Goal: Task Accomplishment & Management: Manage account settings

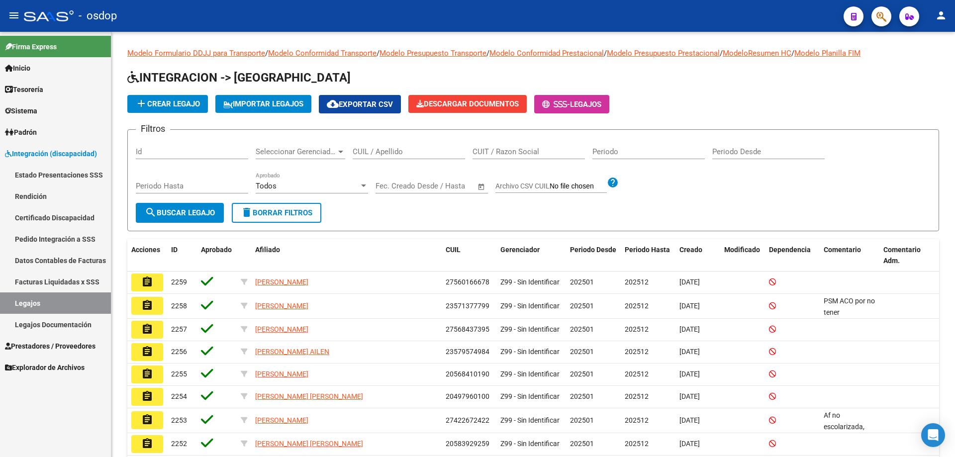
click at [19, 113] on span "Sistema" at bounding box center [21, 110] width 32 height 11
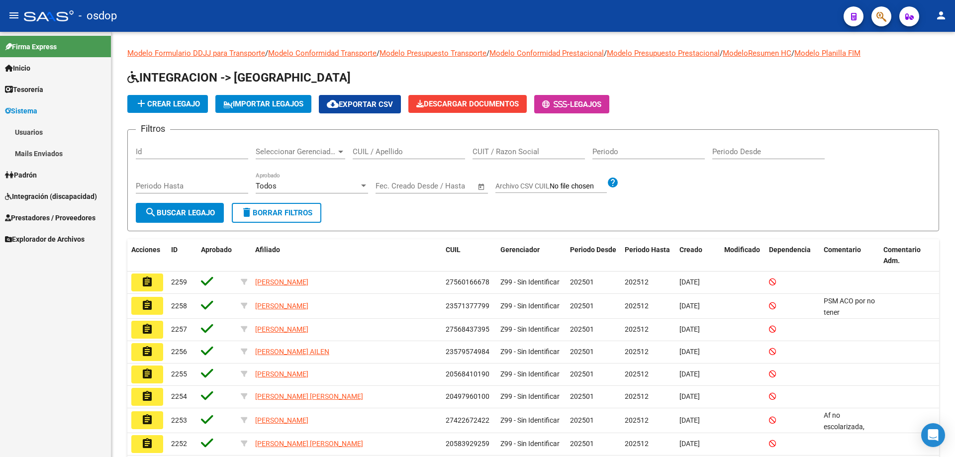
click at [29, 152] on link "Mails Enviados" at bounding box center [55, 153] width 111 height 21
click at [41, 155] on link "Mails Enviados" at bounding box center [55, 153] width 111 height 21
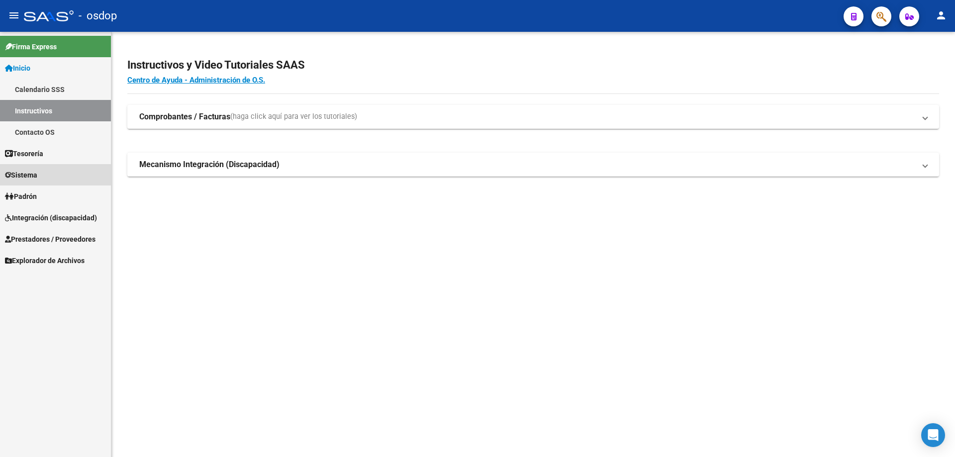
click at [17, 172] on span "Sistema" at bounding box center [21, 175] width 32 height 11
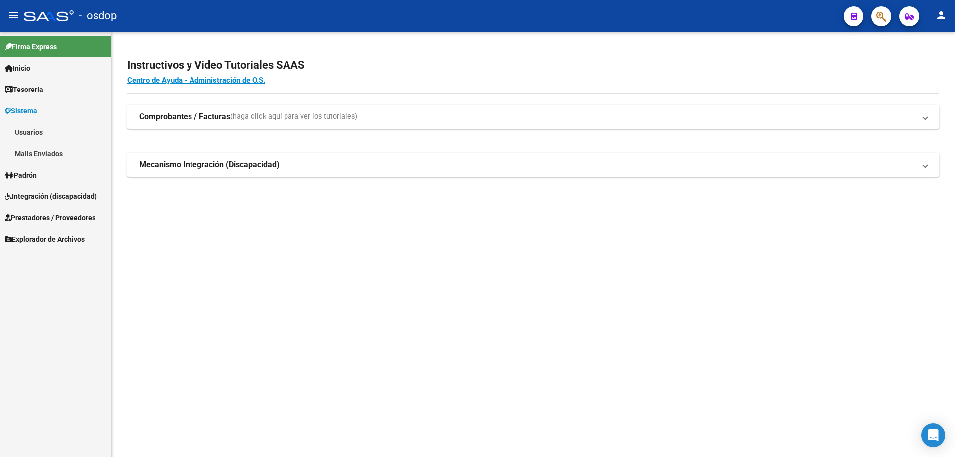
click at [24, 216] on span "Prestadores / Proveedores" at bounding box center [50, 217] width 91 height 11
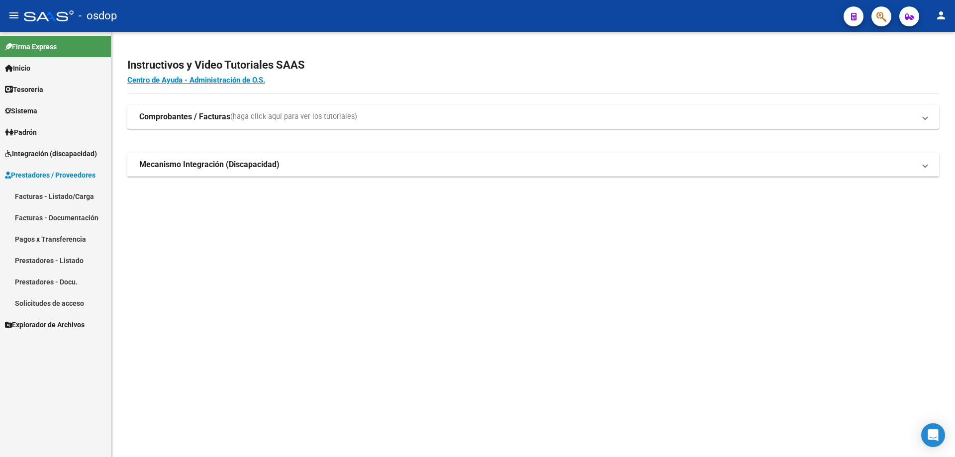
click at [38, 297] on link "Solicitudes de acceso" at bounding box center [55, 302] width 111 height 21
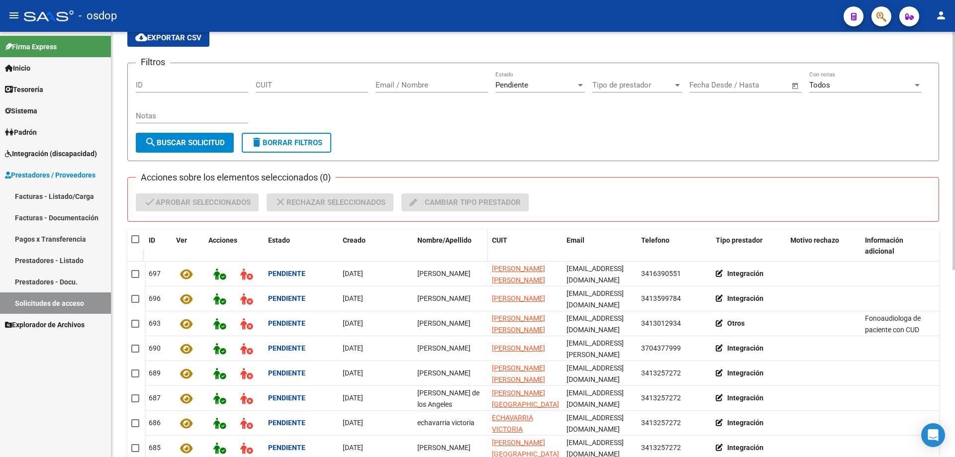
scroll to position [35, 0]
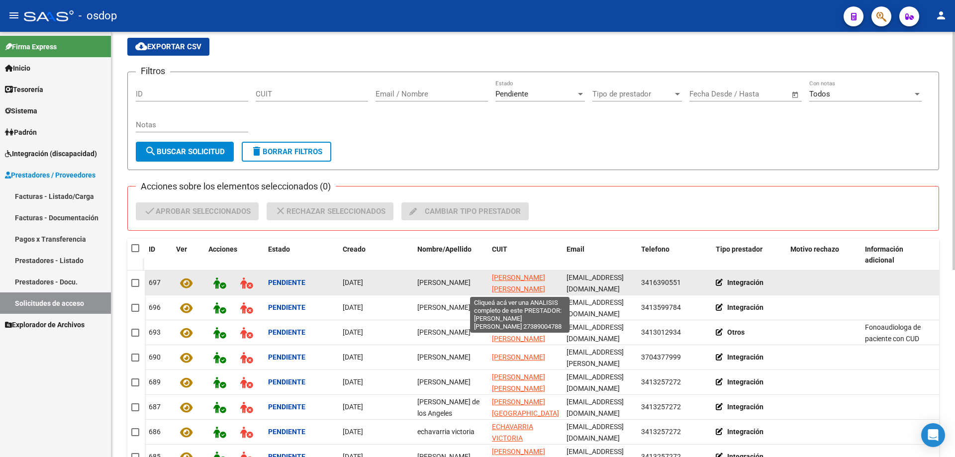
click at [512, 279] on span "[PERSON_NAME] [PERSON_NAME]" at bounding box center [518, 283] width 53 height 19
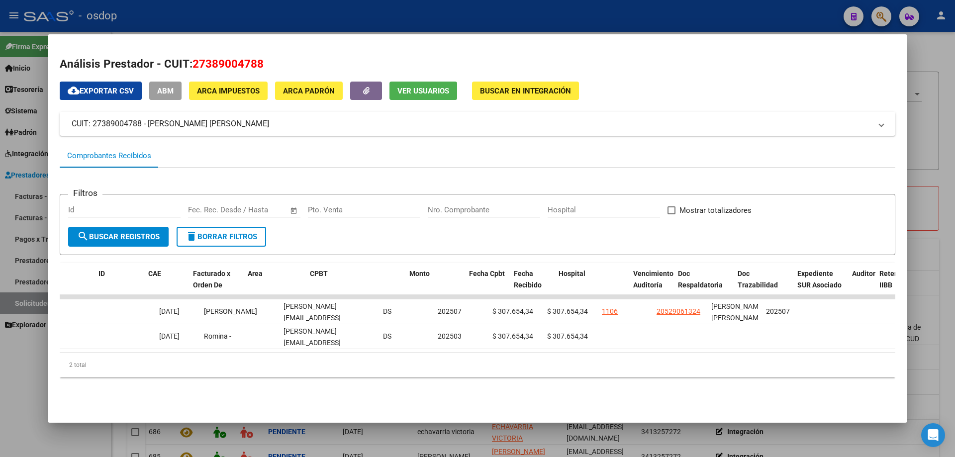
scroll to position [0, 0]
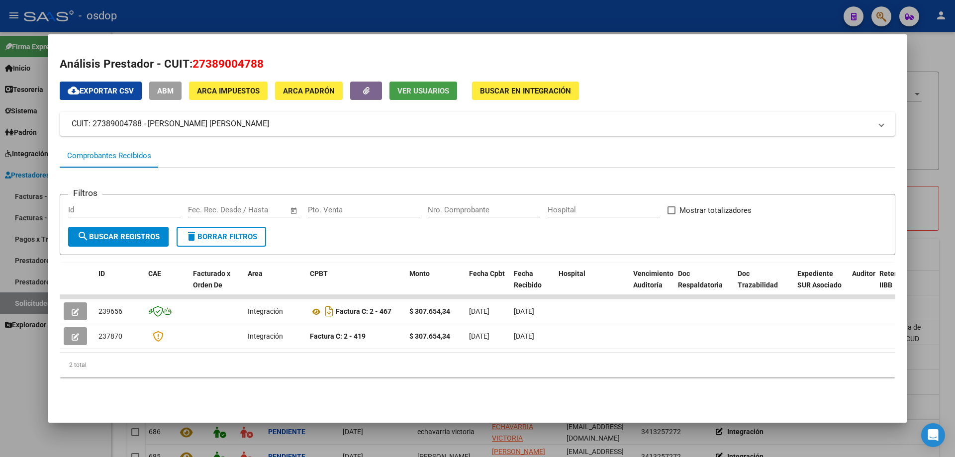
click at [411, 89] on span "Ver Usuarios" at bounding box center [423, 91] width 52 height 9
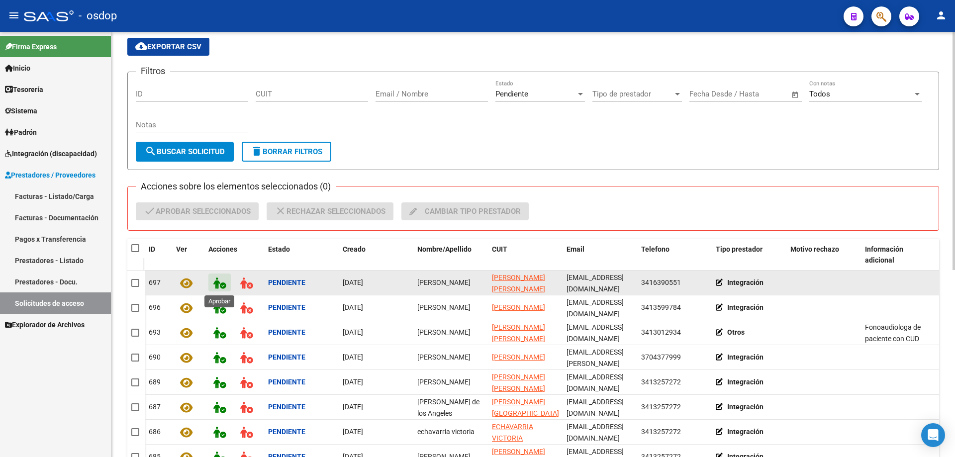
click at [212, 283] on button at bounding box center [219, 283] width 22 height 18
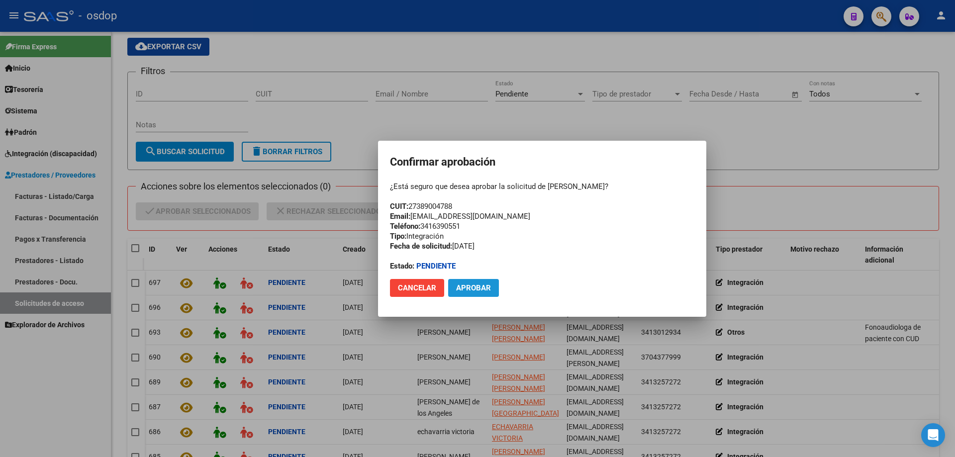
click at [466, 287] on span "Aprobar" at bounding box center [473, 287] width 35 height 9
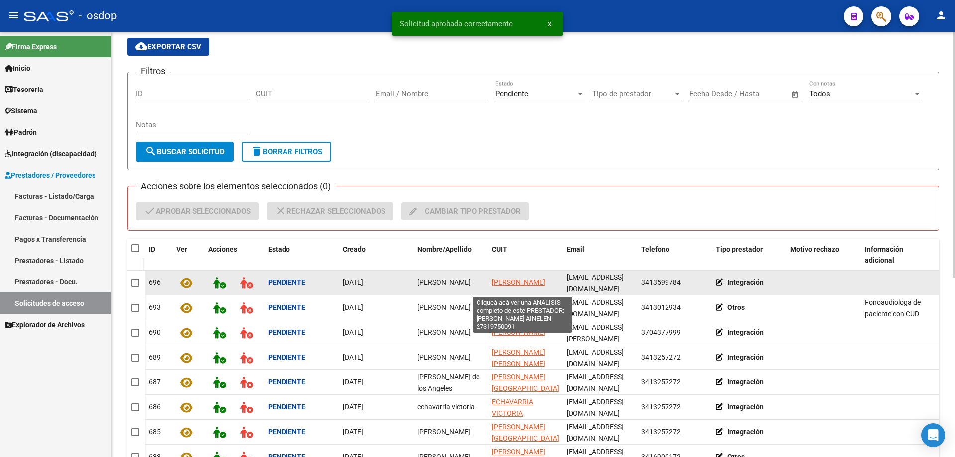
click at [501, 279] on span "LANCIOTTI NERINA AINELEN" at bounding box center [518, 283] width 53 height 8
type textarea "27319750091"
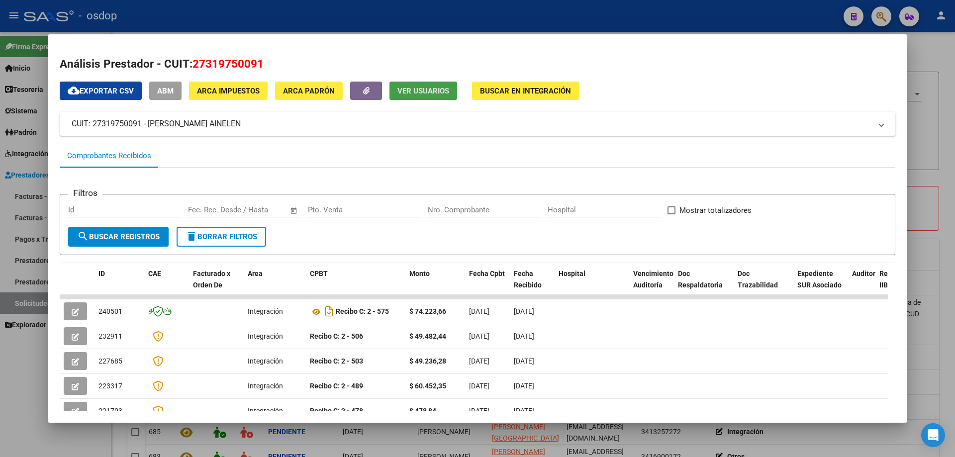
click at [413, 87] on span "Ver Usuarios" at bounding box center [423, 91] width 52 height 9
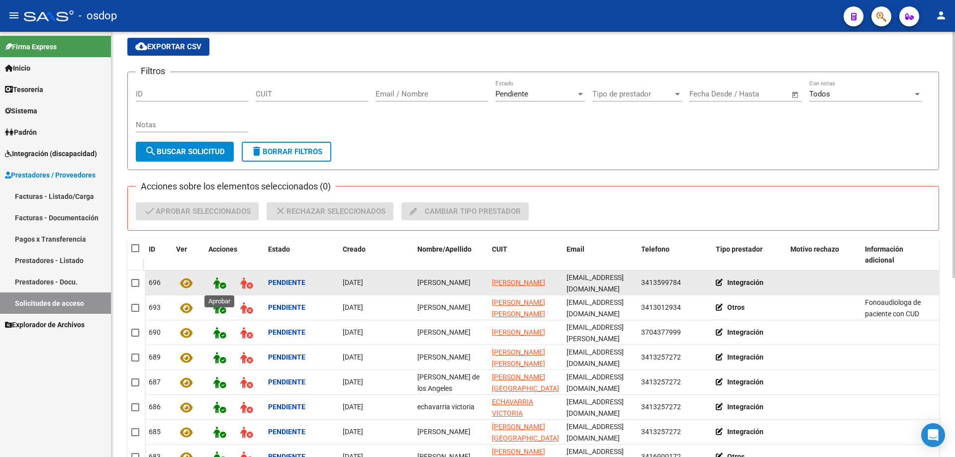
click at [217, 283] on icon at bounding box center [219, 283] width 12 height 11
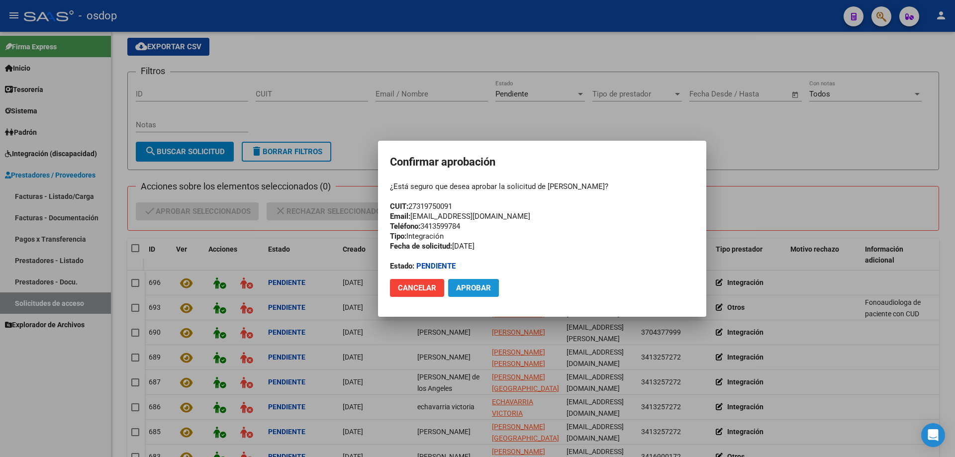
click at [460, 288] on span "Aprobar" at bounding box center [473, 287] width 35 height 9
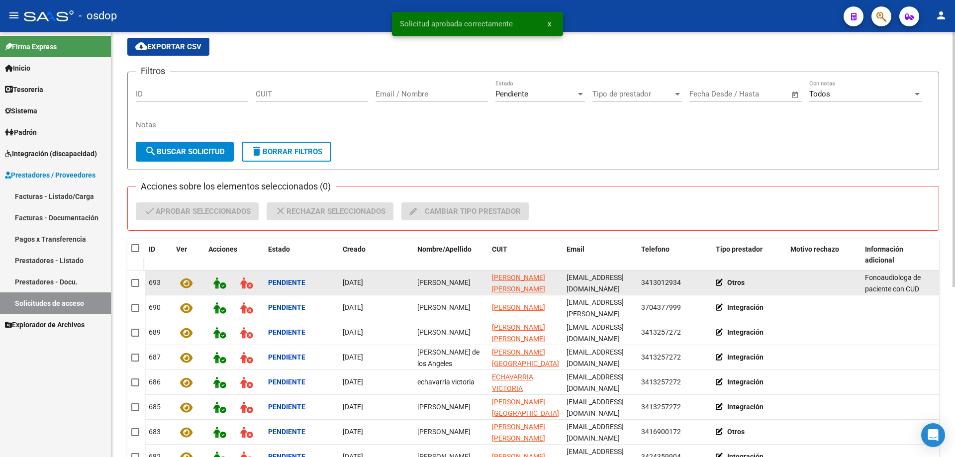
click at [719, 281] on icon at bounding box center [721, 282] width 11 height 7
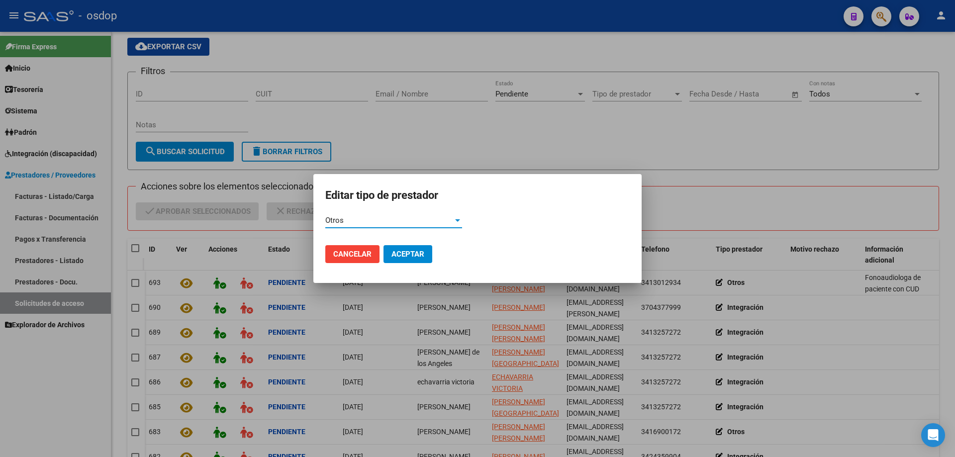
click at [454, 219] on div at bounding box center [457, 220] width 9 height 8
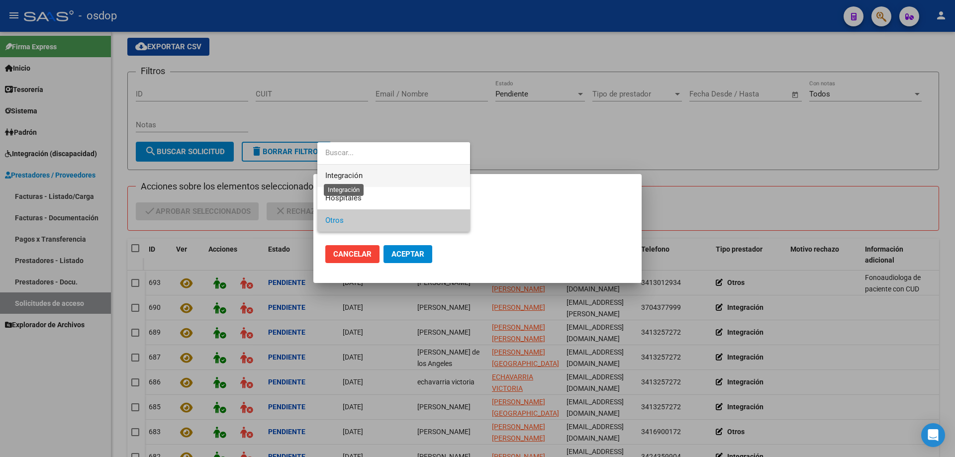
click at [349, 173] on span "Integración" at bounding box center [343, 175] width 37 height 9
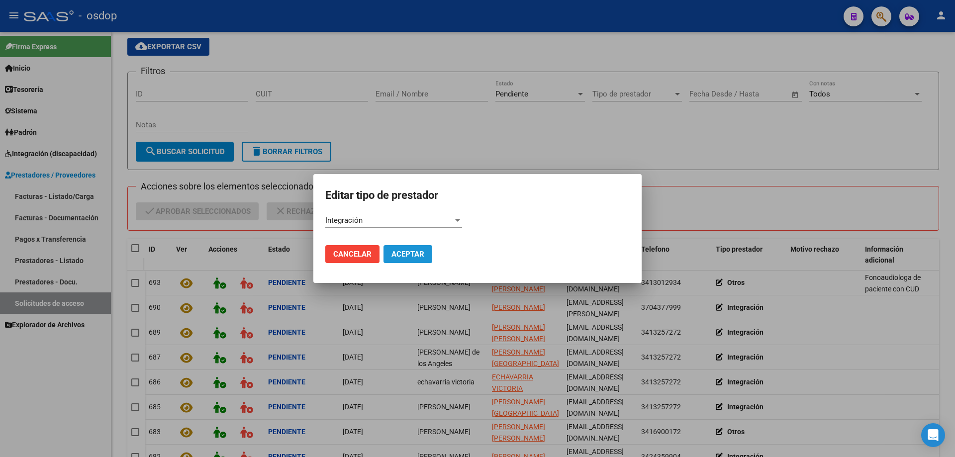
click at [403, 249] on button "Aceptar" at bounding box center [407, 254] width 49 height 18
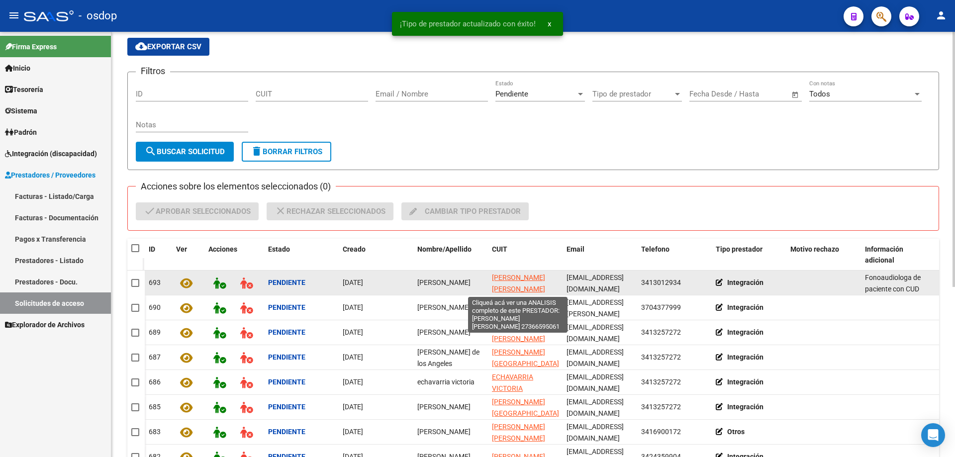
click at [511, 276] on span "HOLTZ PRISCILA DAIANA" at bounding box center [518, 283] width 53 height 19
type textarea "27366595061"
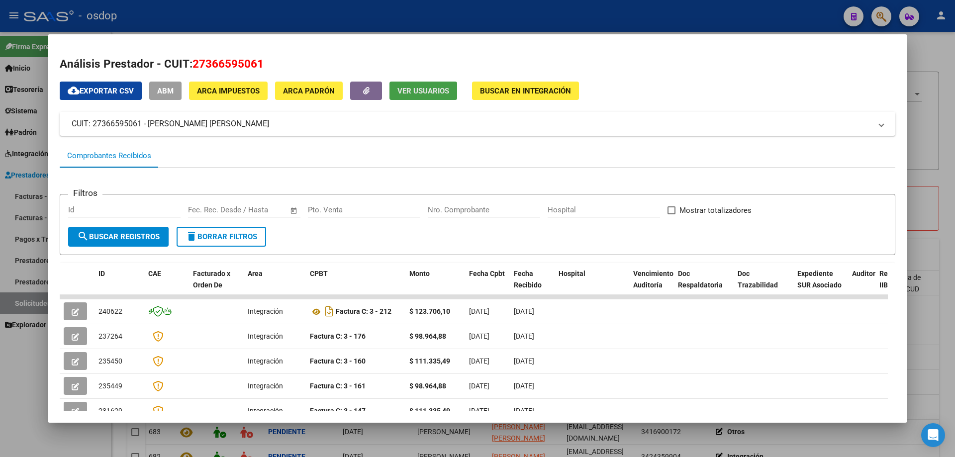
click at [415, 92] on span "Ver Usuarios" at bounding box center [423, 91] width 52 height 9
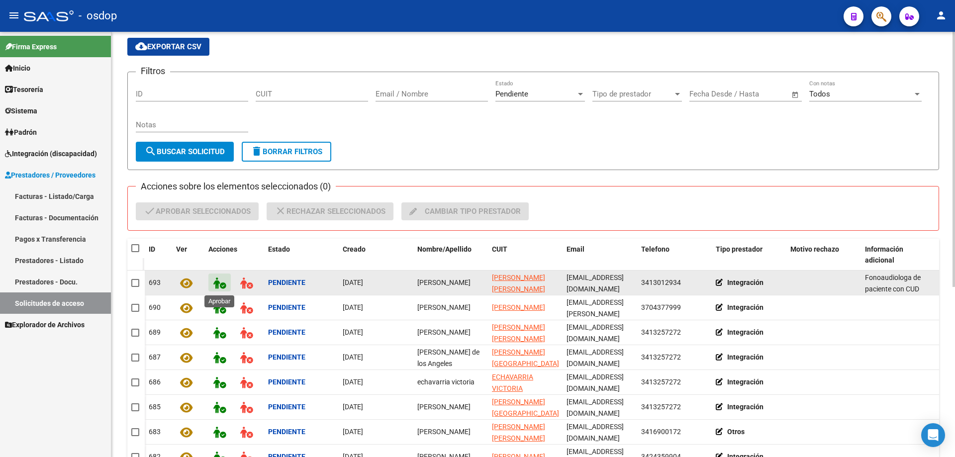
click at [217, 285] on icon at bounding box center [219, 283] width 12 height 11
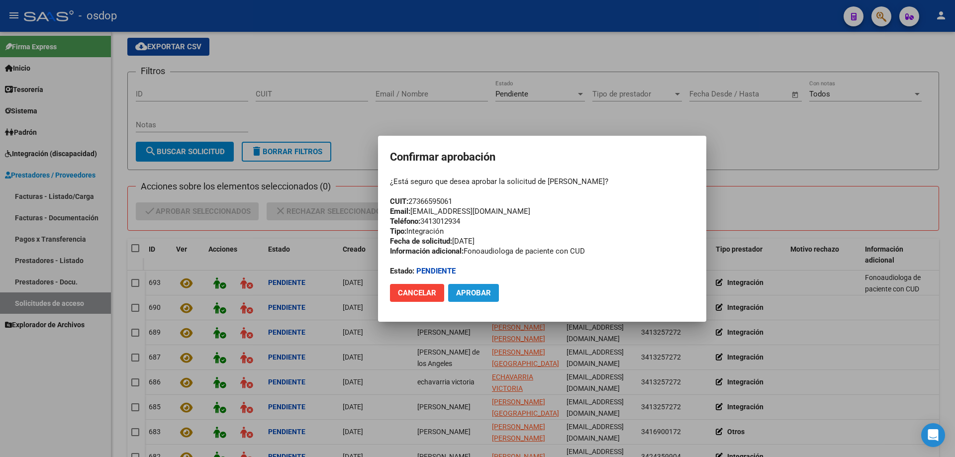
click at [467, 290] on span "Aprobar" at bounding box center [473, 292] width 35 height 9
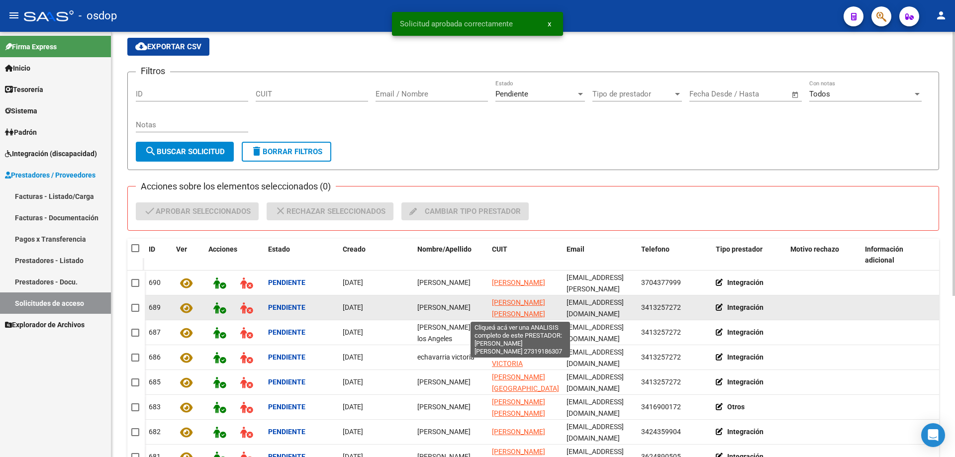
click at [501, 303] on span "MANSILLA MARIA FLORENCIA" at bounding box center [518, 307] width 53 height 19
type textarea "27319186307"
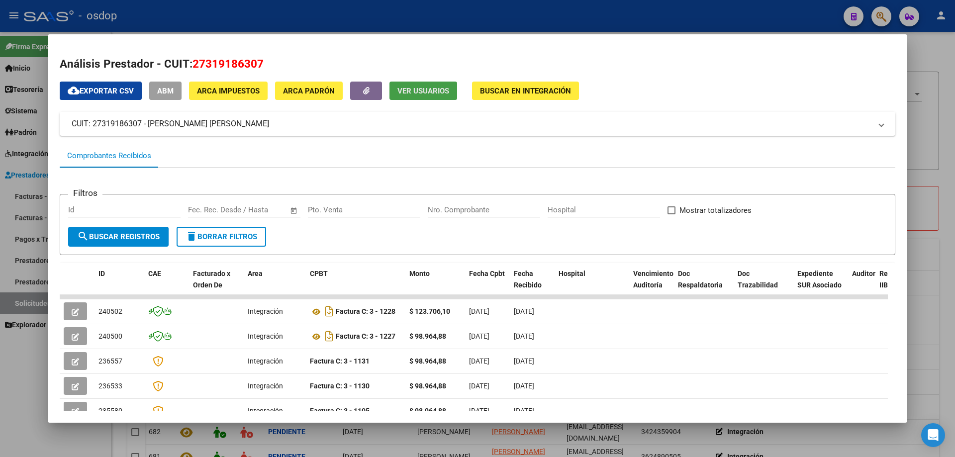
click at [426, 93] on span "Ver Usuarios" at bounding box center [423, 91] width 52 height 9
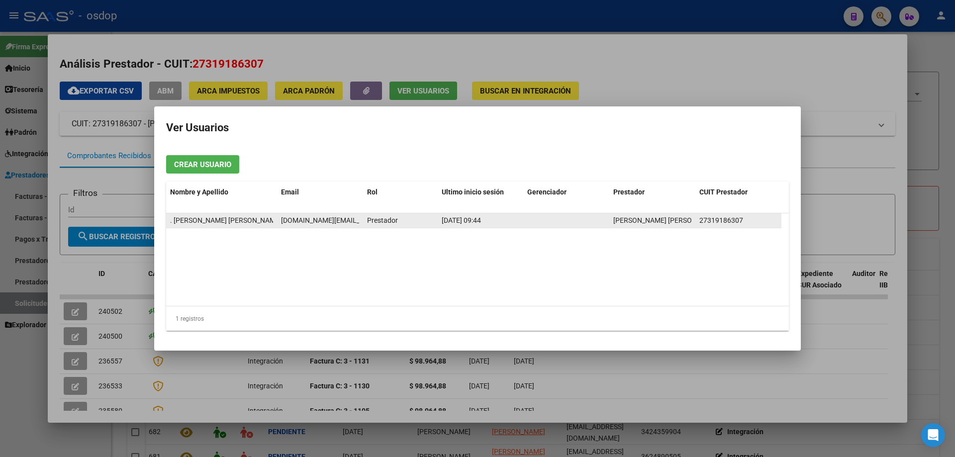
scroll to position [0, 16]
drag, startPoint x: 281, startPoint y: 220, endPoint x: 358, endPoint y: 221, distance: 76.1
click at [358, 221] on span "mariaflorencia.fm@gmail.com" at bounding box center [347, 220] width 164 height 8
copy span "mariaflorencia.fm@gmail.com"
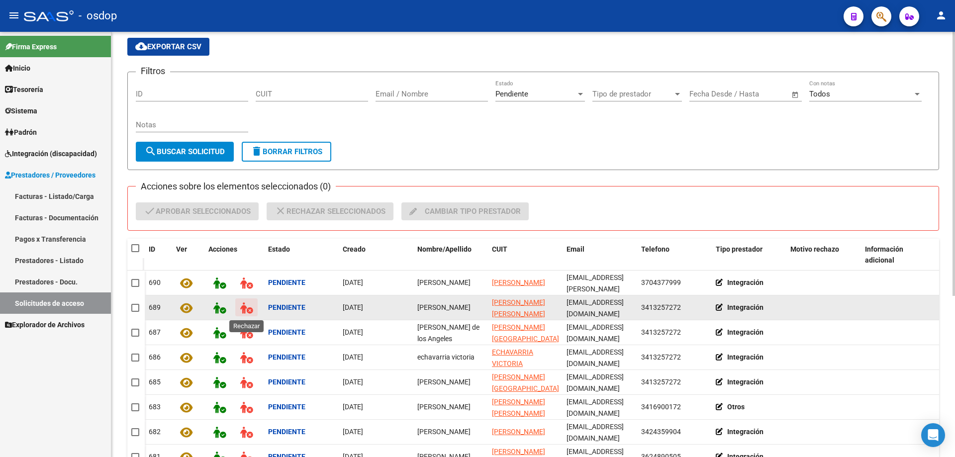
click at [242, 308] on icon at bounding box center [246, 307] width 12 height 11
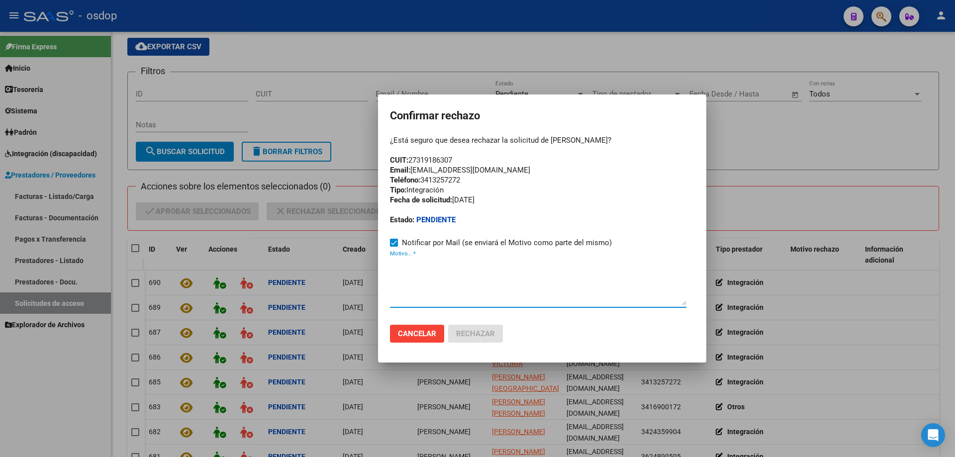
click at [394, 276] on textarea "Motivo... *" at bounding box center [538, 282] width 296 height 47
paste textarea "mariaflorencia.fm@gmail.com"
type textarea "mariaflorencia.fm@gmail.com"
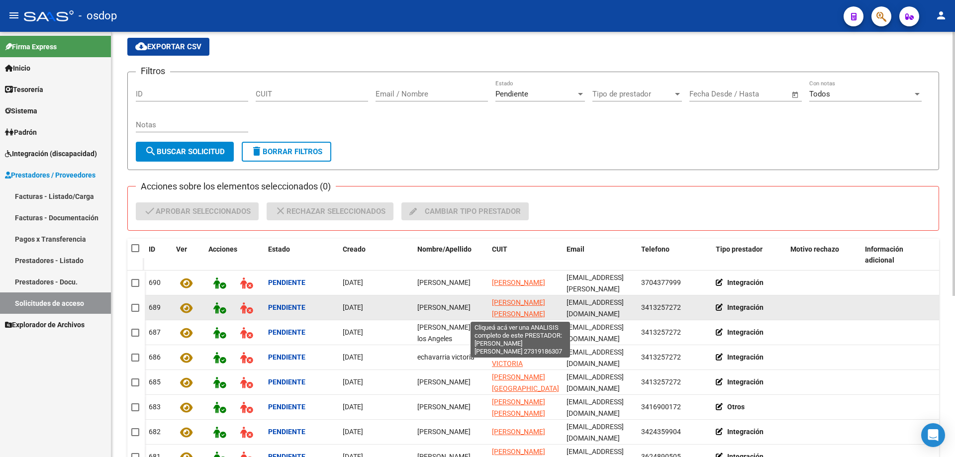
click at [504, 300] on span "MANSILLA MARIA FLORENCIA" at bounding box center [518, 307] width 53 height 19
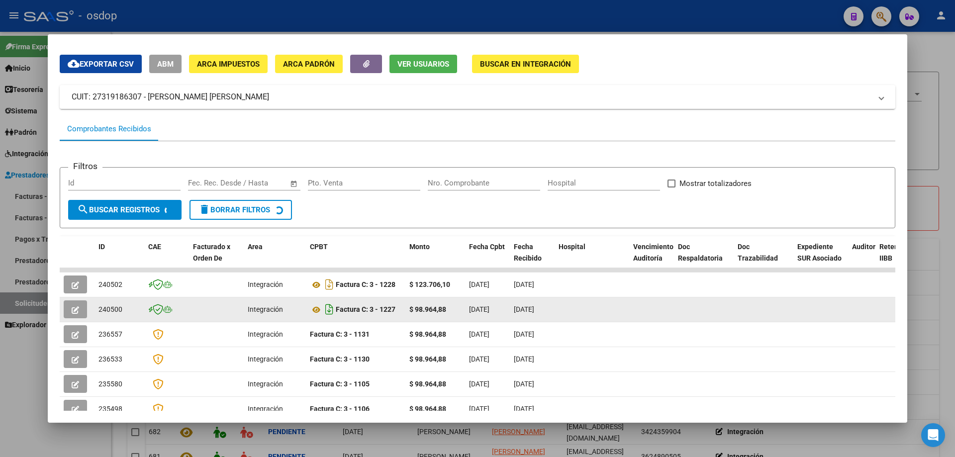
scroll to position [50, 0]
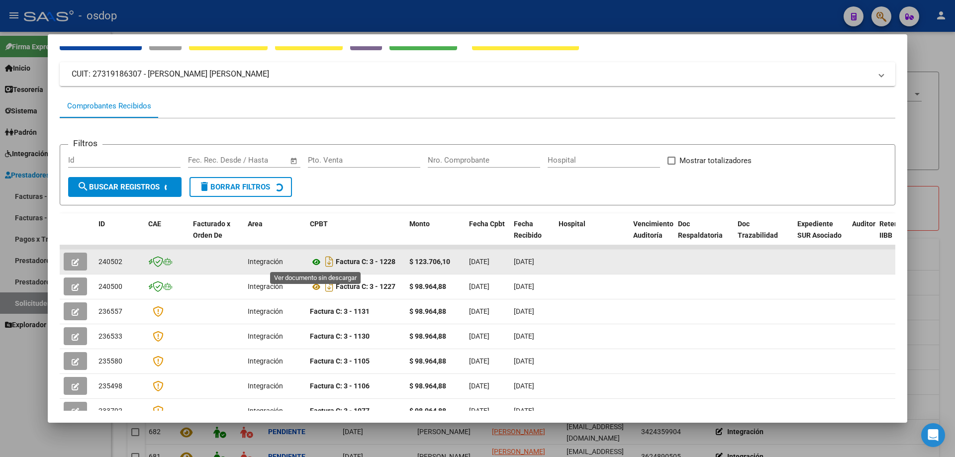
click at [315, 262] on icon at bounding box center [316, 262] width 13 height 12
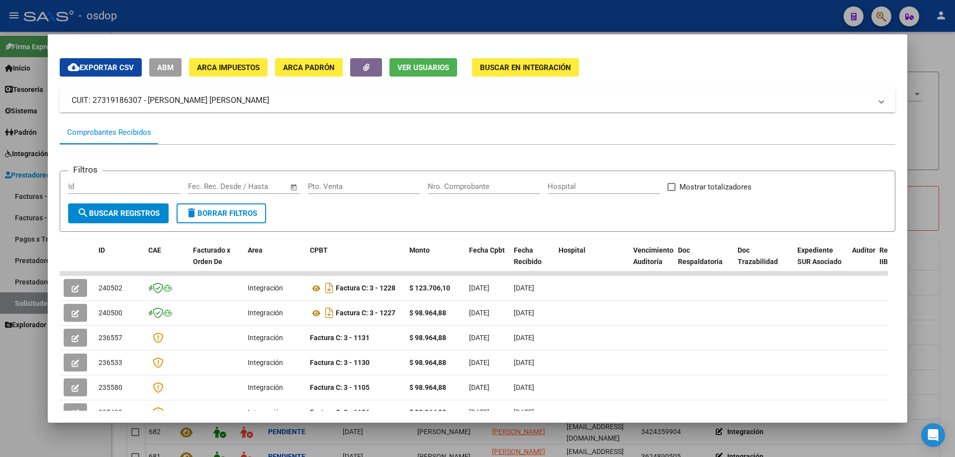
scroll to position [0, 0]
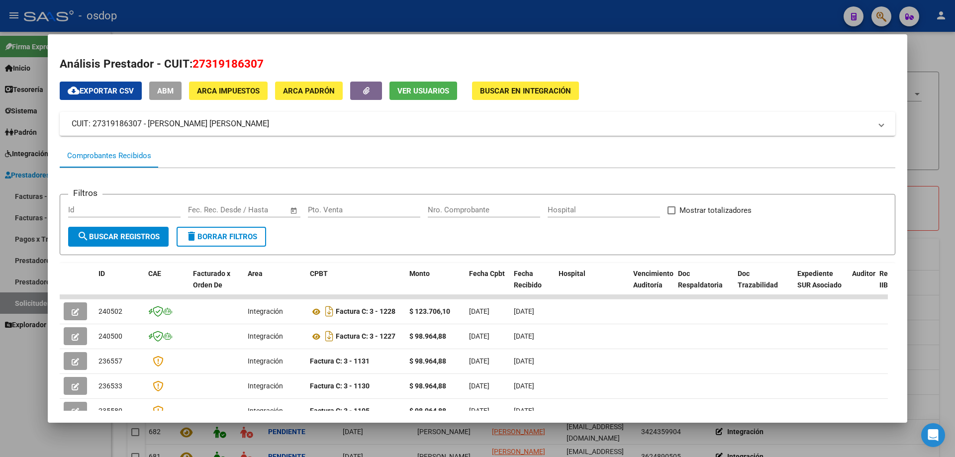
drag, startPoint x: 194, startPoint y: 60, endPoint x: 264, endPoint y: 60, distance: 70.1
click at [264, 60] on h2 "Análisis Prestador - CUIT: 27319186307" at bounding box center [478, 64] width 836 height 17
copy span "27319186307"
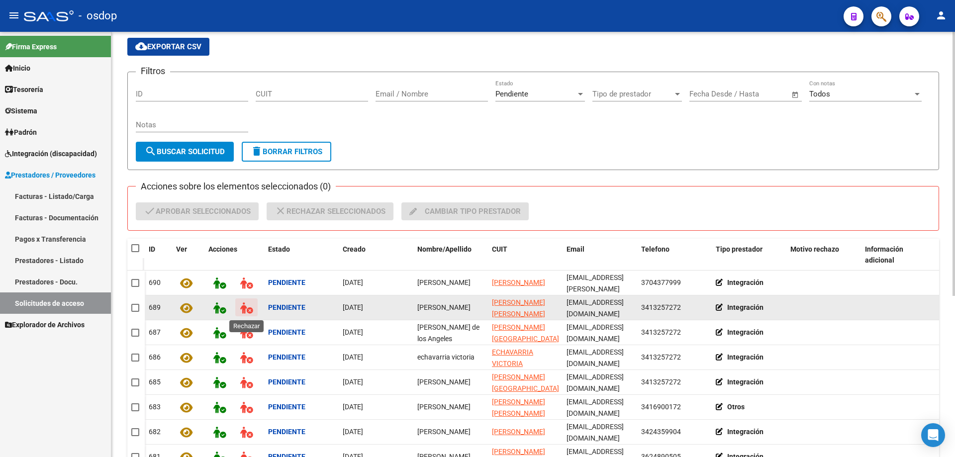
click at [243, 307] on icon at bounding box center [246, 307] width 12 height 11
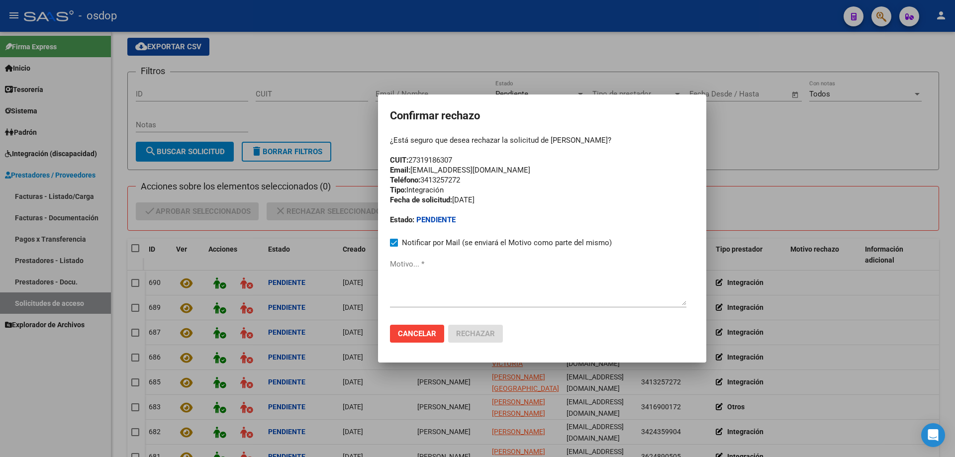
click at [389, 283] on mat-dialog-container "Confirmar rechazo ¿Está seguro que desea rechazar la solicitud de florencia man…" at bounding box center [542, 228] width 328 height 268
click at [395, 280] on textarea "Motivo... *" at bounding box center [538, 282] width 296 height 47
paste textarea "27319186307"
type textarea "27319186307"
drag, startPoint x: 444, startPoint y: 272, endPoint x: 341, endPoint y: 272, distance: 103.4
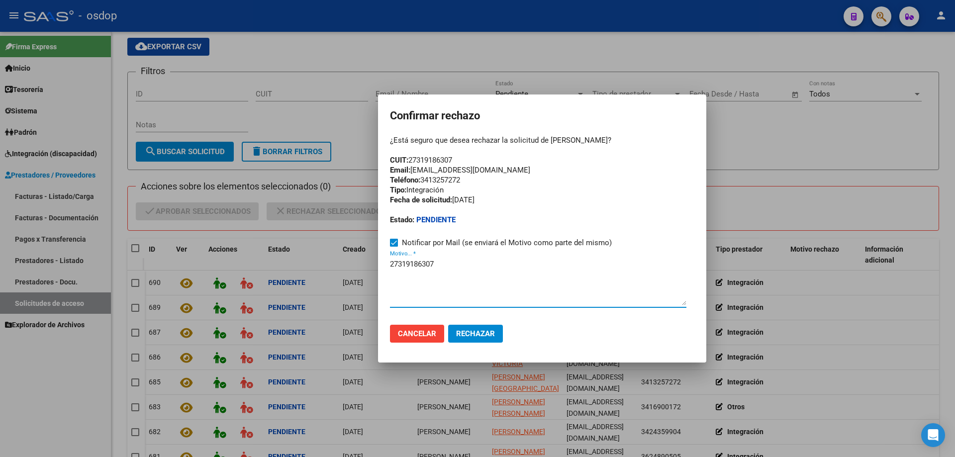
click at [341, 272] on div "Confirmar rechazo ¿Está seguro que desea rechazar la solicitud de florencia man…" at bounding box center [477, 228] width 955 height 457
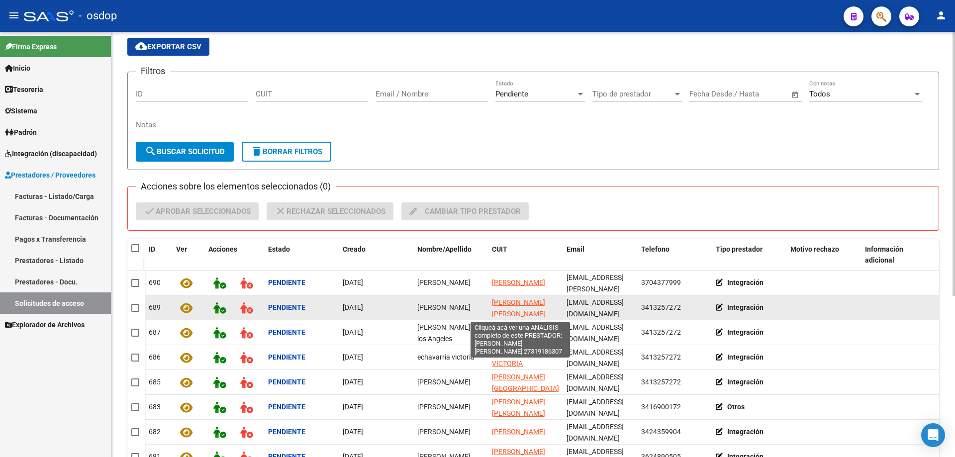
click at [507, 302] on span "MANSILLA MARIA FLORENCIA" at bounding box center [518, 307] width 53 height 19
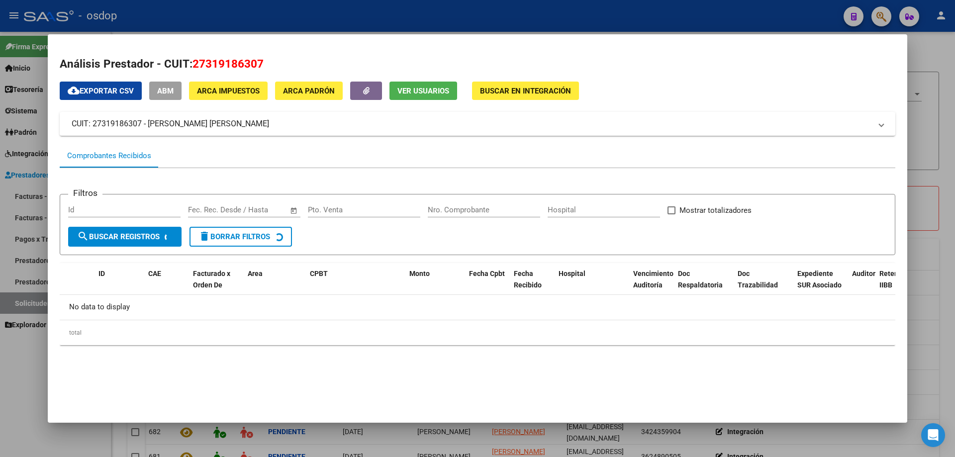
click at [421, 91] on span "Ver Usuarios" at bounding box center [423, 91] width 52 height 9
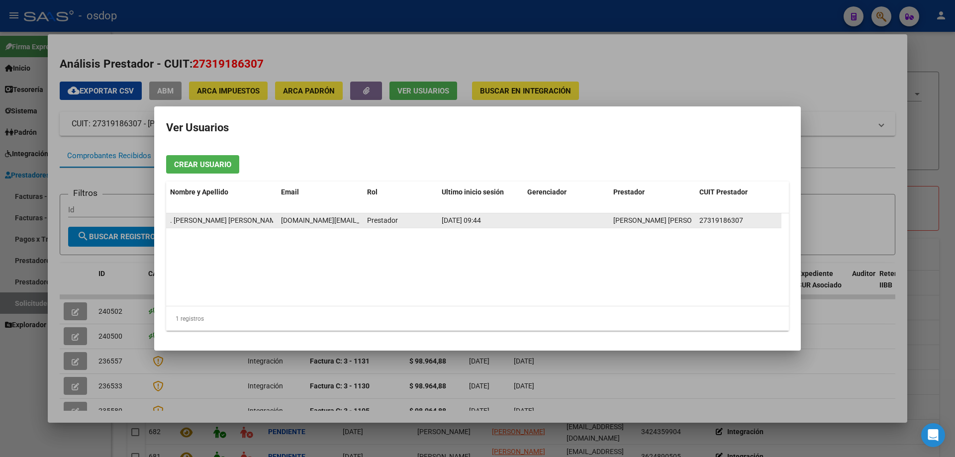
scroll to position [0, 16]
drag, startPoint x: 282, startPoint y: 219, endPoint x: 361, endPoint y: 220, distance: 79.1
click at [361, 220] on datatable-body-cell "mariaflorencia.fm@gmail.com" at bounding box center [320, 220] width 86 height 14
copy span "mariaflorencia.fm@gmail.com"
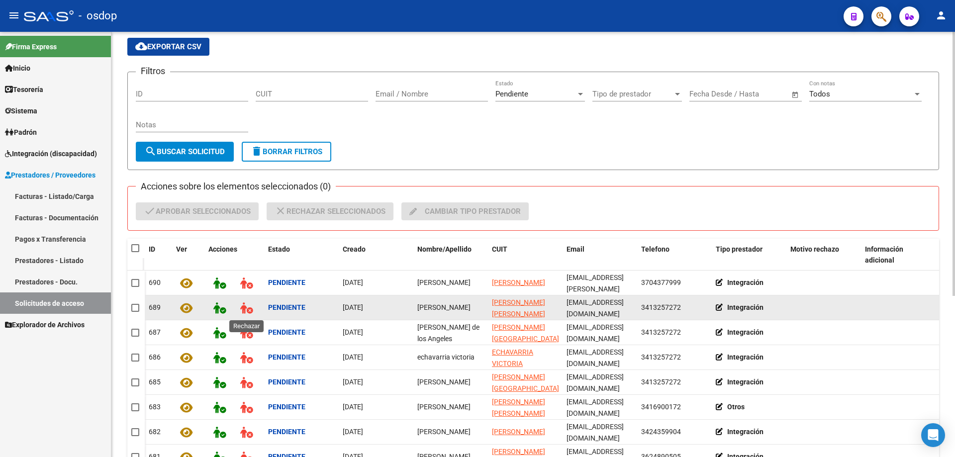
click at [242, 309] on icon at bounding box center [246, 307] width 12 height 11
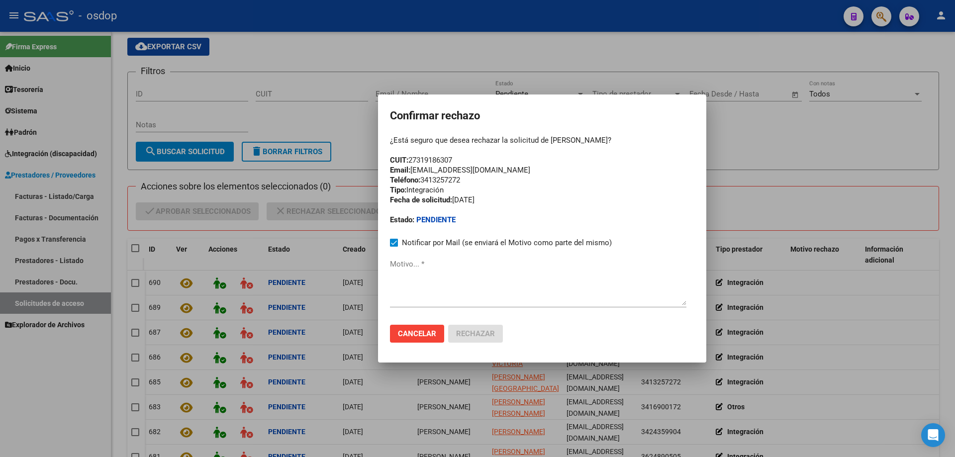
click at [392, 283] on textarea "Motivo... *" at bounding box center [538, 282] width 296 height 47
paste textarea "mariaflorencia.fm@gmail.com"
click at [388, 272] on mat-dialog-container "Confirmar rechazo ¿Está seguro que desea rechazar la solicitud de florencia man…" at bounding box center [542, 228] width 328 height 268
click at [390, 271] on textarea "mariaflorencia.fm@gmail.com" at bounding box center [538, 282] width 296 height 47
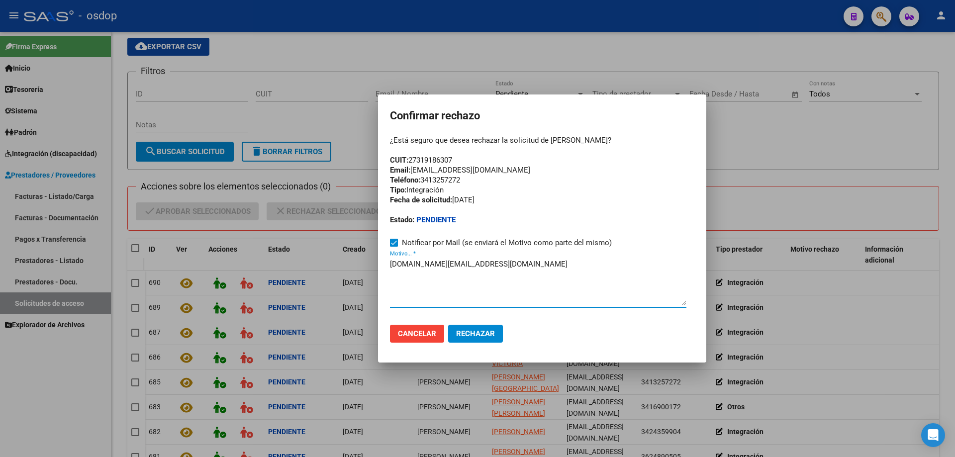
paste textarea "Se encuentra ACTIVA la cuenta de correo electrónico:"
type textarea "Se encuentra ACTIVA la cuenta de correo electrónico: mariaflorencia.fm@gmail.com"
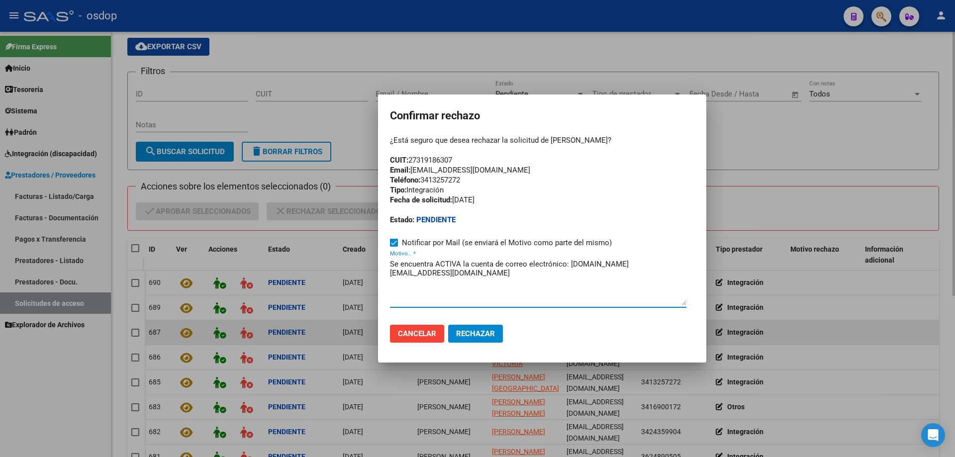
drag, startPoint x: 412, startPoint y: 337, endPoint x: 396, endPoint y: 336, distance: 16.4
click at [412, 336] on span "Cancelar" at bounding box center [417, 333] width 38 height 9
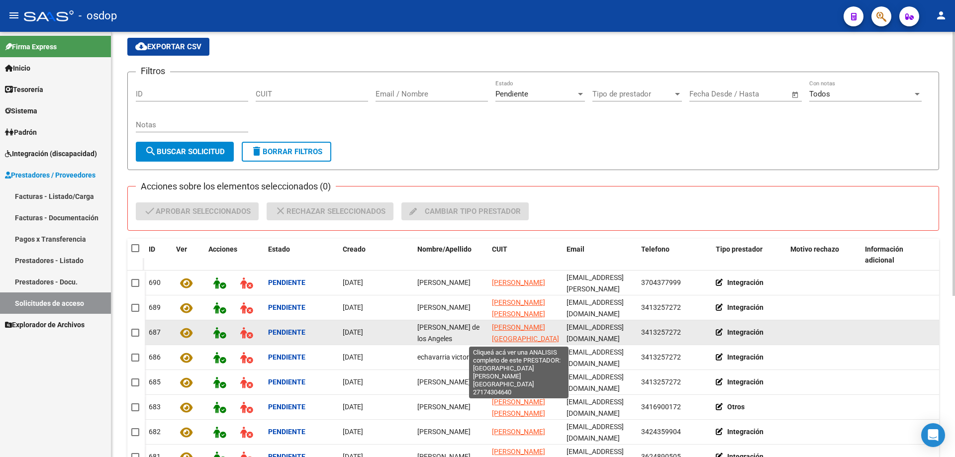
click at [503, 330] on span "CAIRO MARIA DE LOS ANGELES" at bounding box center [525, 332] width 67 height 19
type textarea "27174304640"
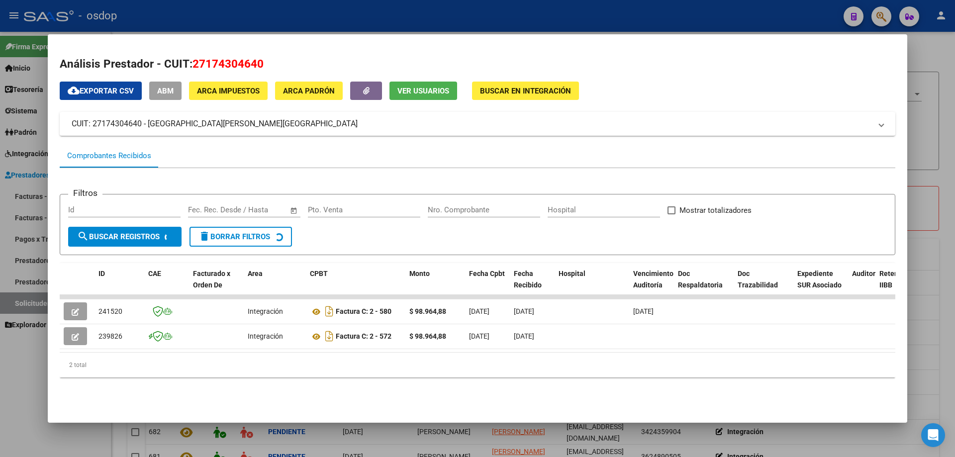
click at [405, 94] on span "Ver Usuarios" at bounding box center [423, 91] width 52 height 9
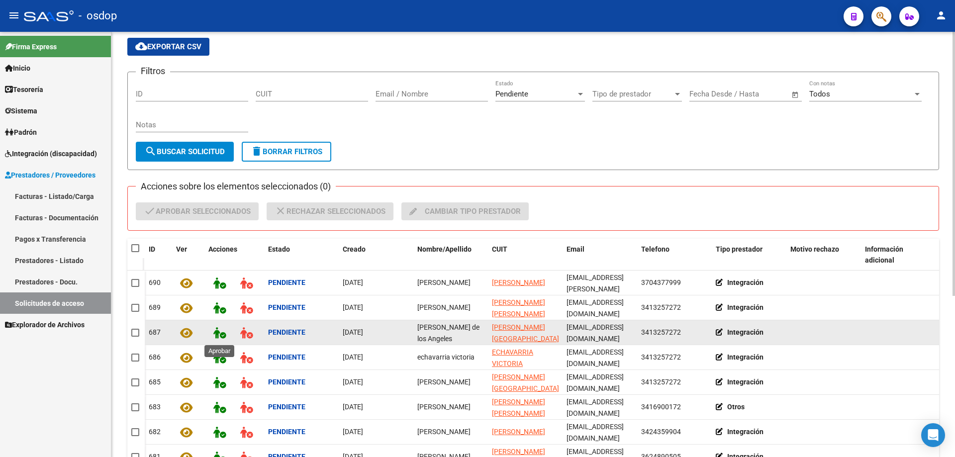
click at [217, 336] on icon at bounding box center [219, 332] width 12 height 11
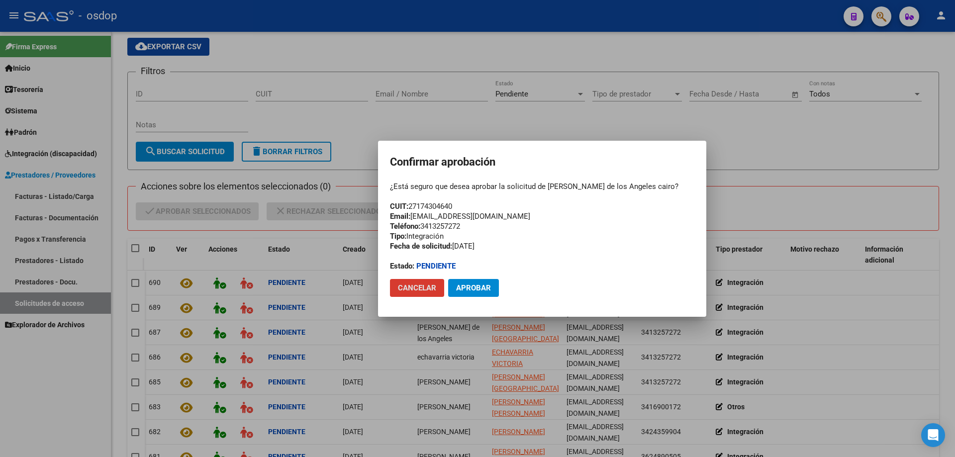
click at [470, 289] on span "Aprobar" at bounding box center [473, 287] width 35 height 9
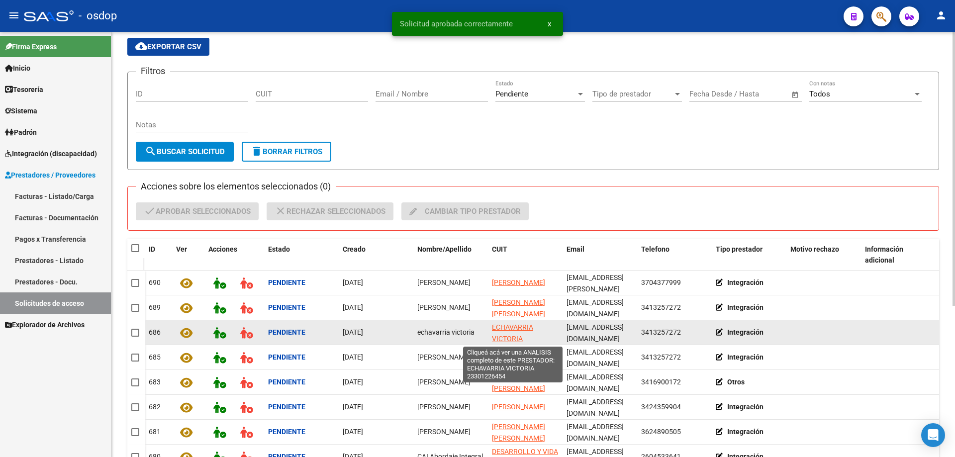
click at [505, 329] on span "ECHAVARRIA VICTORIA" at bounding box center [512, 332] width 41 height 19
type textarea "23301226454"
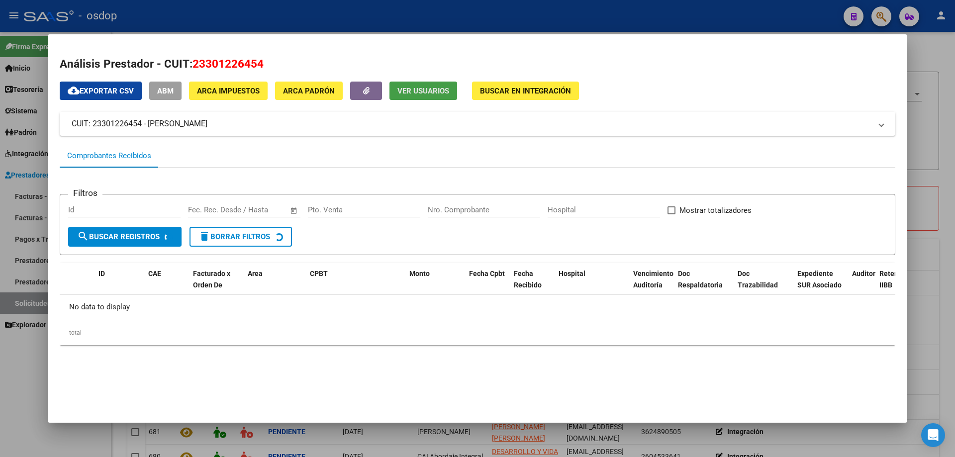
click at [421, 89] on span "Ver Usuarios" at bounding box center [423, 91] width 52 height 9
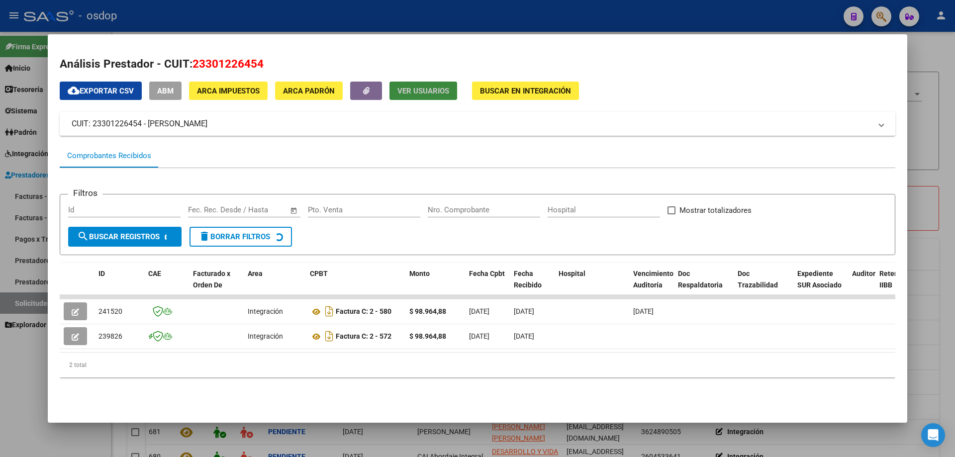
click at [410, 91] on span "Ver Usuarios" at bounding box center [423, 91] width 52 height 9
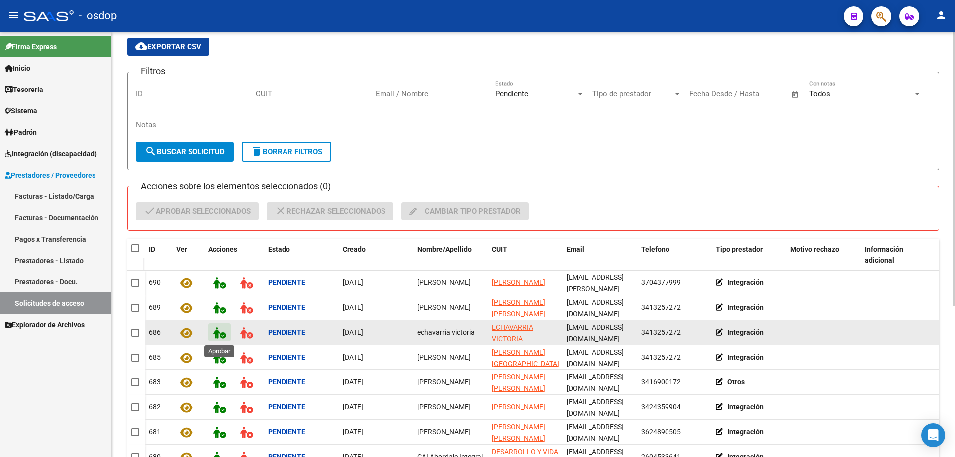
click at [216, 332] on icon at bounding box center [219, 332] width 12 height 11
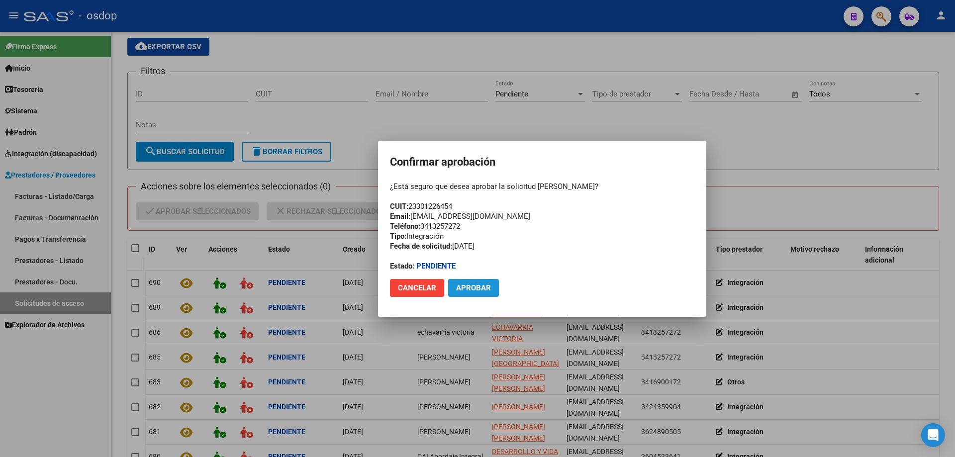
click at [475, 287] on span "Aprobar" at bounding box center [473, 287] width 35 height 9
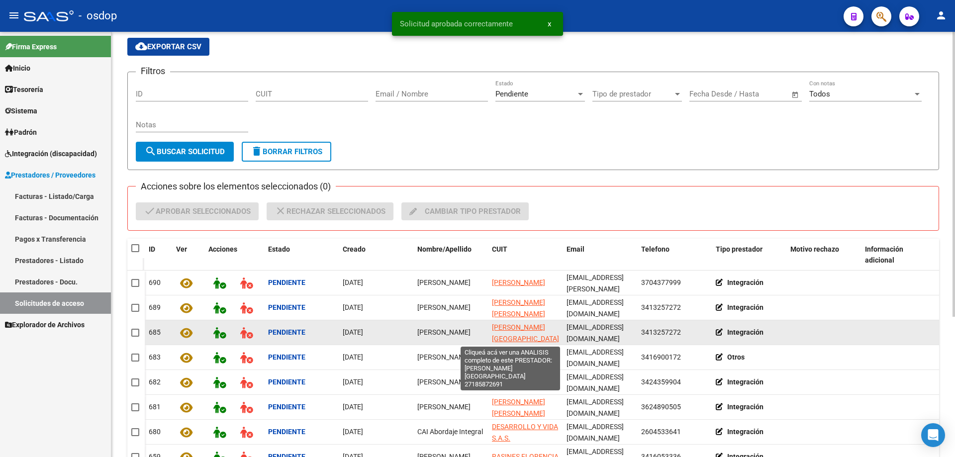
click at [503, 329] on span "DOCAMPO FLORENCIA" at bounding box center [525, 332] width 67 height 19
type textarea "27185872691"
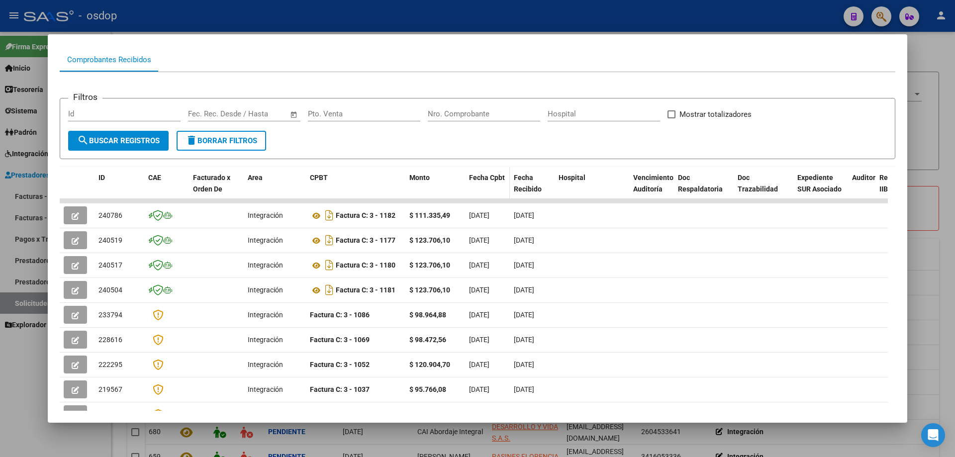
scroll to position [0, 0]
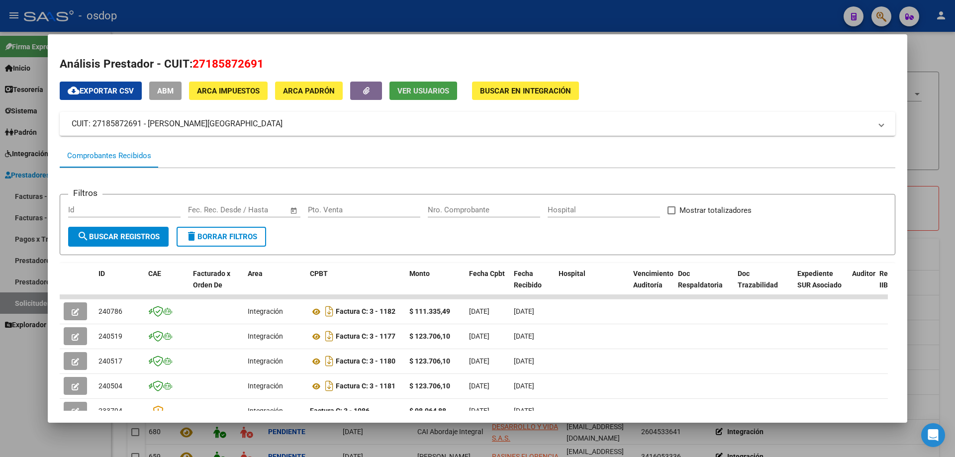
click at [433, 94] on span "Ver Usuarios" at bounding box center [423, 91] width 52 height 9
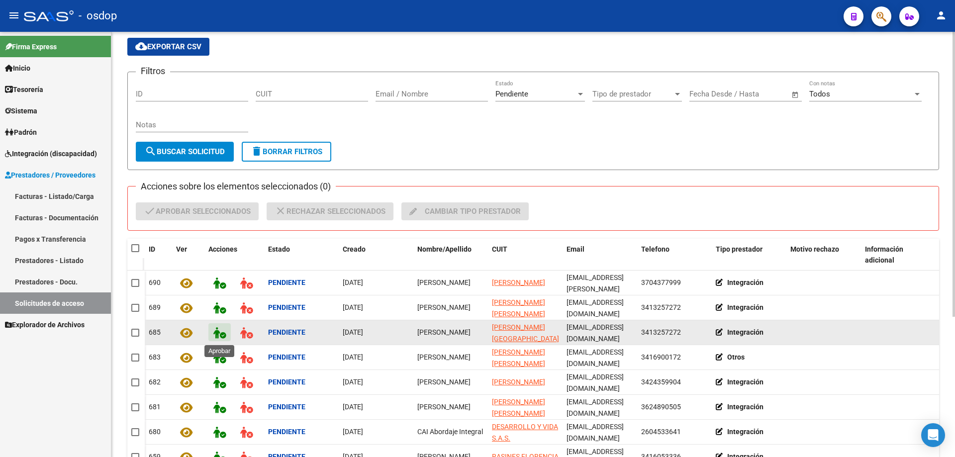
click at [215, 333] on icon at bounding box center [219, 332] width 12 height 11
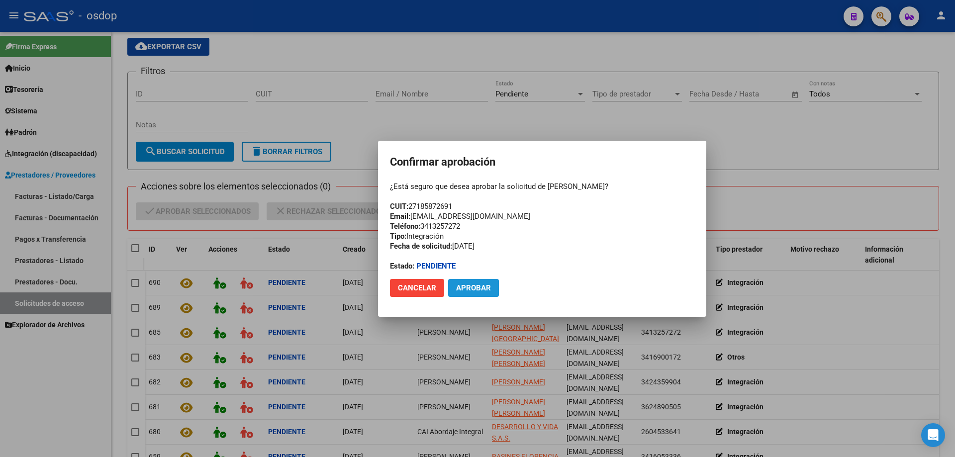
click at [473, 285] on span "Aprobar" at bounding box center [473, 287] width 35 height 9
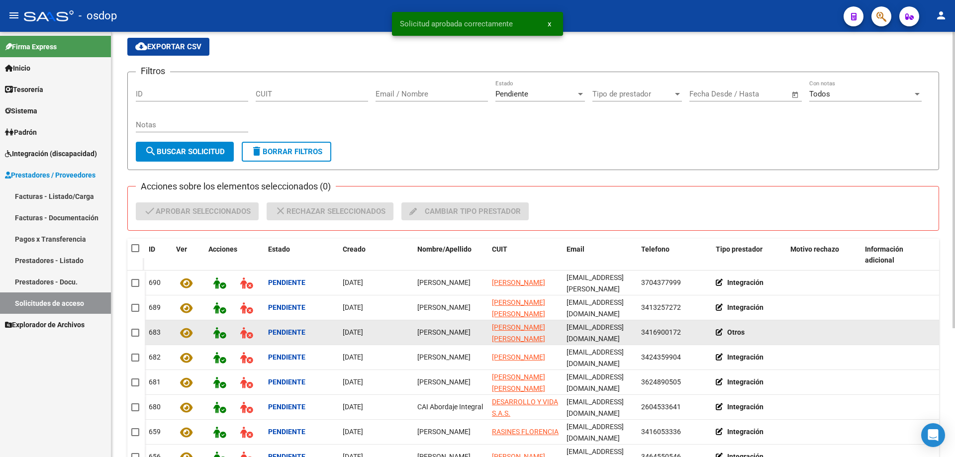
click at [718, 331] on icon at bounding box center [721, 332] width 11 height 7
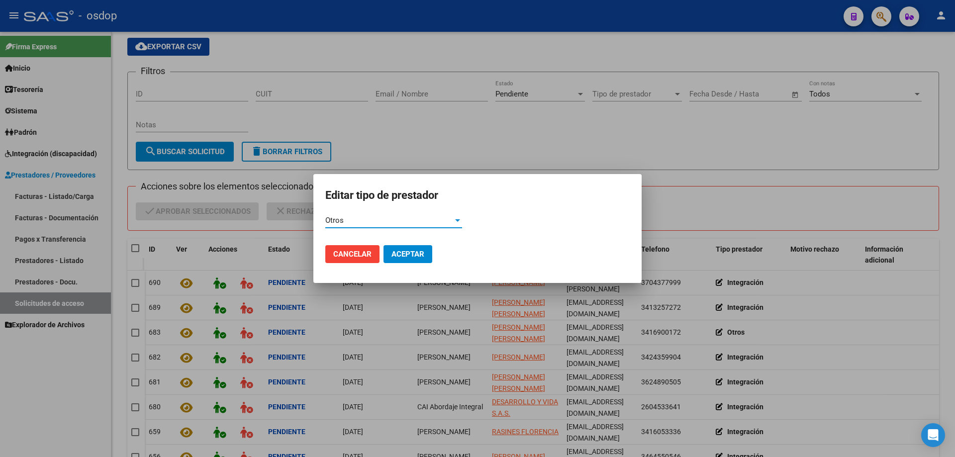
click at [383, 221] on div "Otros" at bounding box center [389, 220] width 128 height 9
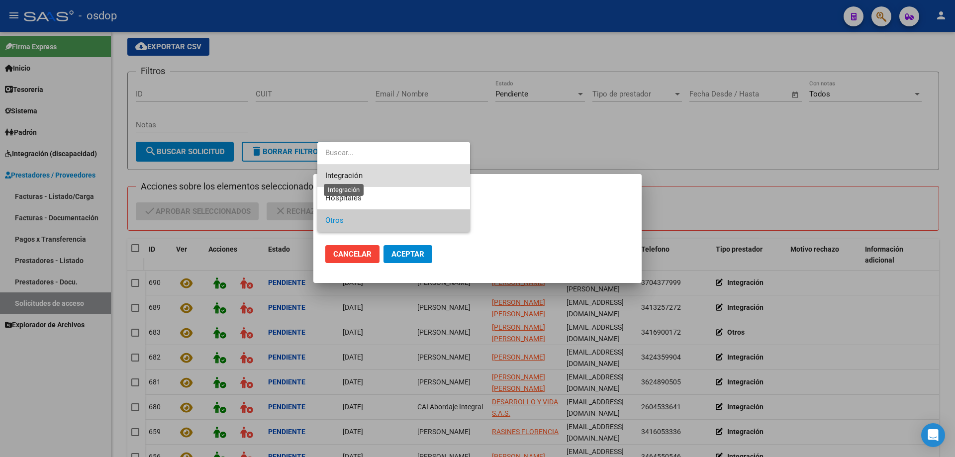
click at [361, 177] on span "Integración" at bounding box center [343, 175] width 37 height 9
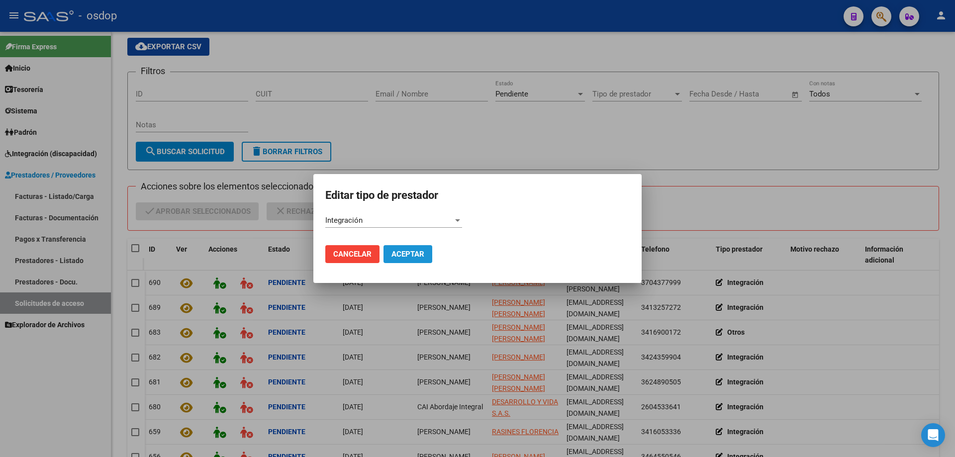
click at [408, 253] on span "Aceptar" at bounding box center [407, 254] width 33 height 9
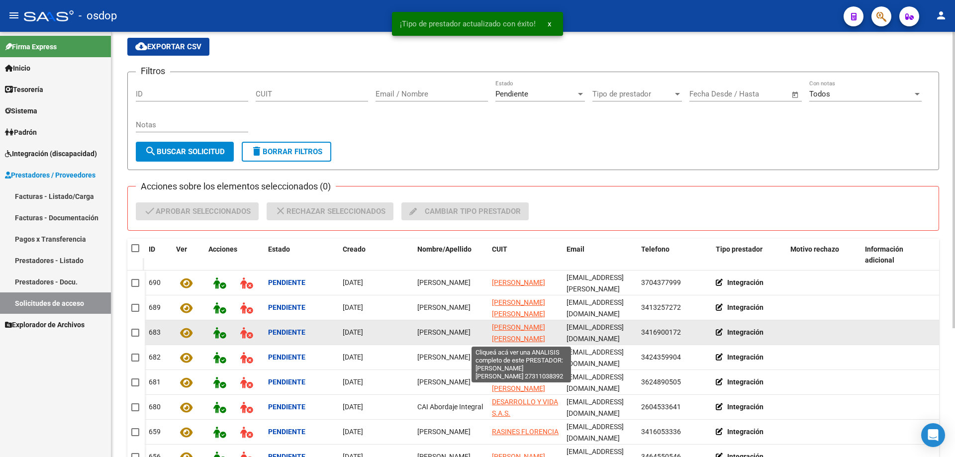
click at [499, 327] on span "KAZLAUSKAS ANA LAURA" at bounding box center [518, 332] width 53 height 19
type textarea "27311038392"
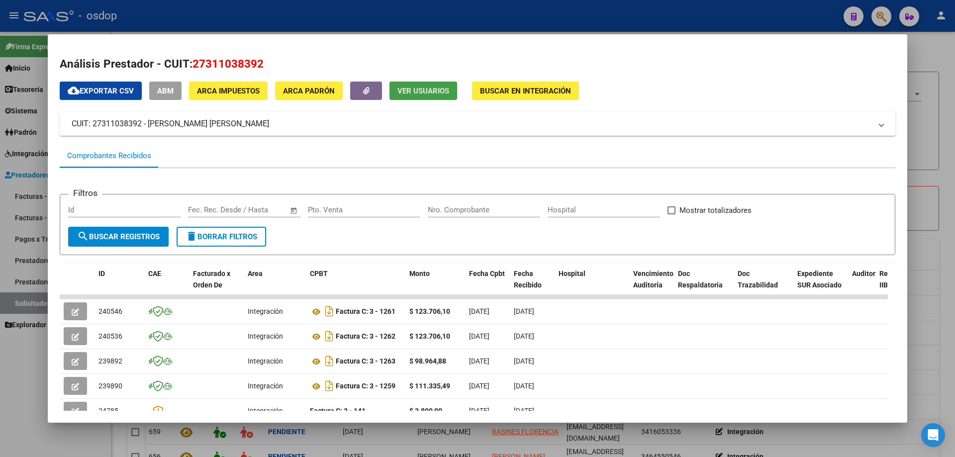
click at [414, 94] on span "Ver Usuarios" at bounding box center [423, 91] width 52 height 9
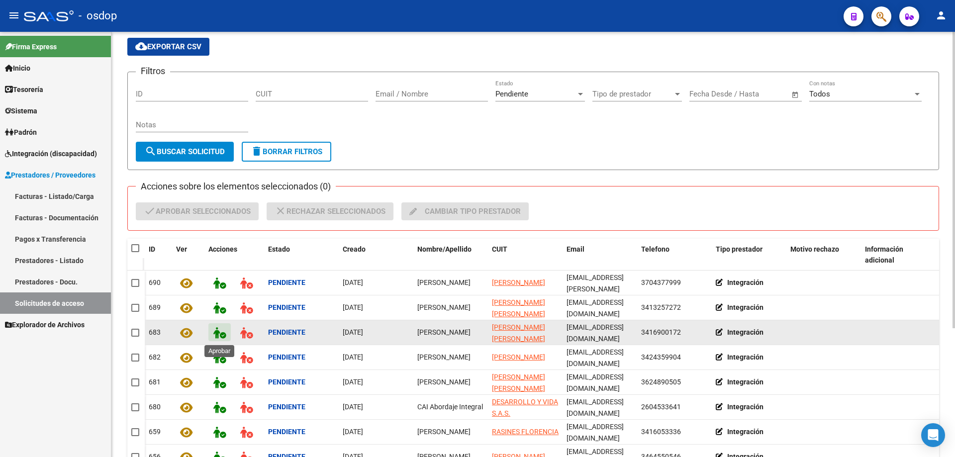
click at [218, 330] on icon at bounding box center [219, 332] width 12 height 11
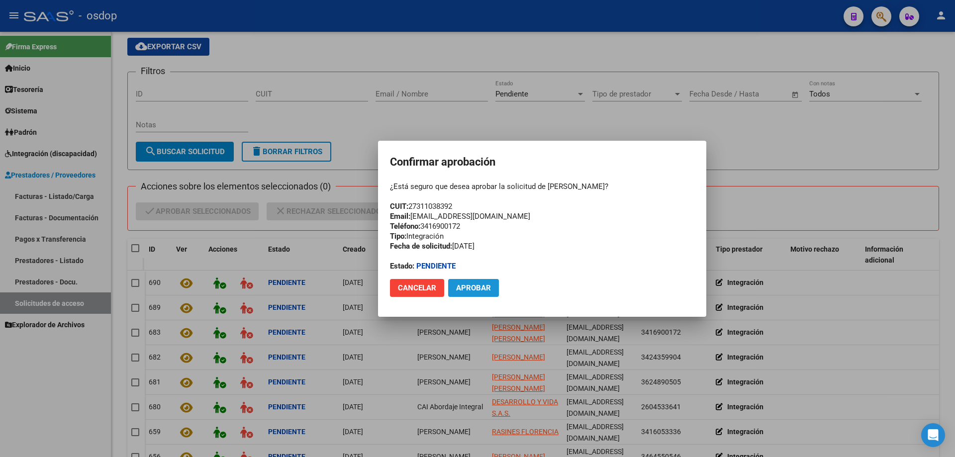
click at [472, 286] on span "Aprobar" at bounding box center [473, 287] width 35 height 9
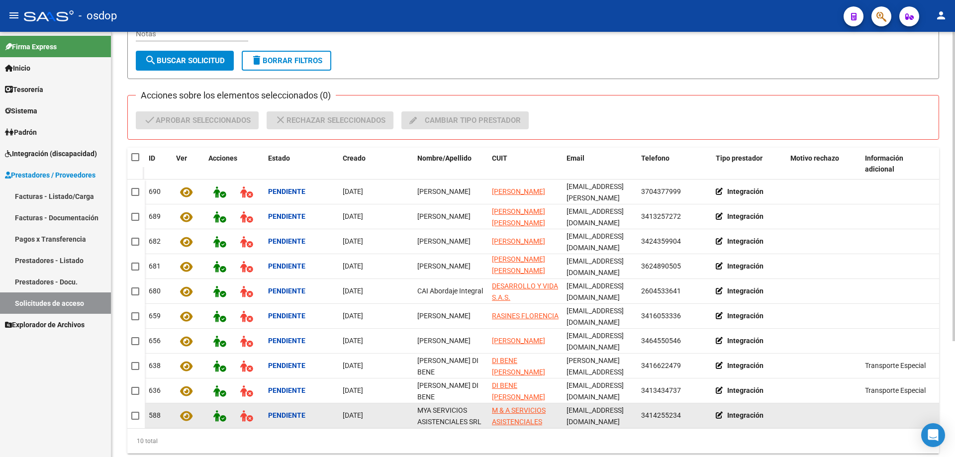
scroll to position [110, 0]
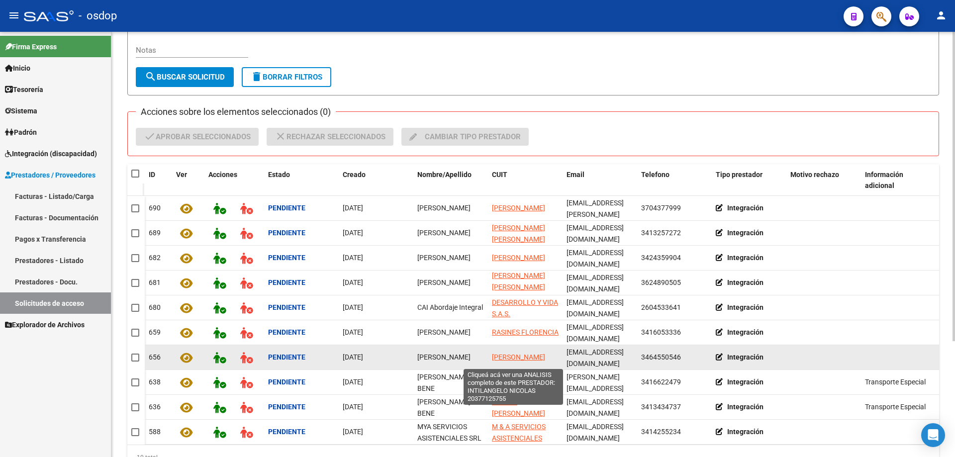
click at [501, 353] on span "[PERSON_NAME]" at bounding box center [518, 357] width 53 height 8
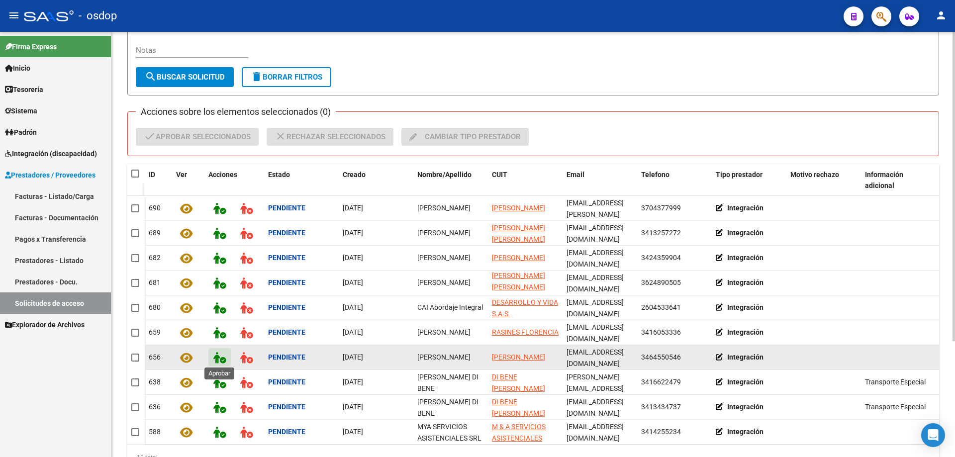
click at [220, 358] on icon at bounding box center [219, 357] width 12 height 11
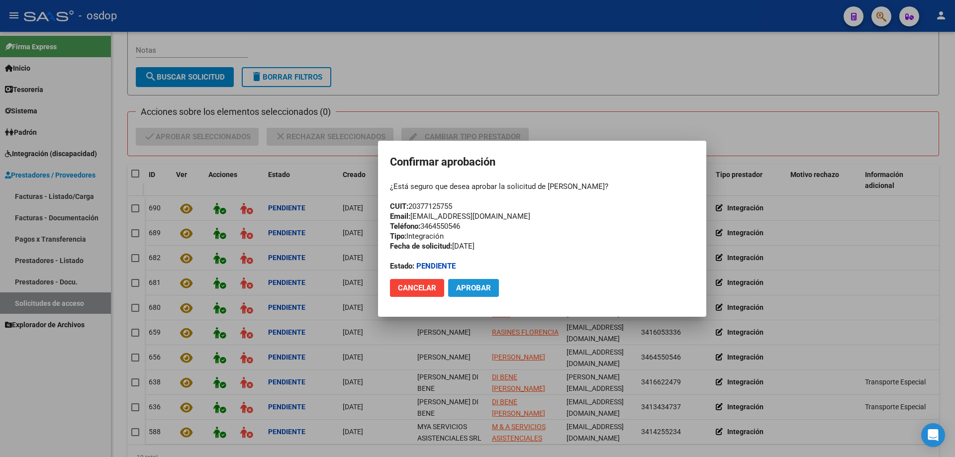
click at [478, 286] on span "Aprobar" at bounding box center [473, 287] width 35 height 9
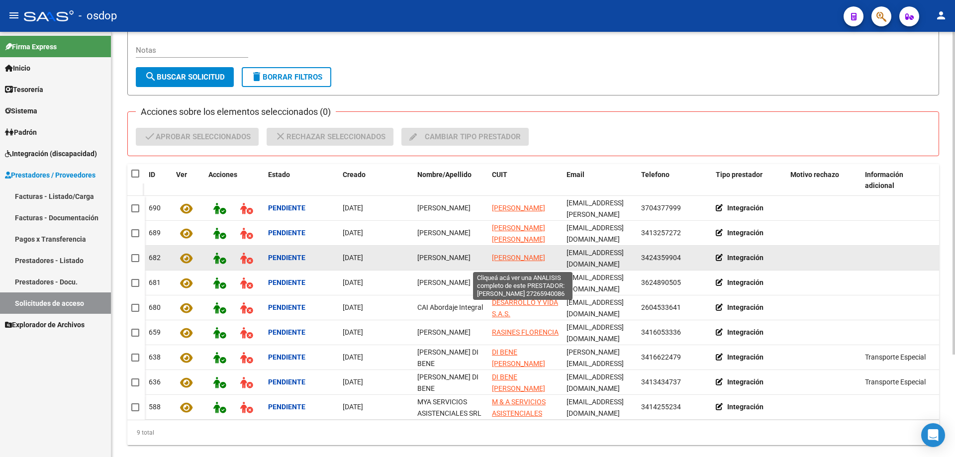
click at [507, 254] on span "GIORDANA VANINA MARCELA" at bounding box center [518, 258] width 53 height 8
type textarea "27265940086"
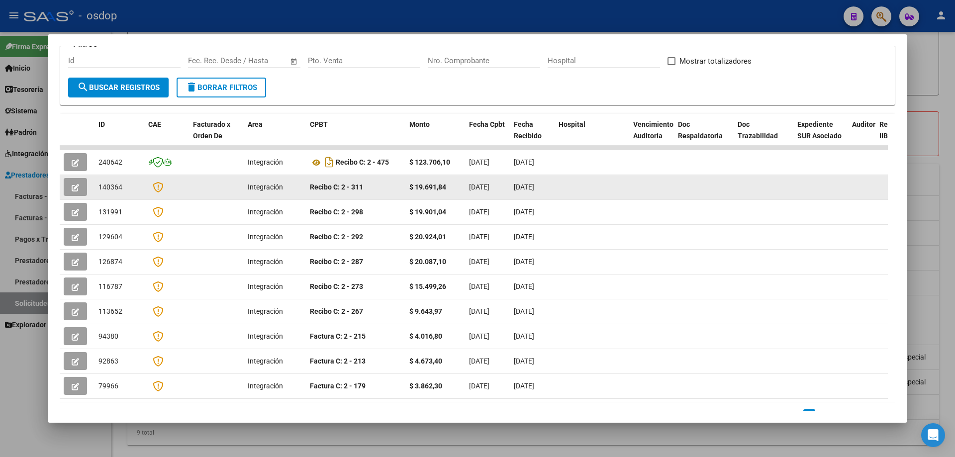
scroll to position [0, 0]
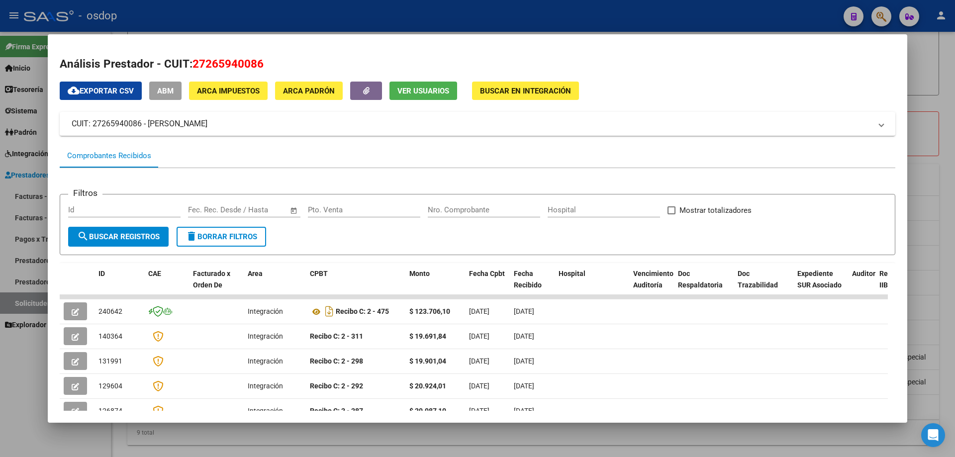
click at [412, 89] on span "Ver Usuarios" at bounding box center [423, 91] width 52 height 9
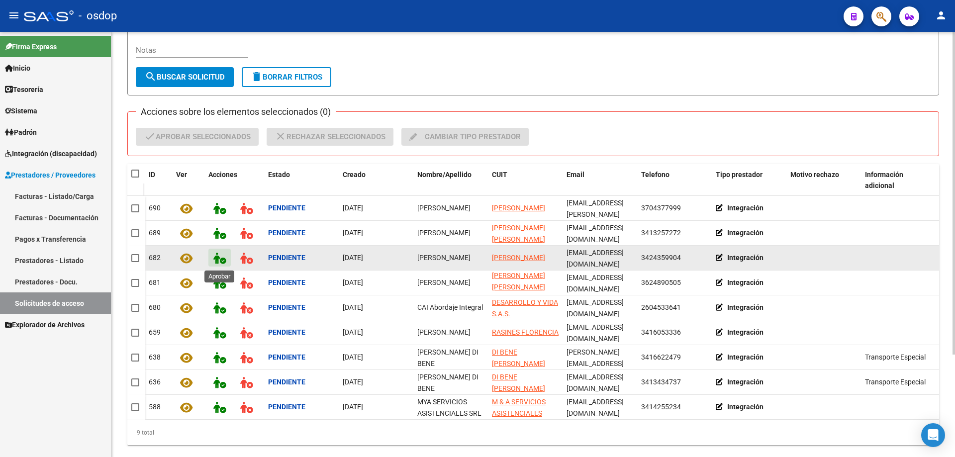
click at [219, 257] on icon at bounding box center [219, 258] width 12 height 11
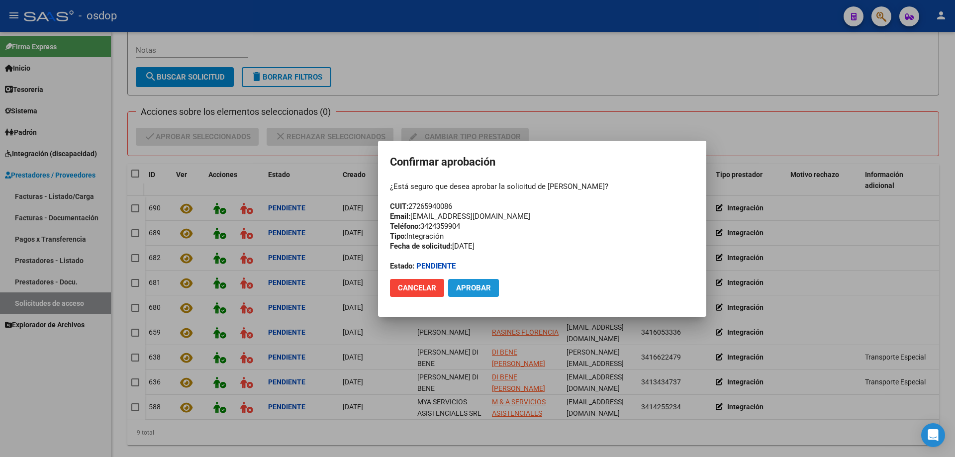
click at [471, 286] on span "Aprobar" at bounding box center [473, 287] width 35 height 9
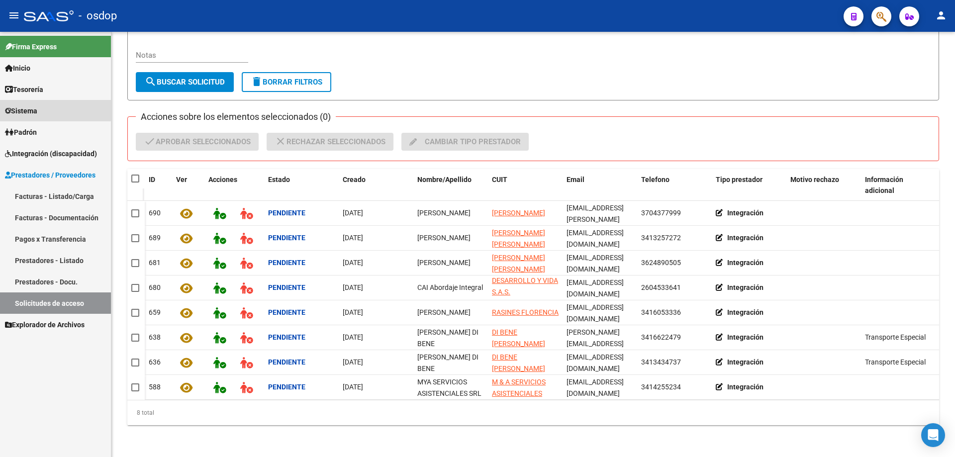
click at [15, 107] on span "Sistema" at bounding box center [21, 110] width 32 height 11
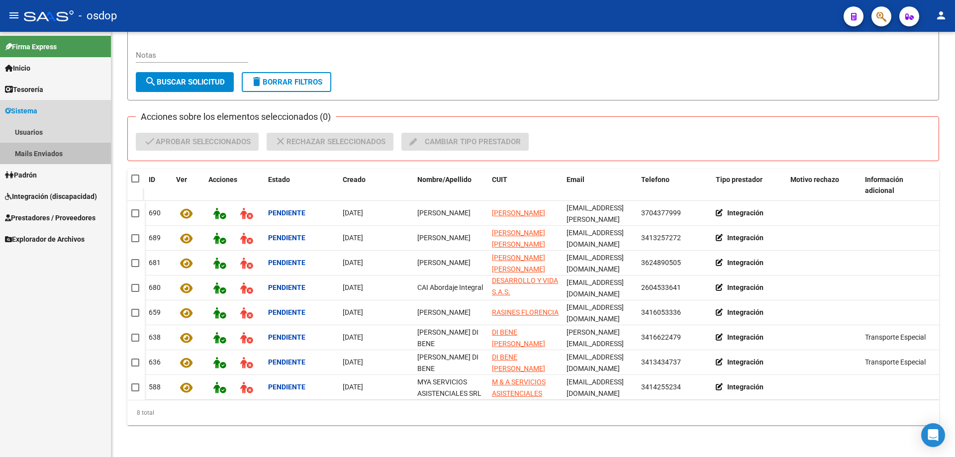
drag, startPoint x: 20, startPoint y: 150, endPoint x: 47, endPoint y: 153, distance: 27.5
click at [21, 151] on link "Mails Enviados" at bounding box center [55, 153] width 111 height 21
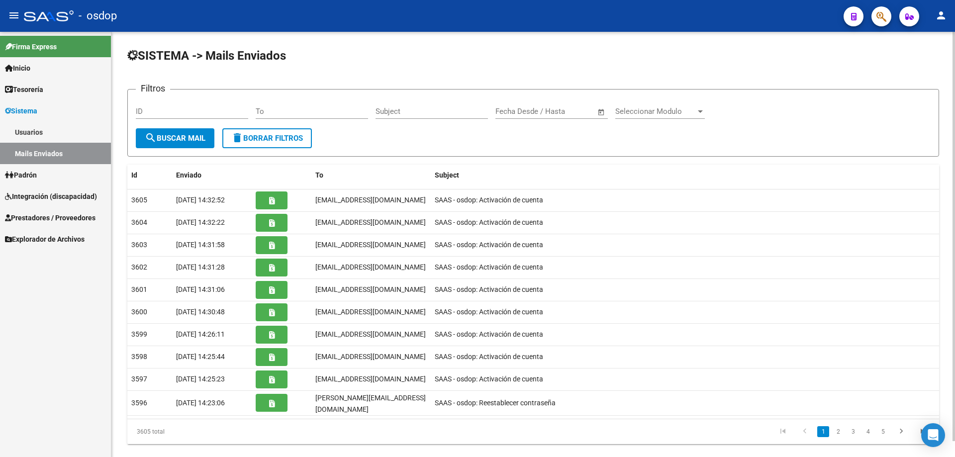
click at [257, 111] on input "To" at bounding box center [312, 111] width 112 height 9
paste input "[EMAIL_ADDRESS][DOMAIN_NAME]"
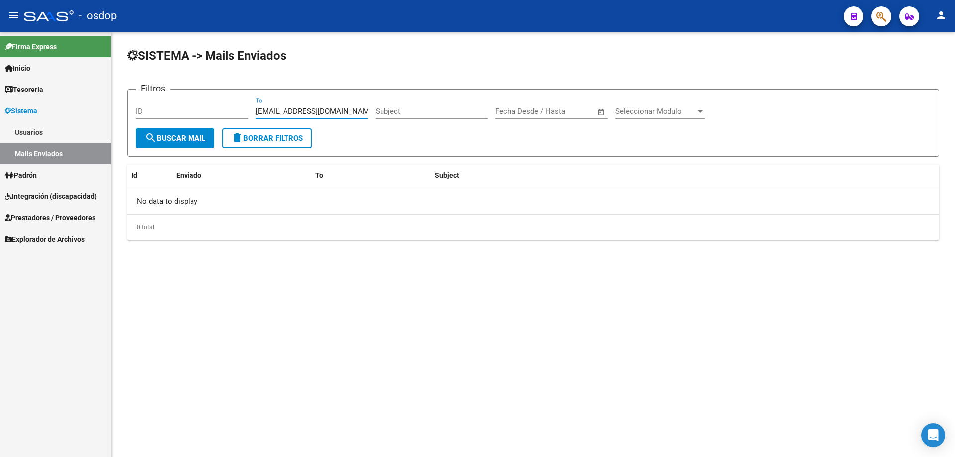
type input "[EMAIL_ADDRESS][DOMAIN_NAME]"
click at [37, 220] on span "Prestadores / Proveedores" at bounding box center [50, 217] width 91 height 11
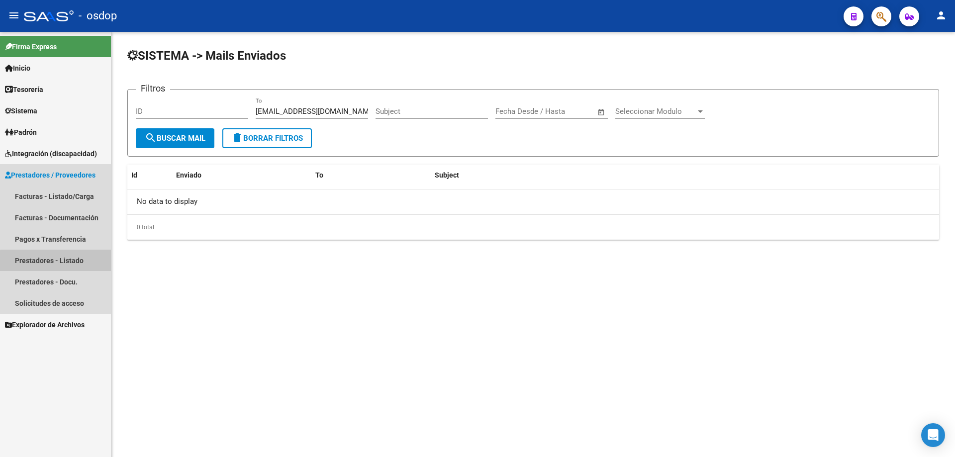
click at [60, 264] on link "Prestadores - Listado" at bounding box center [55, 260] width 111 height 21
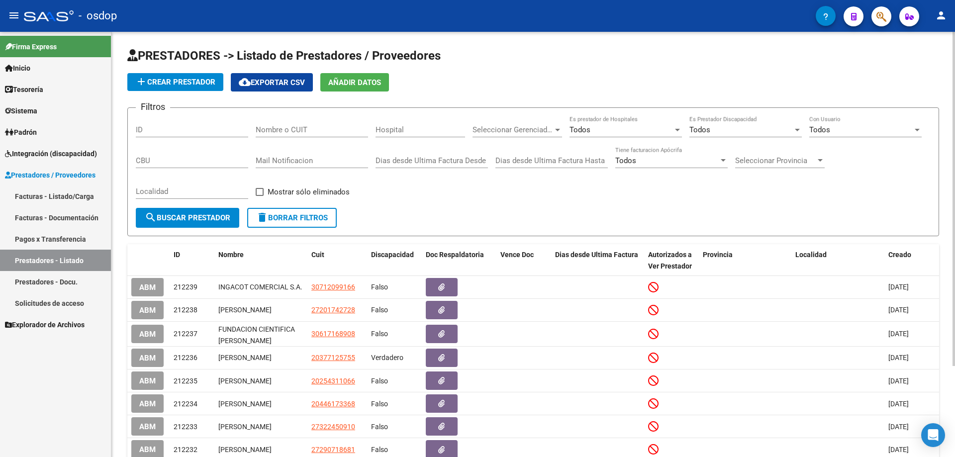
click at [258, 128] on input "Nombre o CUIT" at bounding box center [312, 129] width 112 height 9
paste input "27307914994"
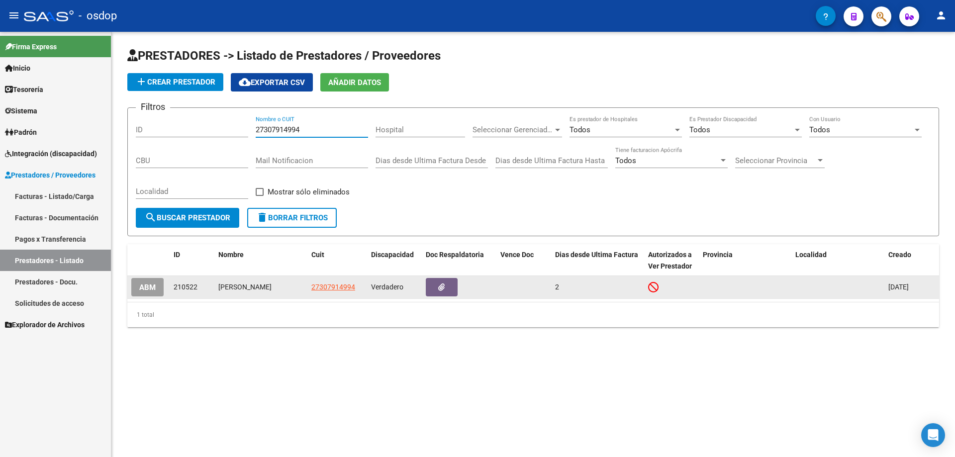
type input "27307914994"
click at [144, 290] on span "ABM" at bounding box center [147, 287] width 16 height 9
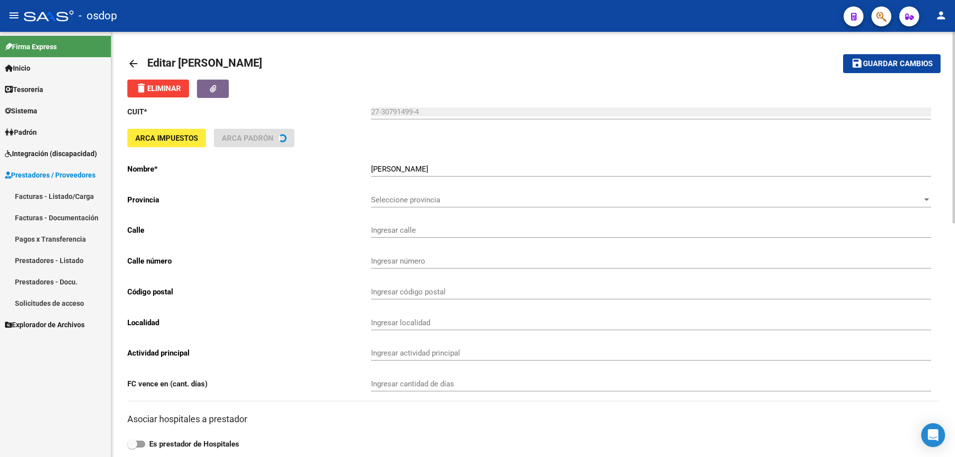
type input "PIROVANO"
type input "660"
type input "3200"
type input "CONCORDIA"
type input "869090"
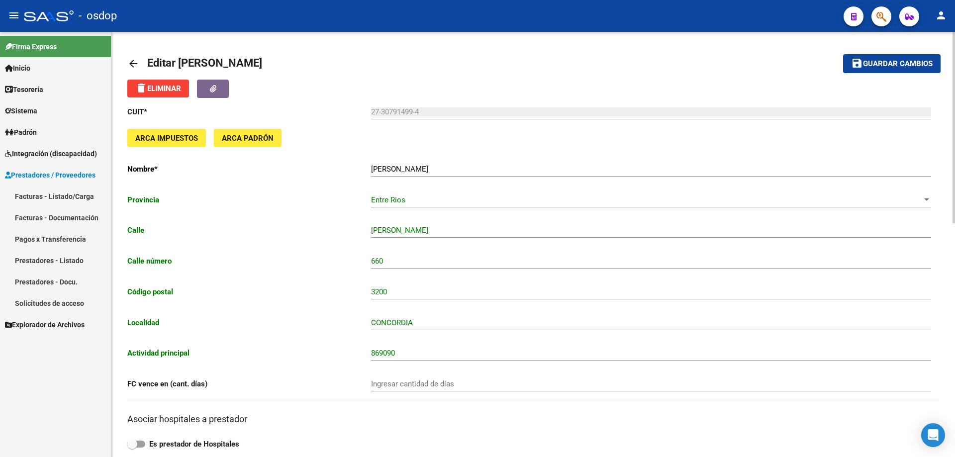
click at [129, 60] on mat-icon "arrow_back" at bounding box center [133, 64] width 12 height 12
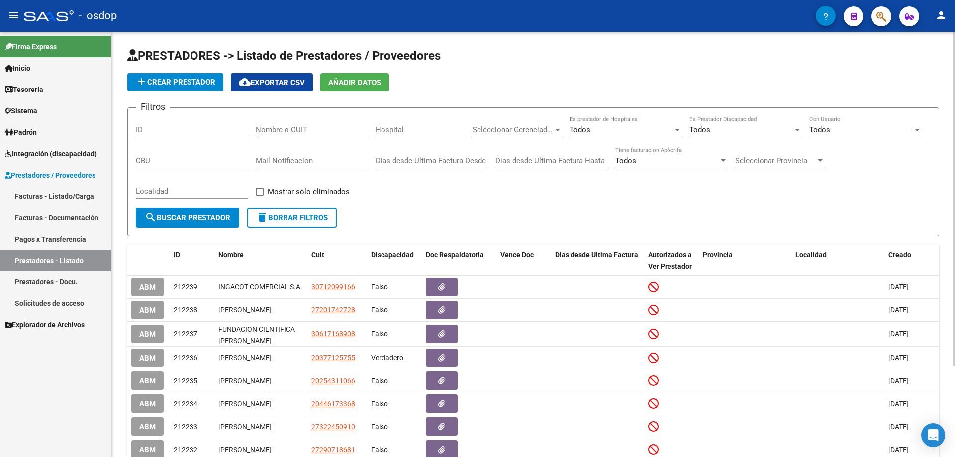
click at [256, 129] on div "Filtros ID Nombre o CUIT Hospital Seleccionar Gerenciador Seleccionar Gerenciad…" at bounding box center [533, 162] width 795 height 92
click at [256, 129] on input "Nombre o CUIT" at bounding box center [312, 129] width 112 height 9
paste input "27307914994"
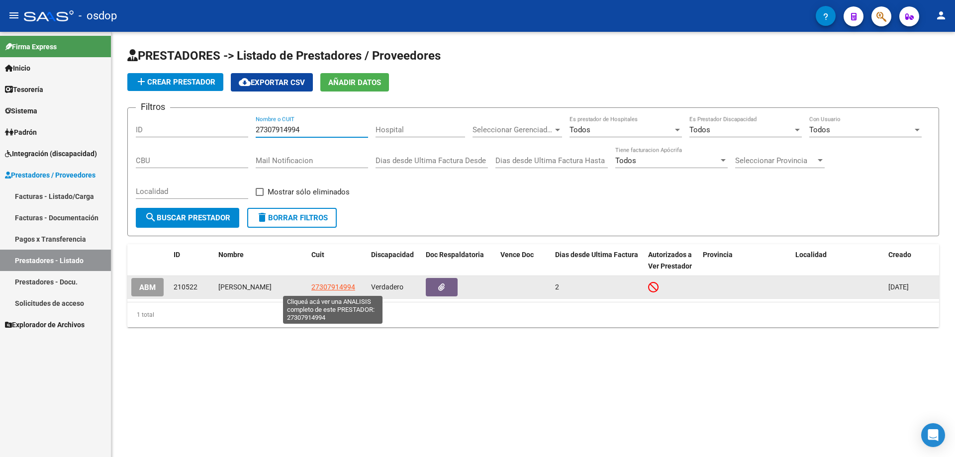
type input "27307914994"
click at [336, 287] on span "27307914994" at bounding box center [333, 287] width 44 height 8
type textarea "27307914994"
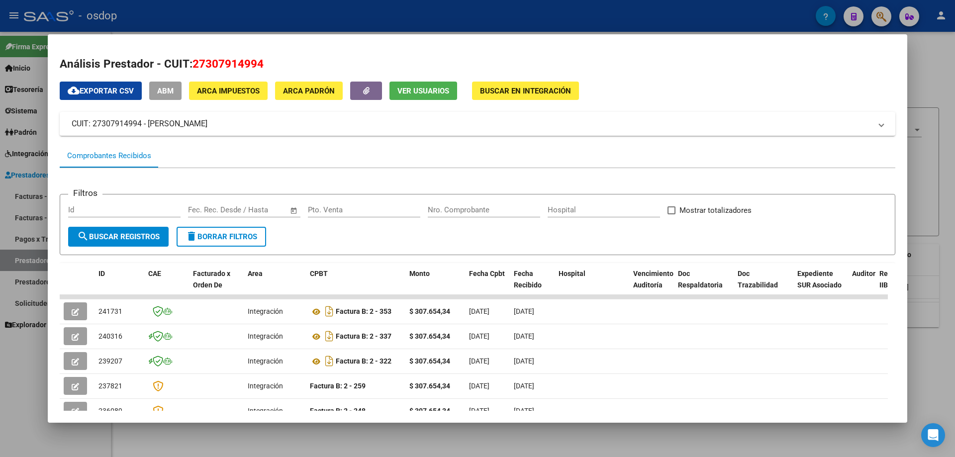
click at [423, 85] on button "Ver Usuarios" at bounding box center [423, 91] width 68 height 18
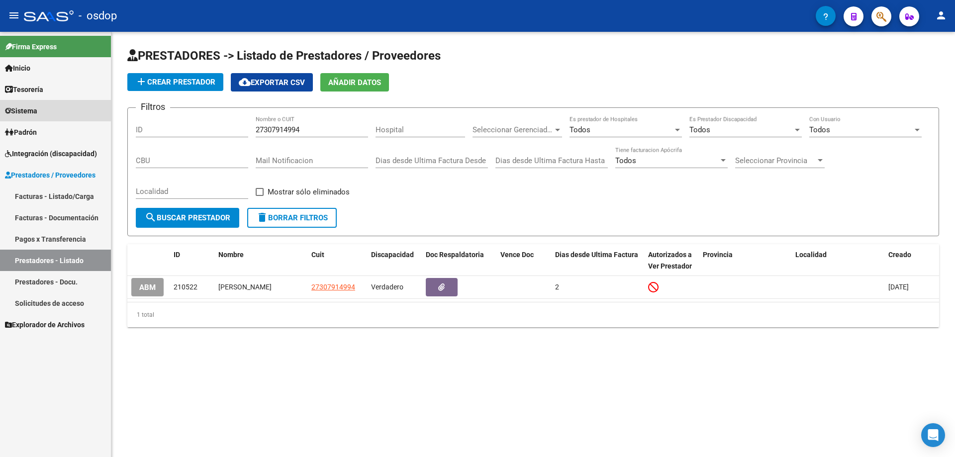
click at [28, 110] on span "Sistema" at bounding box center [21, 110] width 32 height 11
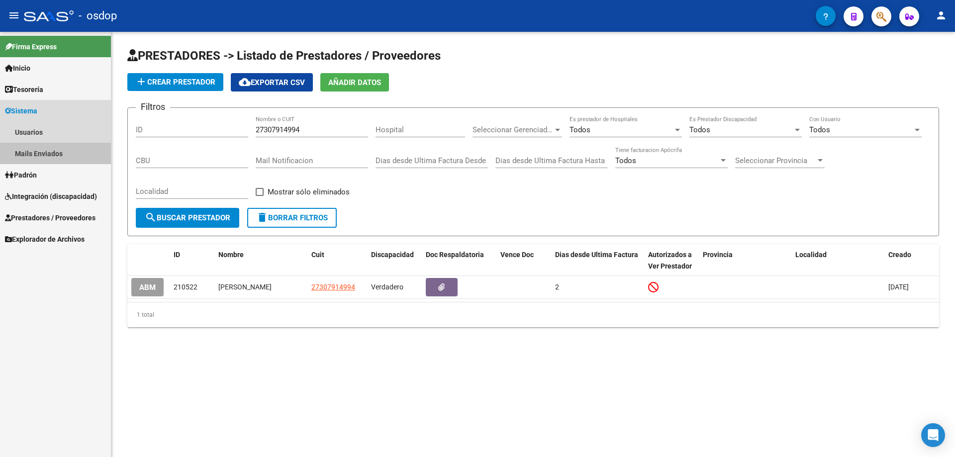
drag, startPoint x: 40, startPoint y: 152, endPoint x: 61, endPoint y: 153, distance: 20.9
click at [40, 152] on link "Mails Enviados" at bounding box center [55, 153] width 111 height 21
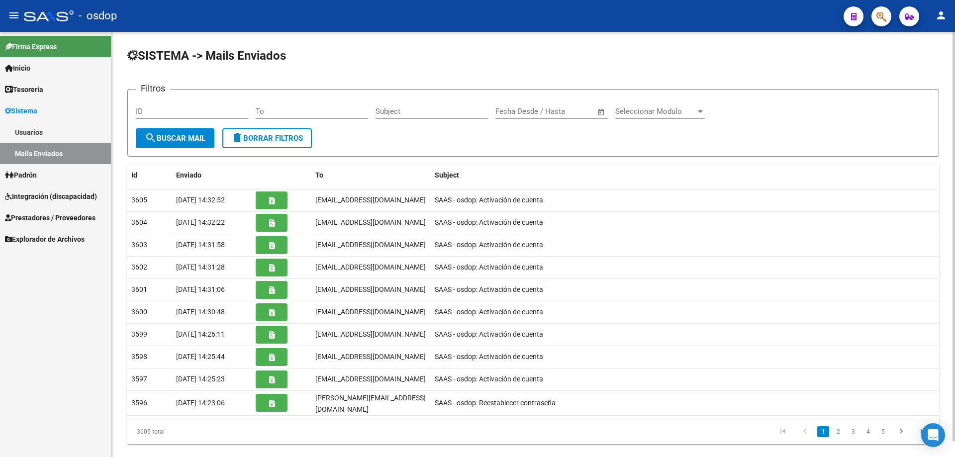
click at [256, 111] on input "To" at bounding box center [312, 111] width 112 height 9
paste input "laelyvargas@hotmail.com"
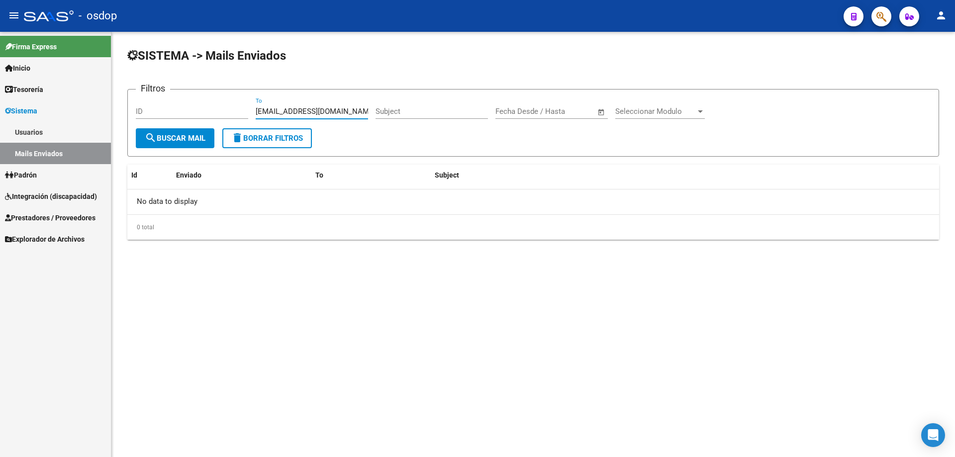
drag, startPoint x: 343, startPoint y: 111, endPoint x: 170, endPoint y: 105, distance: 173.7
click at [170, 105] on div "Filtros ID laelyvargas@hotmail.com To Subject Fecha inicio – Fecha fin Fecha De…" at bounding box center [533, 112] width 795 height 31
paste input "27118749443"
type input "27118749443"
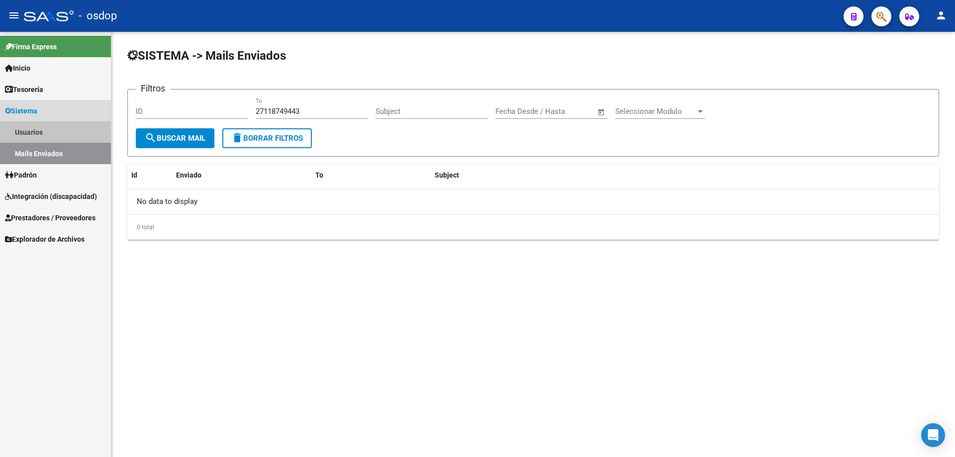
click at [36, 131] on link "Usuarios" at bounding box center [55, 131] width 111 height 21
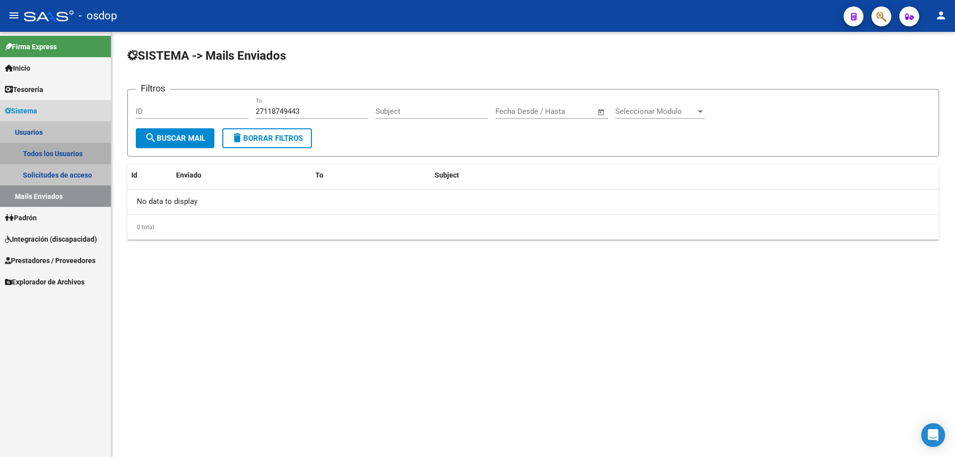
drag, startPoint x: 65, startPoint y: 151, endPoint x: 120, endPoint y: 145, distance: 55.5
click at [65, 151] on link "Todos los Usuarios" at bounding box center [55, 153] width 111 height 21
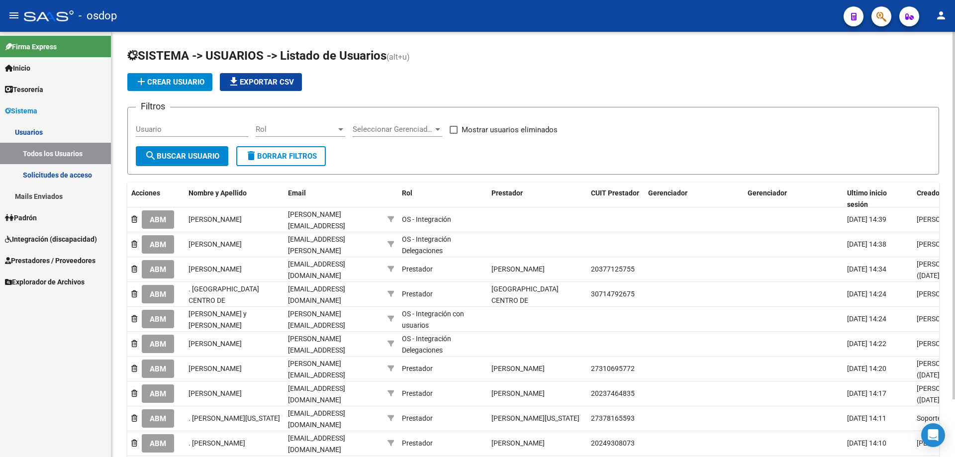
click at [137, 130] on input "Usuario" at bounding box center [192, 129] width 112 height 9
paste input "27118749443"
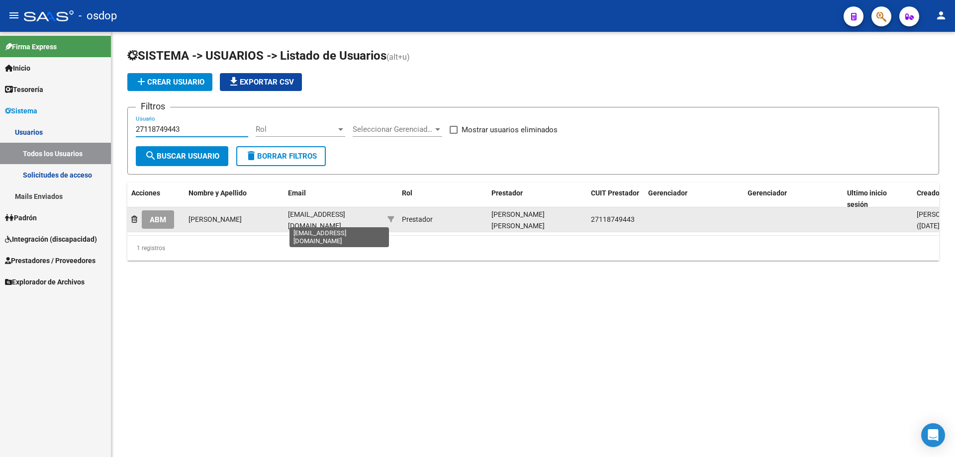
type input "27118749443"
drag, startPoint x: 288, startPoint y: 218, endPoint x: 379, endPoint y: 219, distance: 91.0
click at [379, 219] on datatable-body-cell "[EMAIL_ADDRESS][DOMAIN_NAME]" at bounding box center [333, 219] width 99 height 24
copy span "[EMAIL_ADDRESS][DOMAIN_NAME]"
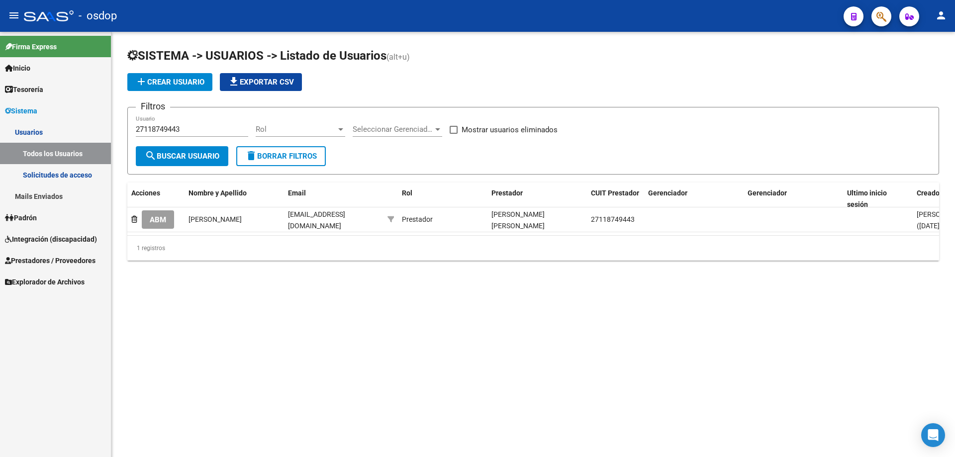
click at [73, 176] on link "Solicitudes de acceso" at bounding box center [55, 174] width 111 height 21
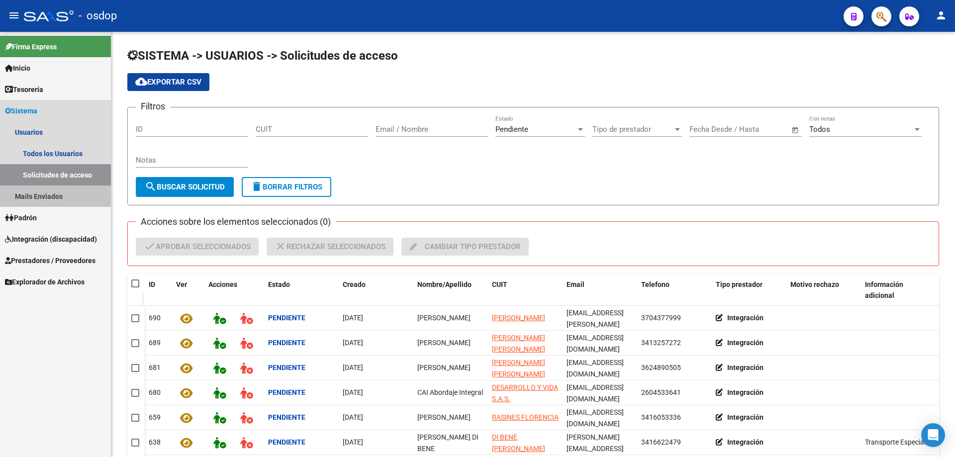
click at [48, 194] on link "Mails Enviados" at bounding box center [55, 196] width 111 height 21
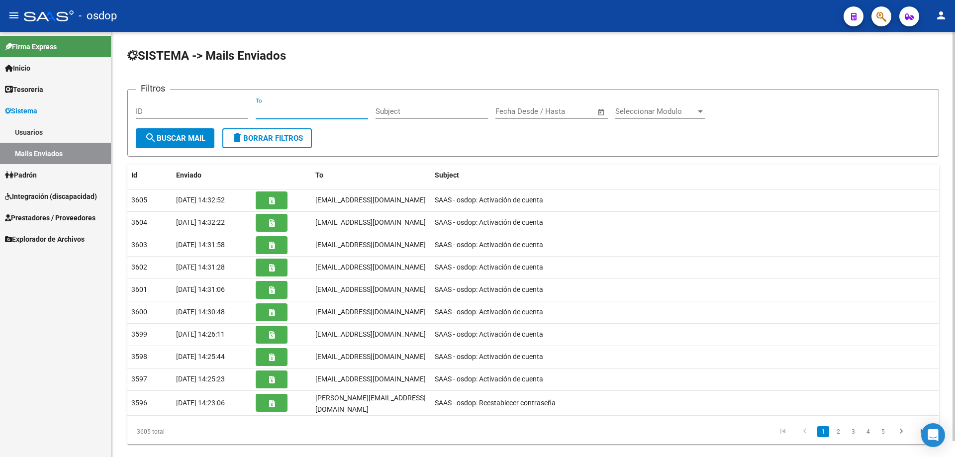
click at [257, 109] on input "To" at bounding box center [312, 111] width 112 height 9
paste input "[EMAIL_ADDRESS][DOMAIN_NAME]"
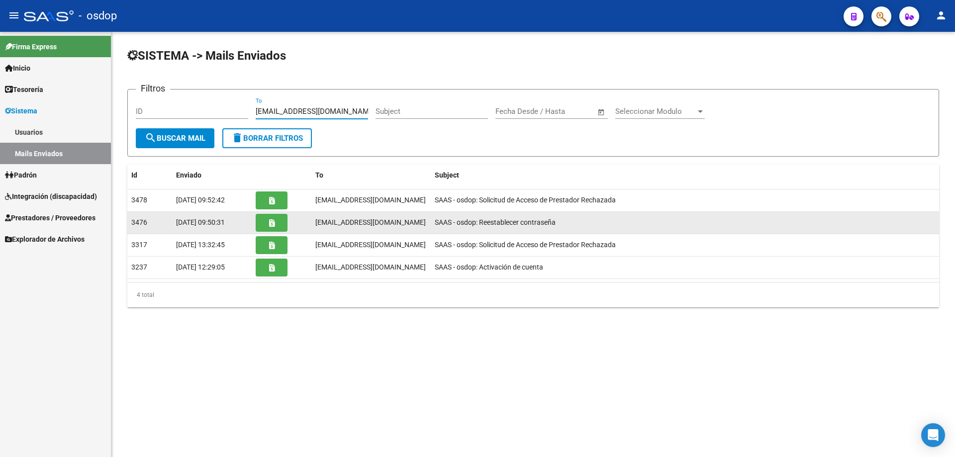
type input "[EMAIL_ADDRESS][DOMAIN_NAME]"
click at [272, 221] on icon "button" at bounding box center [271, 222] width 5 height 7
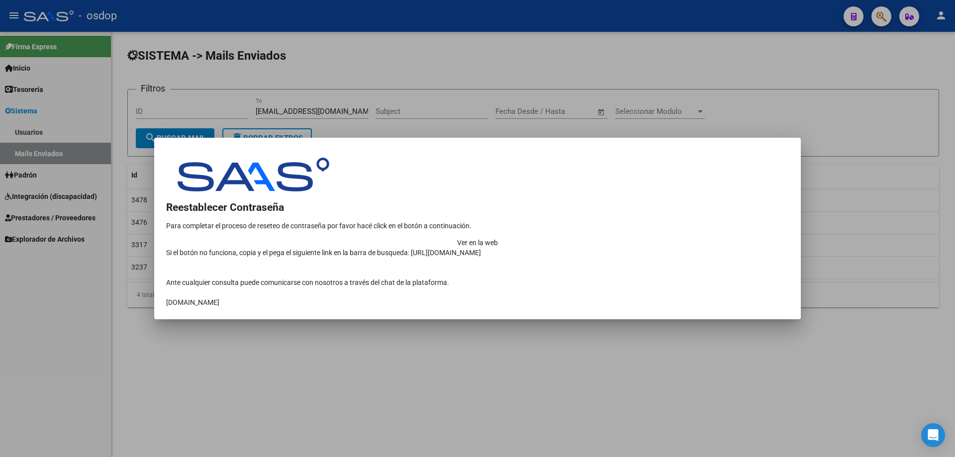
click at [704, 238] on td "Ver en la web" at bounding box center [477, 243] width 623 height 10
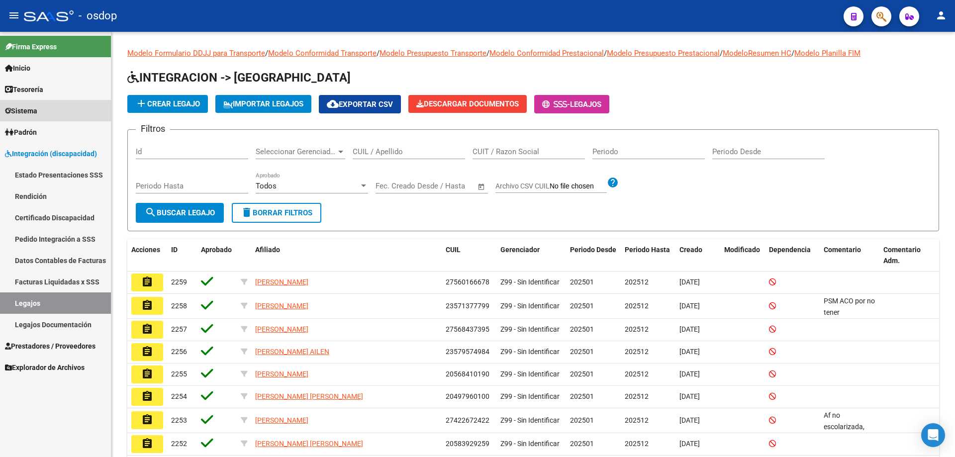
click at [22, 111] on span "Sistema" at bounding box center [21, 110] width 32 height 11
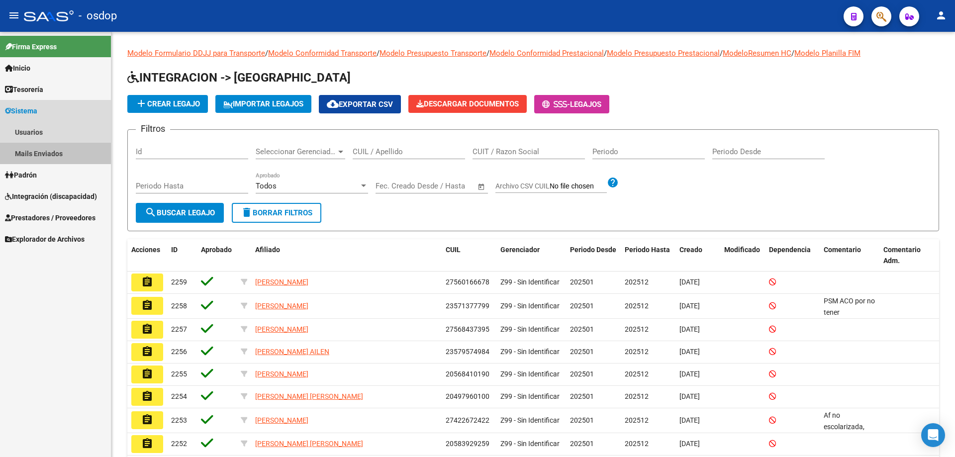
click at [36, 154] on link "Mails Enviados" at bounding box center [55, 153] width 111 height 21
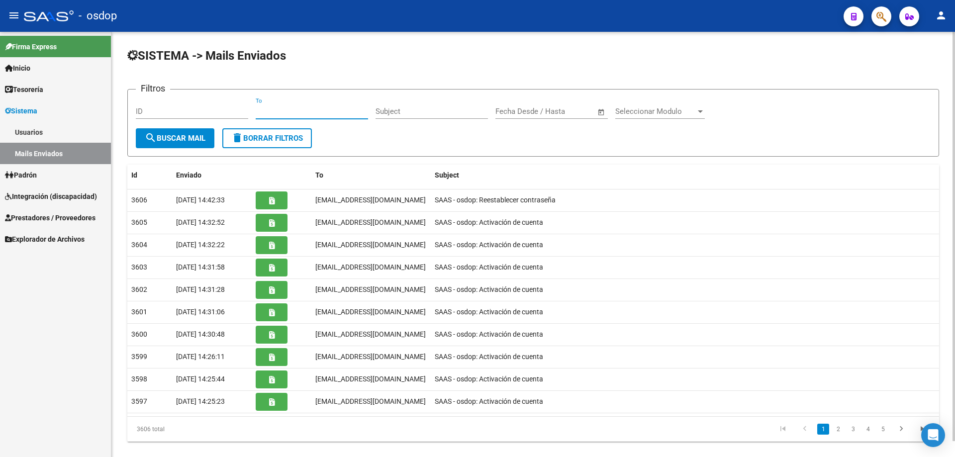
click at [257, 110] on input "To" at bounding box center [312, 111] width 112 height 9
paste input "silviatenorioveron@hotmail.com"
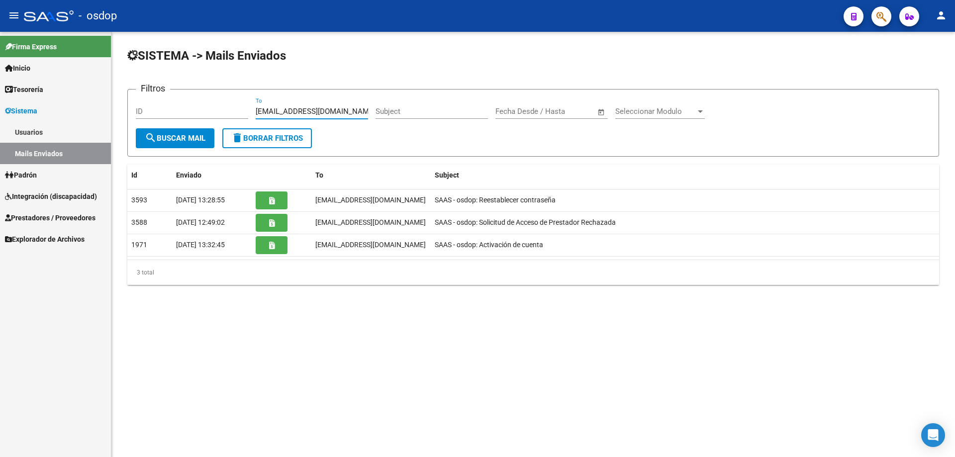
drag, startPoint x: 366, startPoint y: 111, endPoint x: 245, endPoint y: 107, distance: 120.9
click at [245, 107] on div "Filtros ID silviatenorioveron@hotmail.com To Subject Fecha inicio – Fecha fin F…" at bounding box center [533, 112] width 795 height 31
paste input "julian.tabernero@um.edu.ar"
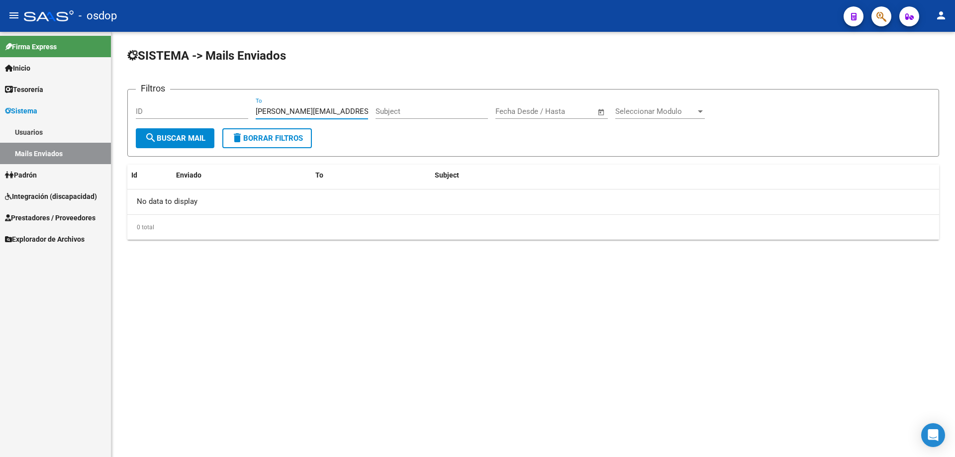
drag, startPoint x: 347, startPoint y: 107, endPoint x: 233, endPoint y: 107, distance: 113.4
click at [233, 107] on div "Filtros ID julian.tabernero@um.edu.ar To Subject Fecha inicio – Fecha fin Fecha…" at bounding box center [533, 112] width 795 height 31
paste input "virgiroldan92@gmail.com"
type input "virgiroldan92@gmail.com"
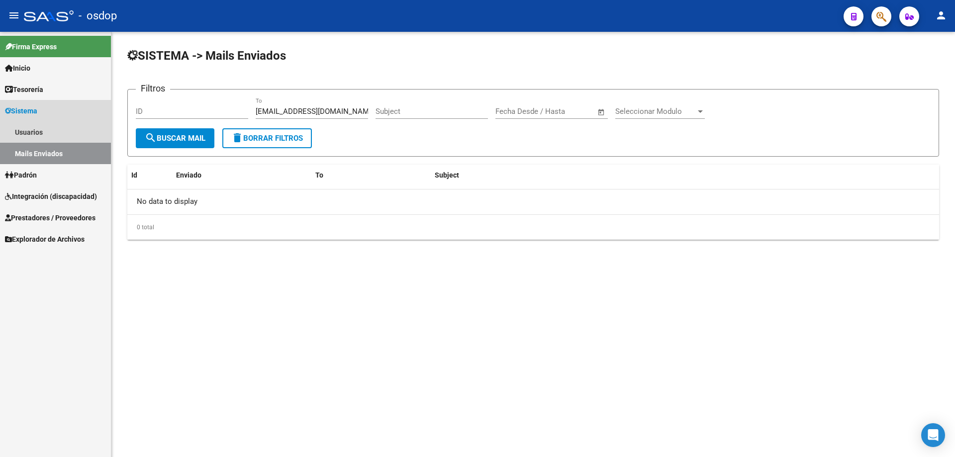
click at [26, 106] on span "Sistema" at bounding box center [21, 110] width 32 height 11
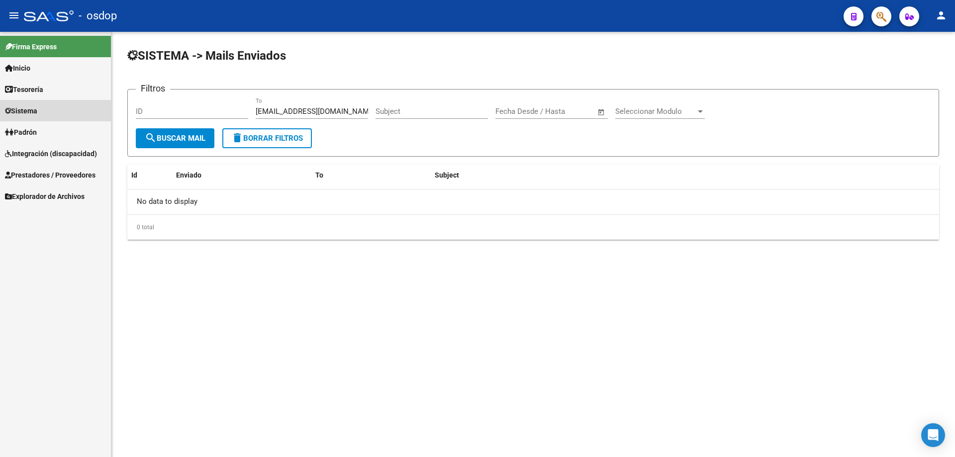
click at [25, 108] on span "Sistema" at bounding box center [21, 110] width 32 height 11
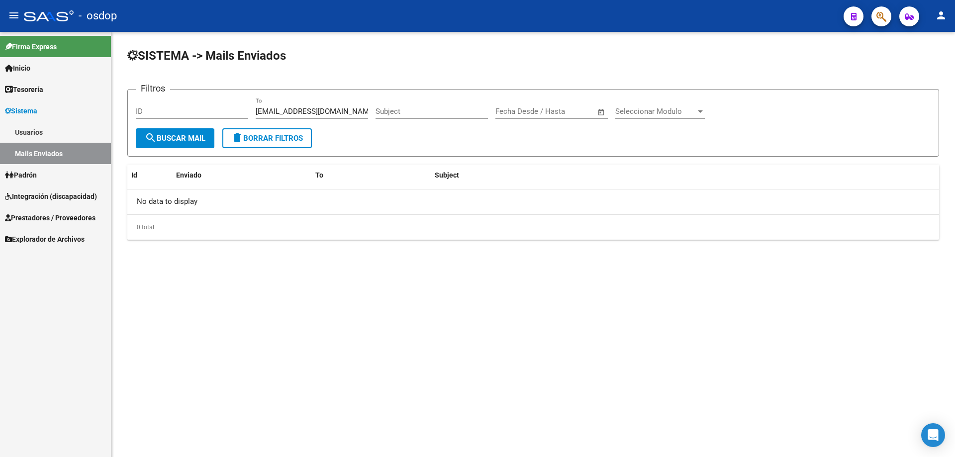
click at [38, 130] on link "Usuarios" at bounding box center [55, 131] width 111 height 21
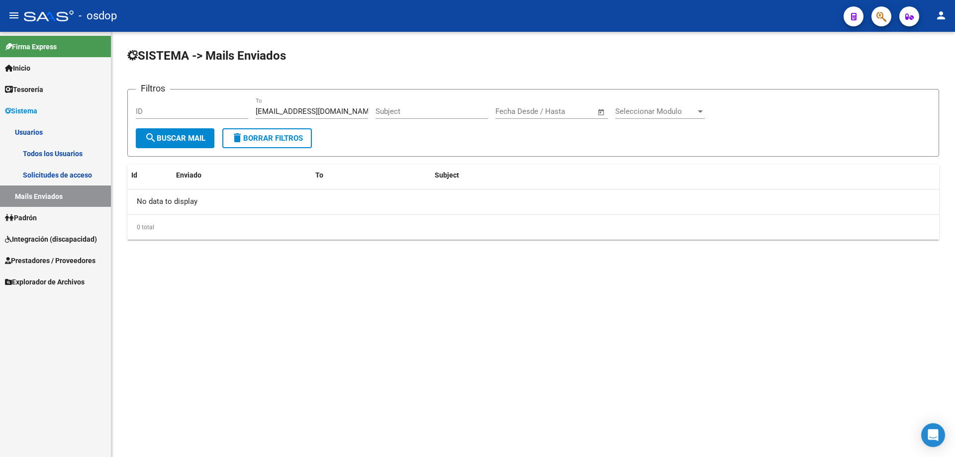
click at [49, 150] on link "Todos los Usuarios" at bounding box center [55, 153] width 111 height 21
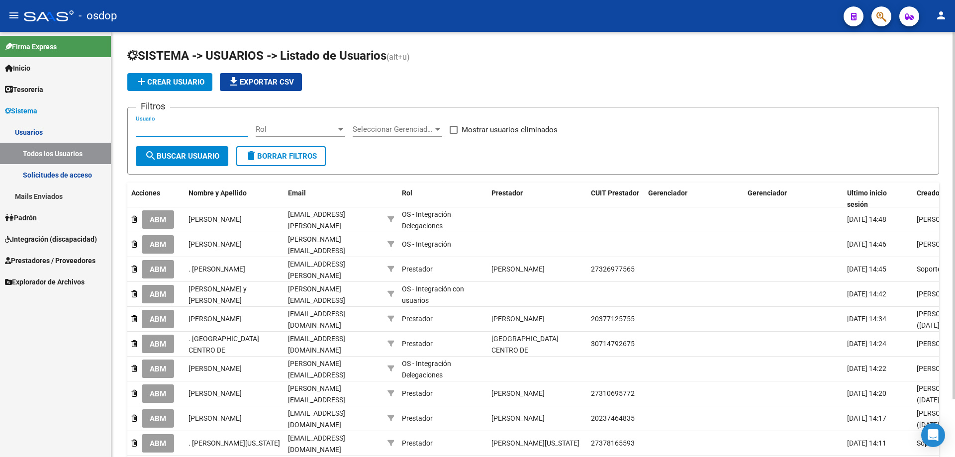
click at [137, 130] on input "Usuario" at bounding box center [192, 129] width 112 height 9
paste input "27-36913299-2"
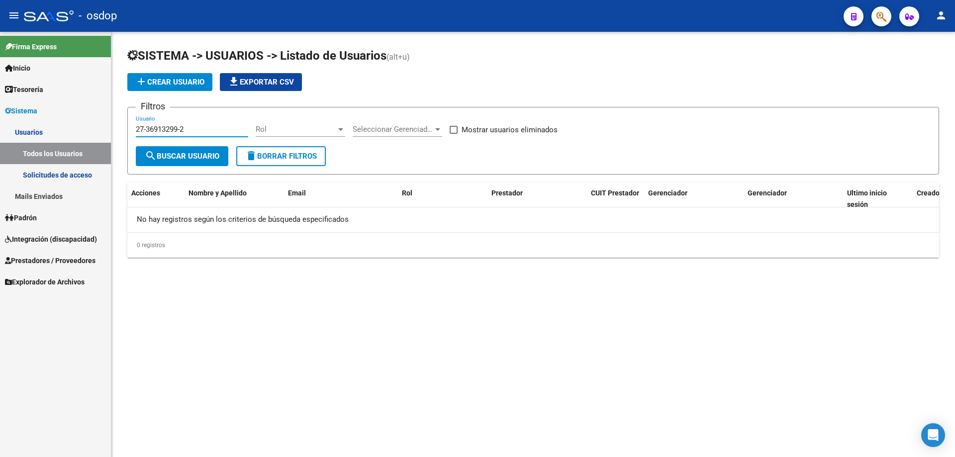
type input "27-36913299-2"
click at [67, 264] on span "Prestadores / Proveedores" at bounding box center [50, 260] width 91 height 11
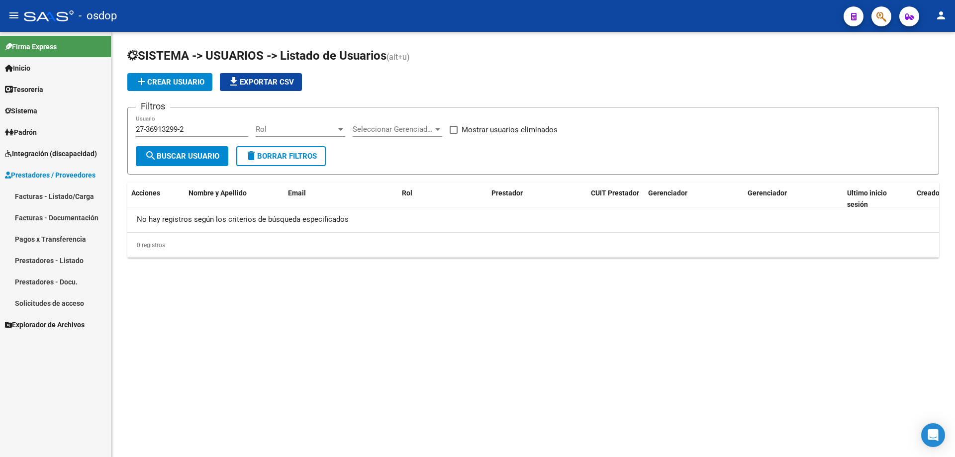
click at [63, 258] on link "Prestadores - Listado" at bounding box center [55, 260] width 111 height 21
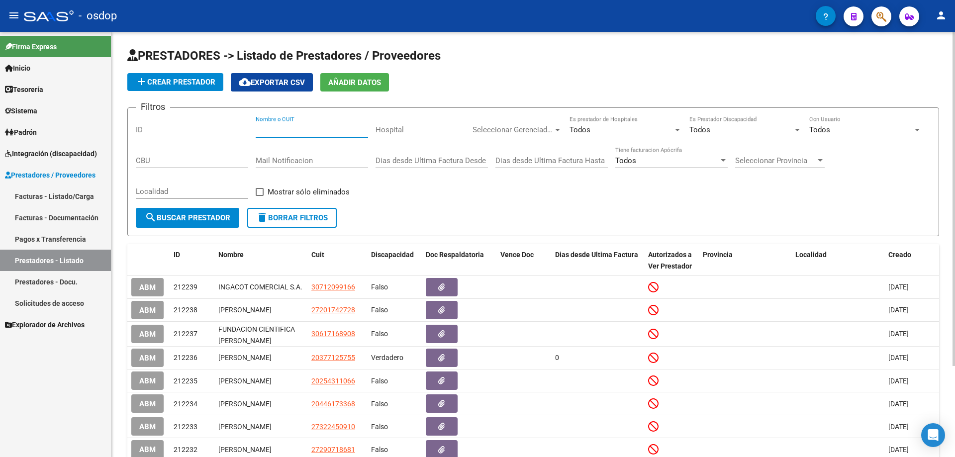
click at [257, 128] on input "Nombre o CUIT" at bounding box center [312, 129] width 112 height 9
paste input "SAAS - ACCESO PRESTADOR – CUIT"
type input "S"
paste input "27369132992"
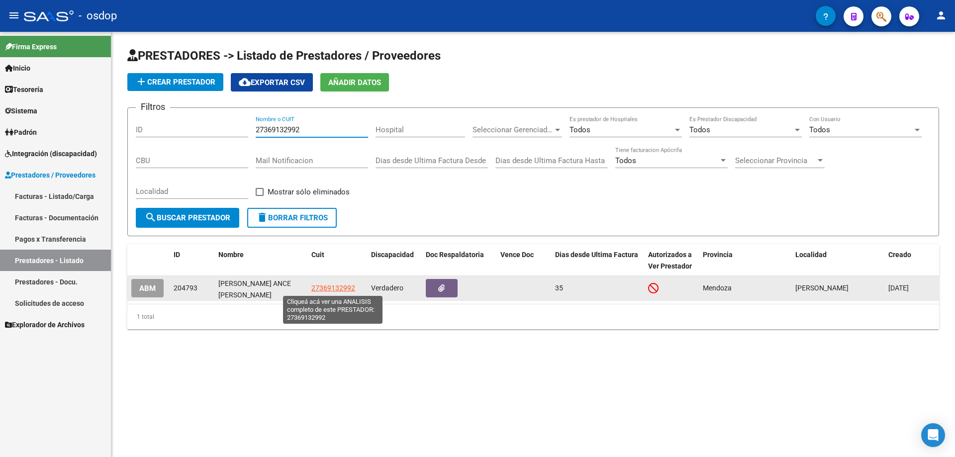
type input "27369132992"
click at [326, 287] on span "27369132992" at bounding box center [333, 288] width 44 height 8
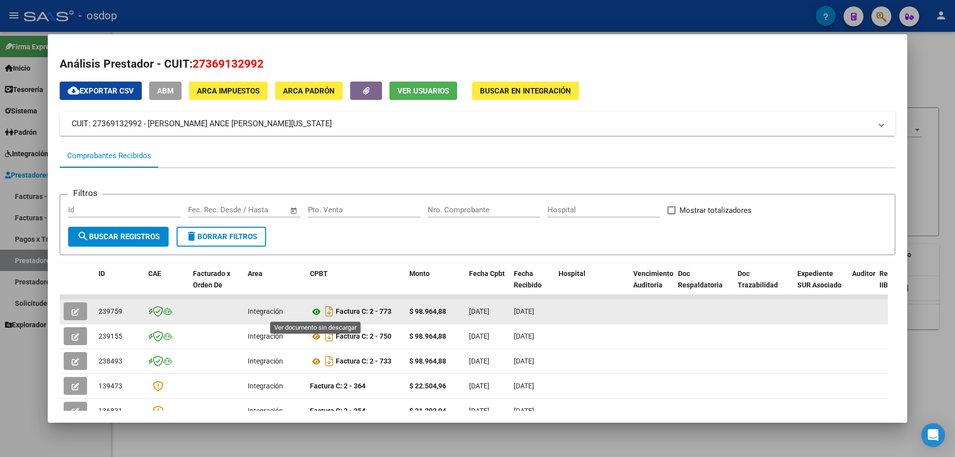
click at [315, 312] on icon at bounding box center [316, 312] width 13 height 12
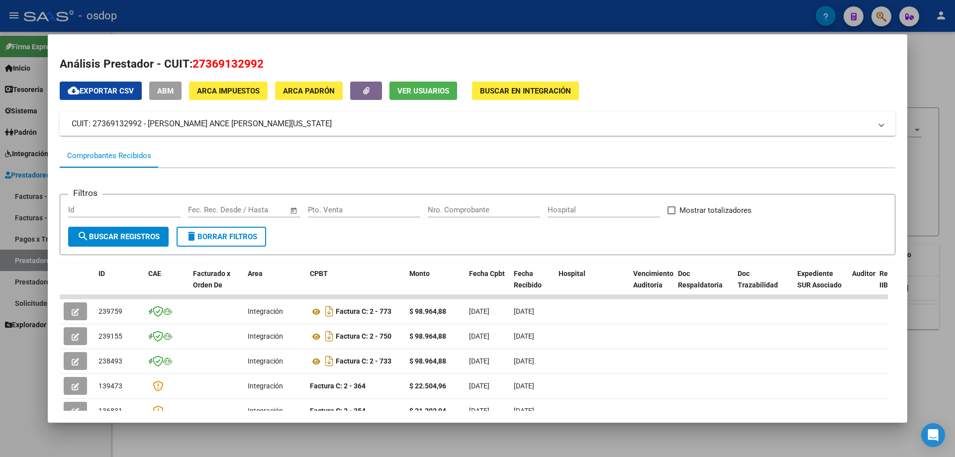
click at [426, 94] on span "Ver Usuarios" at bounding box center [423, 91] width 52 height 9
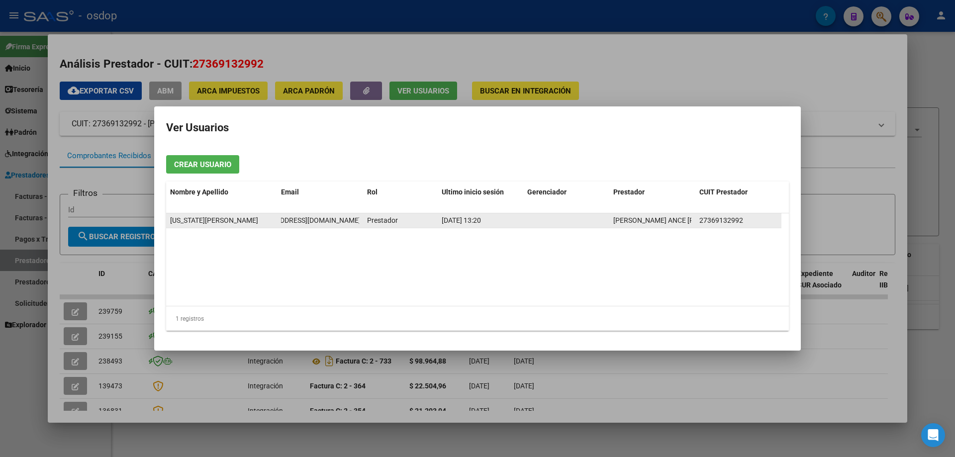
scroll to position [0, 65]
drag, startPoint x: 282, startPoint y: 219, endPoint x: 361, endPoint y: 221, distance: 78.6
click at [361, 221] on datatable-body-cell "FONOAUDIOLOGAROLDAN.V@HOTMAIL.COM" at bounding box center [320, 220] width 86 height 14
copy span "FONOAUDIOLOGAROLDAN.V@HOTMAIL.COM"
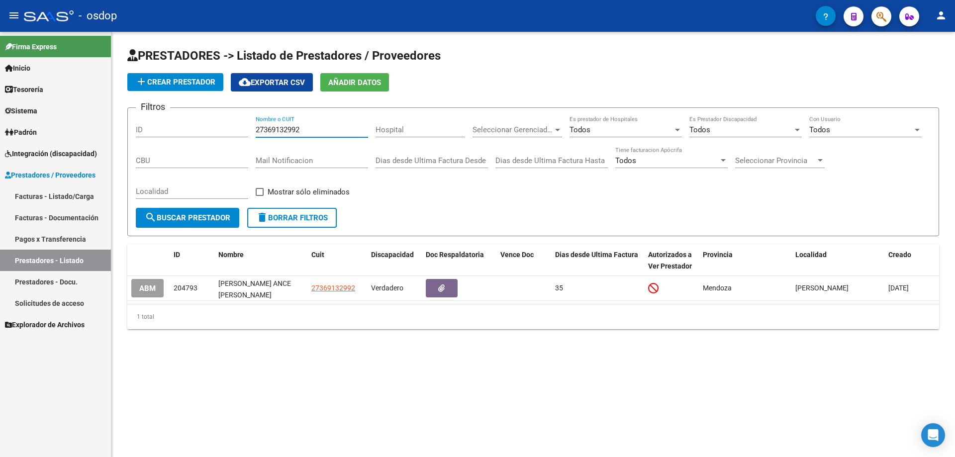
drag, startPoint x: 316, startPoint y: 132, endPoint x: 221, endPoint y: 126, distance: 94.7
click at [221, 126] on div "Filtros ID 27369132992 Nombre o CUIT Hospital Seleccionar Gerenciador Seleccion…" at bounding box center [533, 162] width 795 height 92
paste input "30715071203"
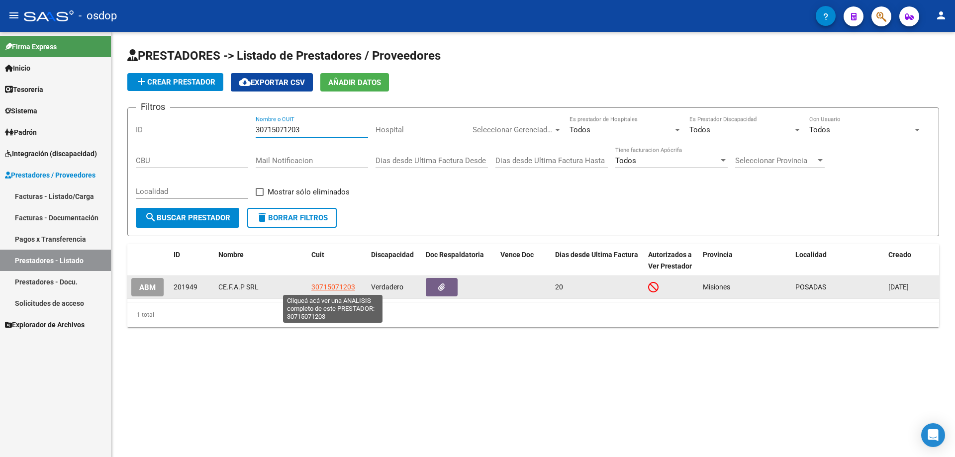
type input "30715071203"
click at [327, 285] on span "30715071203" at bounding box center [333, 287] width 44 height 8
type textarea "30715071203"
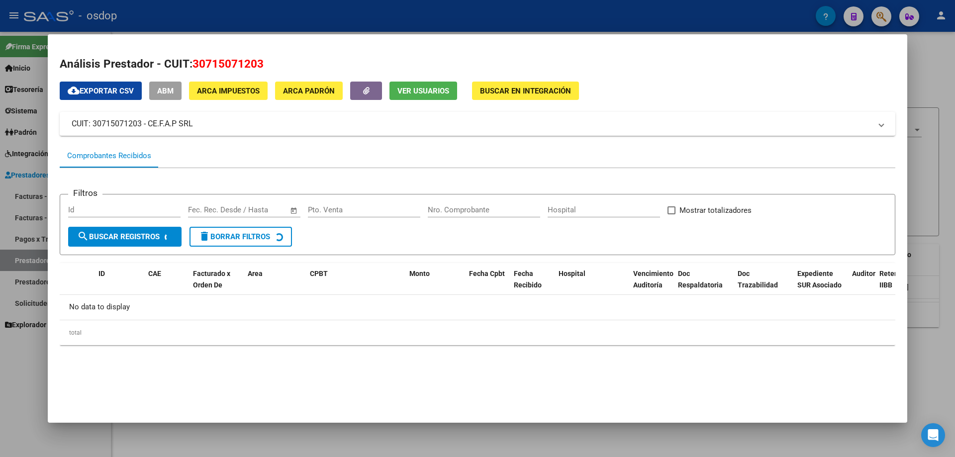
click at [401, 93] on span "Ver Usuarios" at bounding box center [423, 91] width 52 height 9
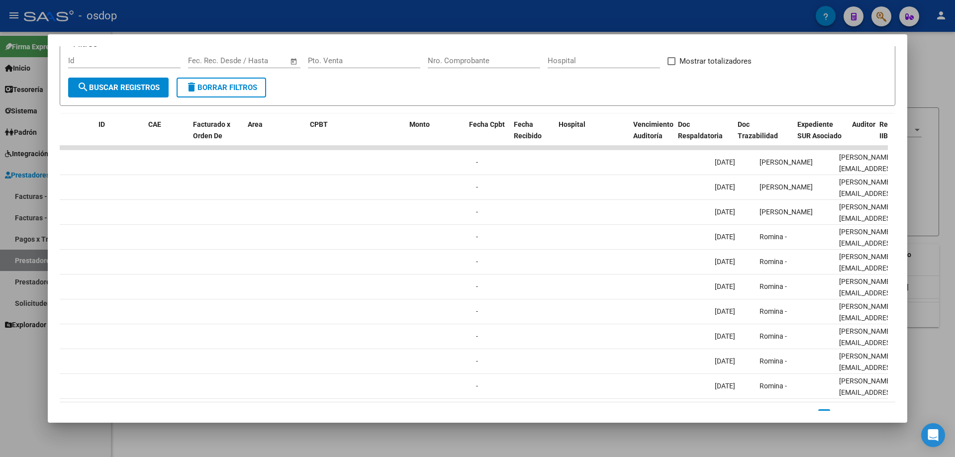
scroll to position [0, 0]
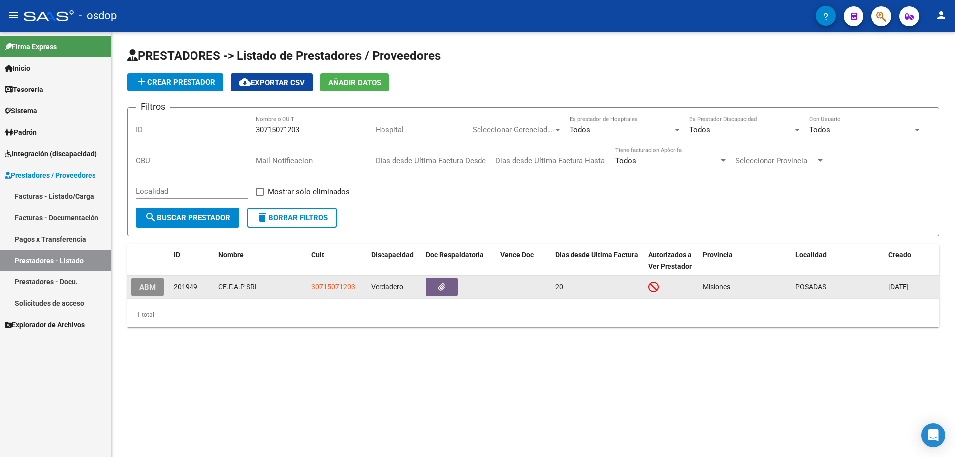
click at [154, 287] on span "ABM" at bounding box center [147, 287] width 16 height 9
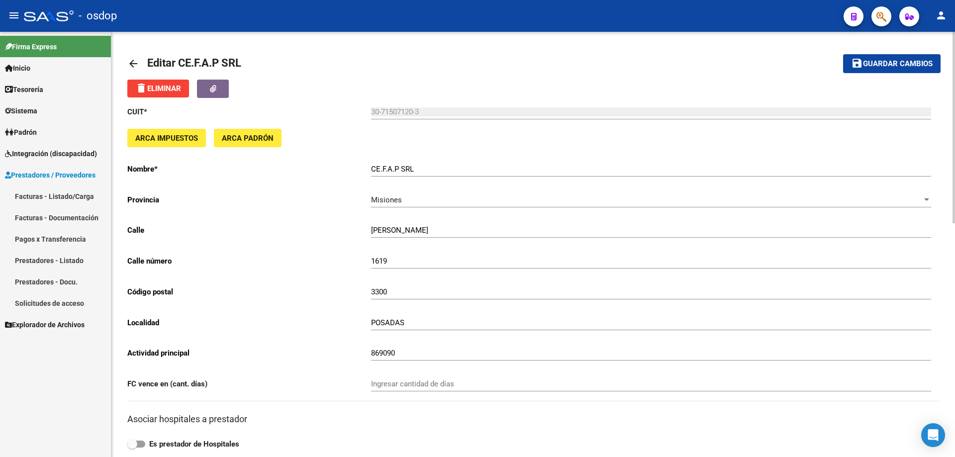
click at [136, 62] on mat-icon "arrow_back" at bounding box center [133, 64] width 12 height 12
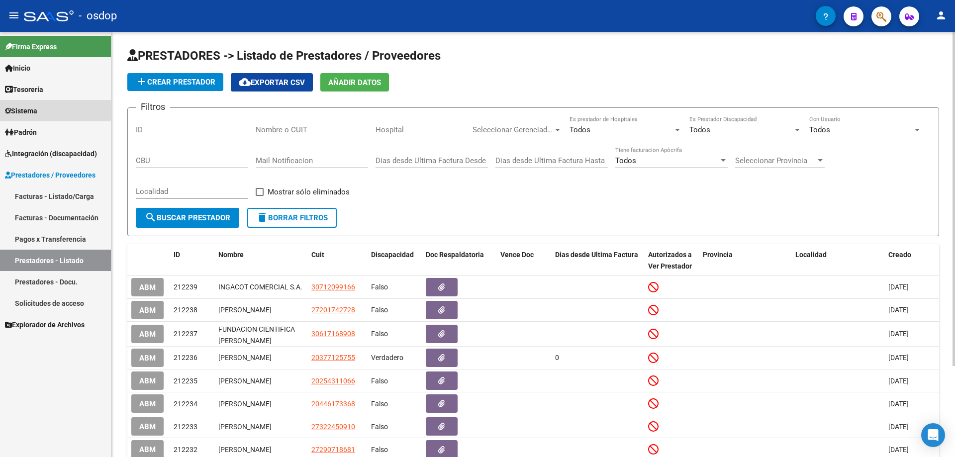
drag, startPoint x: 23, startPoint y: 110, endPoint x: 27, endPoint y: 115, distance: 7.1
click at [22, 110] on span "Sistema" at bounding box center [21, 110] width 32 height 11
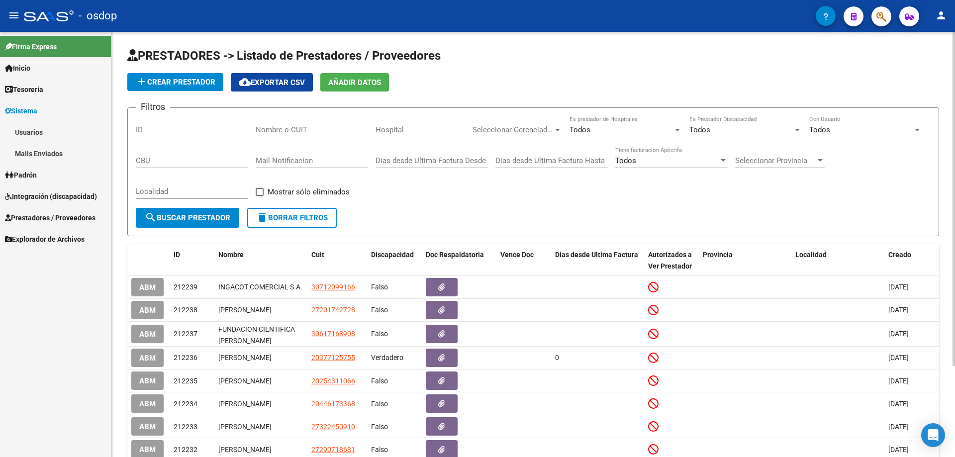
click at [32, 130] on link "Usuarios" at bounding box center [55, 131] width 111 height 21
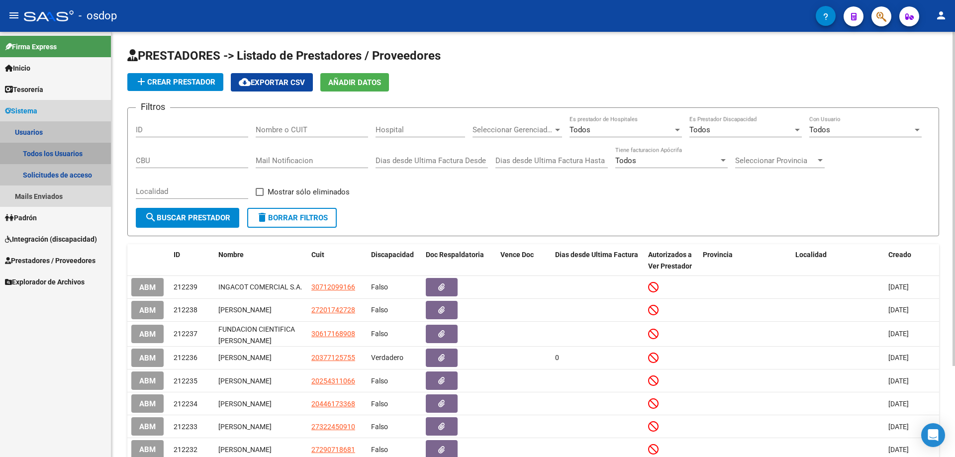
drag, startPoint x: 41, startPoint y: 152, endPoint x: 53, endPoint y: 153, distance: 11.9
click at [41, 153] on link "Todos los Usuarios" at bounding box center [55, 153] width 111 height 21
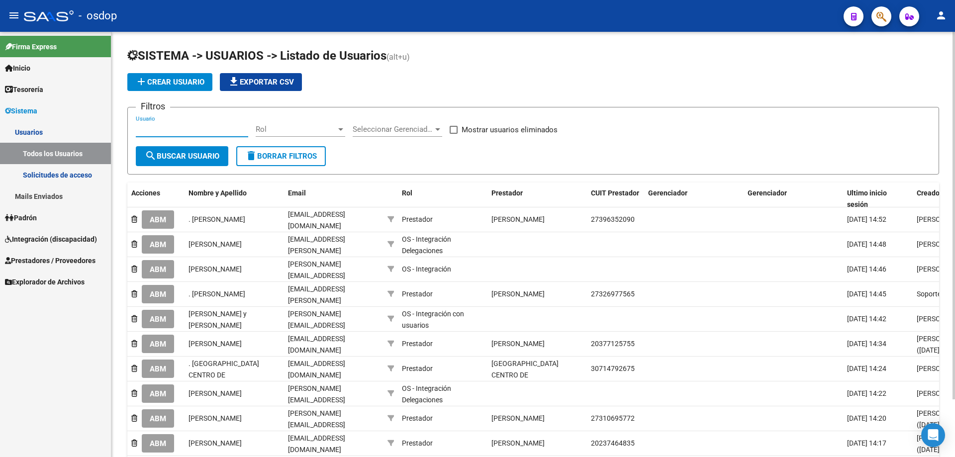
click at [136, 131] on input "Usuario" at bounding box center [192, 129] width 112 height 9
paste input "30715071203"
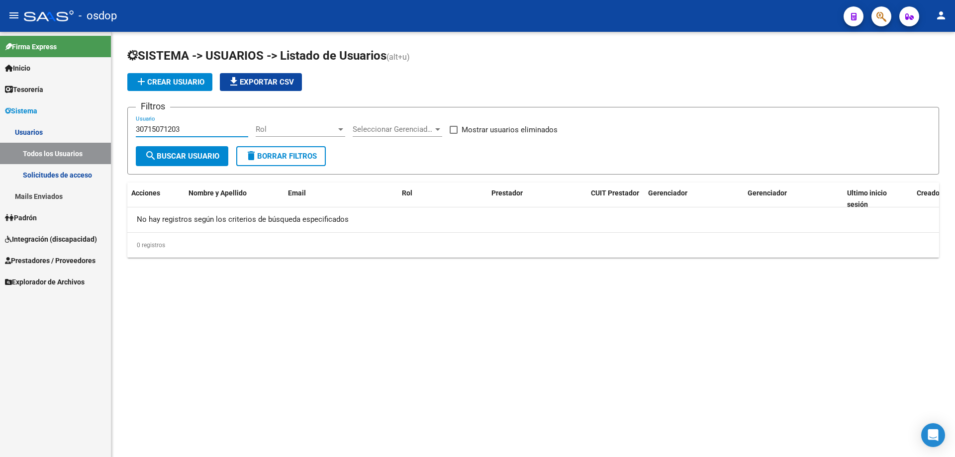
type input "30715071203"
click at [44, 193] on link "Mails Enviados" at bounding box center [55, 196] width 111 height 21
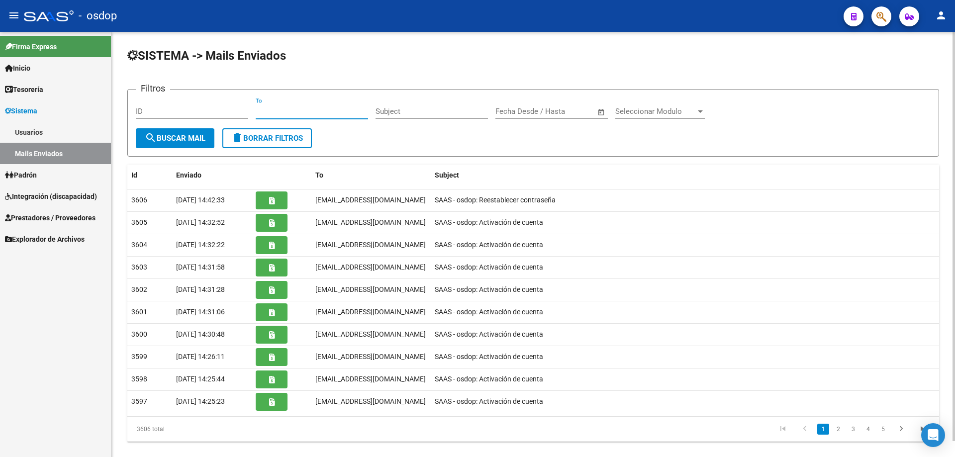
click at [257, 110] on input "To" at bounding box center [312, 111] width 112 height 9
paste input "cefap@centrocefap.com.ar"
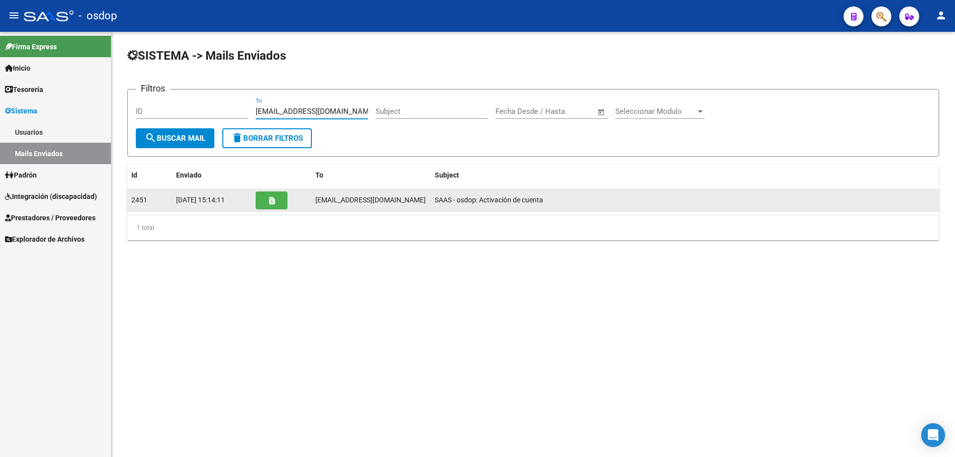
type input "cefap@centrocefap.com.ar"
click at [269, 205] on button "button" at bounding box center [272, 200] width 32 height 18
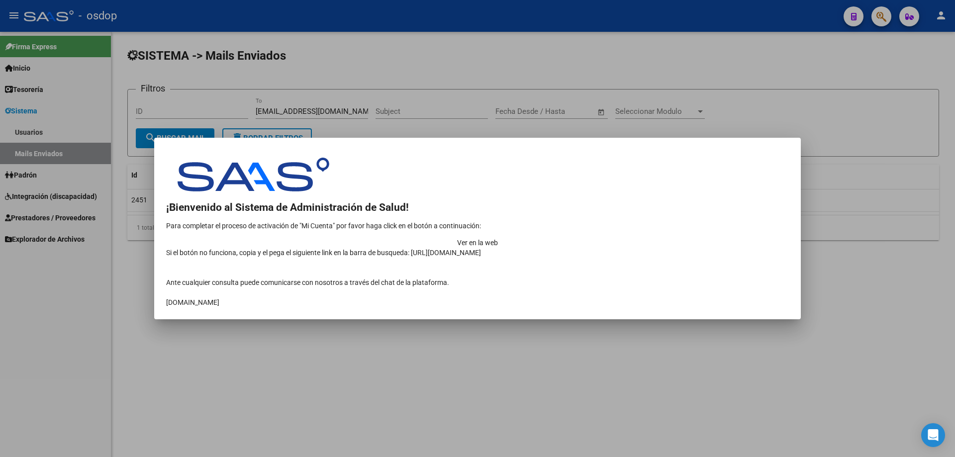
click at [702, 238] on td "Ver en la web" at bounding box center [477, 243] width 623 height 10
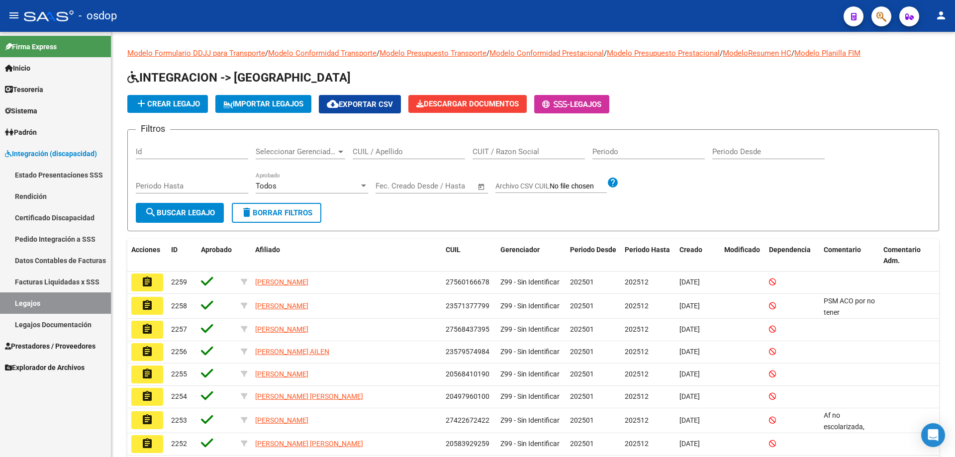
click at [51, 345] on span "Prestadores / Proveedores" at bounding box center [50, 346] width 91 height 11
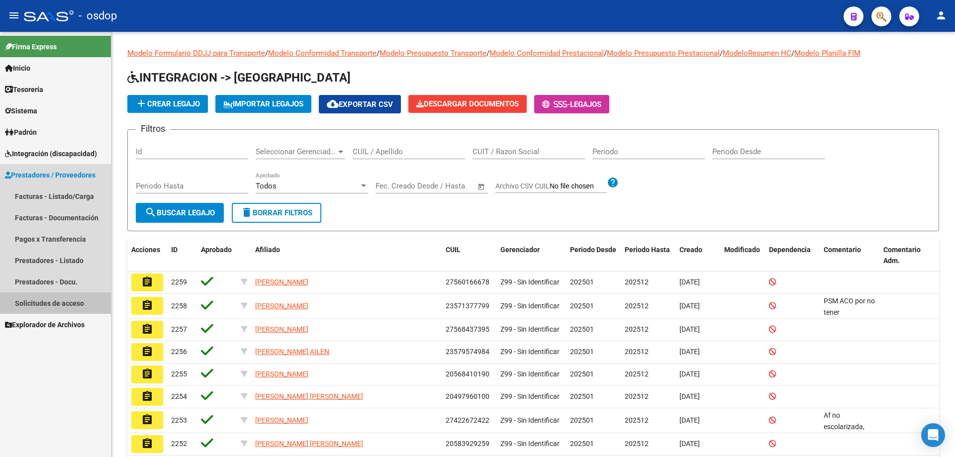
drag, startPoint x: 57, startPoint y: 305, endPoint x: 72, endPoint y: 298, distance: 16.7
click at [57, 305] on link "Solicitudes de acceso" at bounding box center [55, 302] width 111 height 21
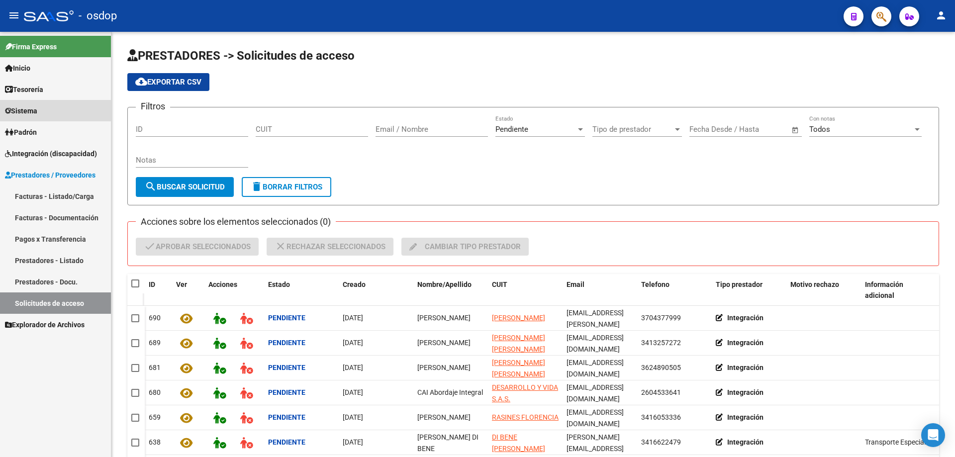
click at [26, 113] on span "Sistema" at bounding box center [21, 110] width 32 height 11
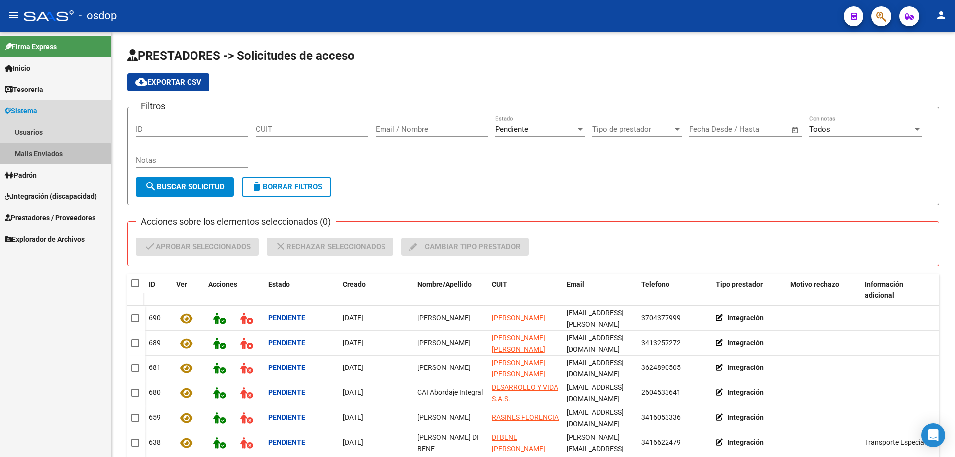
click at [42, 155] on link "Mails Enviados" at bounding box center [55, 153] width 111 height 21
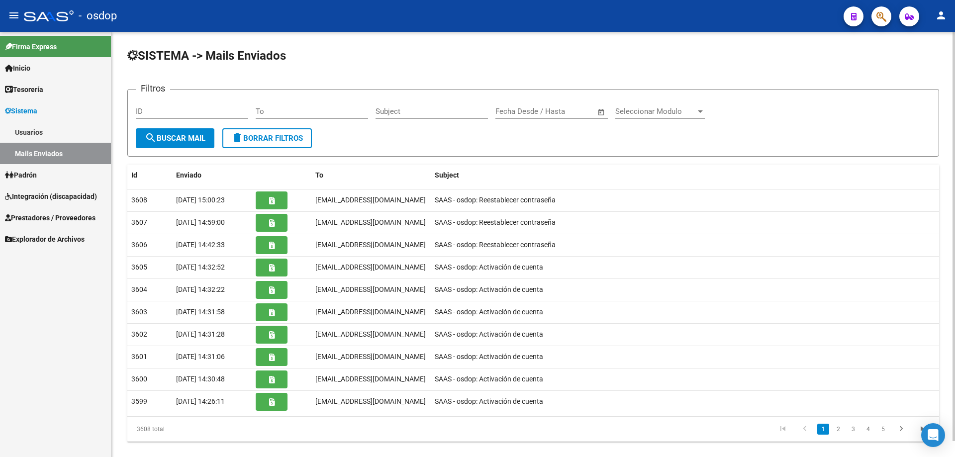
click at [257, 111] on input "To" at bounding box center [312, 111] width 112 height 9
paste input "Pifucio@gmail.com"
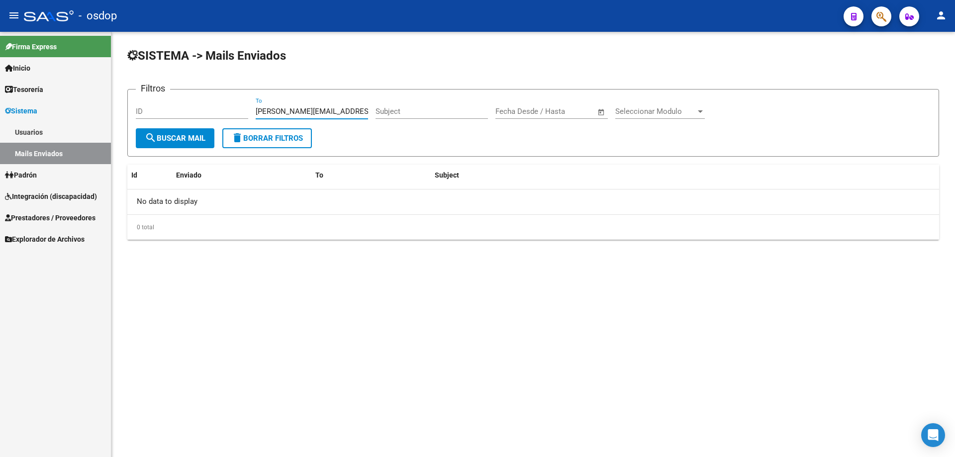
type input "Pifucio@gmail.com"
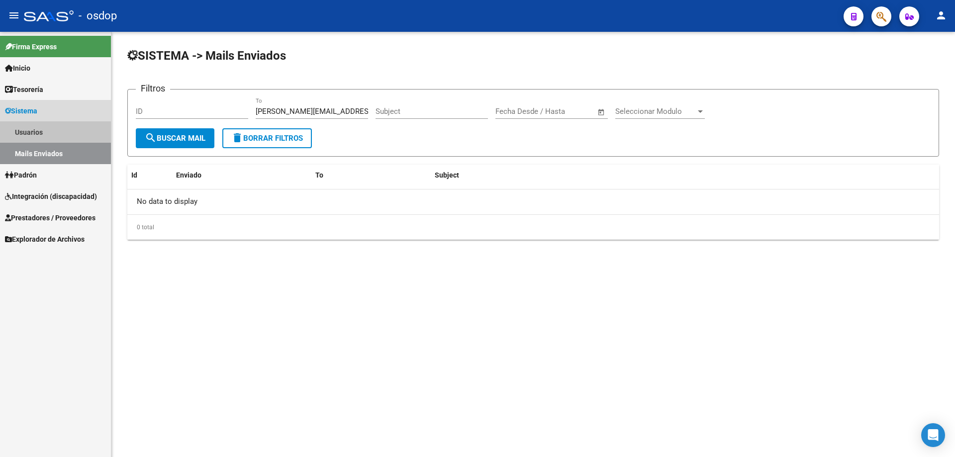
click at [32, 133] on link "Usuarios" at bounding box center [55, 131] width 111 height 21
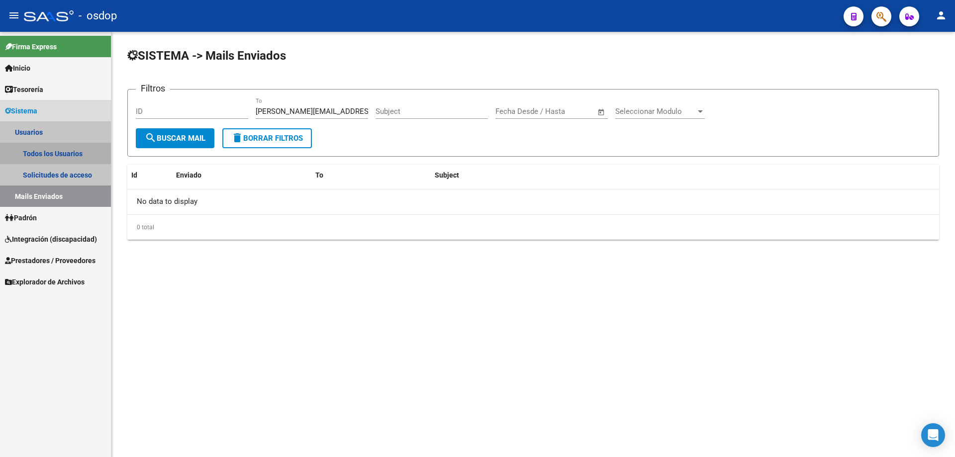
click at [51, 157] on link "Todos los Usuarios" at bounding box center [55, 153] width 111 height 21
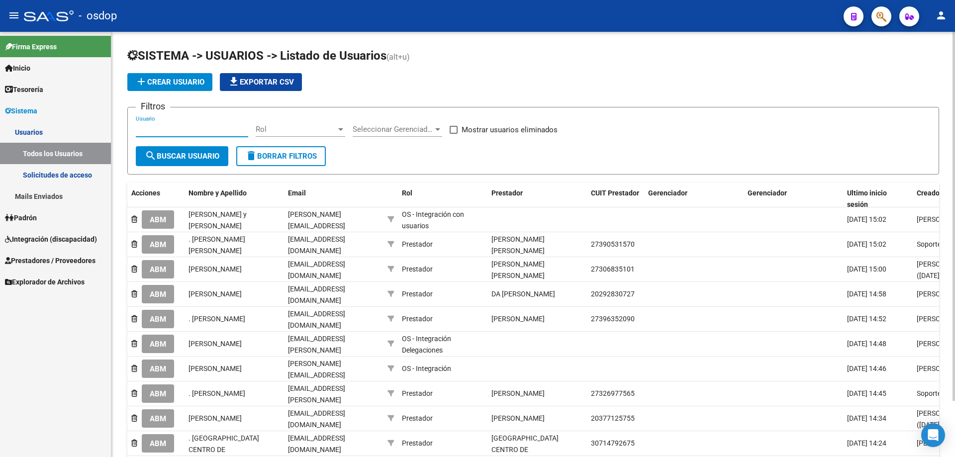
click at [137, 129] on input "Usuario" at bounding box center [192, 129] width 112 height 9
paste input "20385802103"
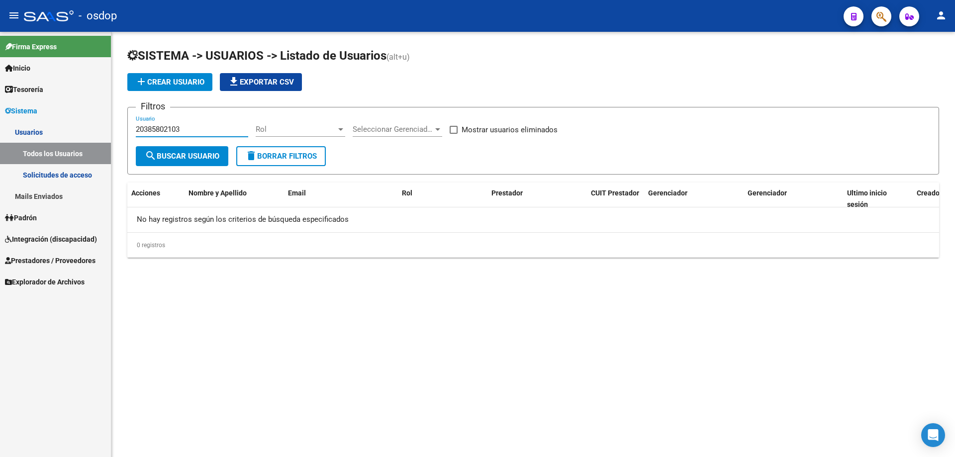
type input "20385802103"
click at [51, 262] on span "Prestadores / Proveedores" at bounding box center [50, 260] width 91 height 11
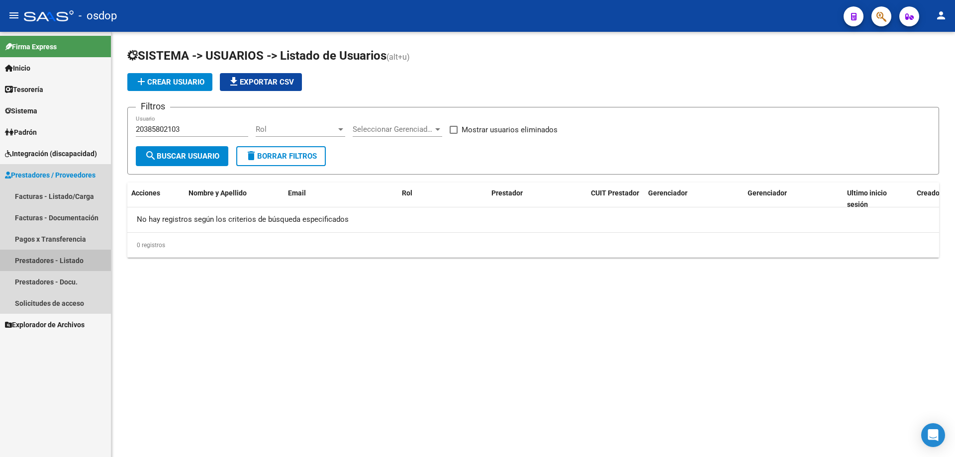
click at [61, 264] on link "Prestadores - Listado" at bounding box center [55, 260] width 111 height 21
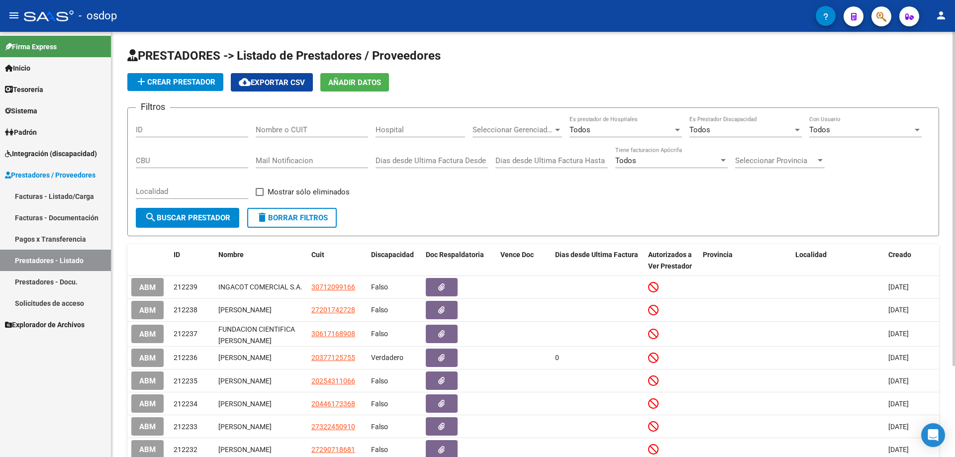
click at [259, 129] on input "Nombre o CUIT" at bounding box center [312, 129] width 112 height 9
paste input "20385802103"
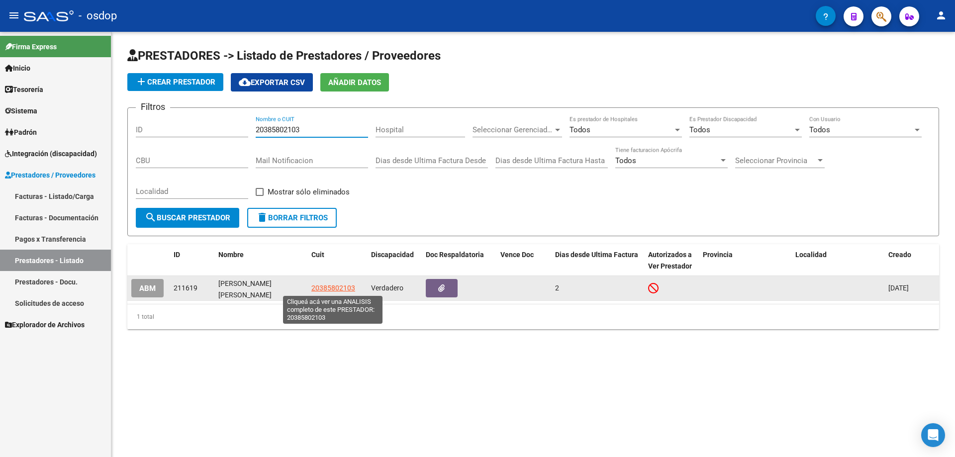
type input "20385802103"
click at [340, 288] on span "20385802103" at bounding box center [333, 288] width 44 height 8
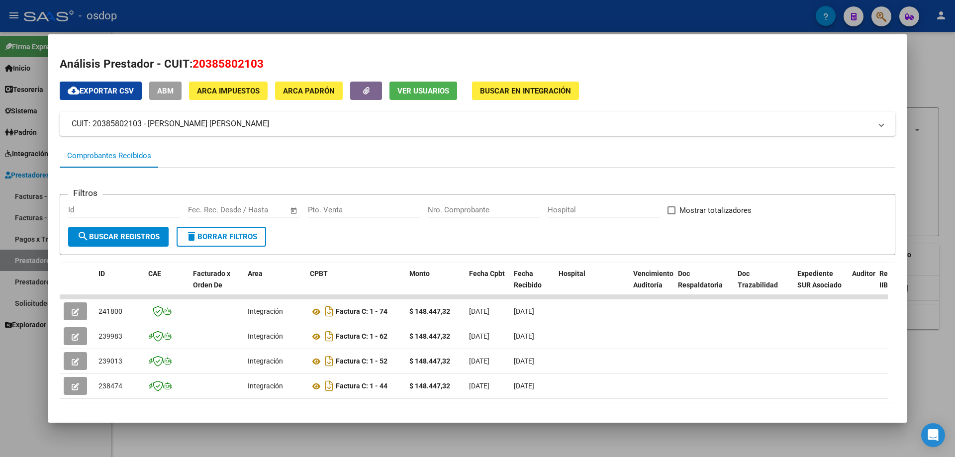
click at [424, 97] on button "Ver Usuarios" at bounding box center [423, 91] width 68 height 18
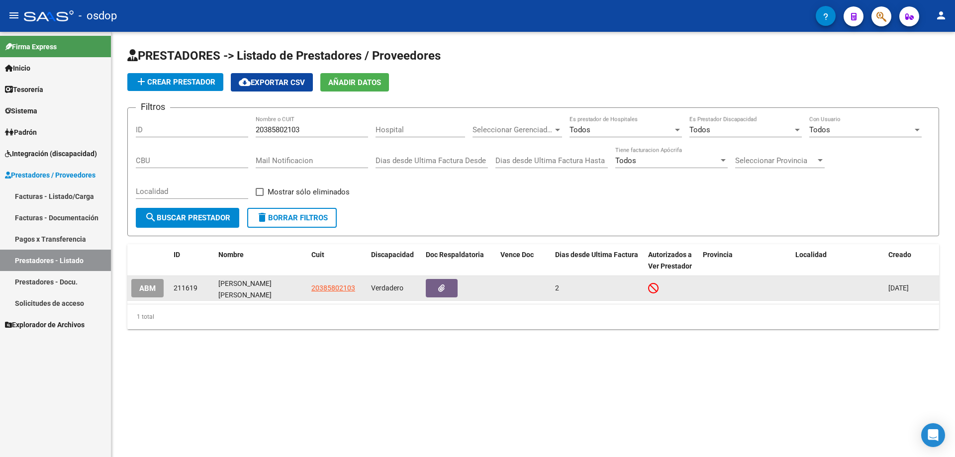
click at [147, 292] on span "ABM" at bounding box center [147, 288] width 16 height 9
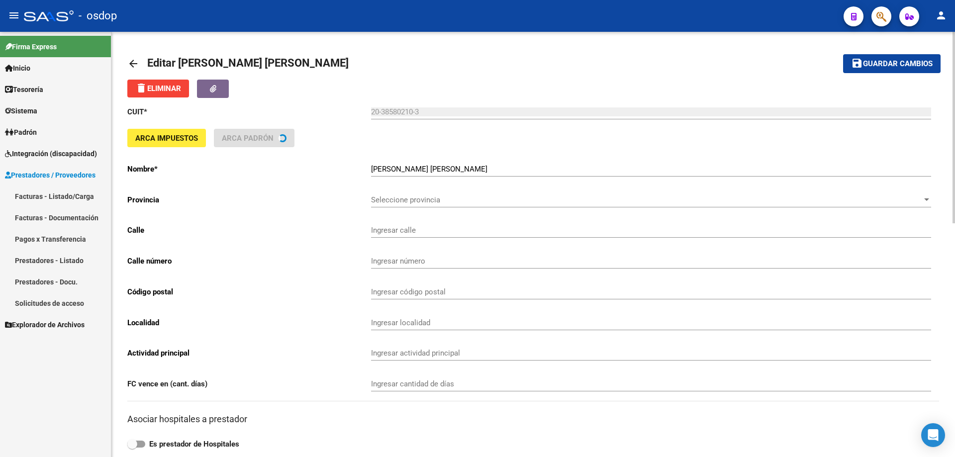
type input "SIN NOMBRE"
type input "5519"
type input "SAN JOSE"
type input "869010"
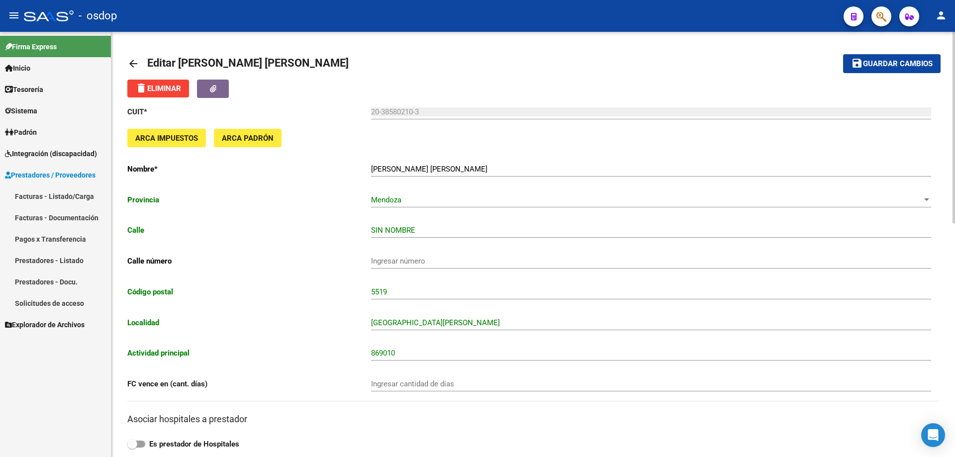
click at [130, 62] on mat-icon "arrow_back" at bounding box center [133, 64] width 12 height 12
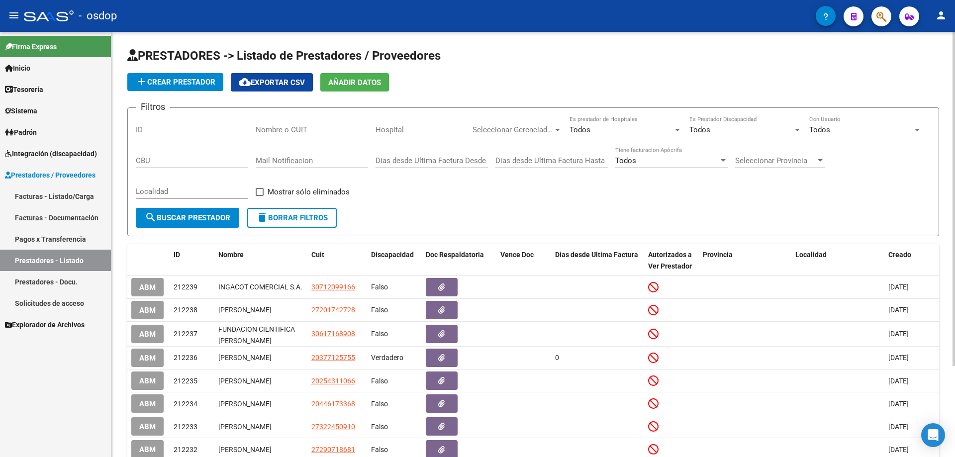
click at [257, 129] on input "Nombre o CUIT" at bounding box center [312, 129] width 112 height 9
paste input "20385802103"
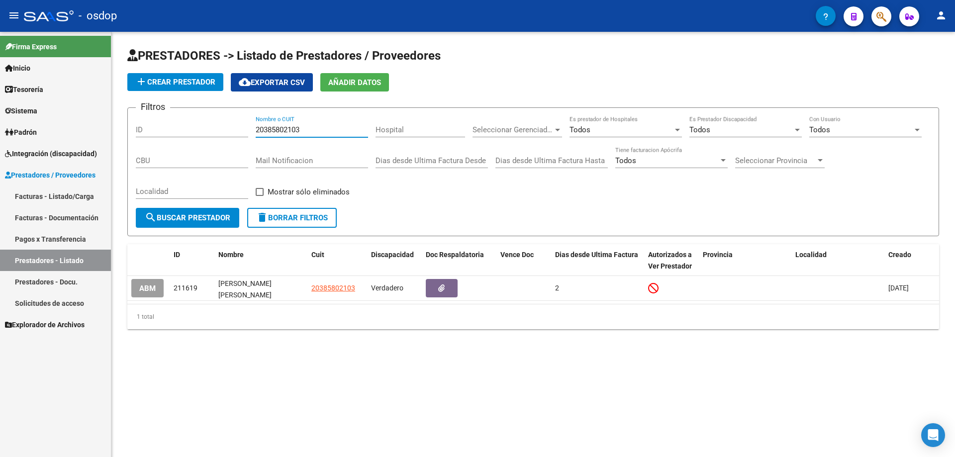
type input "20385802103"
drag, startPoint x: 255, startPoint y: 129, endPoint x: 278, endPoint y: 129, distance: 22.9
click at [291, 129] on div "Filtros ID 20385802103 Nombre o CUIT Hospital Seleccionar Gerenciador Seleccion…" at bounding box center [533, 162] width 795 height 92
drag, startPoint x: 257, startPoint y: 127, endPoint x: 304, endPoint y: 129, distance: 47.3
click at [304, 129] on input "20385802103" at bounding box center [312, 129] width 112 height 9
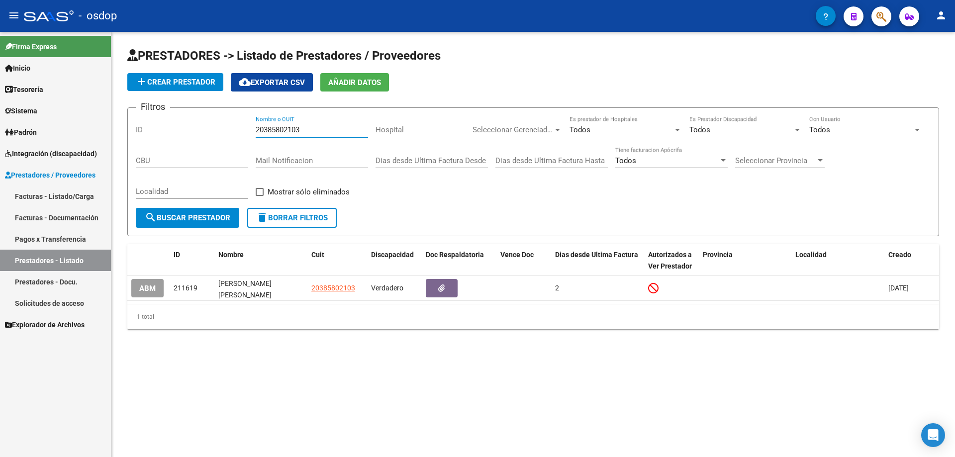
click at [25, 107] on span "Sistema" at bounding box center [21, 110] width 32 height 11
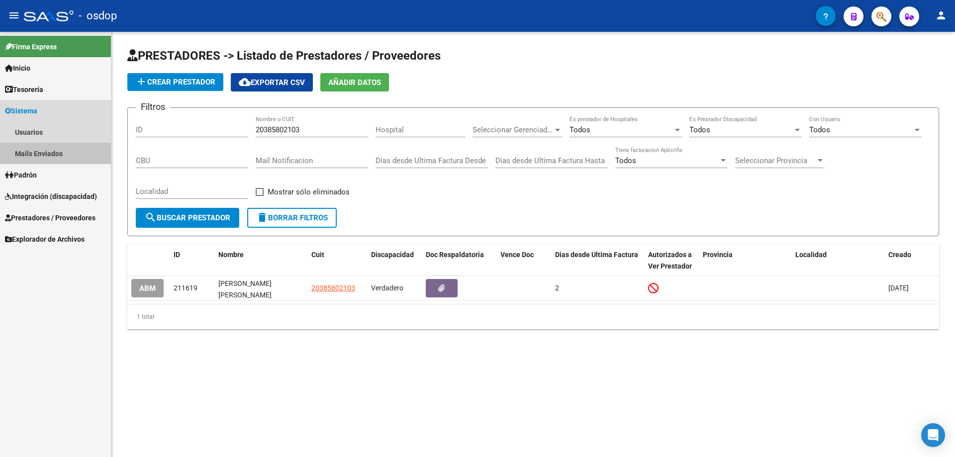
click at [30, 154] on link "Mails Enviados" at bounding box center [55, 153] width 111 height 21
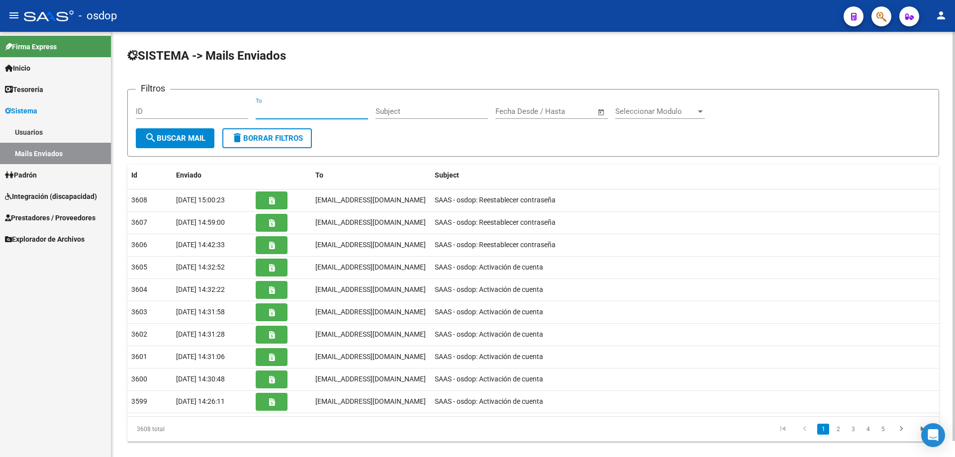
click at [258, 111] on input "To" at bounding box center [312, 111] width 112 height 9
paste input "noedallago@yahoo.com.ar"
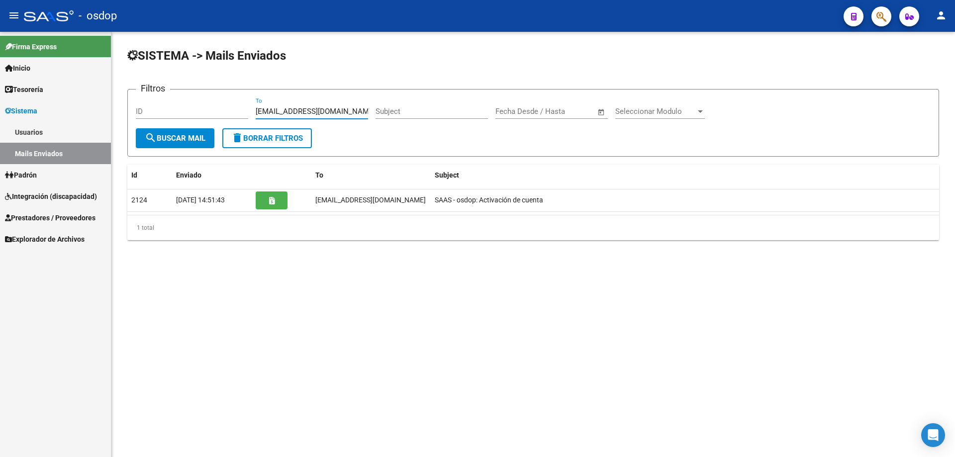
type input "noedallago@yahoo.com.ar"
click at [32, 135] on link "Usuarios" at bounding box center [55, 131] width 111 height 21
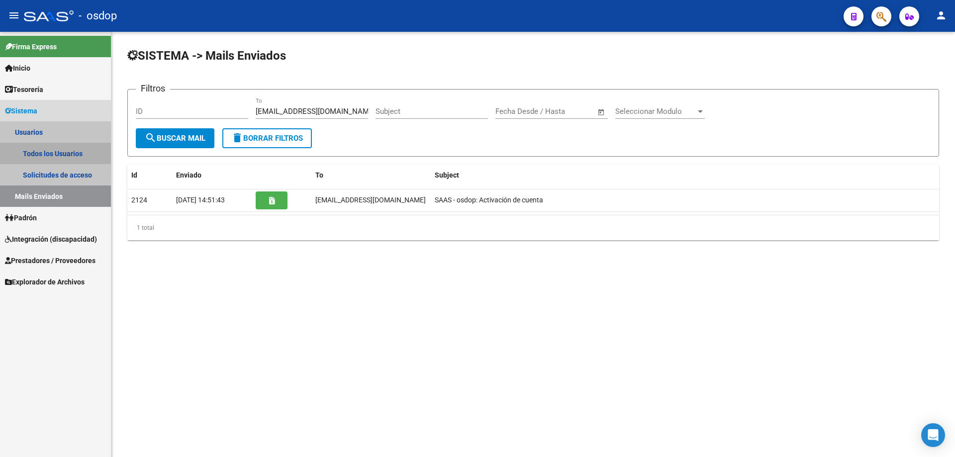
click at [52, 153] on link "Todos los Usuarios" at bounding box center [55, 153] width 111 height 21
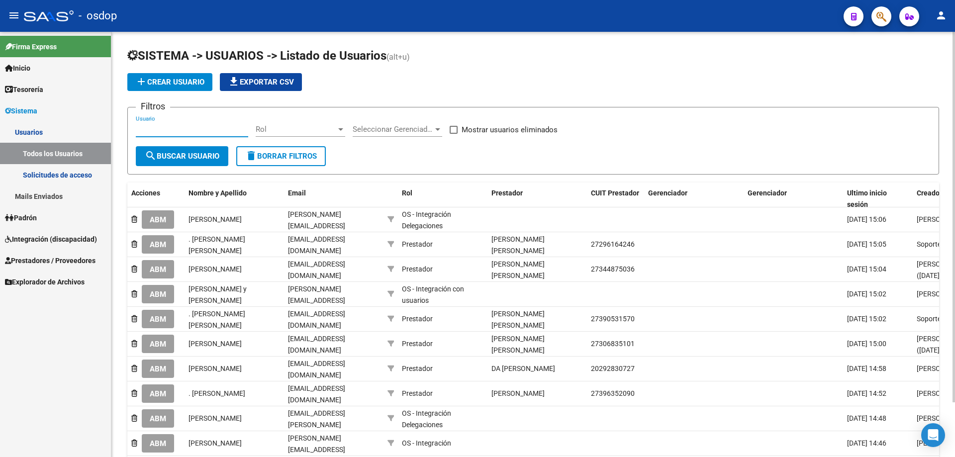
click at [138, 128] on input "Usuario" at bounding box center [192, 129] width 112 height 9
paste input "noedallago@yahoo.com.ar"
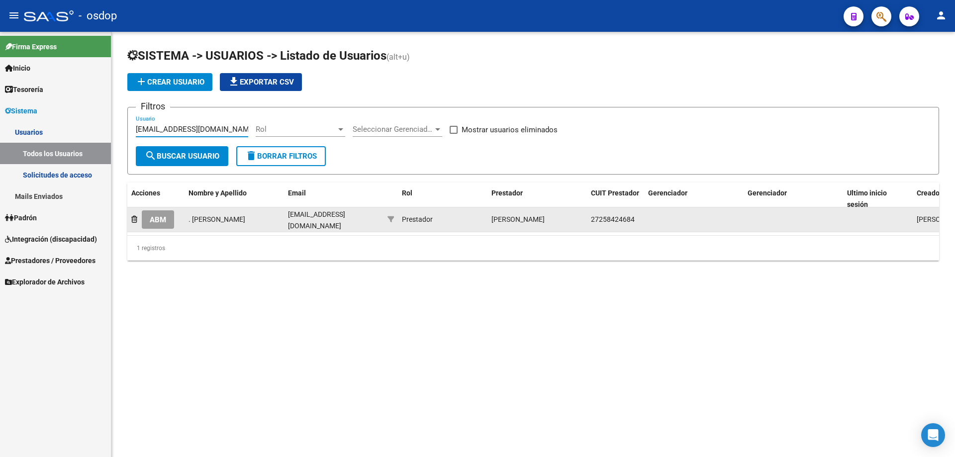
type input "noedallago@yahoo.com.ar"
click at [160, 222] on span "ABM" at bounding box center [158, 219] width 16 height 9
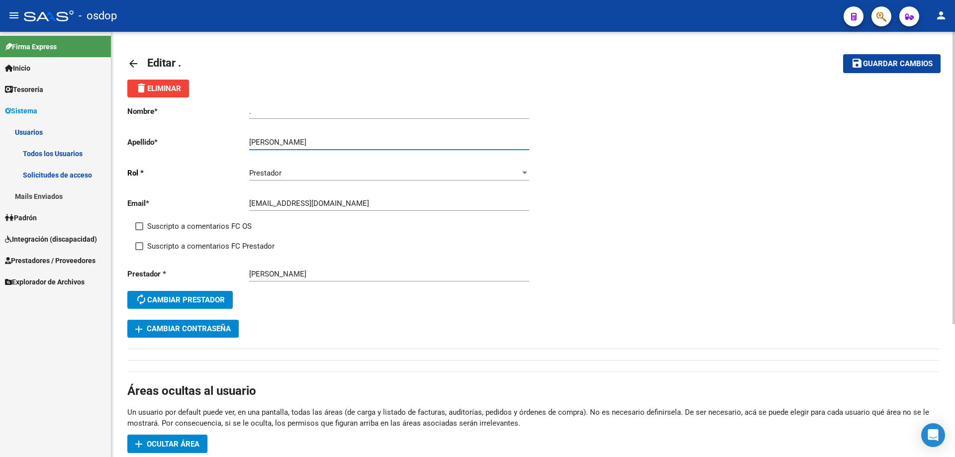
drag, startPoint x: 283, startPoint y: 138, endPoint x: 366, endPoint y: 141, distance: 82.6
click at [366, 141] on input "DALLAGO NOELIA VANINA" at bounding box center [389, 142] width 280 height 9
type input "DALLAGO"
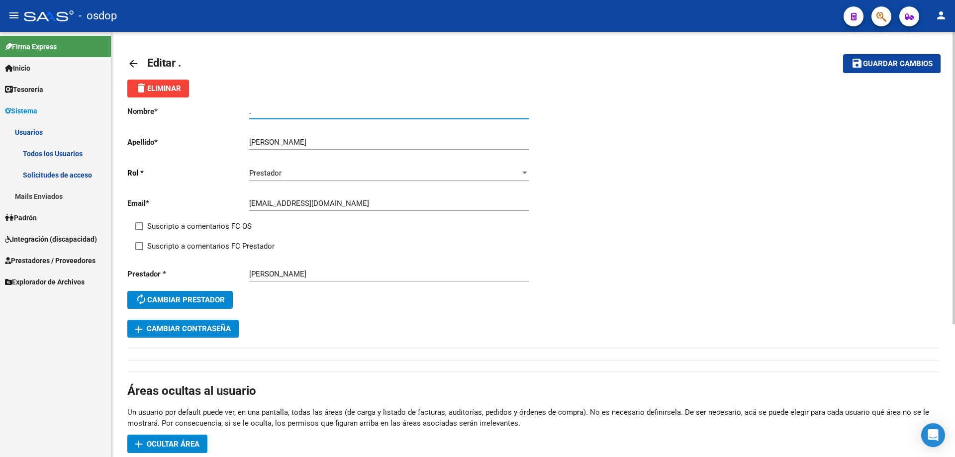
drag, startPoint x: 299, startPoint y: 114, endPoint x: 227, endPoint y: 107, distance: 72.9
click at [213, 108] on app-form-text-field "Nombre * . Ingresar nombre" at bounding box center [328, 111] width 402 height 9
paste input "NOELIA VANINA"
type input "NOELIA VANINA"
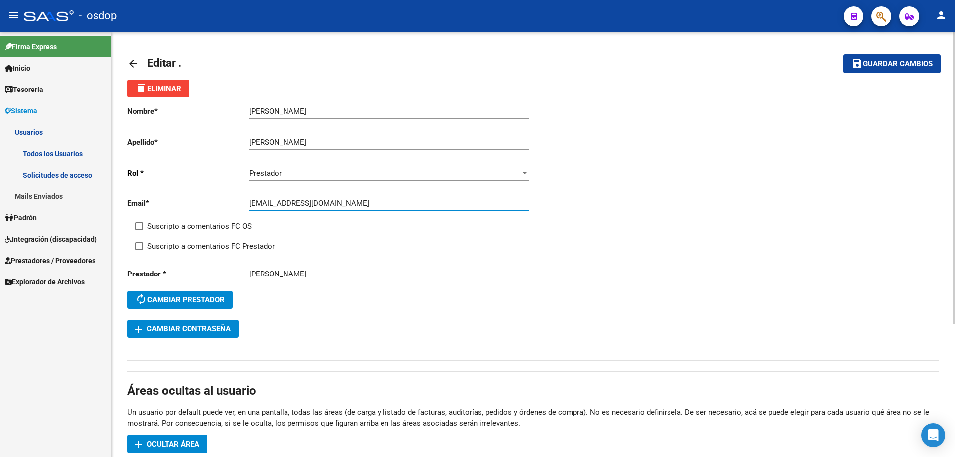
drag, startPoint x: 346, startPoint y: 204, endPoint x: 225, endPoint y: 205, distance: 120.9
click at [225, 205] on app-form-text-field "Email * noedallago@yahoo.com.ar Ingresar email" at bounding box center [328, 203] width 402 height 9
click at [898, 65] on span "Guardar cambios" at bounding box center [898, 64] width 70 height 9
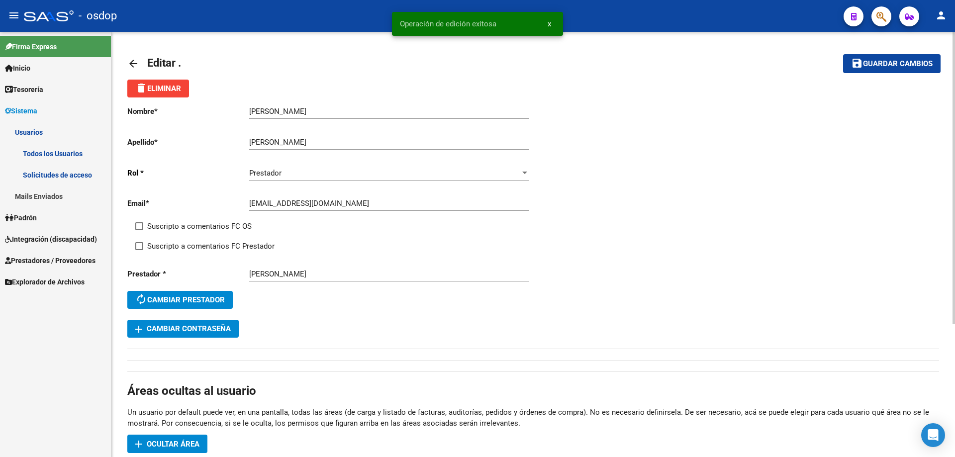
click at [132, 59] on mat-icon "arrow_back" at bounding box center [133, 64] width 12 height 12
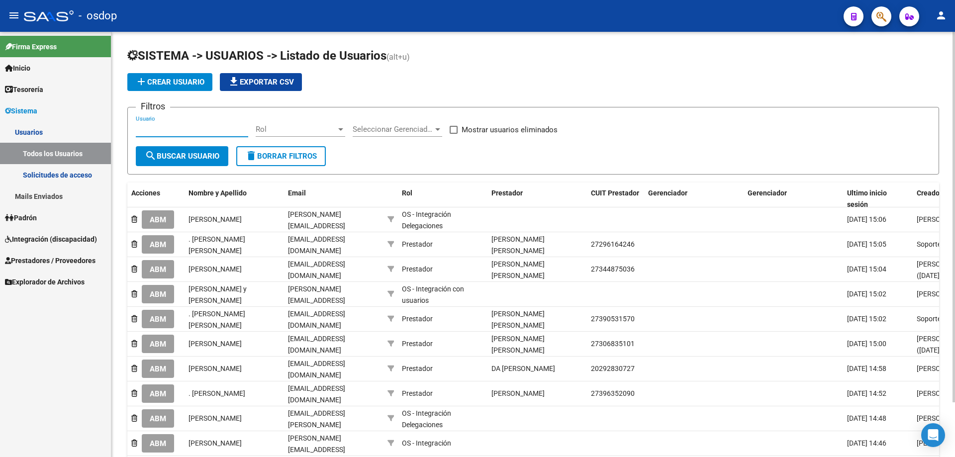
click at [141, 129] on input "Usuario" at bounding box center [192, 129] width 112 height 9
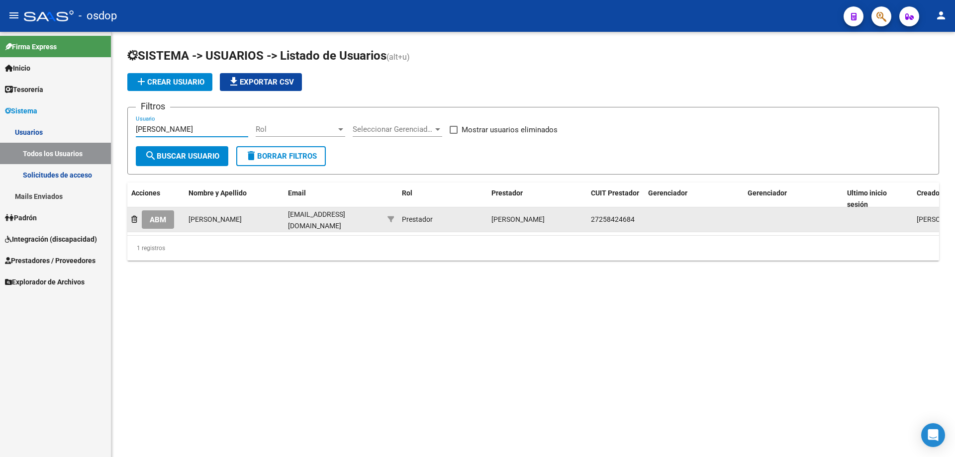
type input "dallago"
drag, startPoint x: 636, startPoint y: 220, endPoint x: 591, endPoint y: 219, distance: 45.3
click at [591, 219] on div "27258424684" at bounding box center [615, 219] width 49 height 11
copy span "27258424684"
drag, startPoint x: 372, startPoint y: 219, endPoint x: 288, endPoint y: 221, distance: 84.1
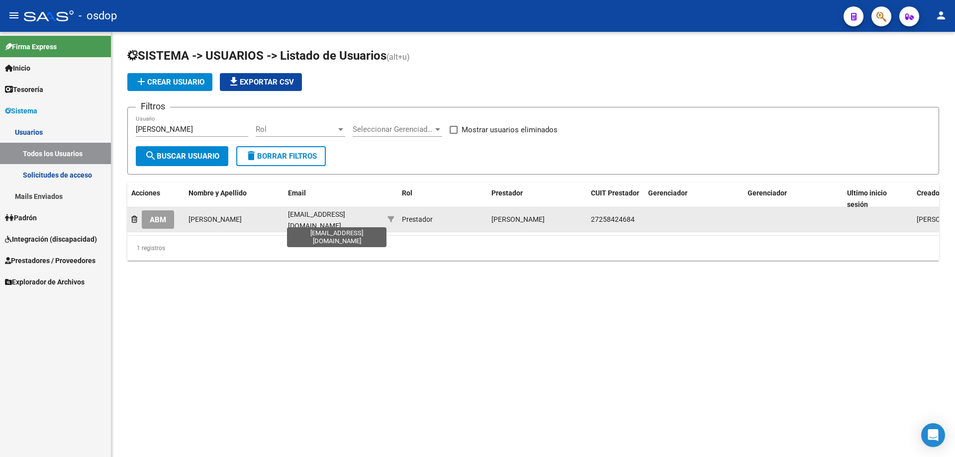
click at [288, 221] on div "noedallago@yahoo.com.ar" at bounding box center [334, 219] width 92 height 21
copy span "noedallago@yahoo.com.ar"
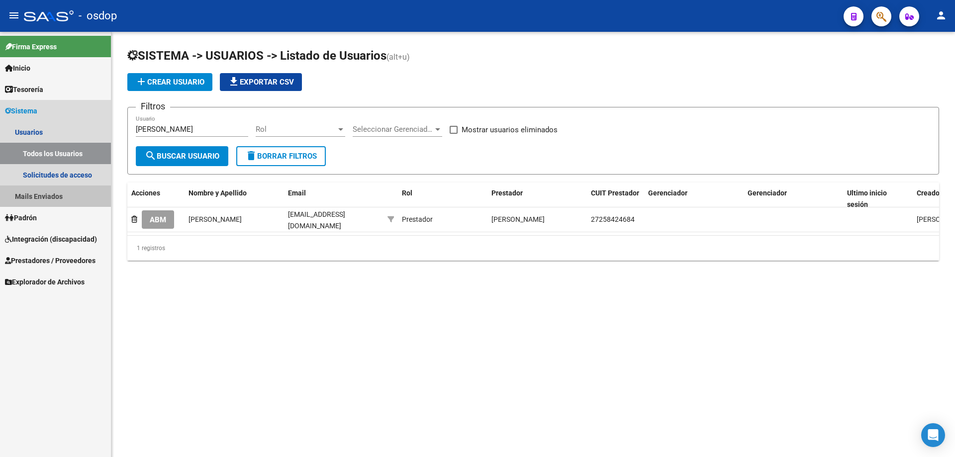
drag, startPoint x: 44, startPoint y: 200, endPoint x: 51, endPoint y: 200, distance: 7.5
click at [44, 200] on link "Mails Enviados" at bounding box center [55, 196] width 111 height 21
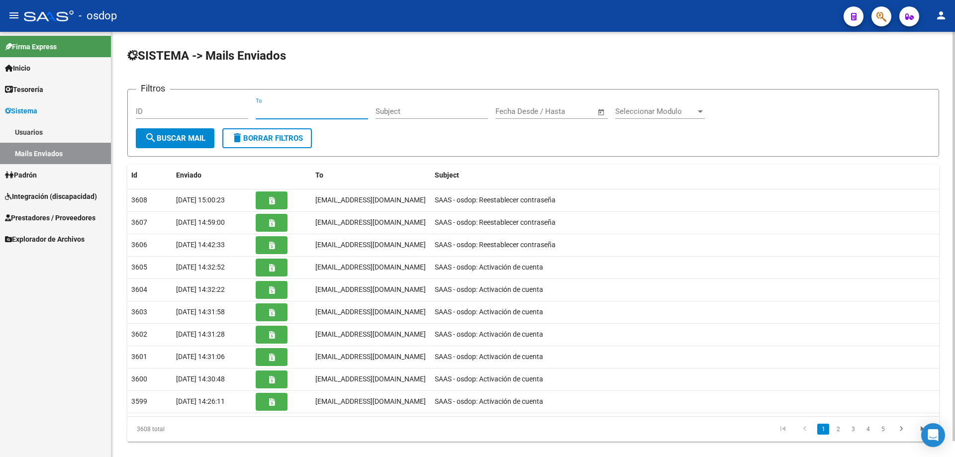
click at [257, 112] on input "To" at bounding box center [312, 111] width 112 height 9
paste input "noedallago@yahoo.com.ar"
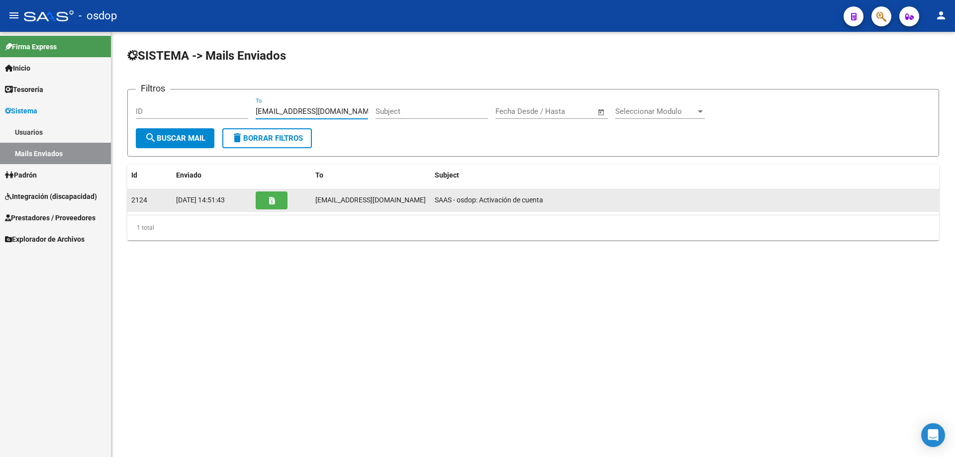
type input "noedallago@yahoo.com.ar"
click at [274, 201] on icon "button" at bounding box center [271, 200] width 5 height 7
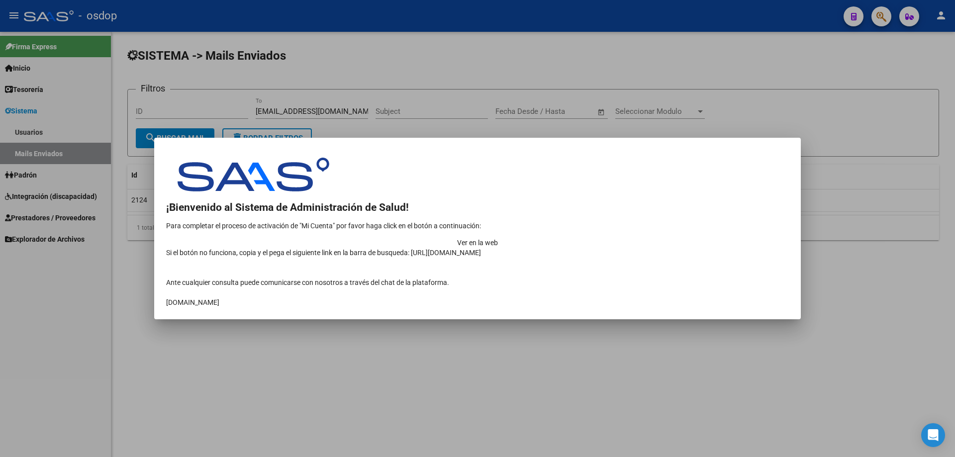
click at [685, 238] on td "Ver en la web" at bounding box center [477, 243] width 623 height 10
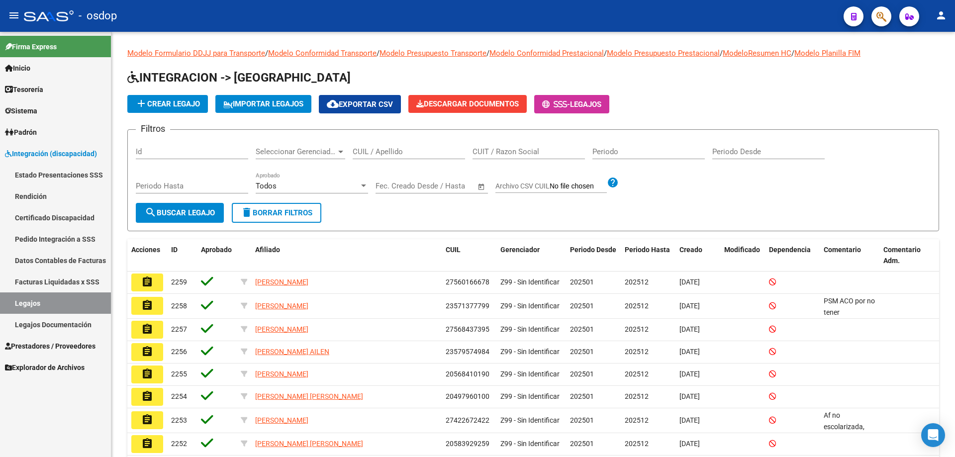
click at [17, 106] on span "Sistema" at bounding box center [21, 110] width 32 height 11
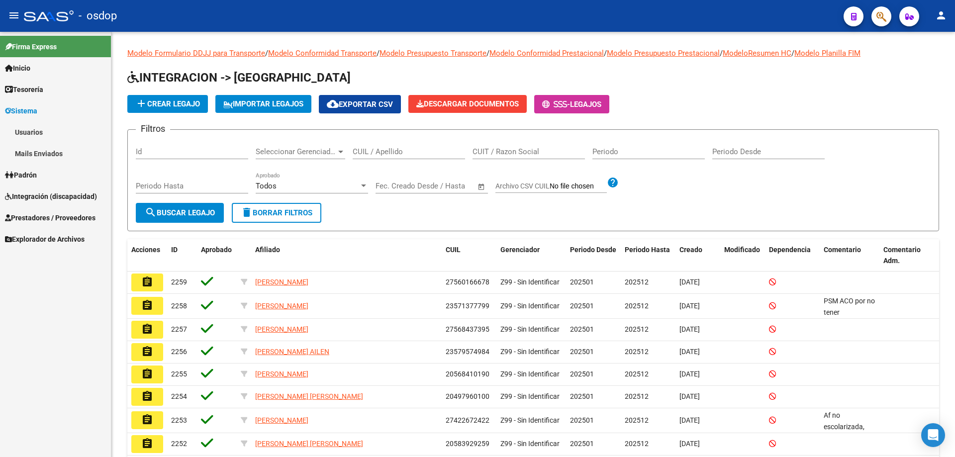
drag, startPoint x: 33, startPoint y: 151, endPoint x: 58, endPoint y: 152, distance: 24.9
click at [34, 151] on link "Mails Enviados" at bounding box center [55, 153] width 111 height 21
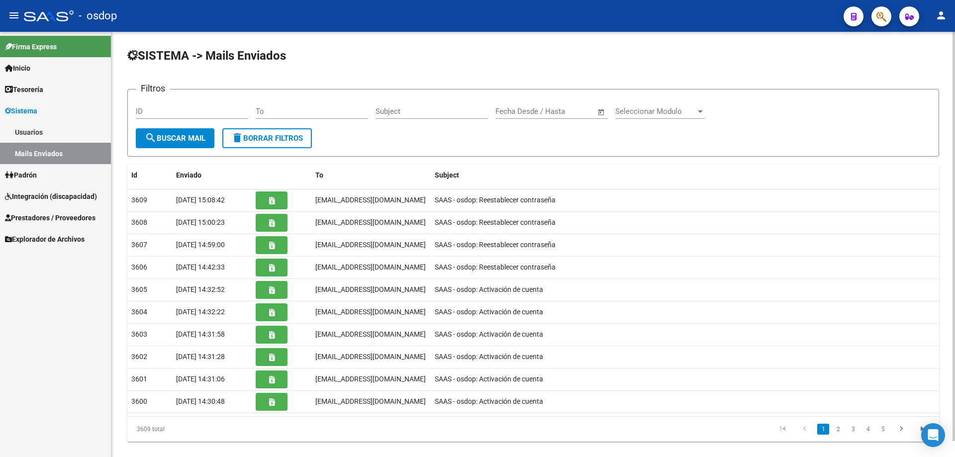
click at [257, 111] on input "To" at bounding box center [312, 111] width 112 height 9
paste input "[EMAIL_ADDRESS][DOMAIN_NAME]"
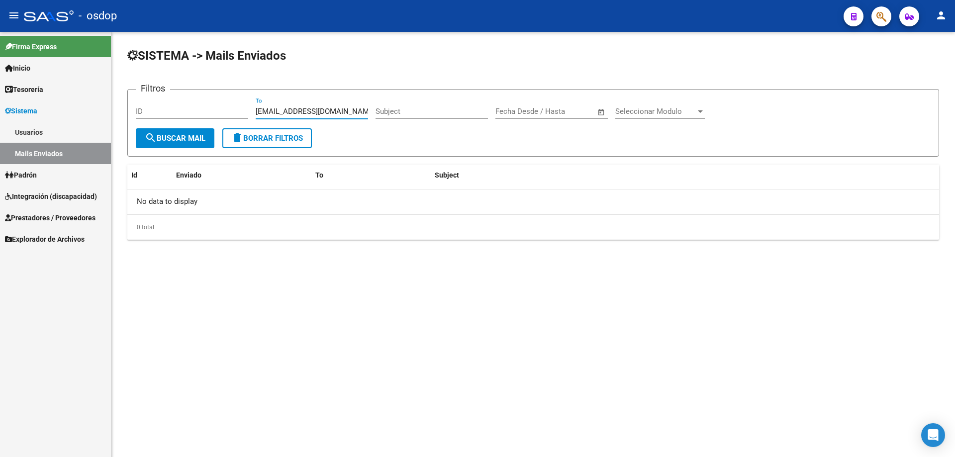
type input "[EMAIL_ADDRESS][DOMAIN_NAME]"
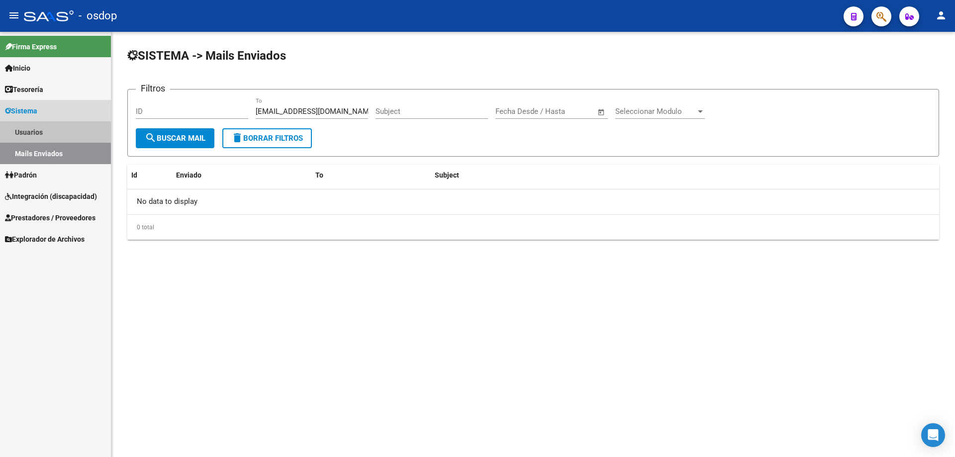
click at [33, 130] on link "Usuarios" at bounding box center [55, 131] width 111 height 21
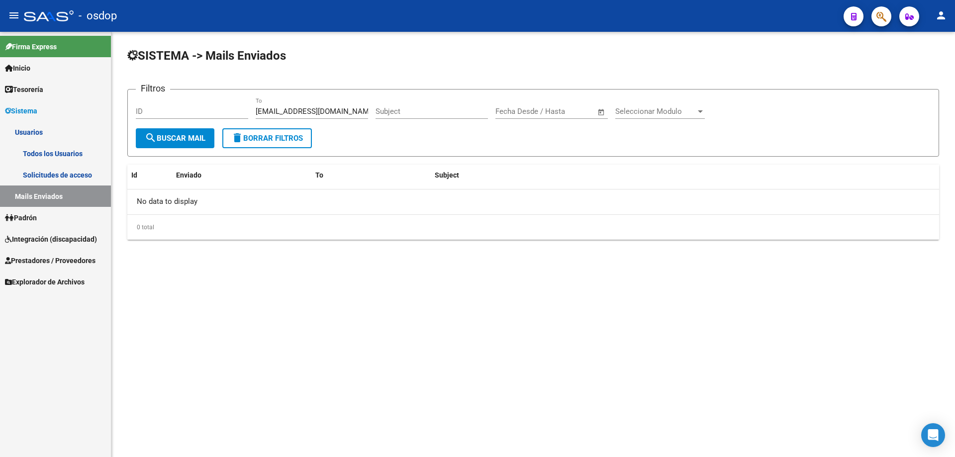
drag, startPoint x: 46, startPoint y: 152, endPoint x: 79, endPoint y: 151, distance: 32.4
click at [48, 151] on link "Todos los Usuarios" at bounding box center [55, 153] width 111 height 21
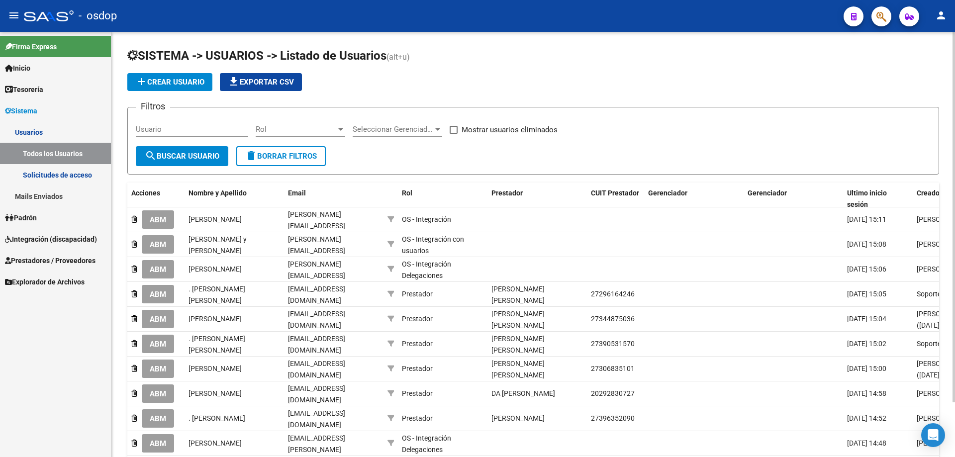
click at [136, 127] on input "Usuario" at bounding box center [192, 129] width 112 height 9
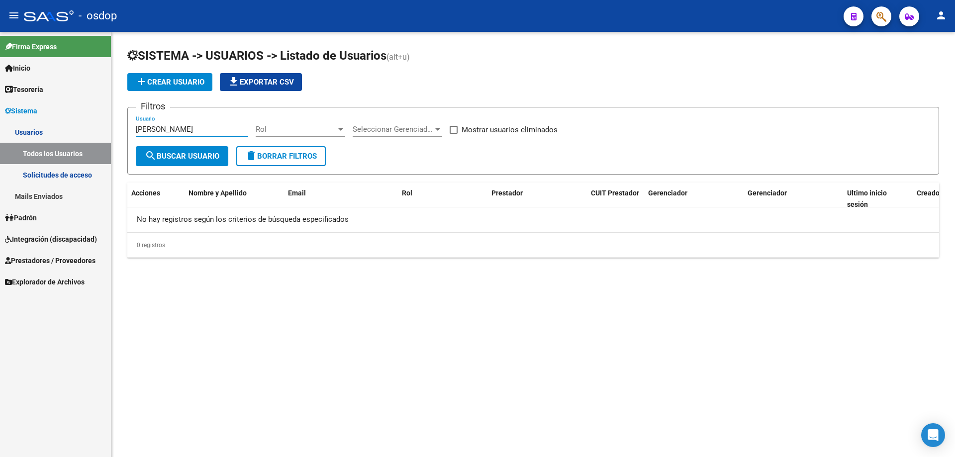
type input "[PERSON_NAME]"
click at [23, 261] on span "Prestadores / Proveedores" at bounding box center [50, 260] width 91 height 11
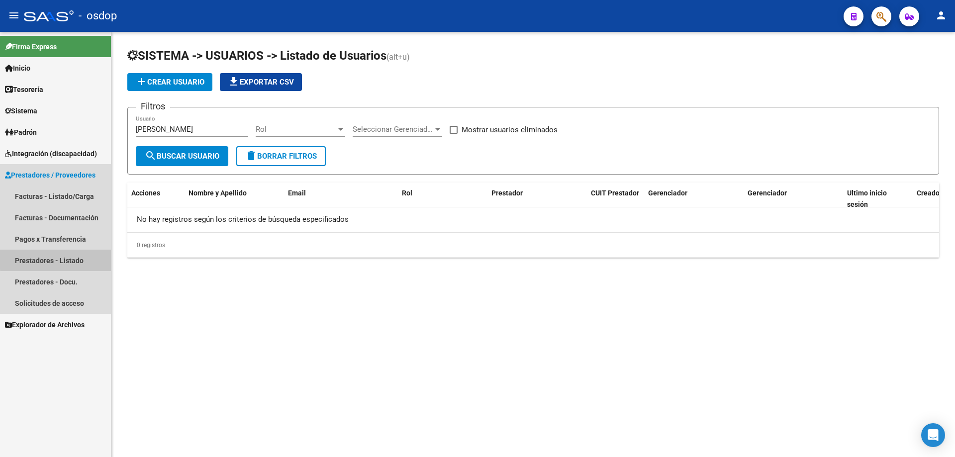
click at [63, 259] on link "Prestadores - Listado" at bounding box center [55, 260] width 111 height 21
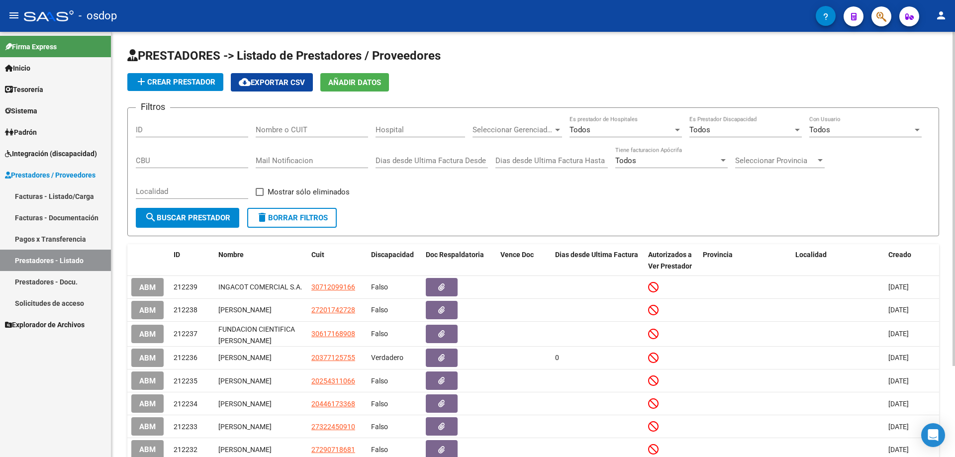
click at [255, 128] on div "Filtros ID Nombre o CUIT Hospital Seleccionar Gerenciador Seleccionar Gerenciad…" at bounding box center [533, 162] width 795 height 92
click at [258, 129] on input "Nombre o CUIT" at bounding box center [312, 129] width 112 height 9
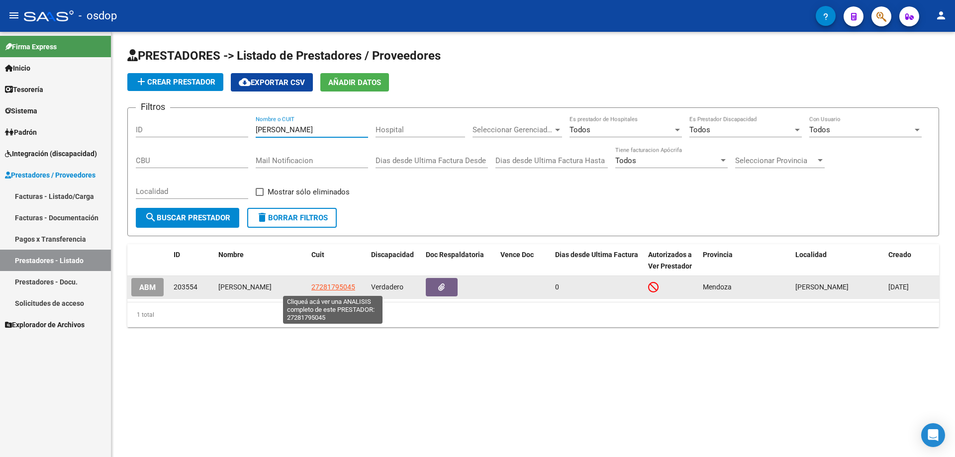
type input "[PERSON_NAME]"
click at [334, 285] on span "27281795045" at bounding box center [333, 287] width 44 height 8
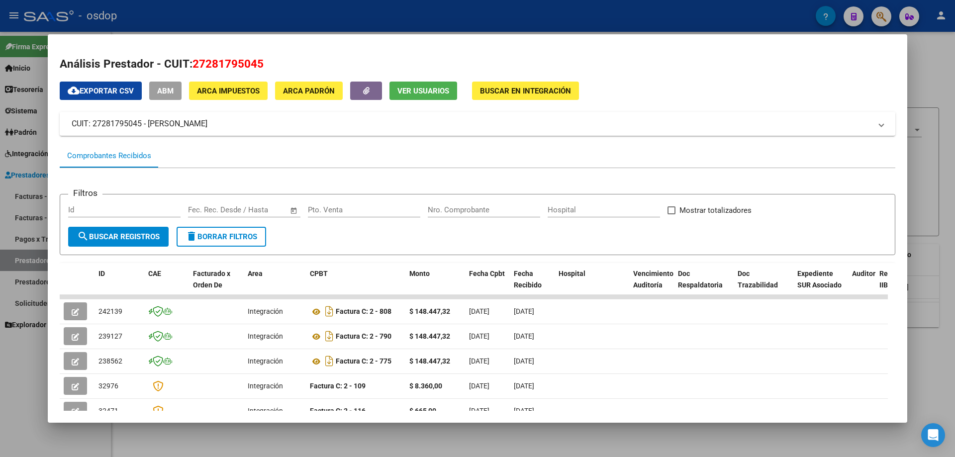
click at [406, 90] on span "Ver Usuarios" at bounding box center [423, 91] width 52 height 9
drag, startPoint x: 192, startPoint y: 62, endPoint x: 262, endPoint y: 66, distance: 69.7
click at [262, 66] on span "27281795045" at bounding box center [227, 63] width 71 height 13
copy span "27281795045"
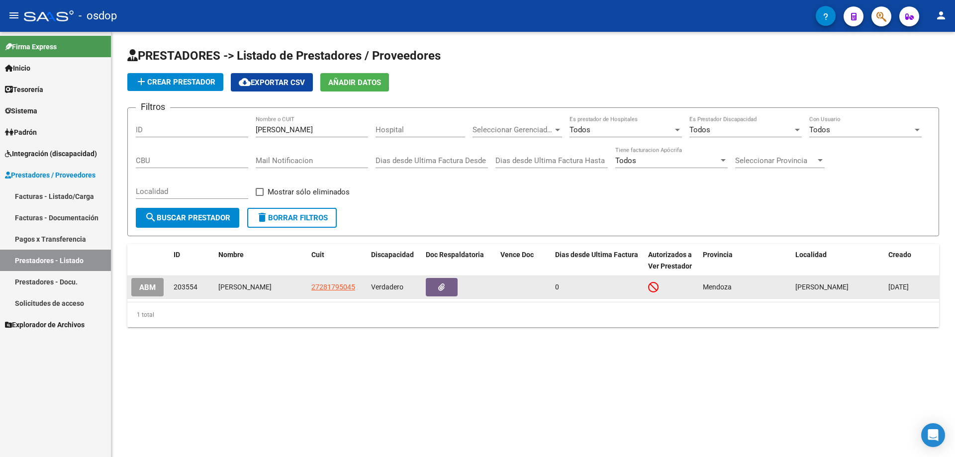
click at [153, 291] on span "ABM" at bounding box center [147, 287] width 16 height 9
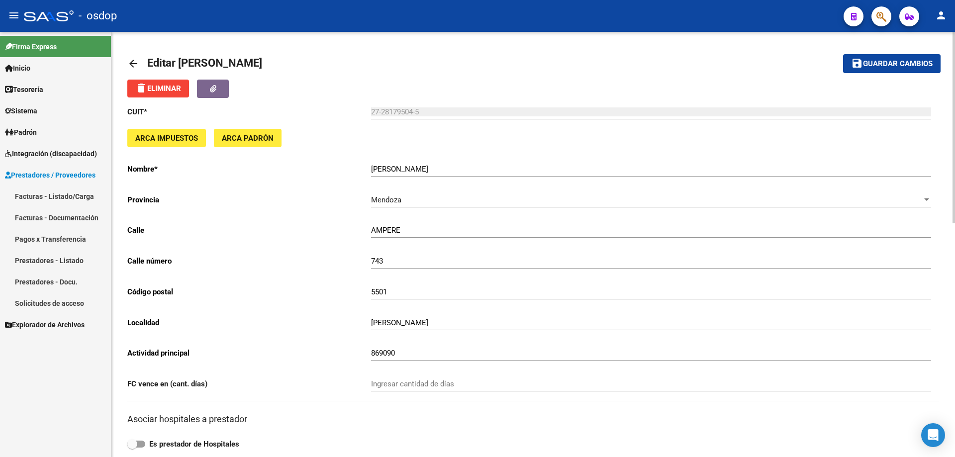
click at [128, 62] on mat-icon "arrow_back" at bounding box center [133, 64] width 12 height 12
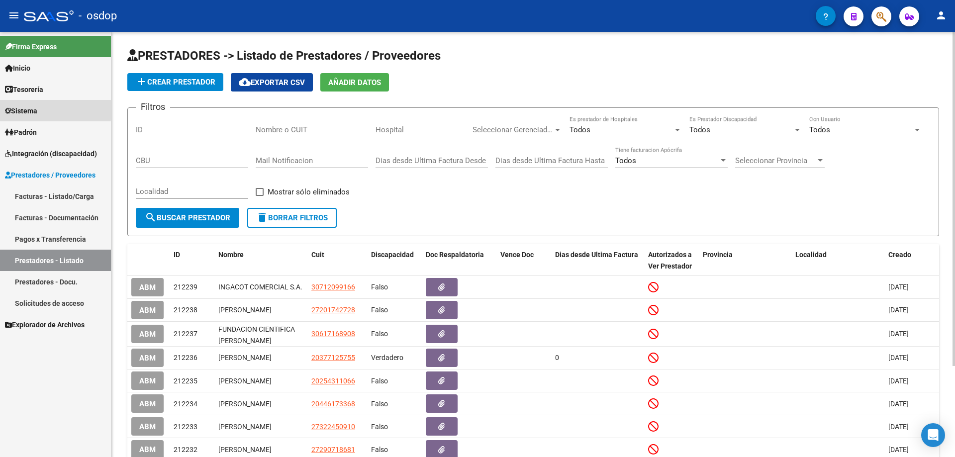
drag, startPoint x: 17, startPoint y: 110, endPoint x: 21, endPoint y: 115, distance: 6.5
click at [17, 109] on span "Sistema" at bounding box center [21, 110] width 32 height 11
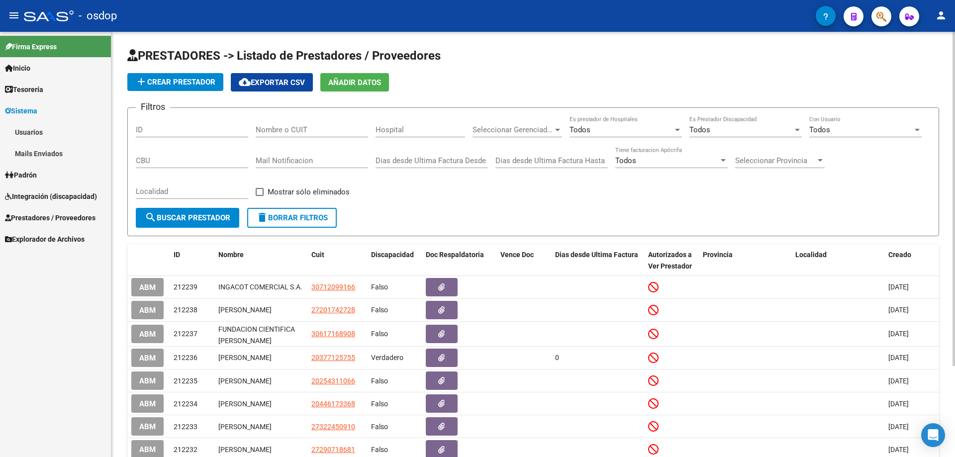
click at [30, 131] on link "Usuarios" at bounding box center [55, 131] width 111 height 21
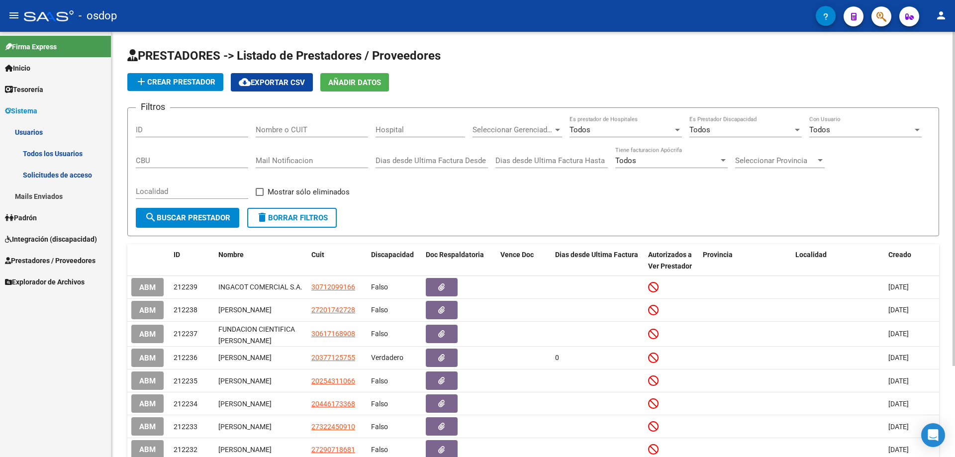
click at [37, 152] on link "Todos los Usuarios" at bounding box center [55, 153] width 111 height 21
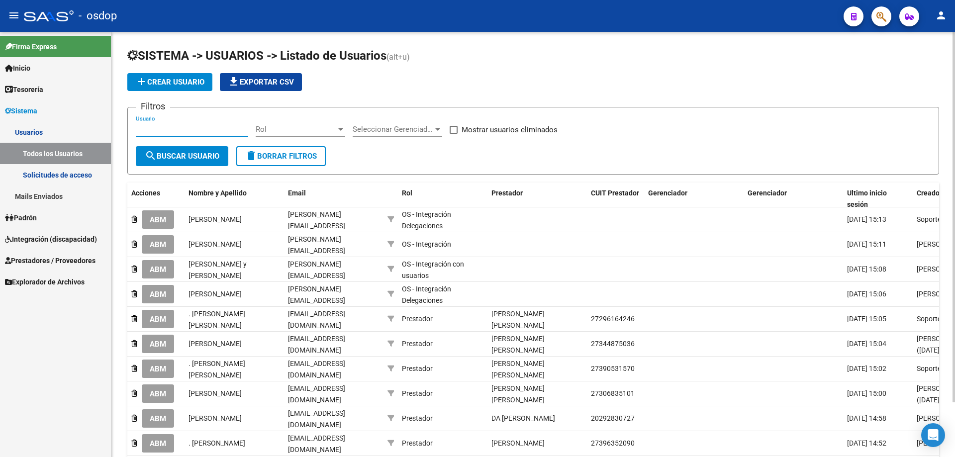
click at [136, 127] on input "Usuario" at bounding box center [192, 129] width 112 height 9
paste input "27281795045"
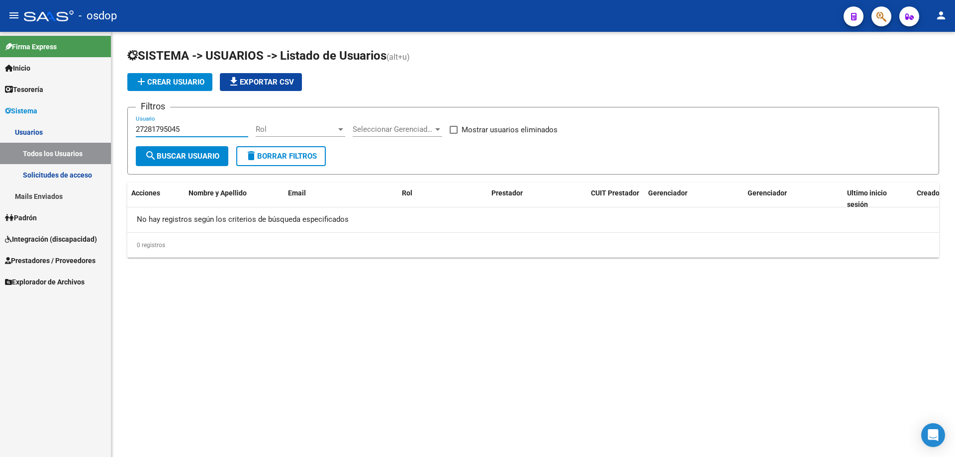
type input "27281795045"
click at [60, 175] on link "Solicitudes de acceso" at bounding box center [55, 174] width 111 height 21
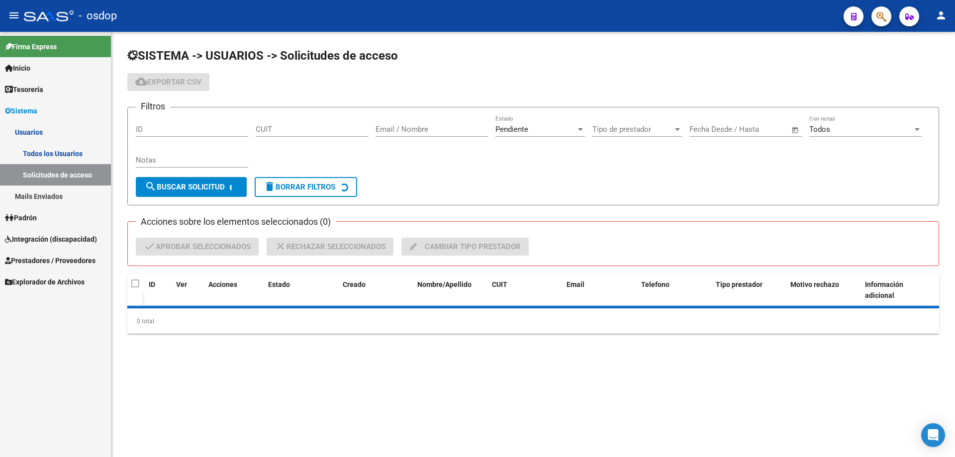
click at [50, 191] on link "Mails Enviados" at bounding box center [55, 196] width 111 height 21
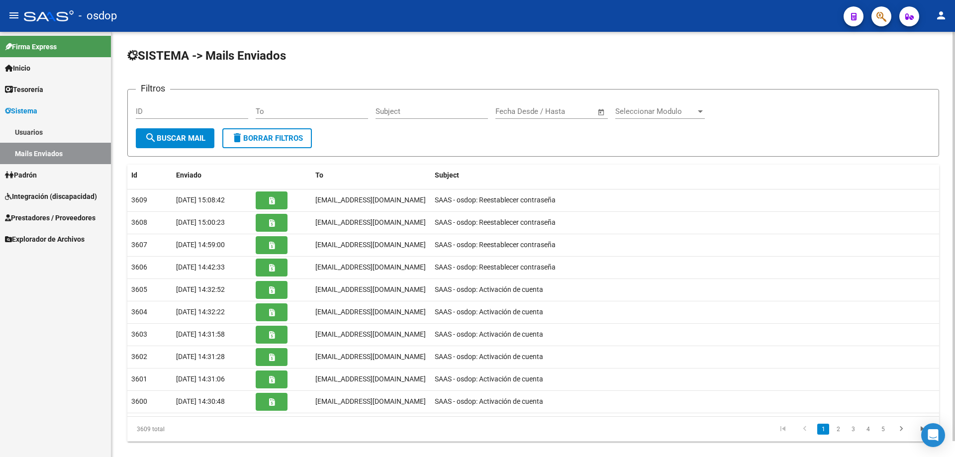
click at [256, 111] on input "To" at bounding box center [312, 111] width 112 height 9
paste input "veronicagiaquinta2013@gmail.com"
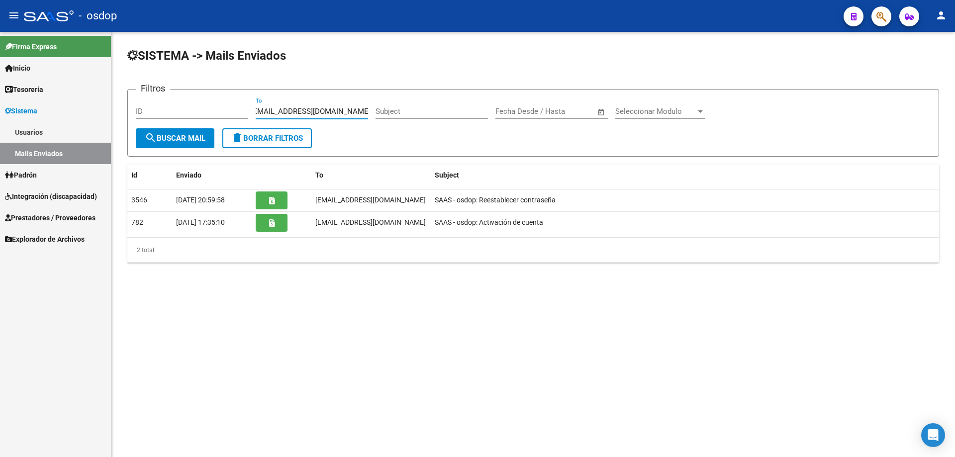
type input "veronicagiaquinta2013@gmail.com"
click at [24, 134] on link "Usuarios" at bounding box center [55, 131] width 111 height 21
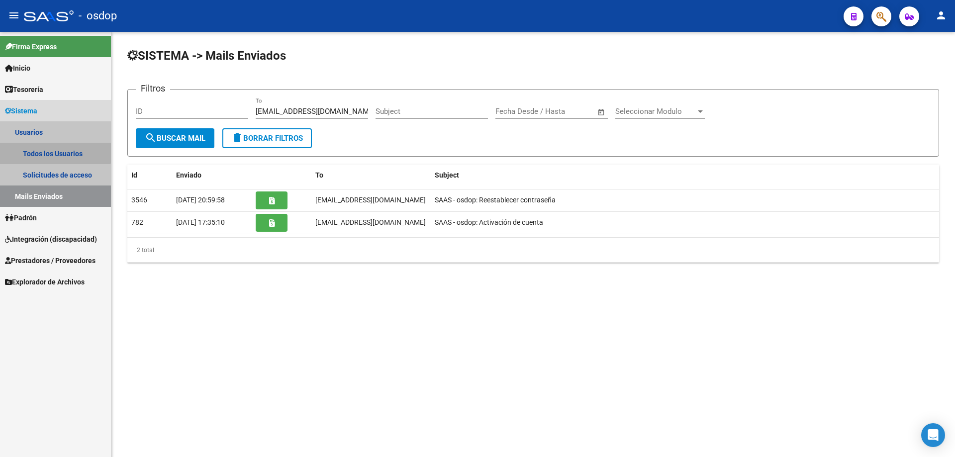
drag, startPoint x: 40, startPoint y: 151, endPoint x: 70, endPoint y: 148, distance: 30.5
click at [41, 152] on link "Todos los Usuarios" at bounding box center [55, 153] width 111 height 21
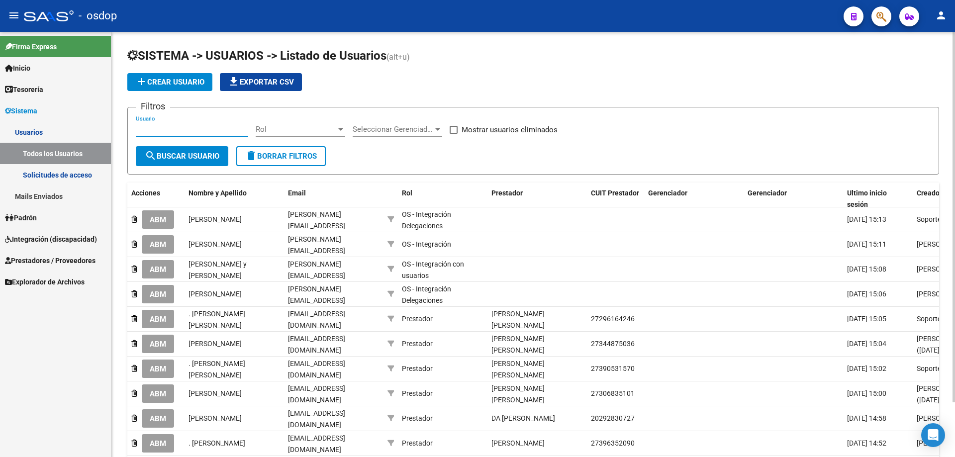
click at [136, 129] on input "Usuario" at bounding box center [192, 129] width 112 height 9
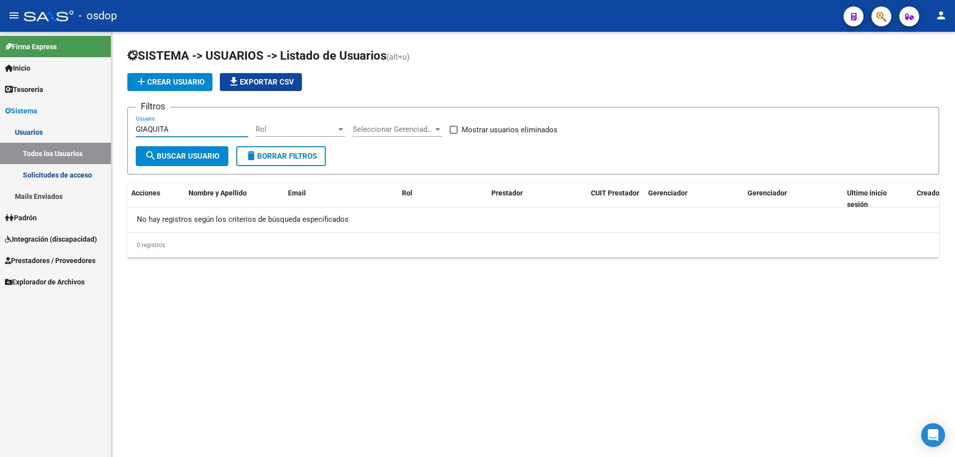
type input "GIAQUITA"
click at [40, 259] on span "Prestadores / Proveedores" at bounding box center [50, 260] width 91 height 11
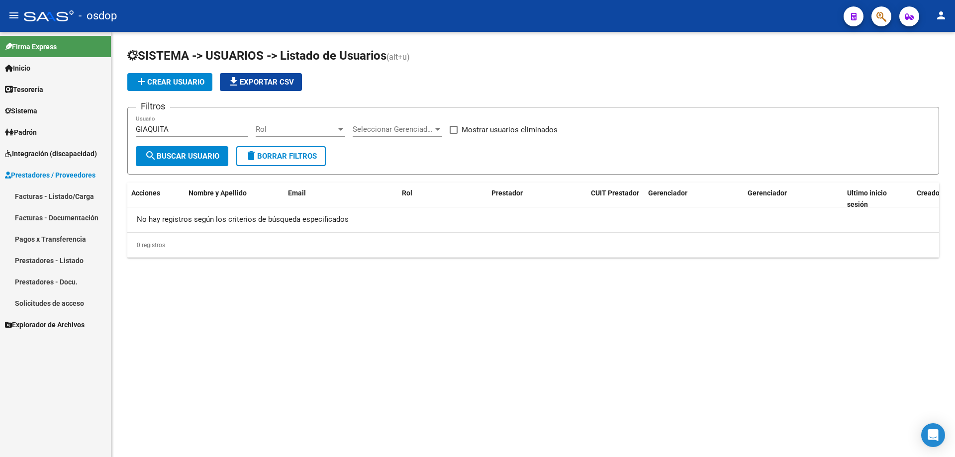
click at [64, 260] on link "Prestadores - Listado" at bounding box center [55, 260] width 111 height 21
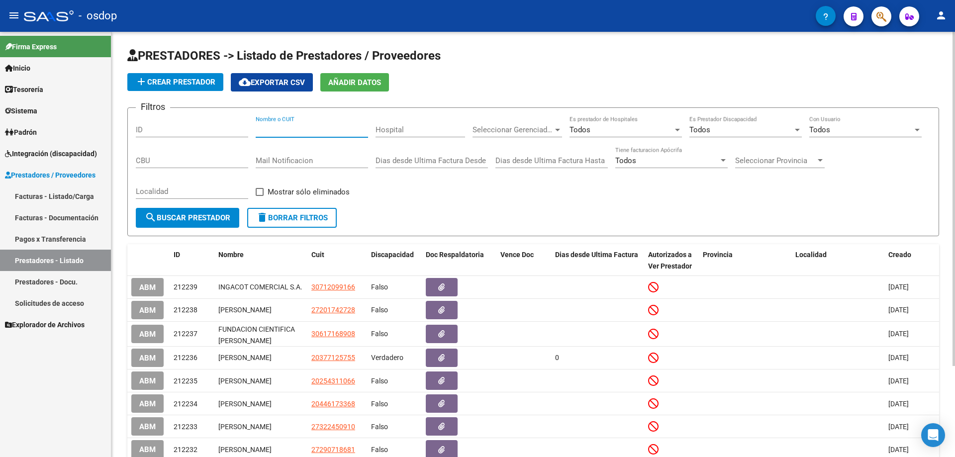
click at [259, 129] on input "Nombre o CUIT" at bounding box center [312, 129] width 112 height 9
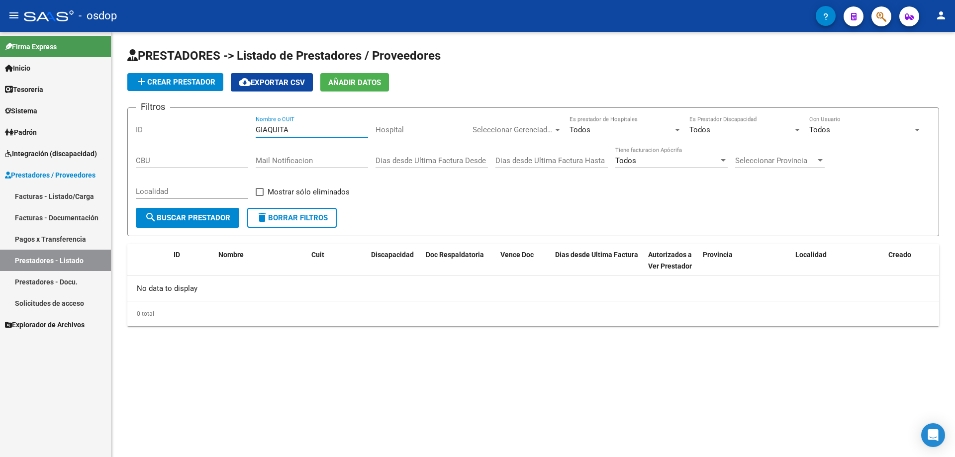
drag, startPoint x: 306, startPoint y: 127, endPoint x: 216, endPoint y: 123, distance: 90.1
click at [216, 124] on div "Filtros ID GIAQUITA Nombre o CUIT Hospital Seleccionar Gerenciador Seleccionar …" at bounding box center [533, 162] width 795 height 92
paste input "iaquinta"
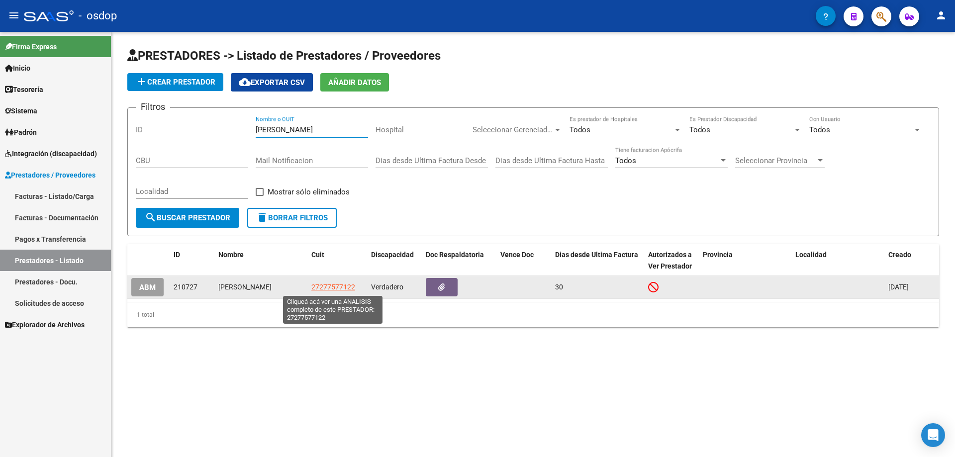
type input "Giaquinta"
click at [335, 286] on span "27277577122" at bounding box center [333, 287] width 44 height 8
type textarea "27277577122"
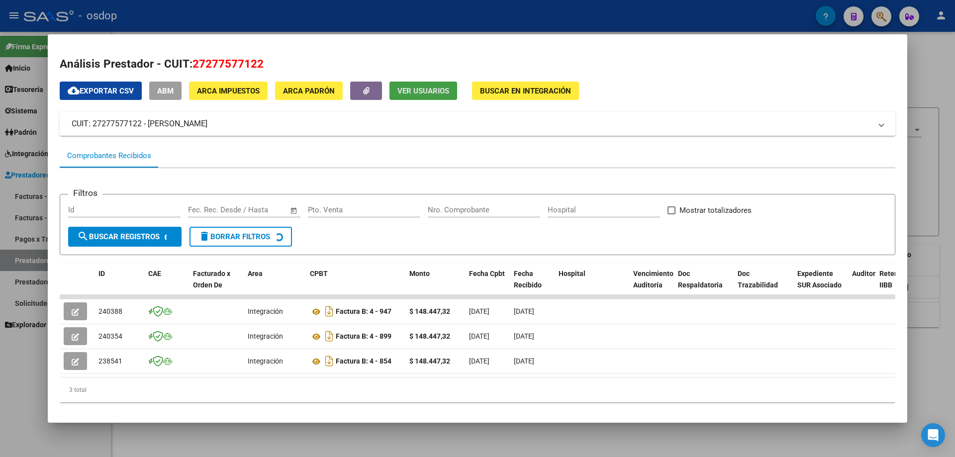
click at [431, 96] on button "Ver Usuarios" at bounding box center [423, 91] width 68 height 18
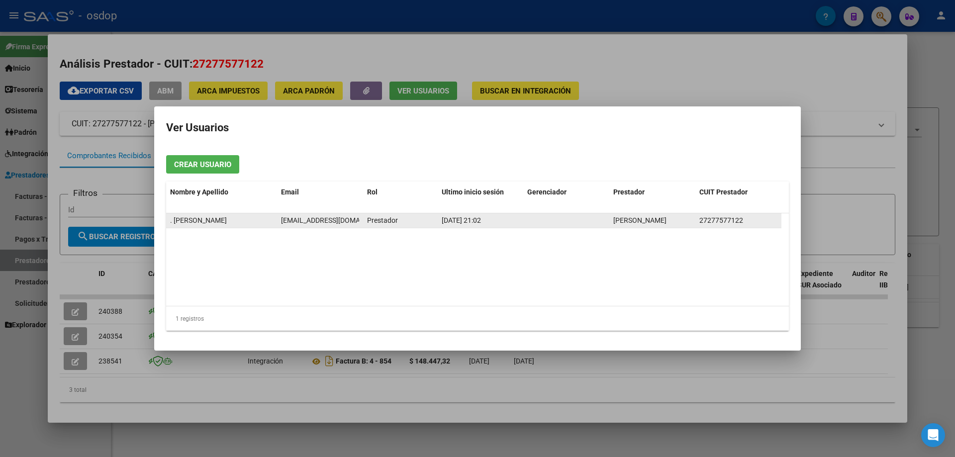
click at [319, 218] on span "veronicagiaquinta2013@gmail.com" at bounding box center [336, 220] width 110 height 8
drag, startPoint x: 282, startPoint y: 216, endPoint x: 367, endPoint y: 225, distance: 85.0
click at [367, 225] on div ". VERONICA SOLEDAD GIAQUINTA veronicagiaquinta2013@gmail.com Prestador 09/09/20…" at bounding box center [473, 220] width 615 height 15
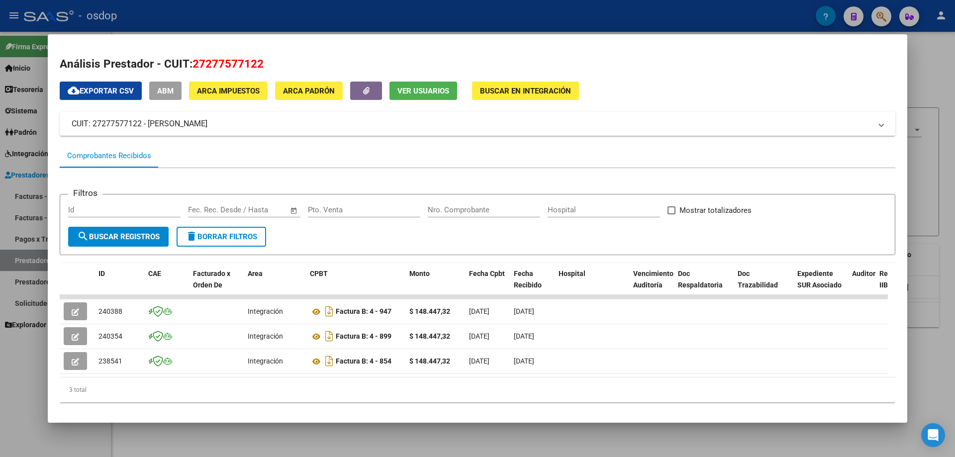
drag, startPoint x: 193, startPoint y: 61, endPoint x: 270, endPoint y: 65, distance: 76.7
click at [270, 65] on h2 "Análisis Prestador - CUIT: 27277577122" at bounding box center [478, 64] width 836 height 17
copy span "27277577122"
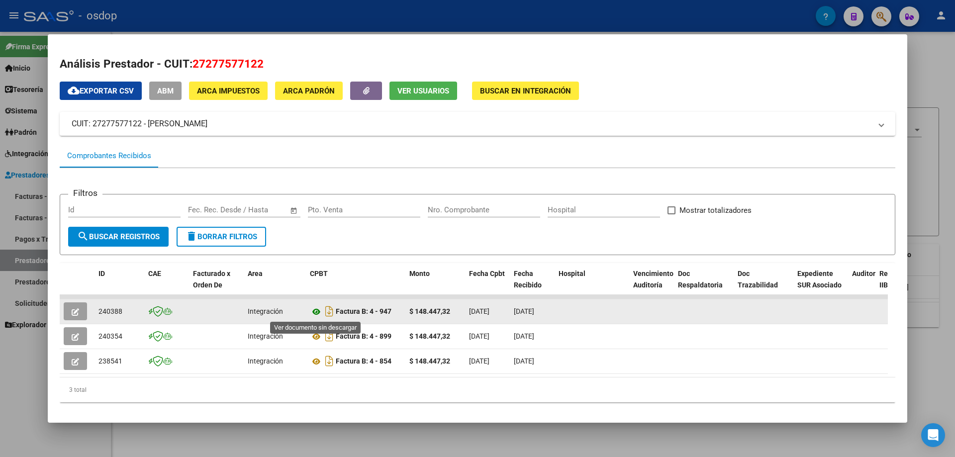
click at [315, 312] on icon at bounding box center [316, 312] width 13 height 12
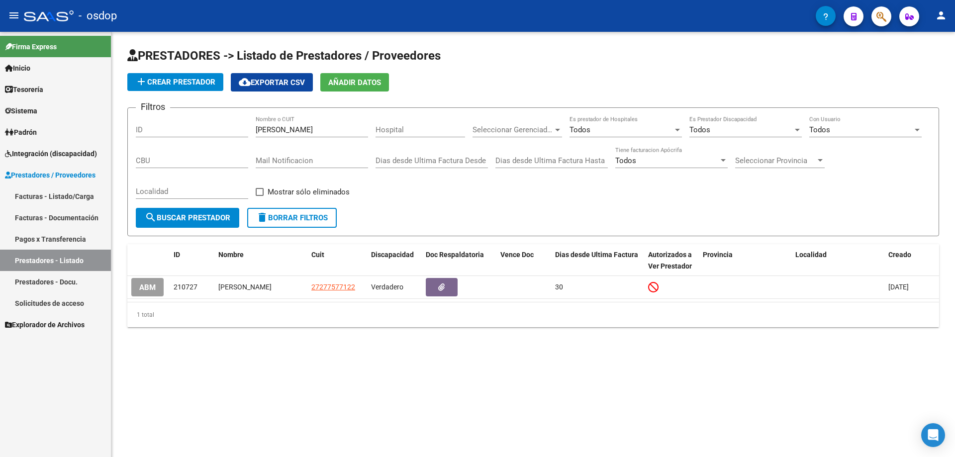
click at [9, 107] on icon at bounding box center [8, 110] width 6 height 7
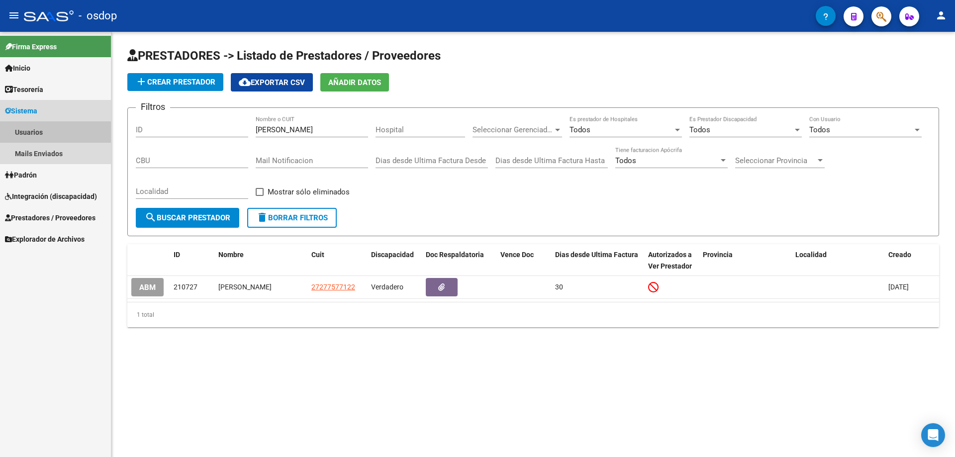
drag, startPoint x: 26, startPoint y: 133, endPoint x: 37, endPoint y: 138, distance: 11.8
click at [26, 133] on link "Usuarios" at bounding box center [55, 131] width 111 height 21
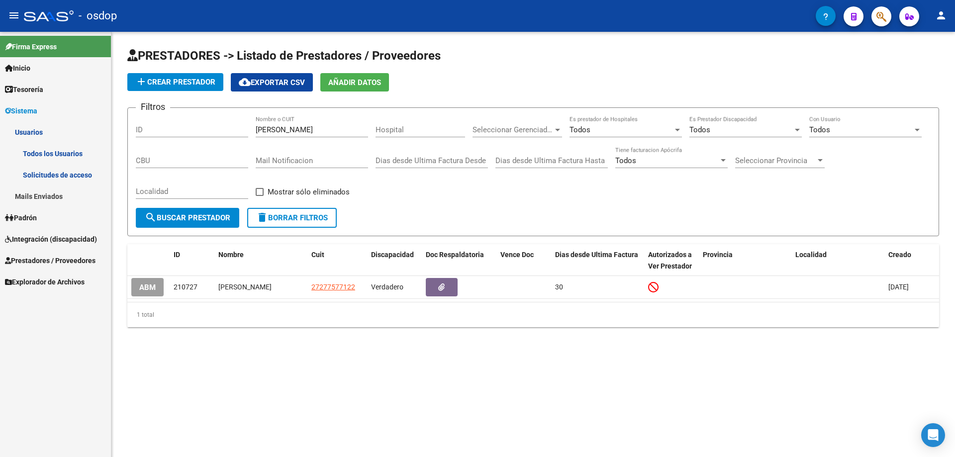
click at [46, 153] on link "Todos los Usuarios" at bounding box center [55, 153] width 111 height 21
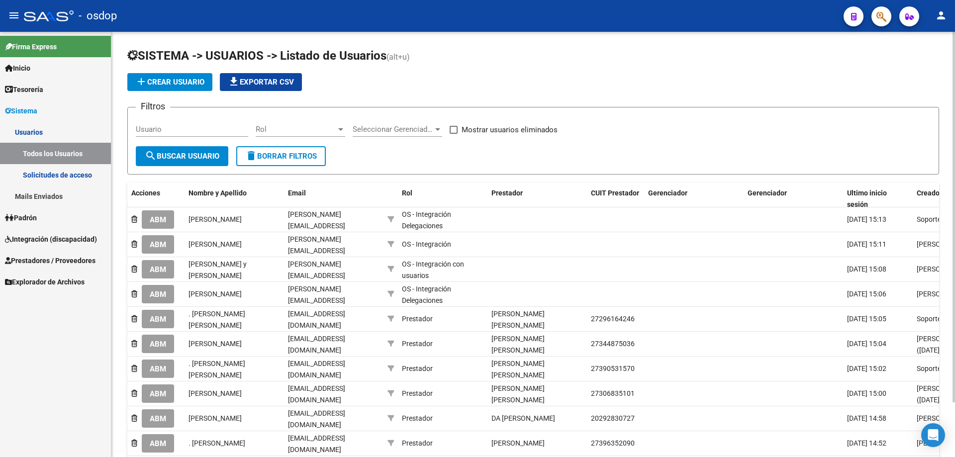
click at [135, 125] on form "Filtros Usuario Rol Rol Seleccionar Gerenciador Seleccionar Gerenciador Mostrar…" at bounding box center [533, 141] width 812 height 68
click at [137, 127] on input "Usuario" at bounding box center [192, 129] width 112 height 9
paste input "27277577122"
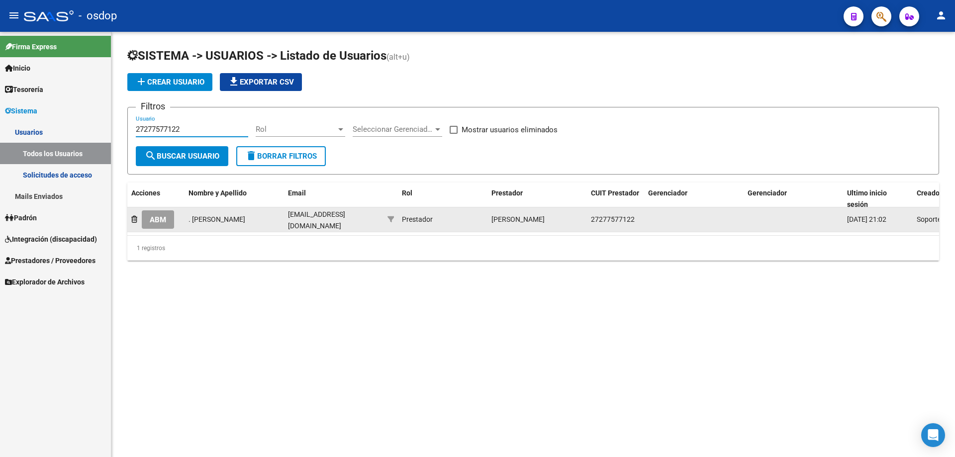
type input "27277577122"
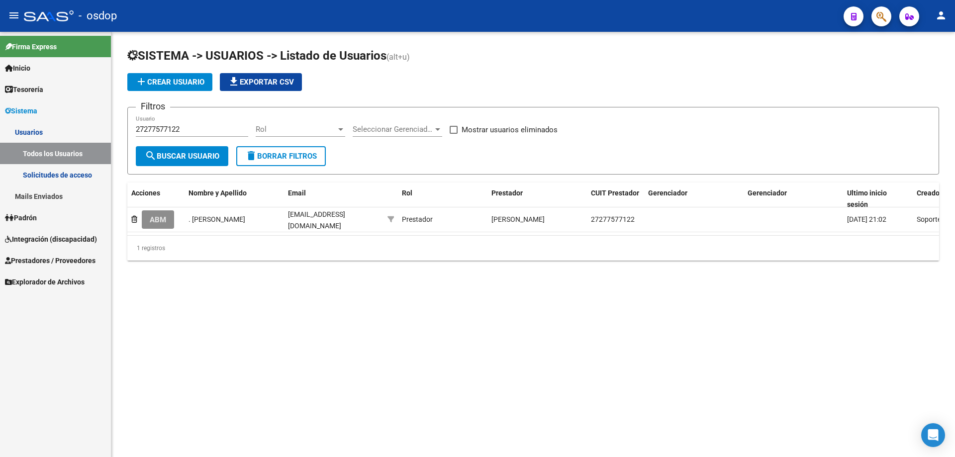
drag, startPoint x: 158, startPoint y: 220, endPoint x: 188, endPoint y: 226, distance: 31.3
click at [160, 222] on span "ABM" at bounding box center [158, 219] width 16 height 9
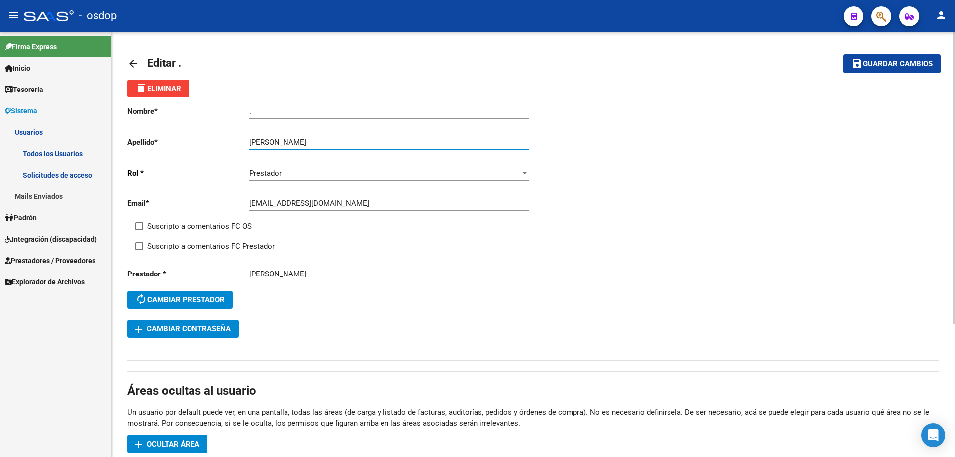
drag, startPoint x: 321, startPoint y: 142, endPoint x: 237, endPoint y: 140, distance: 84.1
click at [237, 140] on app-form-text-field "Apellido * VERONICA SOLEDAD GIAQUINTA Ingresar apellido" at bounding box center [328, 142] width 402 height 9
type input "GIAQUINTA"
drag, startPoint x: 224, startPoint y: 110, endPoint x: 215, endPoint y: 106, distance: 10.1
click at [215, 107] on app-form-text-field "Nombre * . Ingresar nombre" at bounding box center [328, 111] width 402 height 9
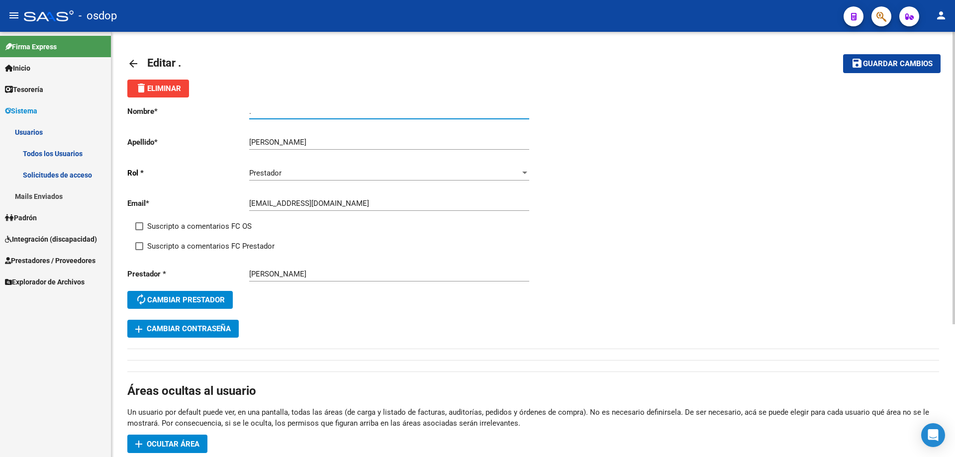
paste input "VERONICA SOLEDAD"
type input "VERONICA SOLEDAD"
click at [865, 60] on span "Guardar cambios" at bounding box center [898, 64] width 70 height 9
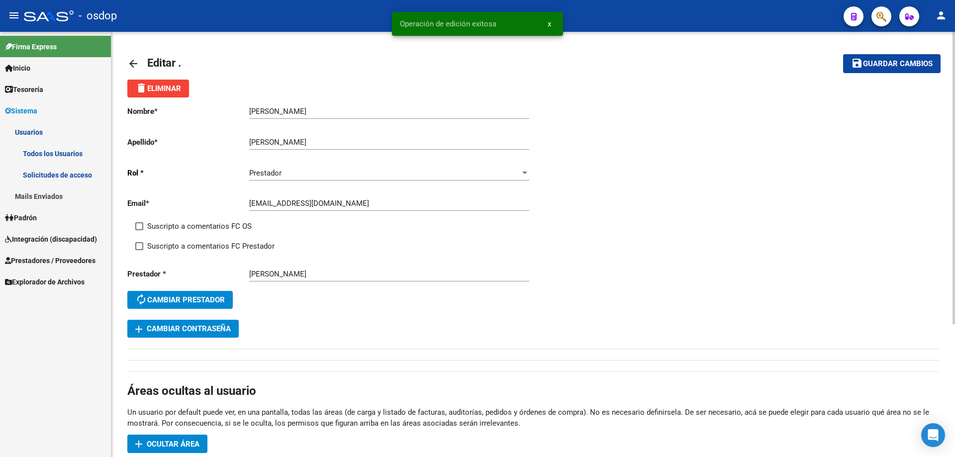
click at [129, 61] on mat-icon "arrow_back" at bounding box center [133, 64] width 12 height 12
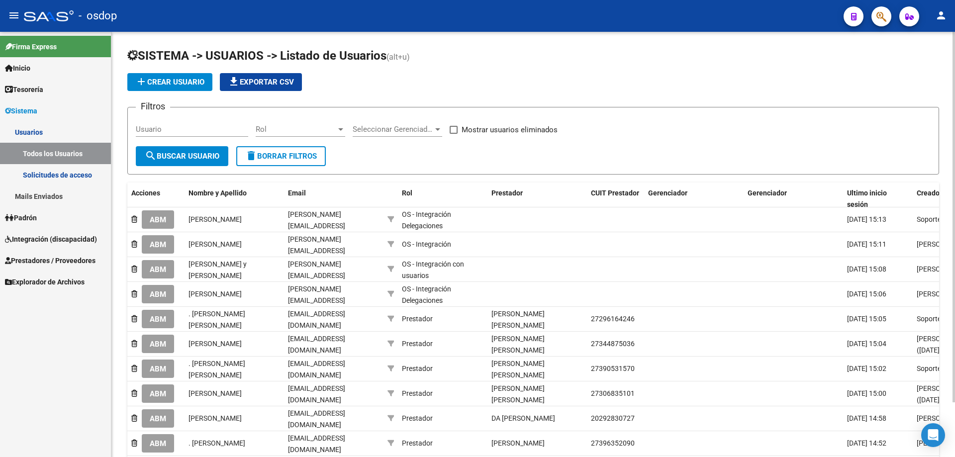
click at [137, 130] on input "Usuario" at bounding box center [192, 129] width 112 height 9
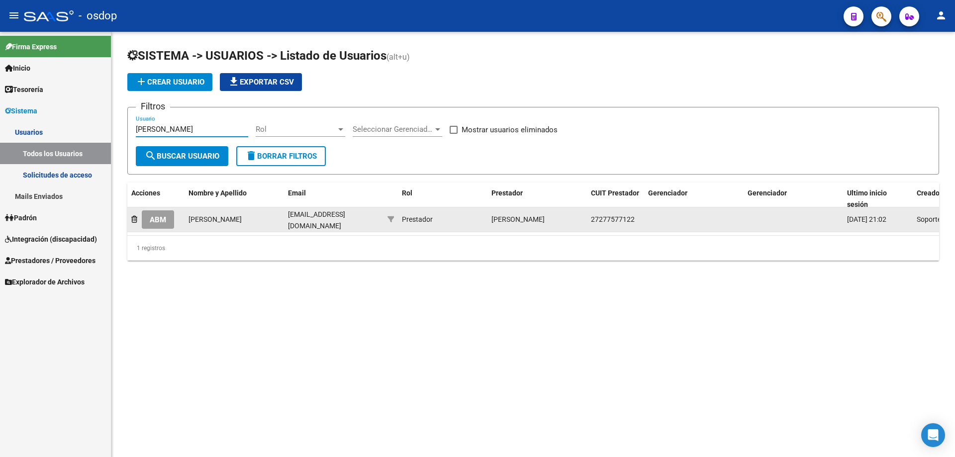
type input "GIAQUINTA"
drag, startPoint x: 590, startPoint y: 218, endPoint x: 633, endPoint y: 217, distance: 42.3
click at [634, 217] on datatable-body-cell "27277577122" at bounding box center [615, 219] width 57 height 24
copy span "27277577122"
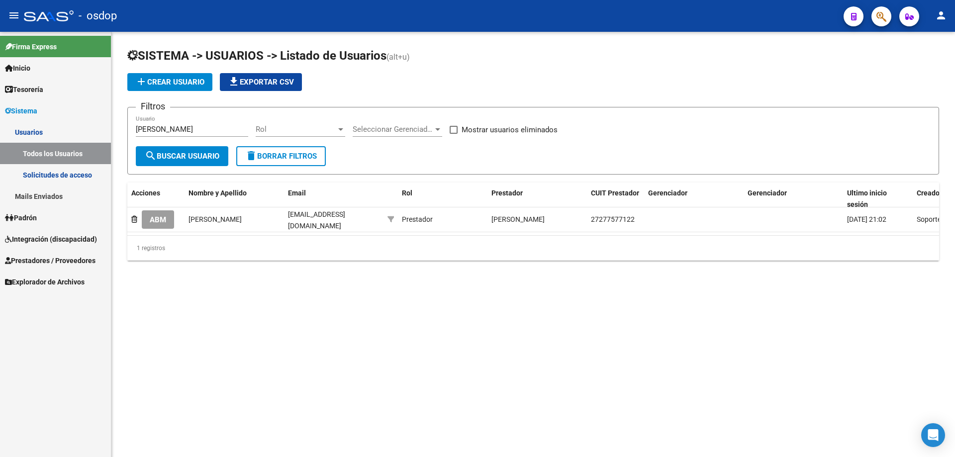
click at [30, 127] on link "Usuarios" at bounding box center [55, 131] width 111 height 21
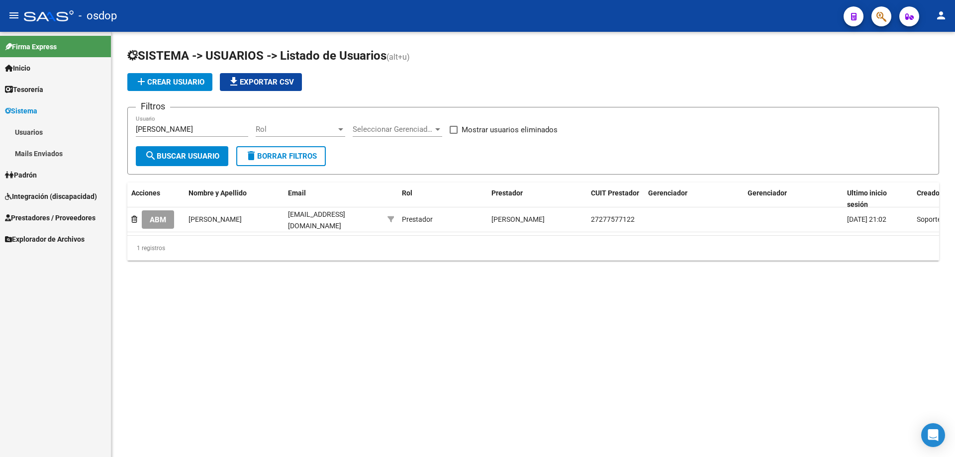
click at [35, 111] on span "Sistema" at bounding box center [21, 110] width 32 height 11
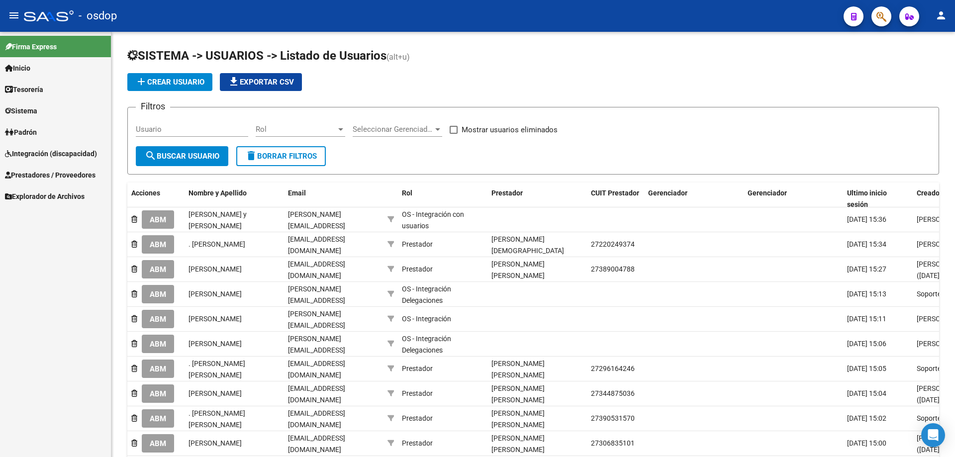
click at [30, 113] on span "Sistema" at bounding box center [21, 110] width 32 height 11
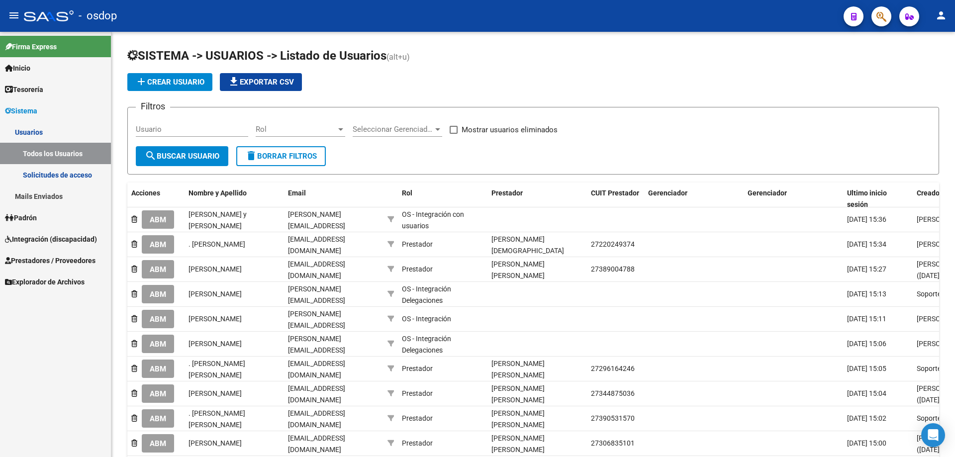
click at [53, 154] on link "Todos los Usuarios" at bounding box center [55, 153] width 111 height 21
click at [137, 130] on input "Usuario" at bounding box center [192, 129] width 112 height 9
paste input "27286392887"
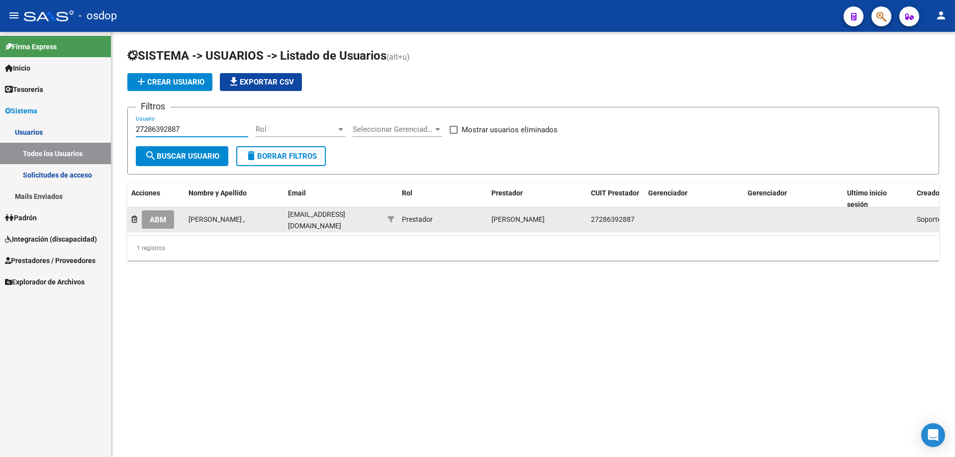
type input "27286392887"
click at [163, 219] on span "ABM" at bounding box center [158, 219] width 16 height 9
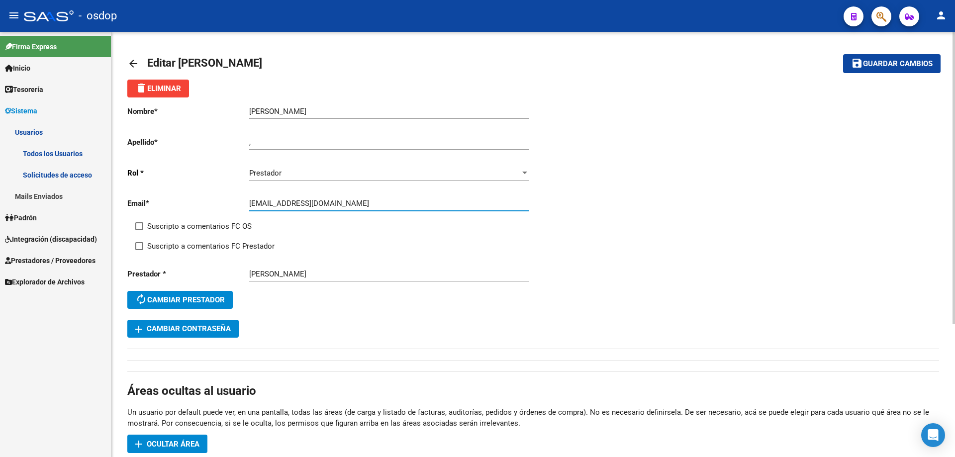
drag, startPoint x: 349, startPoint y: 202, endPoint x: 241, endPoint y: 204, distance: 108.4
click at [241, 204] on app-form-text-field "Email * [EMAIL_ADDRESS][DOMAIN_NAME] Ingresar email" at bounding box center [328, 203] width 402 height 9
paste input "noece29@hot"
type input "[EMAIL_ADDRESS][DOMAIN_NAME]"
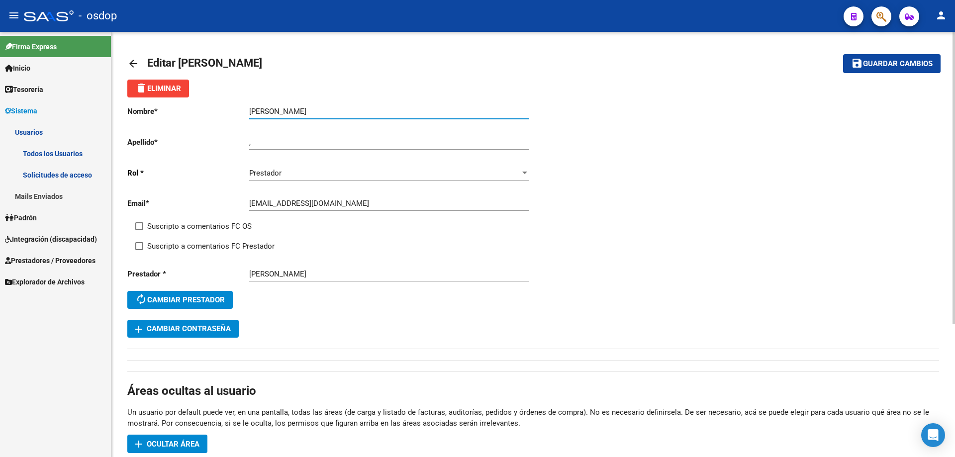
drag, startPoint x: 270, startPoint y: 110, endPoint x: 235, endPoint y: 109, distance: 34.8
click at [235, 109] on app-form-text-field "Nombre * BAEZ NOELIA CECILIA Ingresar nombre" at bounding box center [328, 111] width 402 height 9
type input "NOELIA CECILIA"
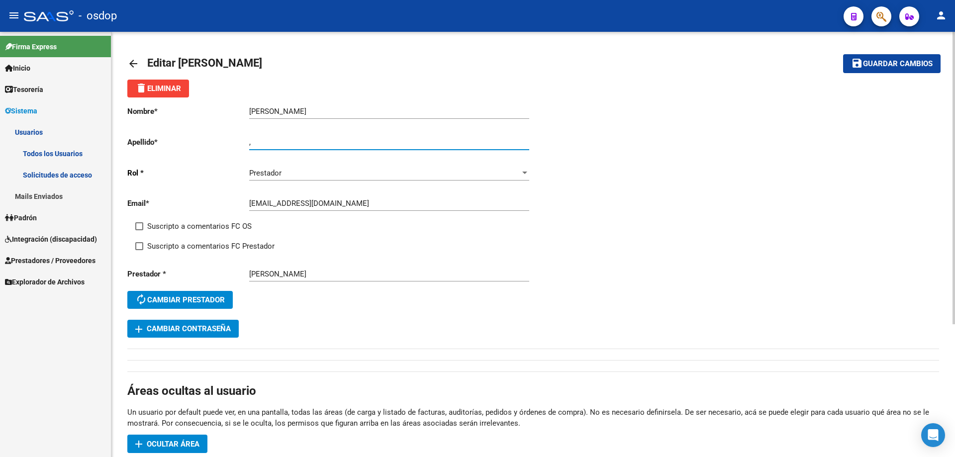
drag, startPoint x: 258, startPoint y: 145, endPoint x: 224, endPoint y: 145, distance: 33.8
click at [224, 145] on app-form-text-field "Apellido * , Ingresar apellido" at bounding box center [328, 142] width 402 height 9
paste input "BAEZ"
type input "BAEZ"
click at [885, 68] on span "Guardar cambios" at bounding box center [898, 64] width 70 height 9
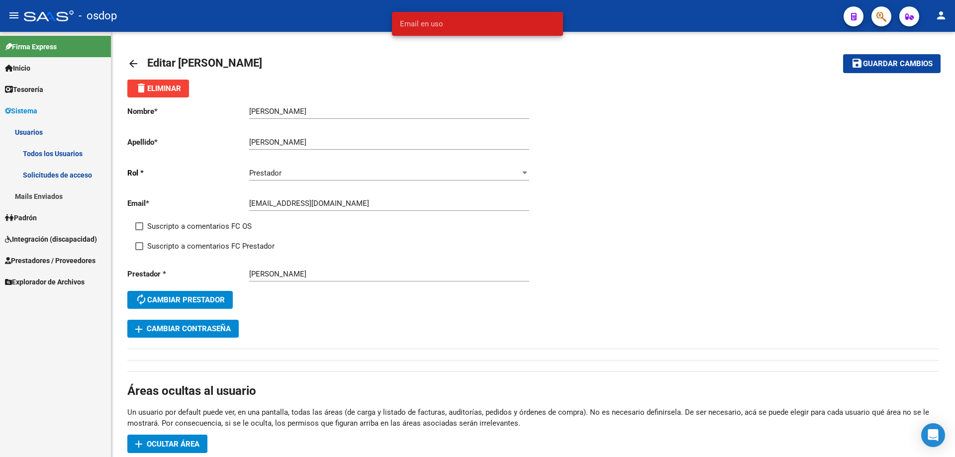
click at [393, 22] on snack-bar-container "Email en uso" at bounding box center [477, 24] width 171 height 24
click at [130, 62] on mat-icon "arrow_back" at bounding box center [133, 64] width 12 height 12
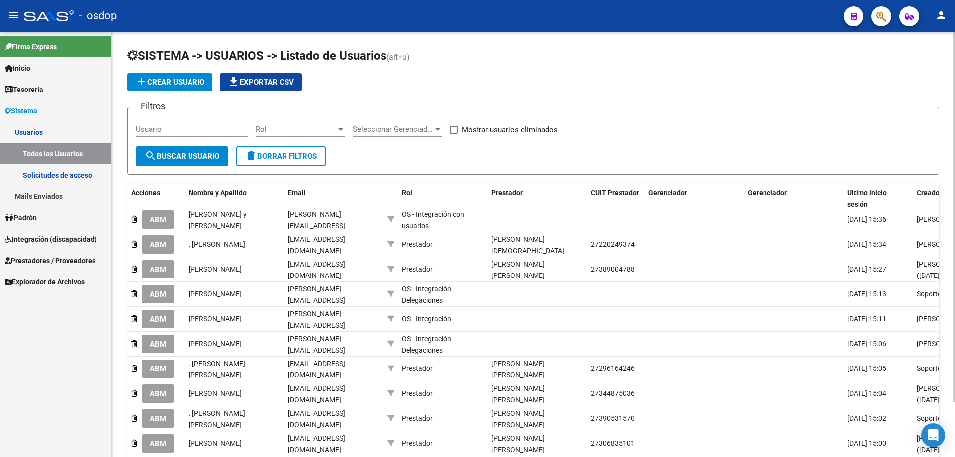
click at [62, 170] on link "Solicitudes de acceso" at bounding box center [55, 174] width 111 height 21
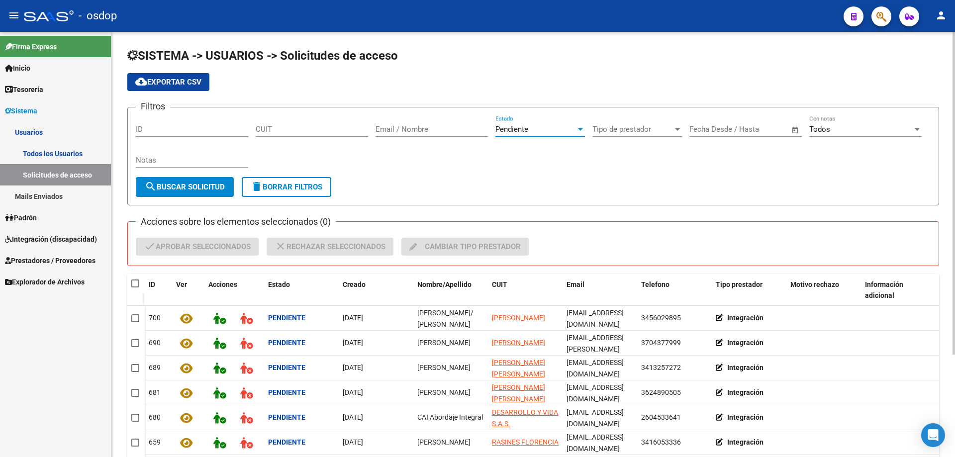
click at [576, 129] on div at bounding box center [580, 129] width 9 height 8
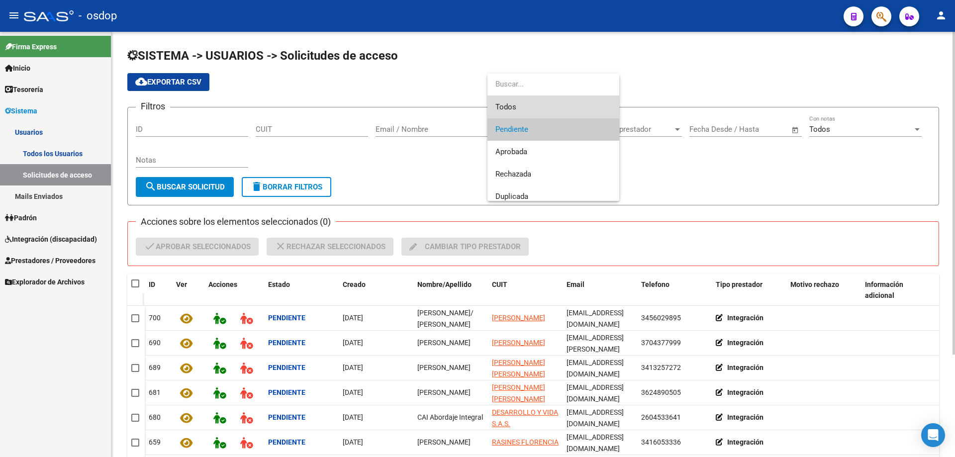
drag, startPoint x: 503, startPoint y: 102, endPoint x: 459, endPoint y: 114, distance: 46.3
click at [501, 103] on span "Todos" at bounding box center [553, 107] width 116 height 22
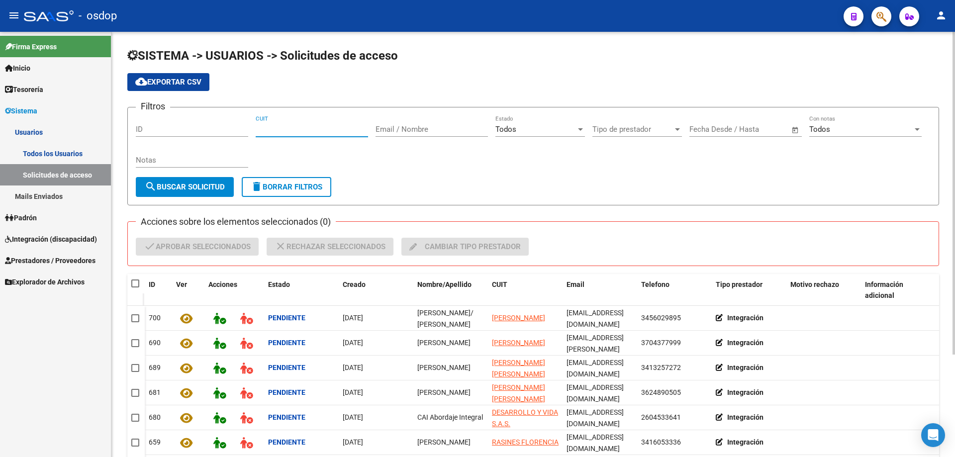
click at [258, 128] on input "CUIT" at bounding box center [312, 129] width 112 height 9
paste input
paste input "27-28639288-7"
type input "27-28639288-7"
click at [202, 185] on span "search Buscar solicitud" at bounding box center [185, 187] width 80 height 9
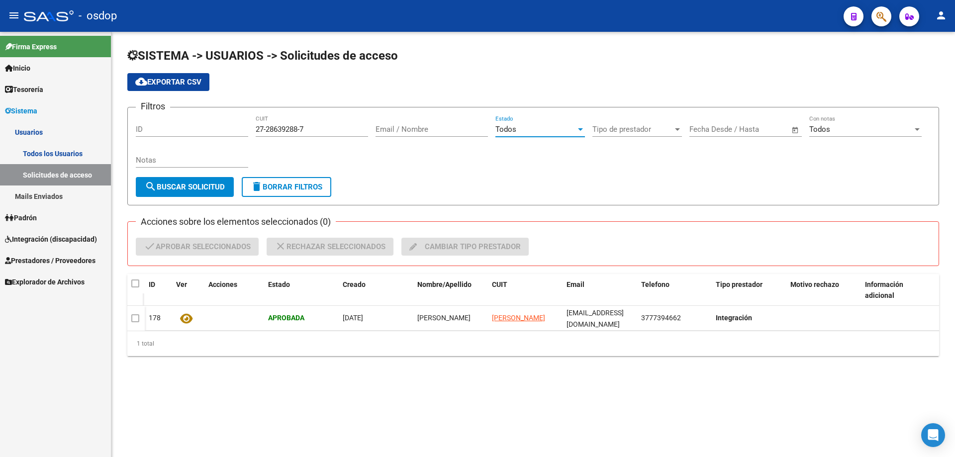
click at [577, 127] on div at bounding box center [580, 129] width 9 height 8
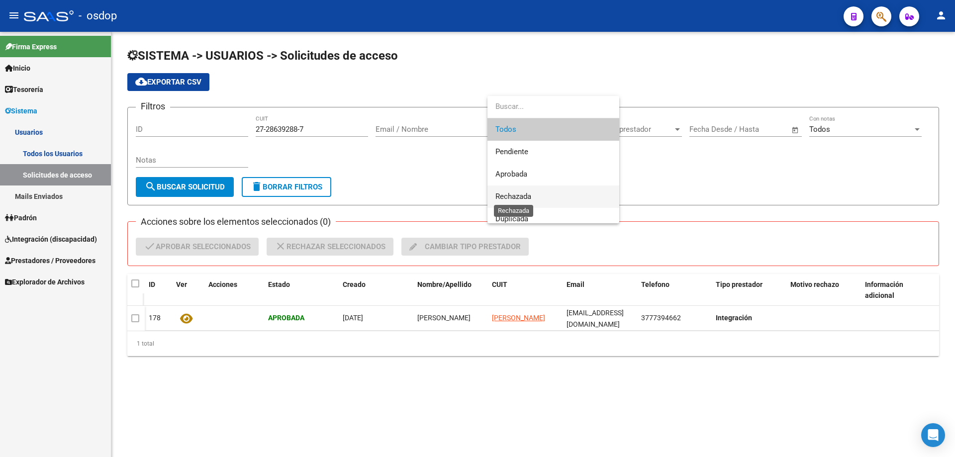
click at [501, 194] on span "Rechazada" at bounding box center [513, 196] width 36 height 9
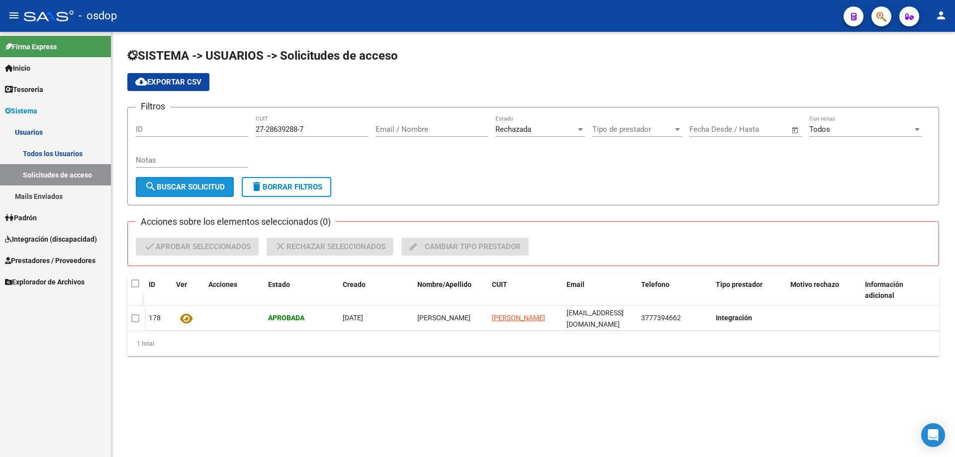
click at [178, 187] on span "search Buscar solicitud" at bounding box center [185, 187] width 80 height 9
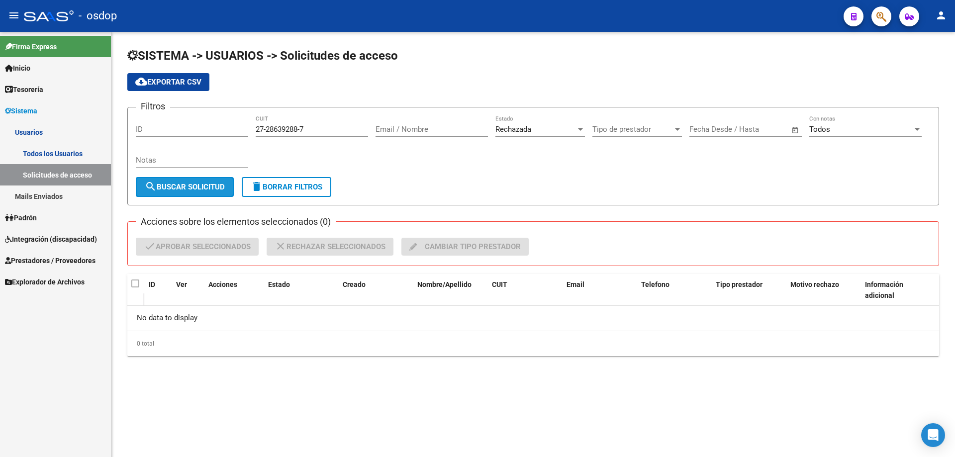
click at [181, 187] on span "search Buscar solicitud" at bounding box center [185, 187] width 80 height 9
click at [577, 128] on div at bounding box center [580, 129] width 9 height 8
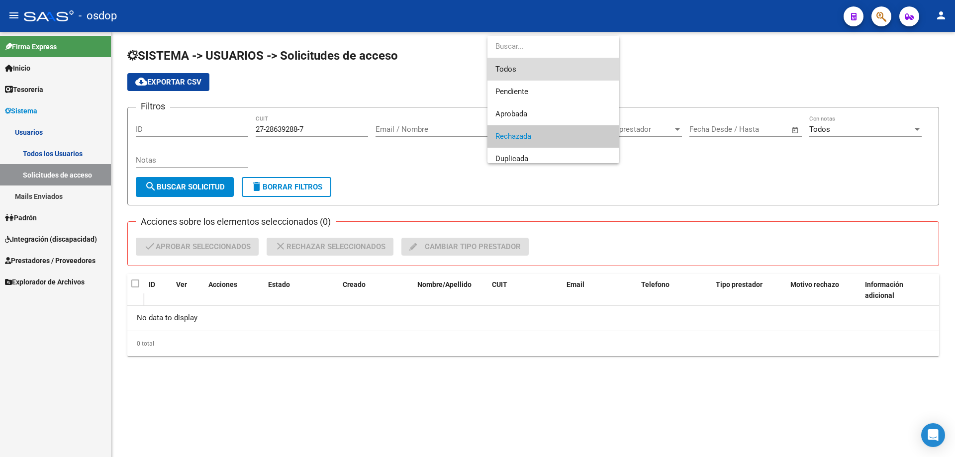
click at [506, 68] on span "Todos" at bounding box center [553, 69] width 116 height 22
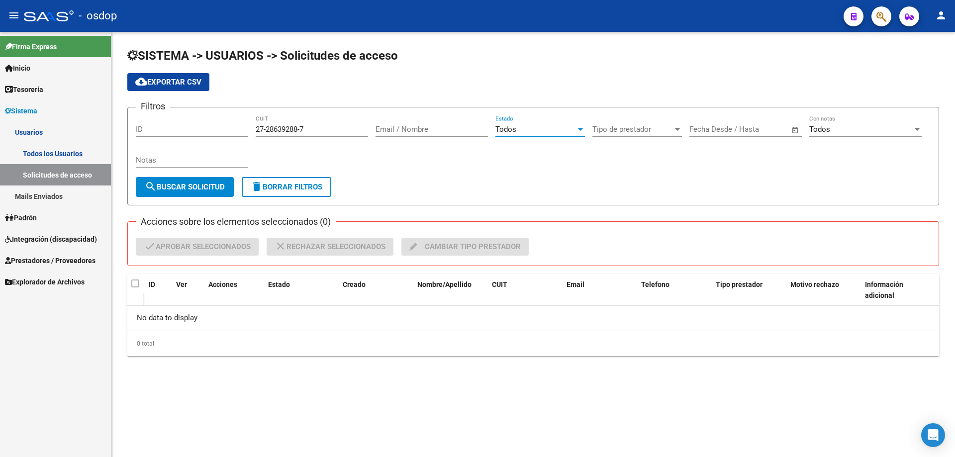
click at [183, 187] on span "search Buscar solicitud" at bounding box center [185, 187] width 80 height 9
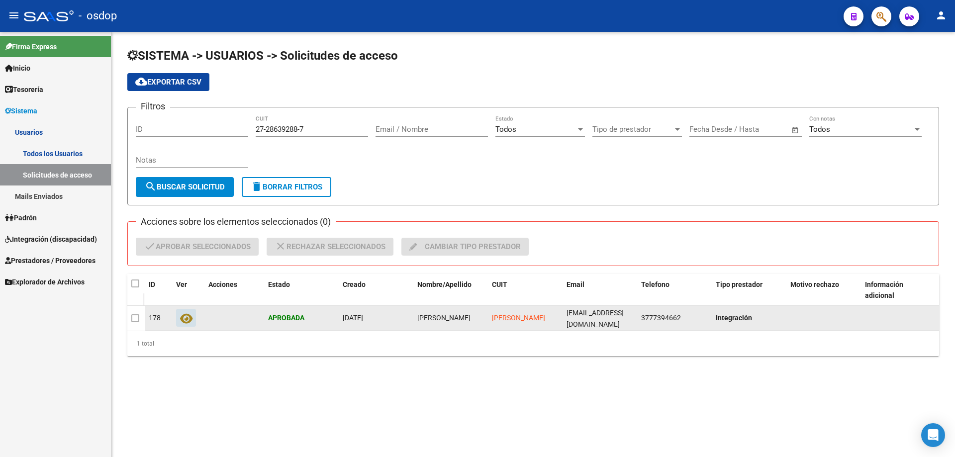
click at [186, 319] on icon at bounding box center [186, 318] width 12 height 11
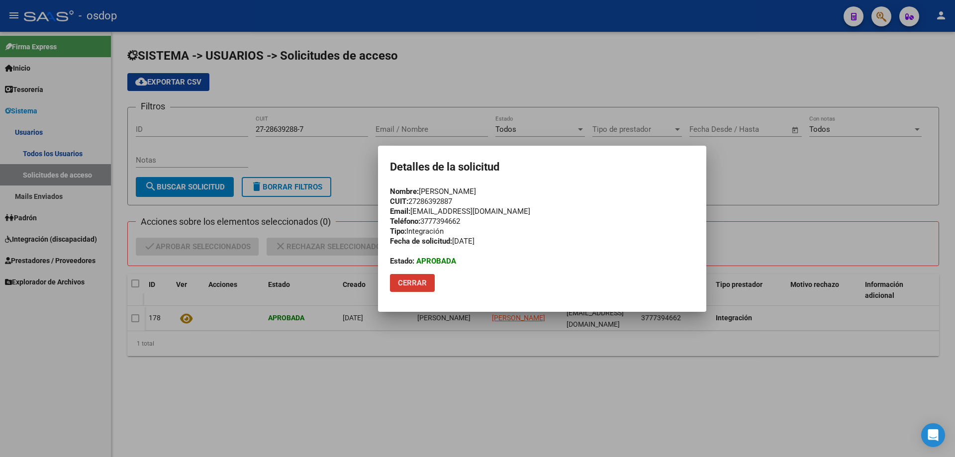
drag, startPoint x: 421, startPoint y: 284, endPoint x: 409, endPoint y: 291, distance: 14.3
click at [420, 284] on span "Cerrar" at bounding box center [412, 283] width 29 height 9
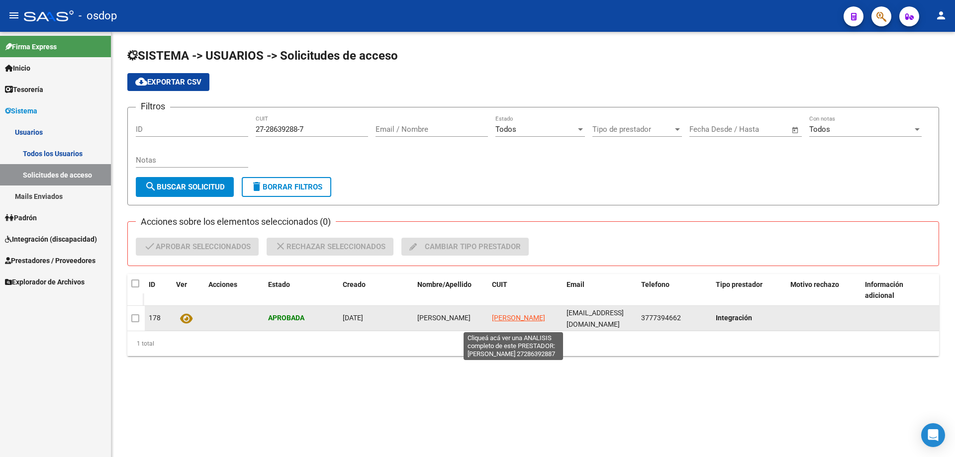
click at [508, 314] on span "BAEZ NOELIA CECILLIA" at bounding box center [518, 318] width 53 height 8
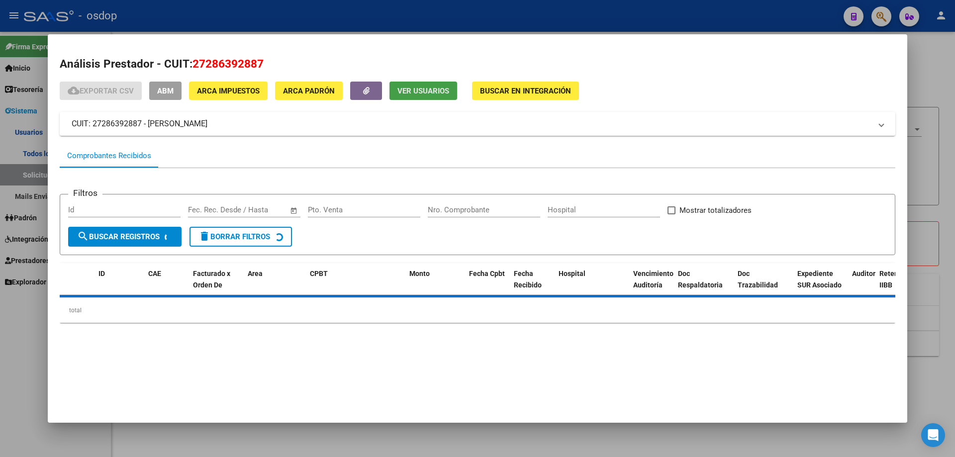
click at [403, 94] on span "Ver Usuarios" at bounding box center [423, 91] width 52 height 9
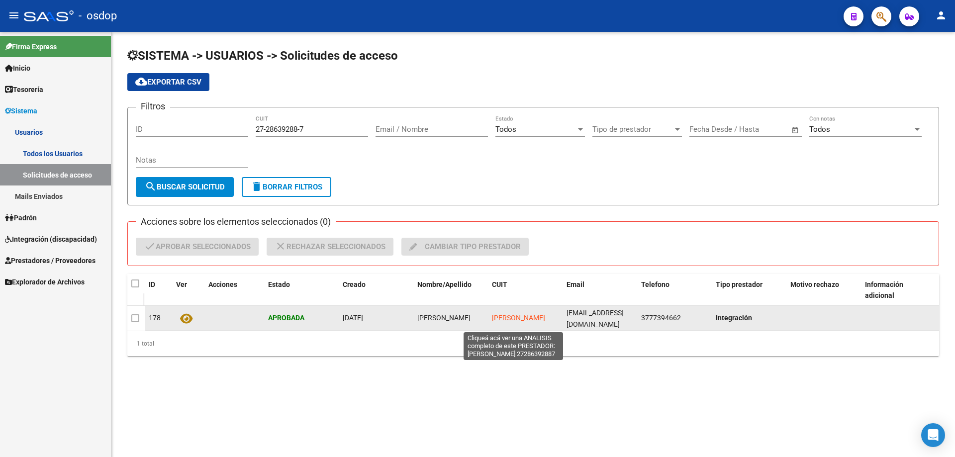
click at [505, 314] on span "BAEZ NOELIA CECILLIA" at bounding box center [518, 318] width 53 height 8
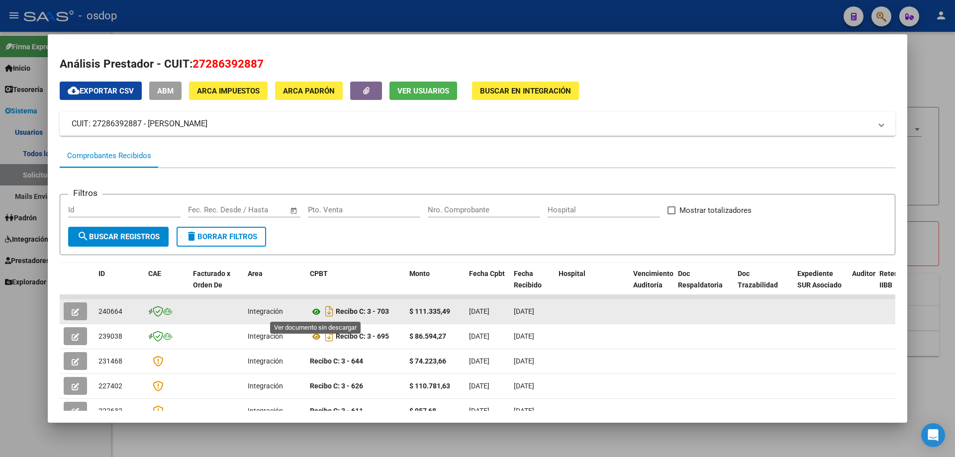
click at [318, 311] on icon at bounding box center [316, 312] width 13 height 12
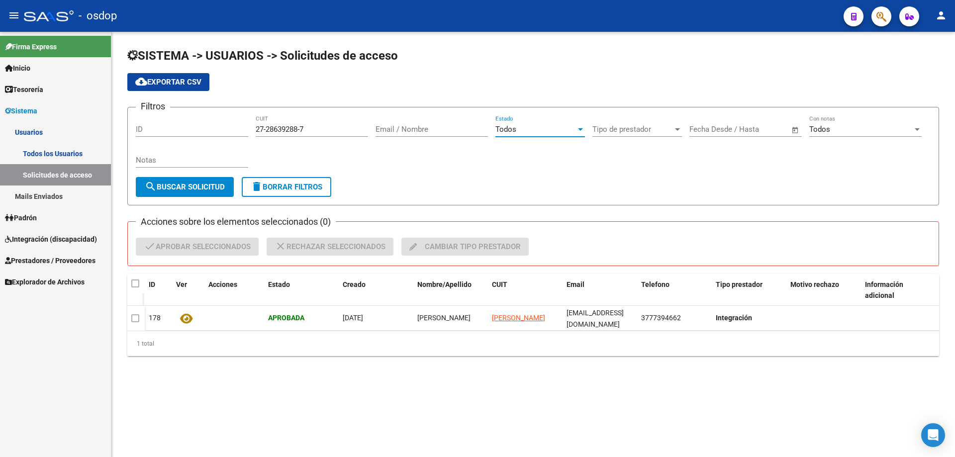
click at [580, 131] on div at bounding box center [580, 129] width 9 height 8
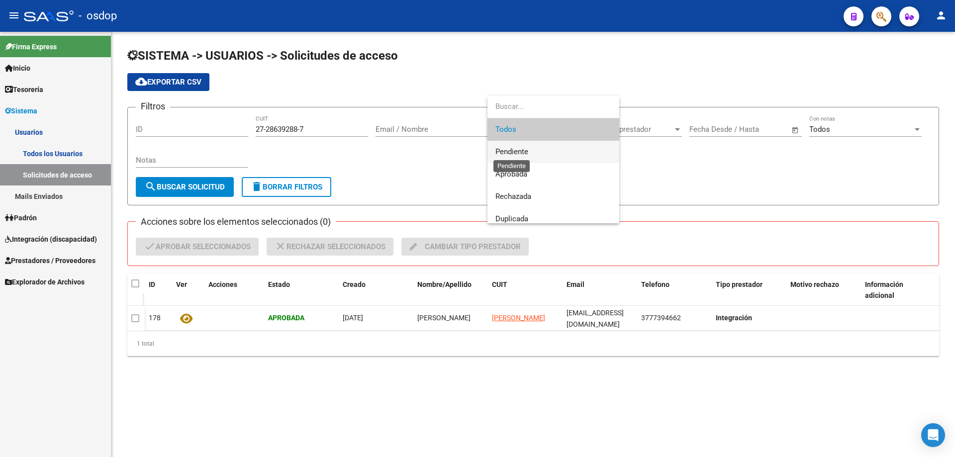
click at [515, 154] on span "Pendiente" at bounding box center [511, 151] width 33 height 9
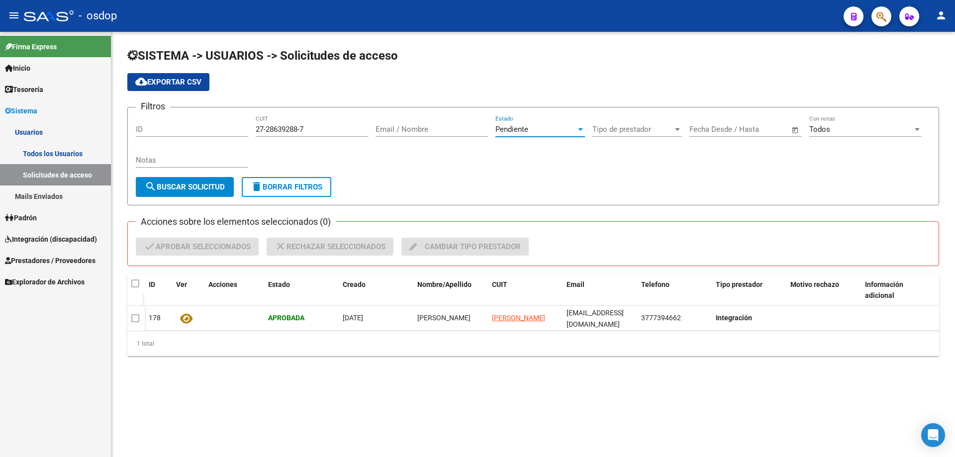
click at [207, 187] on span "search Buscar solicitud" at bounding box center [185, 187] width 80 height 9
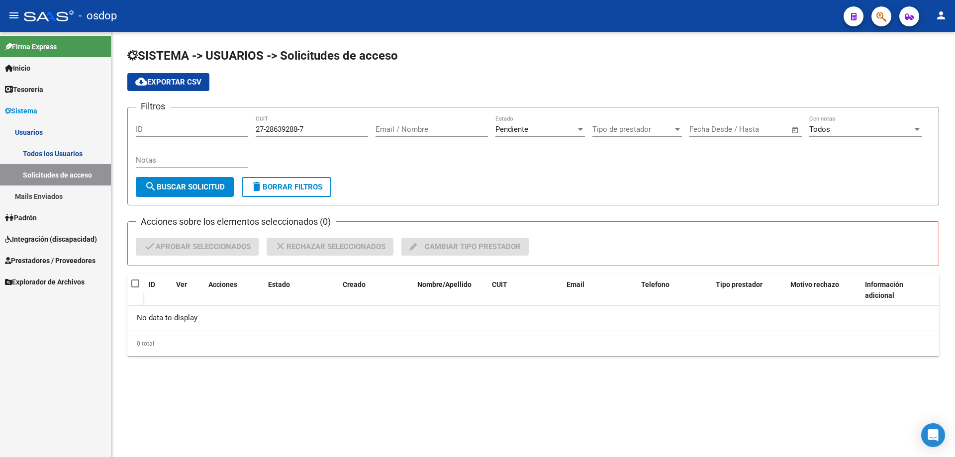
click at [578, 129] on div at bounding box center [580, 129] width 5 height 2
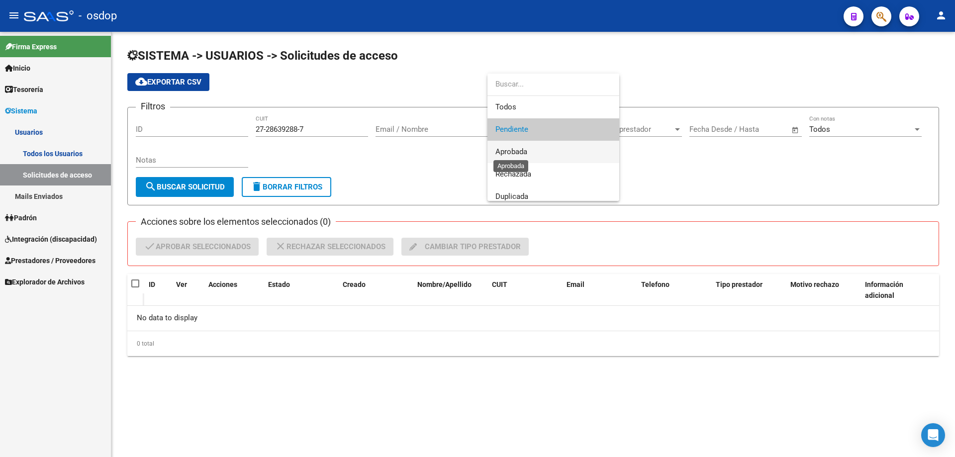
click at [513, 154] on span "Aprobada" at bounding box center [511, 151] width 32 height 9
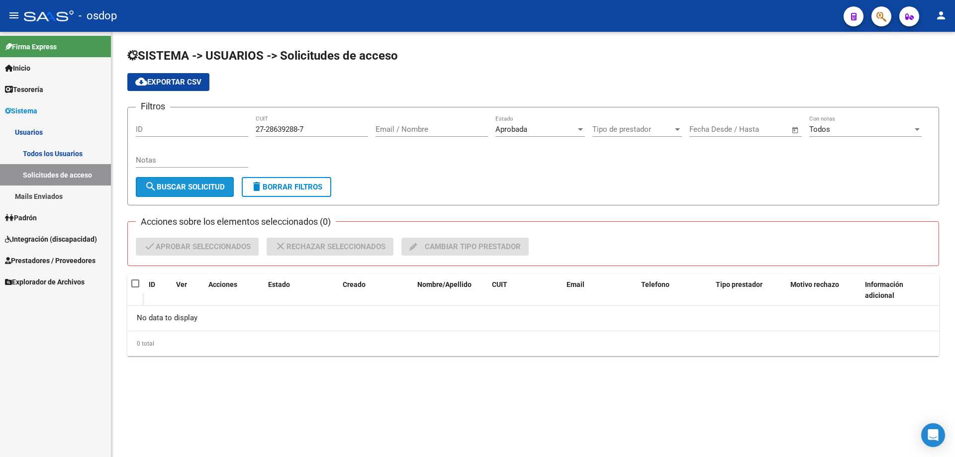
click at [197, 192] on button "search Buscar solicitud" at bounding box center [185, 187] width 98 height 20
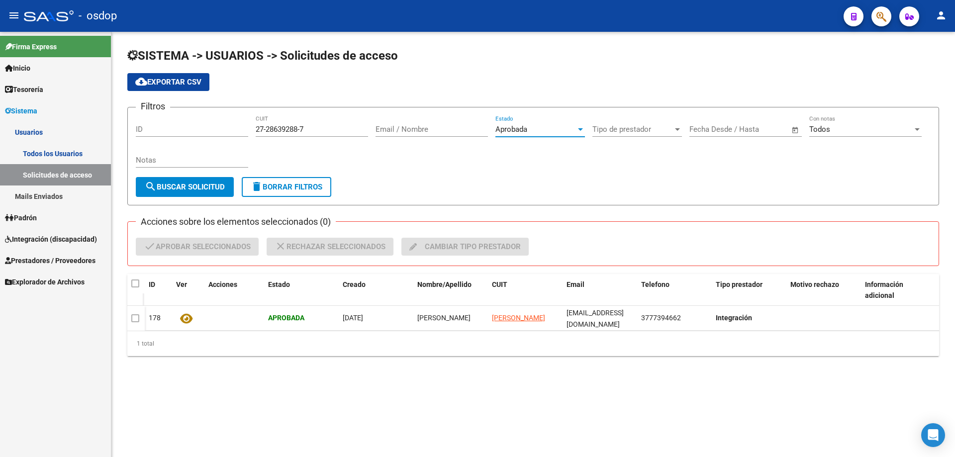
click at [579, 129] on div at bounding box center [580, 129] width 5 height 2
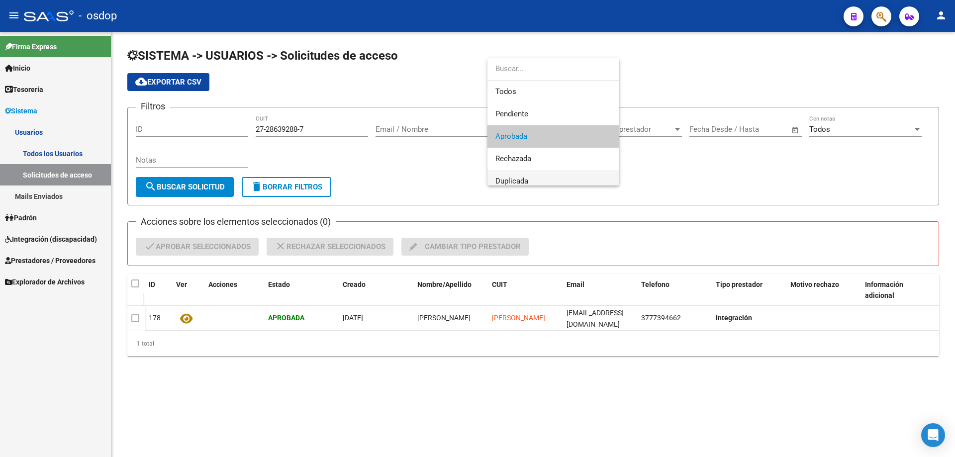
scroll to position [7, 0]
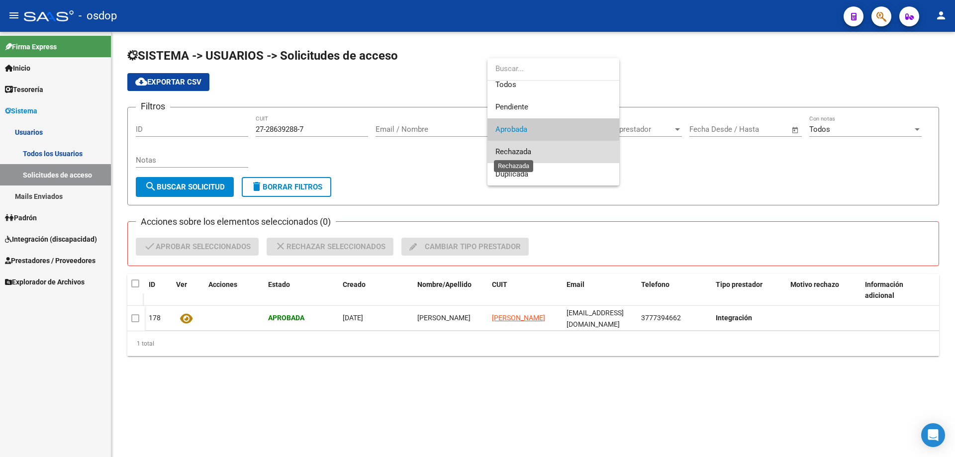
click at [502, 150] on span "Rechazada" at bounding box center [513, 151] width 36 height 9
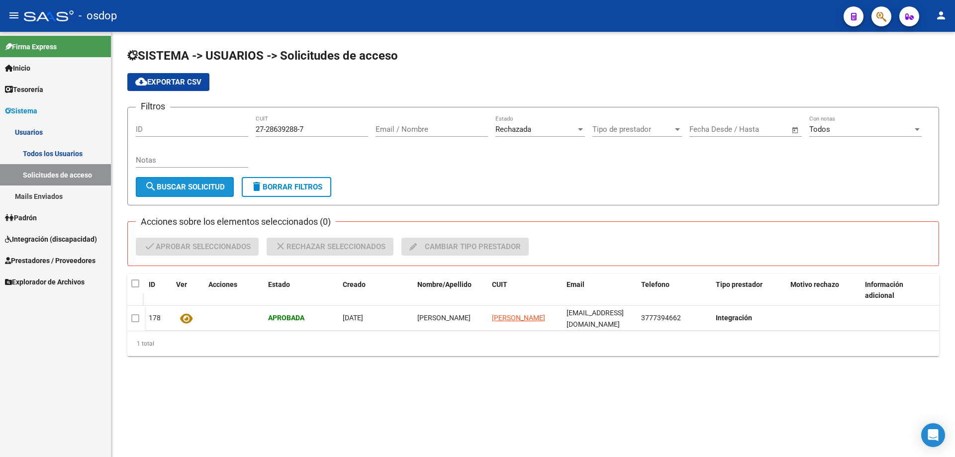
click at [190, 188] on span "search Buscar solicitud" at bounding box center [185, 187] width 80 height 9
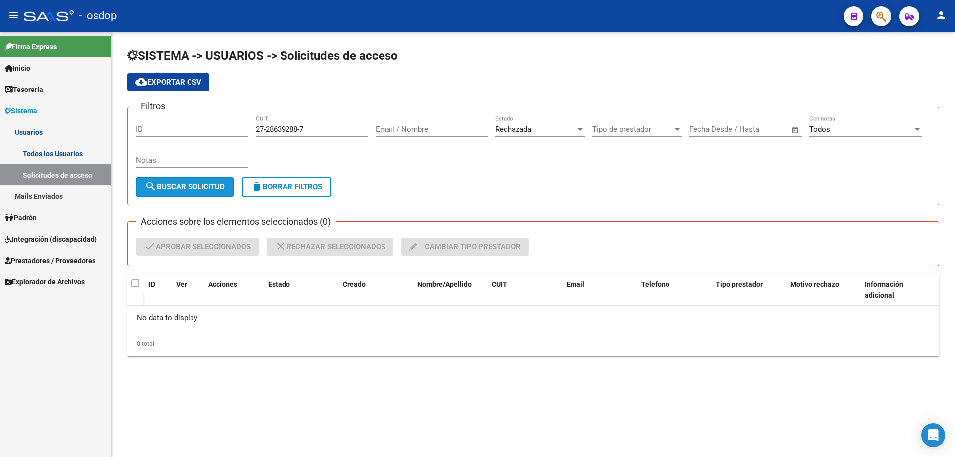
drag, startPoint x: 189, startPoint y: 189, endPoint x: 195, endPoint y: 189, distance: 5.5
click at [188, 189] on span "search Buscar solicitud" at bounding box center [185, 187] width 80 height 9
click at [580, 131] on div at bounding box center [580, 129] width 9 height 8
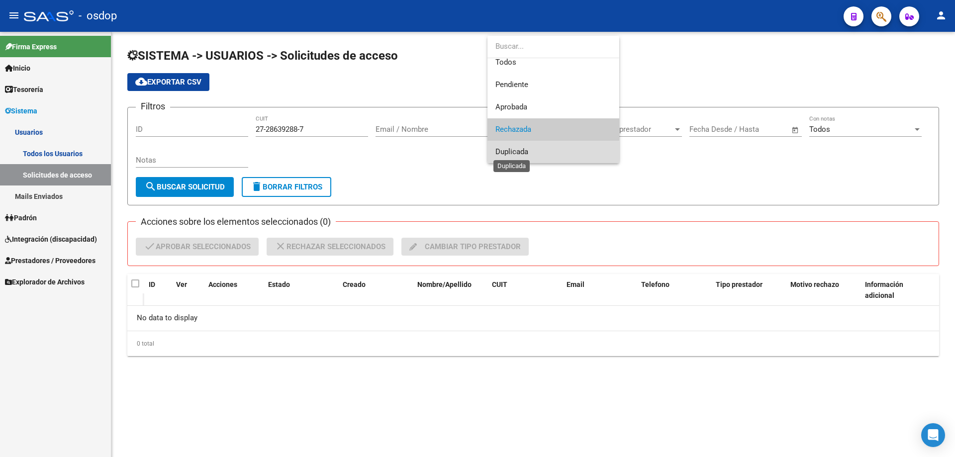
click at [515, 152] on span "Duplicada" at bounding box center [511, 151] width 33 height 9
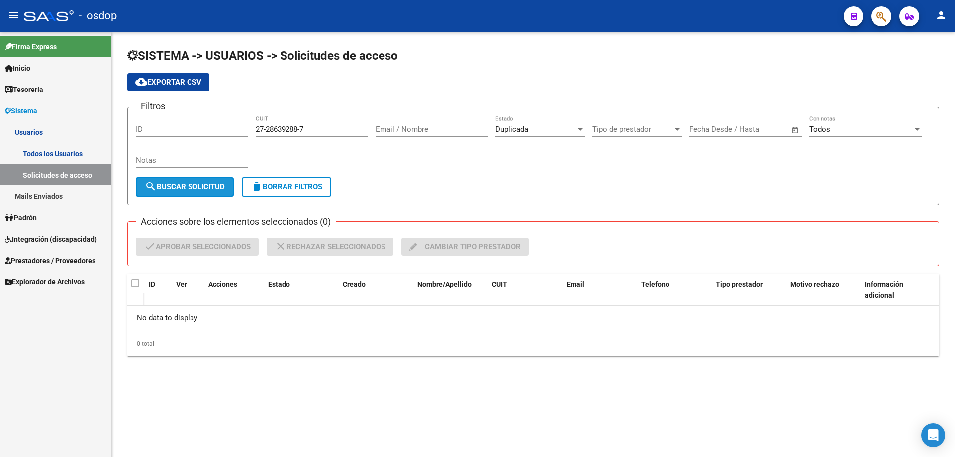
click at [182, 183] on span "search Buscar solicitud" at bounding box center [185, 187] width 80 height 9
click at [532, 130] on div "Duplicada" at bounding box center [535, 129] width 81 height 9
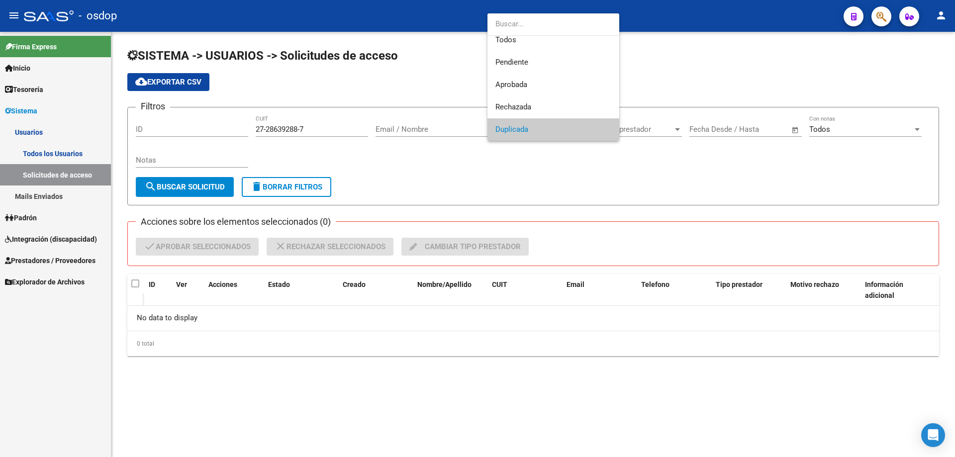
click at [53, 155] on div at bounding box center [477, 228] width 955 height 457
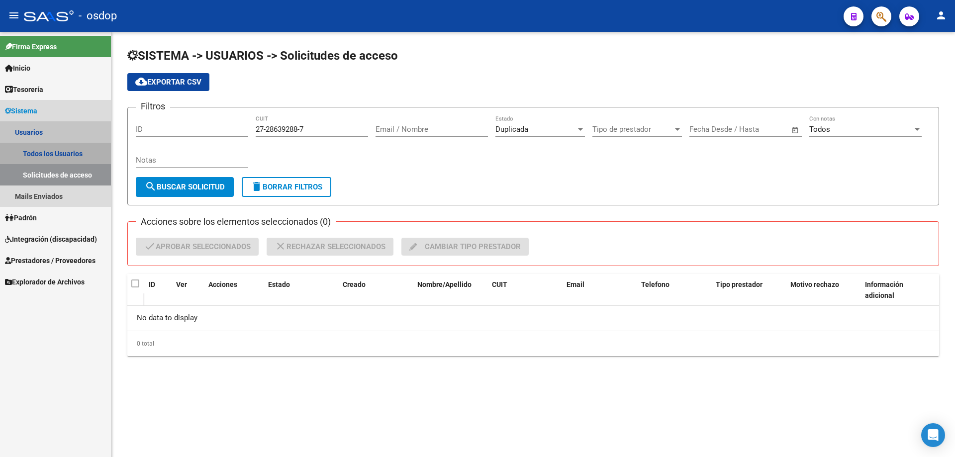
click at [63, 150] on link "Todos los Usuarios" at bounding box center [55, 153] width 111 height 21
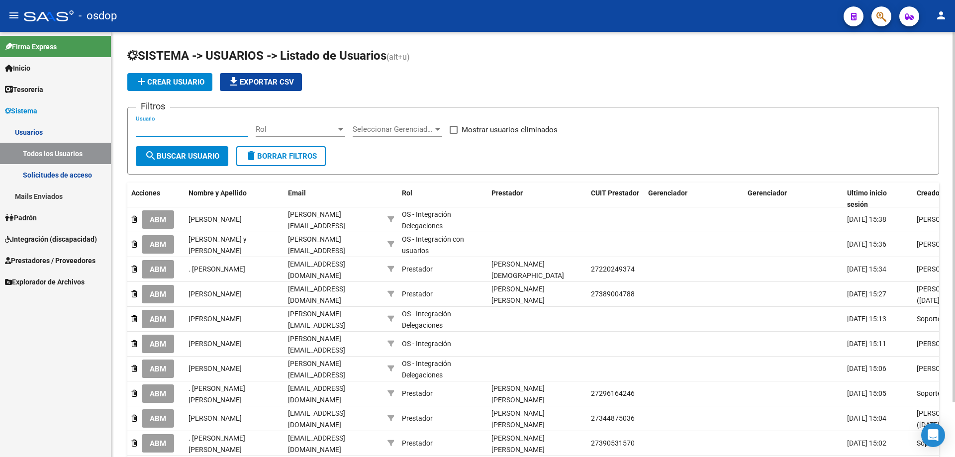
click at [138, 127] on input "Usuario" at bounding box center [192, 129] width 112 height 9
paste input "27286392887"
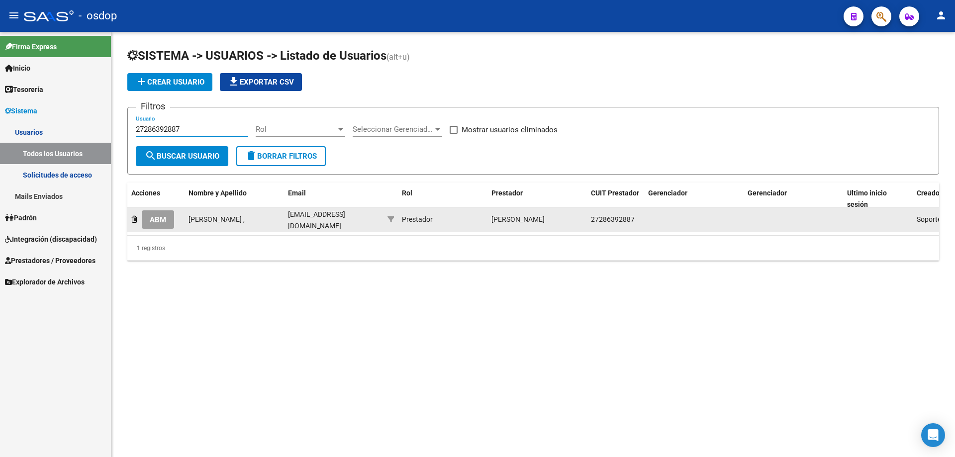
type input "27286392887"
click at [162, 219] on span "ABM" at bounding box center [158, 219] width 16 height 9
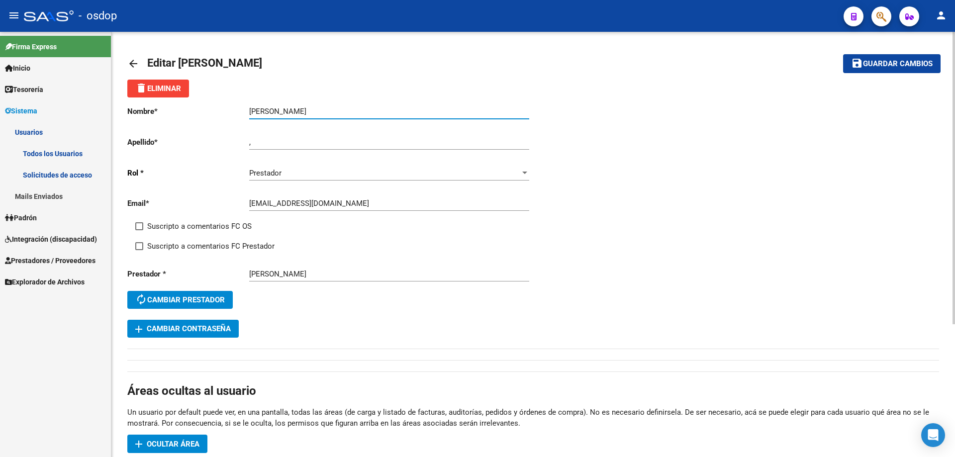
drag, startPoint x: 271, startPoint y: 111, endPoint x: 222, endPoint y: 111, distance: 48.7
click at [222, 111] on app-form-text-field "Nombre * BAEZ NOELIA CECILIA Ingresar nombre" at bounding box center [328, 111] width 402 height 9
type input "NOELIA CECILIA"
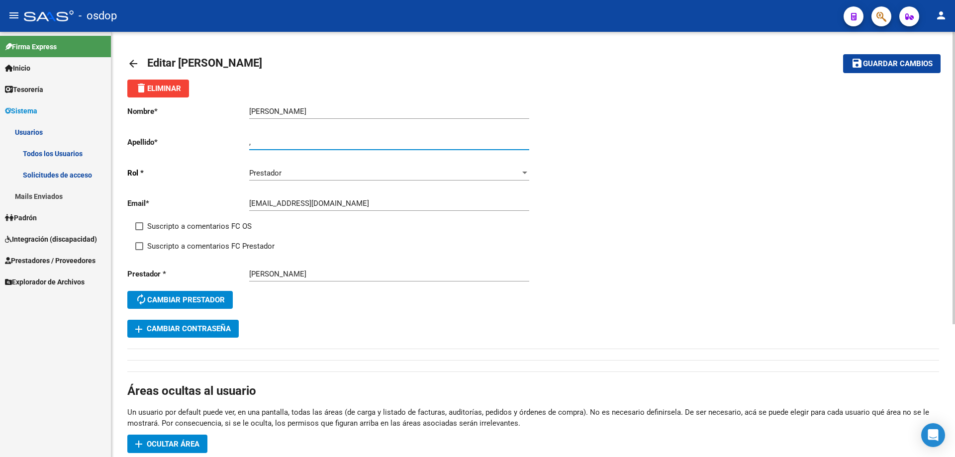
drag, startPoint x: 253, startPoint y: 145, endPoint x: 221, endPoint y: 145, distance: 32.3
click at [221, 145] on app-form-text-field "Apellido * , Ingresar apellido" at bounding box center [328, 142] width 402 height 9
paste input "BAEZ"
type input "BAEZ"
drag, startPoint x: 343, startPoint y: 203, endPoint x: 245, endPoint y: 194, distance: 98.4
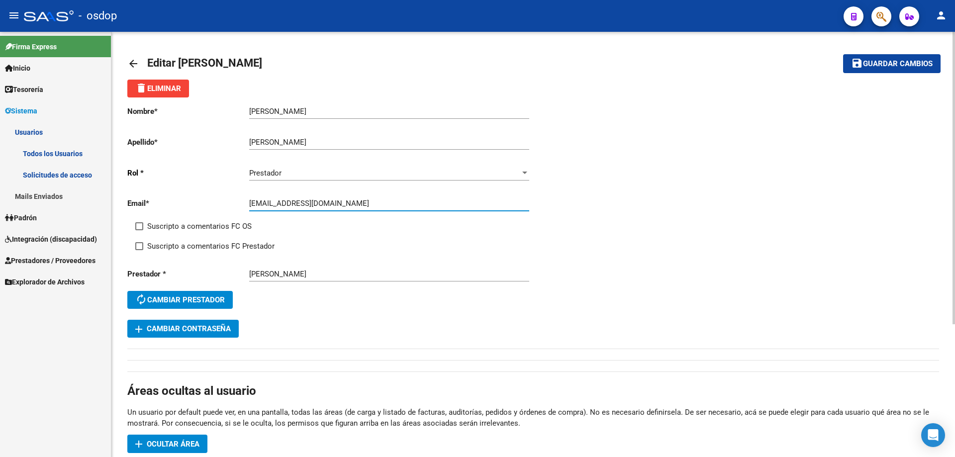
click at [240, 199] on app-form-text-field "Email * baeznoelia094@gmail.com Ingresar email" at bounding box center [328, 203] width 402 height 9
click at [876, 66] on span "Guardar cambios" at bounding box center [898, 64] width 70 height 9
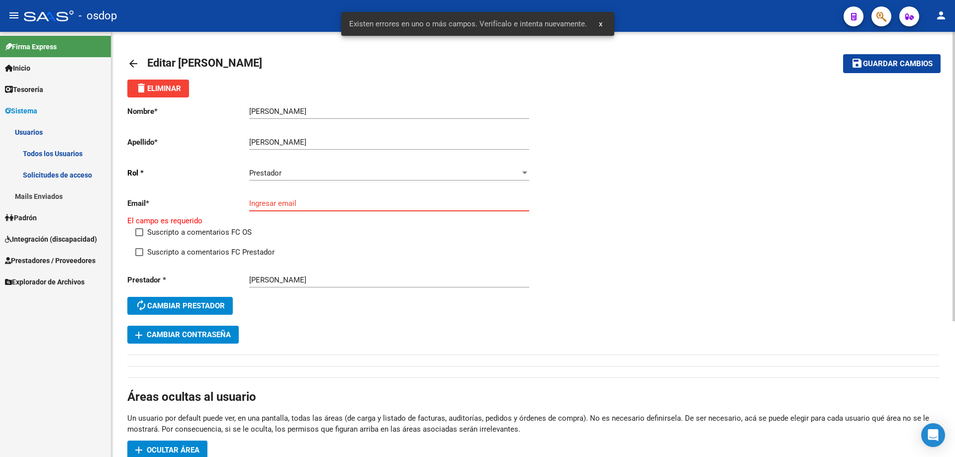
click at [250, 204] on input "Ingresar email" at bounding box center [389, 203] width 280 height 9
paste input "baez"
type input "baez"
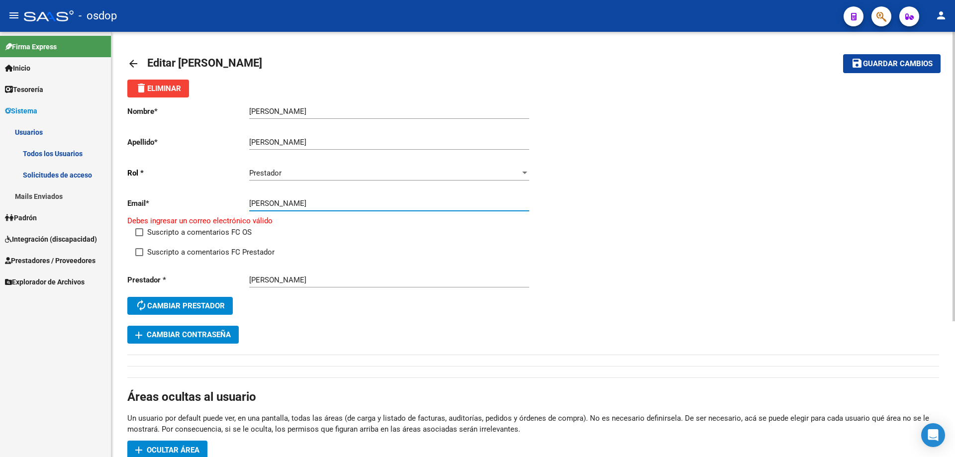
drag, startPoint x: 266, startPoint y: 200, endPoint x: 220, endPoint y: 199, distance: 46.3
click at [220, 199] on app-form-text-field "Email * baez Ingresar email Debes ingresar un correo electrónico válido" at bounding box center [330, 212] width 406 height 27
paste input "noece29@hotmail.com"
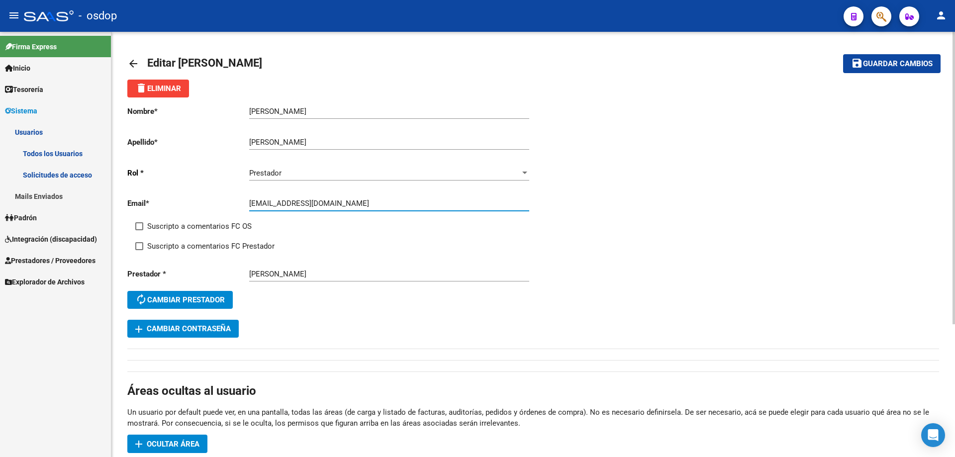
type input "noece29@hotmail.com"
click at [892, 64] on span "Guardar cambios" at bounding box center [898, 64] width 70 height 9
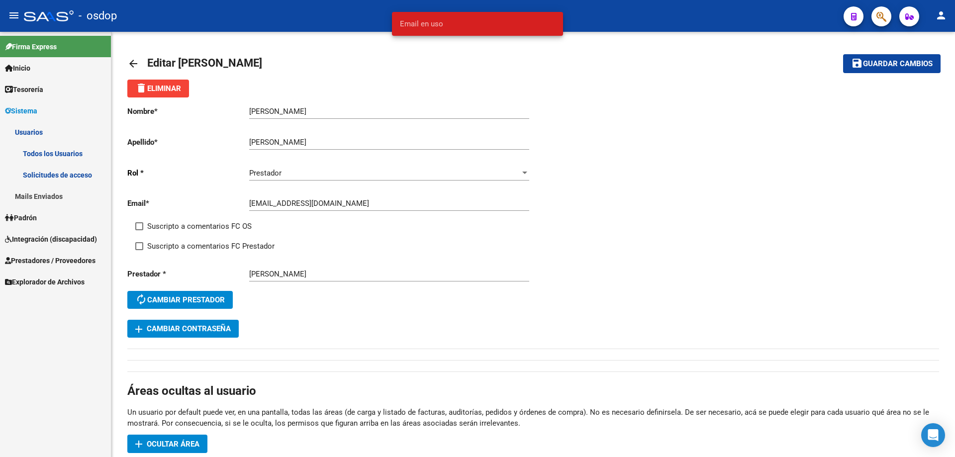
click at [418, 28] on span "Email en uso" at bounding box center [421, 24] width 43 height 10
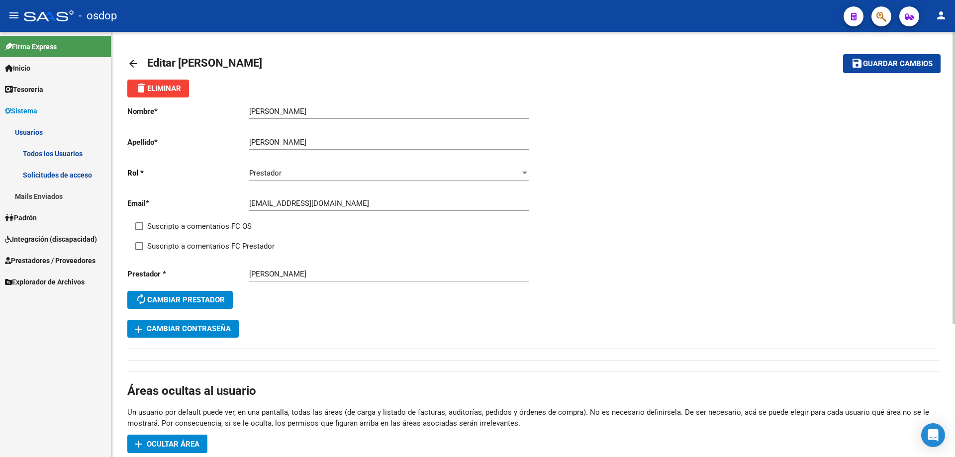
click at [134, 64] on mat-icon "arrow_back" at bounding box center [133, 64] width 12 height 12
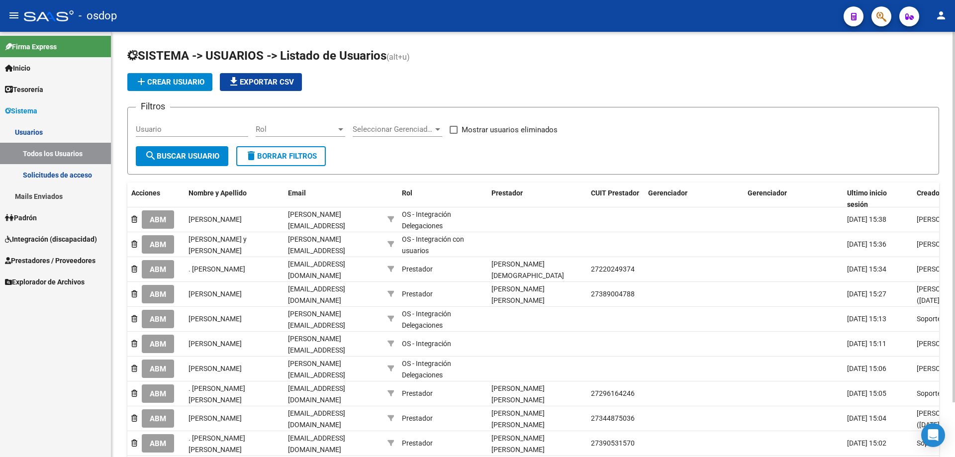
click at [41, 197] on link "Mails Enviados" at bounding box center [55, 196] width 111 height 21
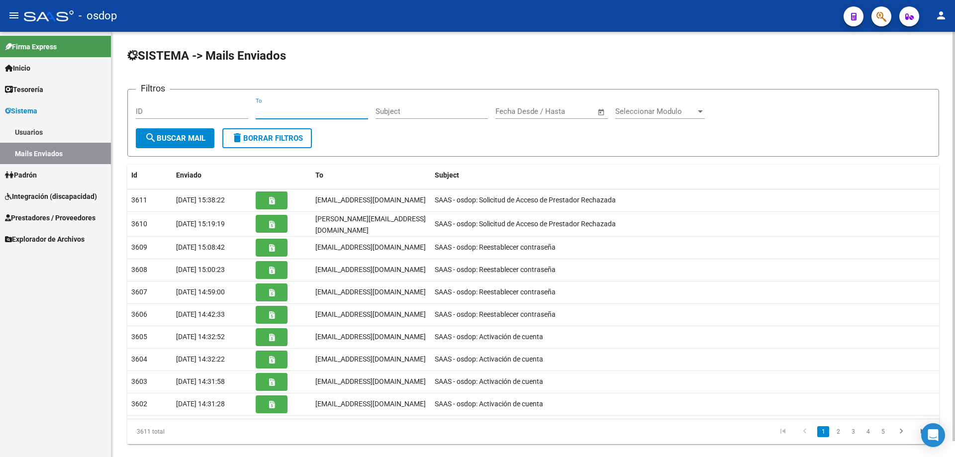
click at [259, 110] on input "To" at bounding box center [312, 111] width 112 height 9
paste input "noece29@hotmail.com"
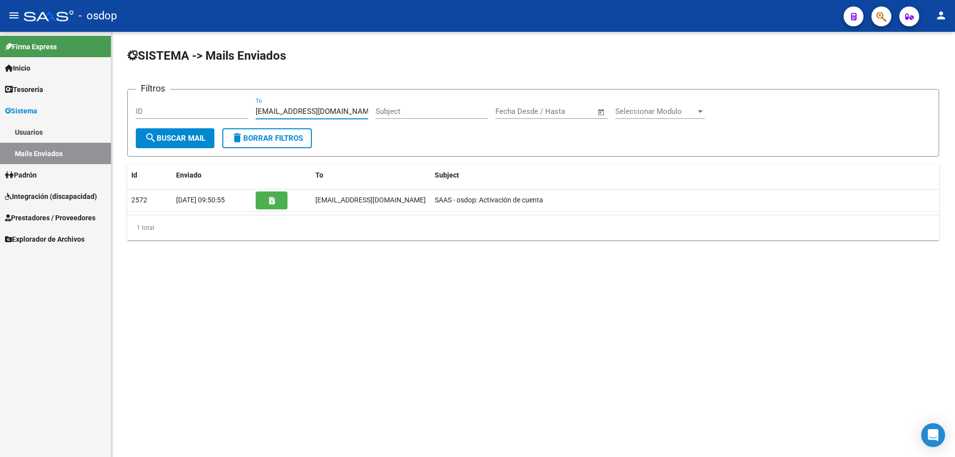
type input "noece29@hotmail.com"
click at [37, 134] on link "Usuarios" at bounding box center [55, 131] width 111 height 21
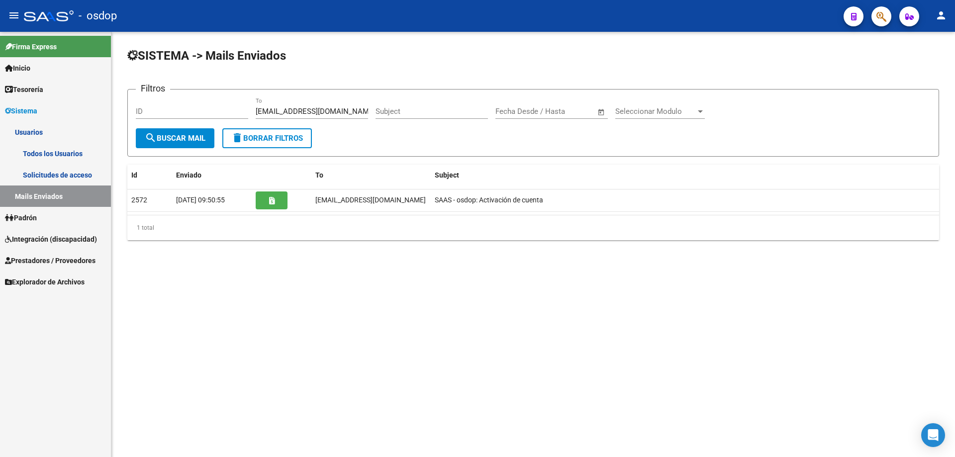
click at [42, 151] on link "Todos los Usuarios" at bounding box center [55, 153] width 111 height 21
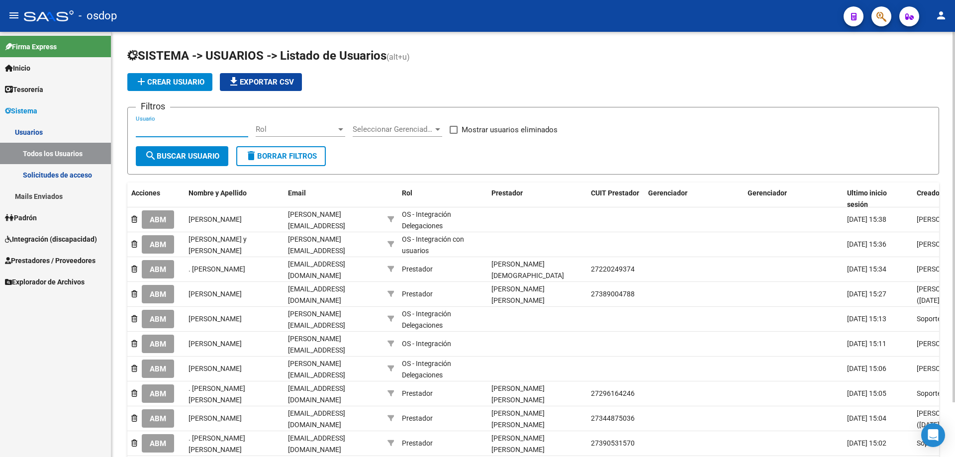
click at [137, 130] on input "Usuario" at bounding box center [192, 129] width 112 height 9
paste input "noece29@hotmail.com"
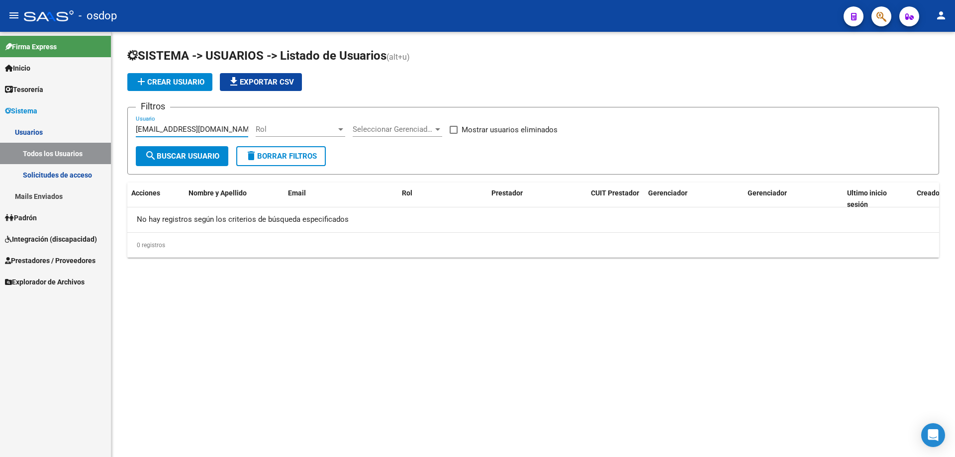
type input "noece29@hotmail.com"
click at [49, 259] on span "Prestadores / Proveedores" at bounding box center [50, 260] width 91 height 11
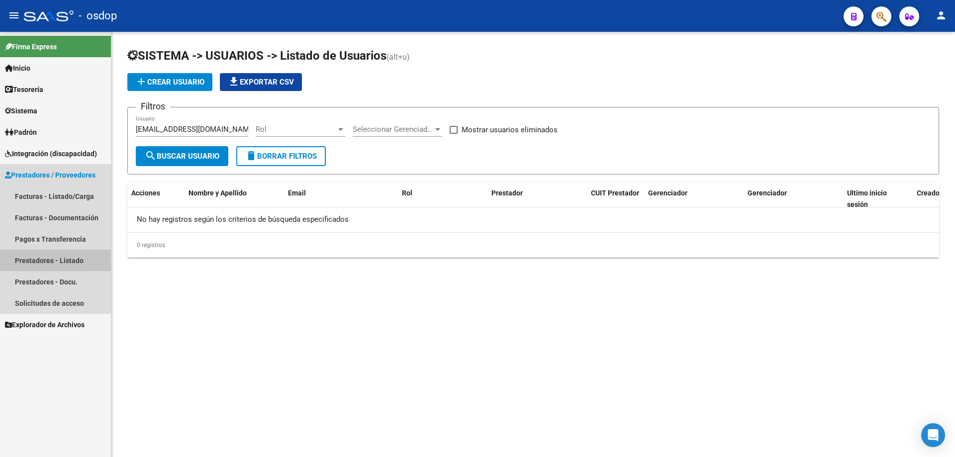
click at [68, 258] on link "Prestadores - Listado" at bounding box center [55, 260] width 111 height 21
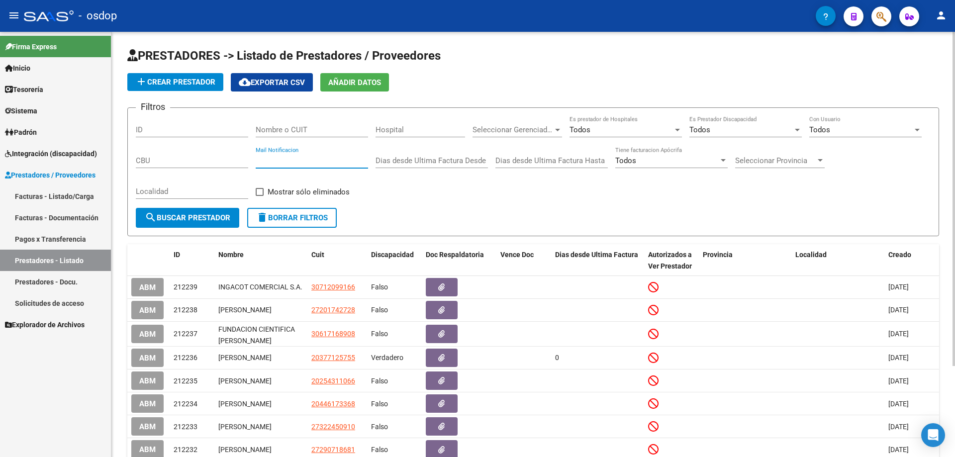
click at [257, 159] on input "Mail Notificacion" at bounding box center [312, 160] width 112 height 9
paste input "noece29@hotmail.com"
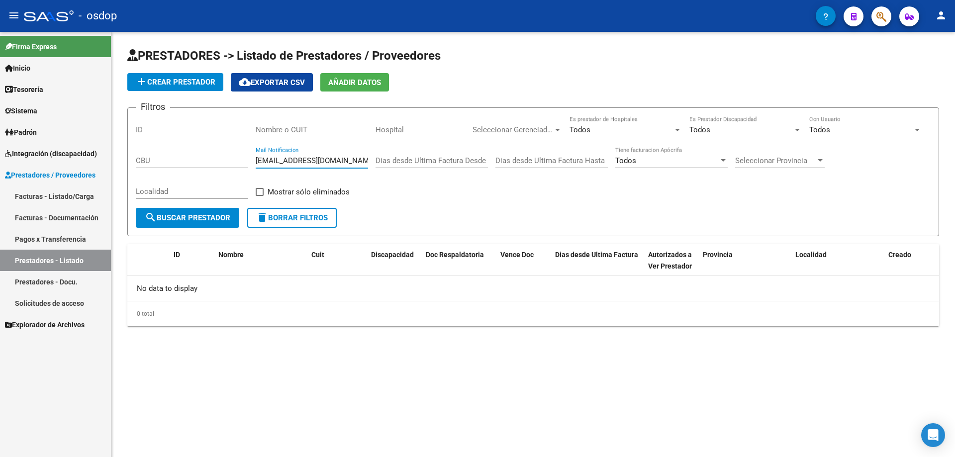
type input "noece29@hotmail.com"
click at [24, 110] on span "Sistema" at bounding box center [21, 110] width 32 height 11
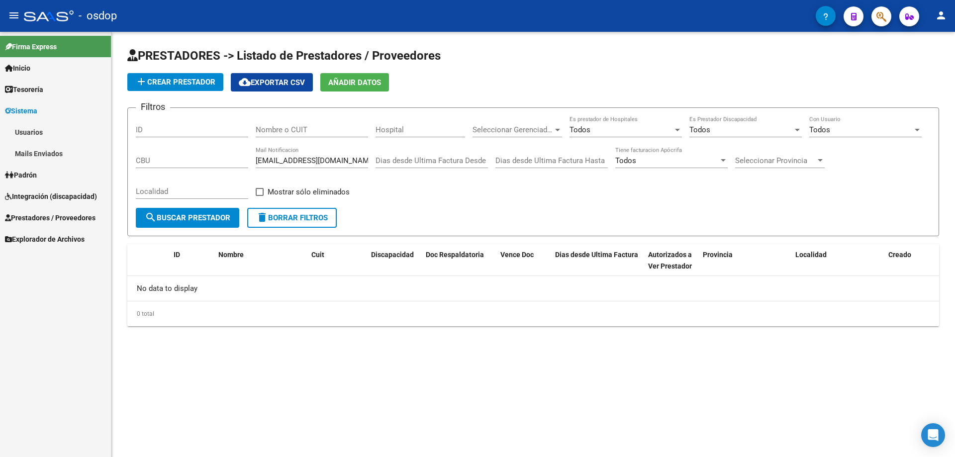
click at [36, 131] on link "Usuarios" at bounding box center [55, 131] width 111 height 21
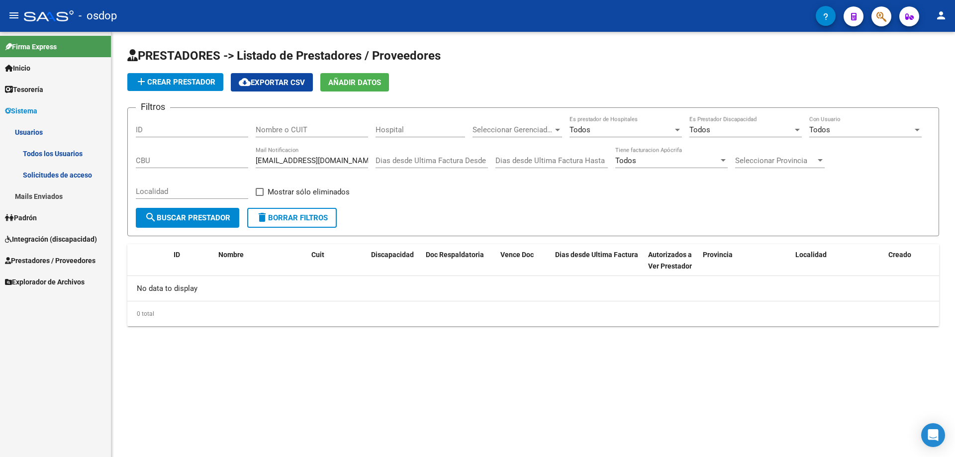
drag, startPoint x: 47, startPoint y: 153, endPoint x: 58, endPoint y: 153, distance: 11.4
click at [47, 153] on link "Todos los Usuarios" at bounding box center [55, 153] width 111 height 21
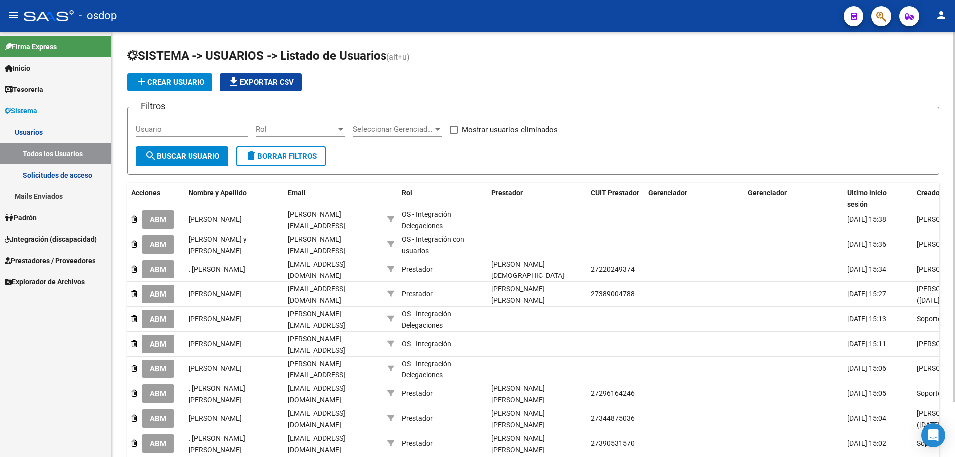
click at [136, 128] on input "Usuario" at bounding box center [192, 129] width 112 height 9
paste input "noece29@hotmail.com"
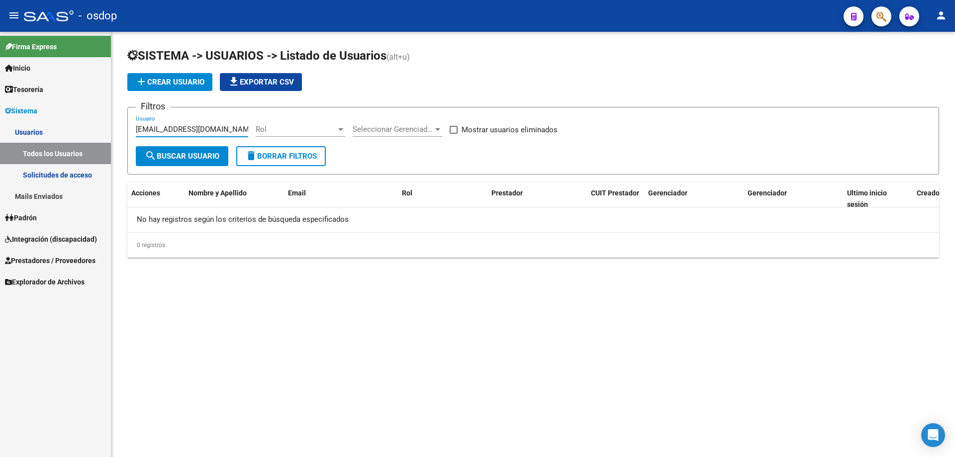
drag, startPoint x: 218, startPoint y: 131, endPoint x: 96, endPoint y: 125, distance: 122.0
click at [96, 126] on mat-sidenav-container "Firma Express Inicio Calendario SSS Instructivos Contacto OS Tesorería Extracto…" at bounding box center [477, 244] width 955 height 425
paste input "27286392887"
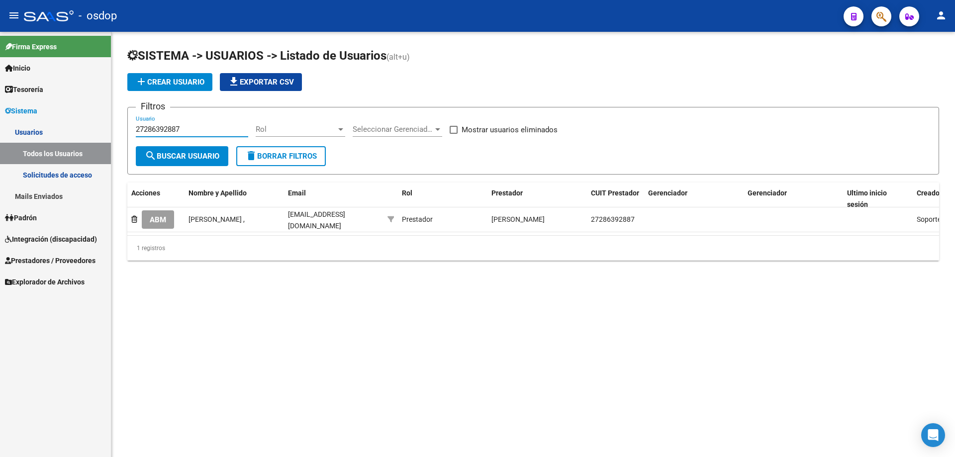
type input "27286392887"
click at [454, 128] on span at bounding box center [454, 130] width 8 height 8
click at [454, 134] on input "Mostrar usuarios eliminados" at bounding box center [453, 134] width 0 height 0
click at [186, 154] on span "search Buscar Usuario" at bounding box center [182, 156] width 75 height 9
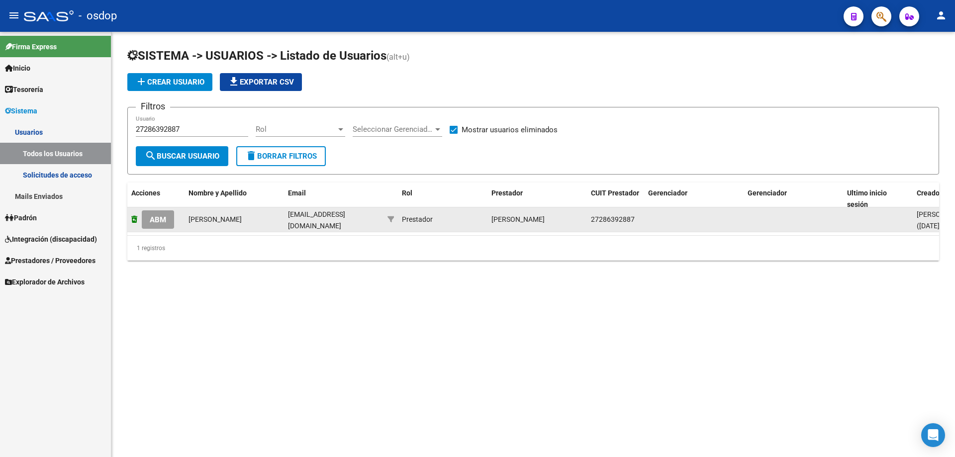
click at [133, 220] on icon at bounding box center [134, 219] width 6 height 7
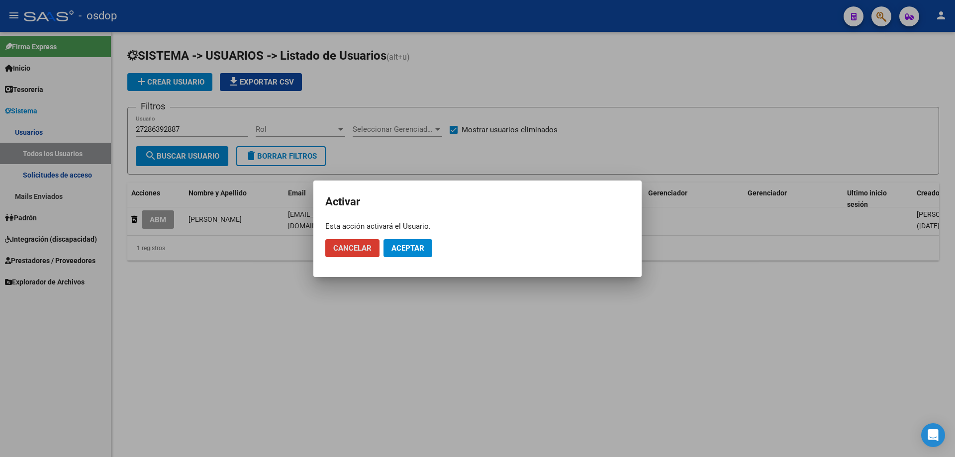
click at [404, 250] on span "Aceptar" at bounding box center [407, 248] width 33 height 9
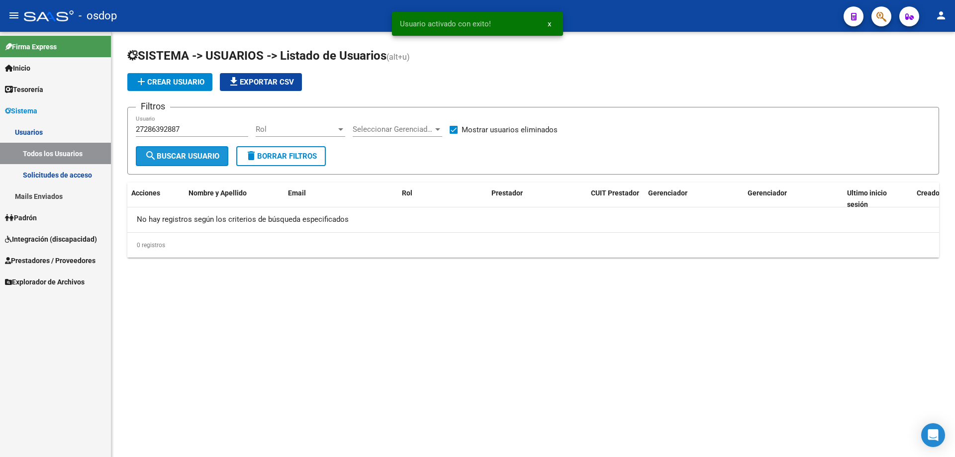
click at [192, 156] on span "search Buscar Usuario" at bounding box center [182, 156] width 75 height 9
click at [194, 129] on input "27286392887" at bounding box center [192, 129] width 112 height 9
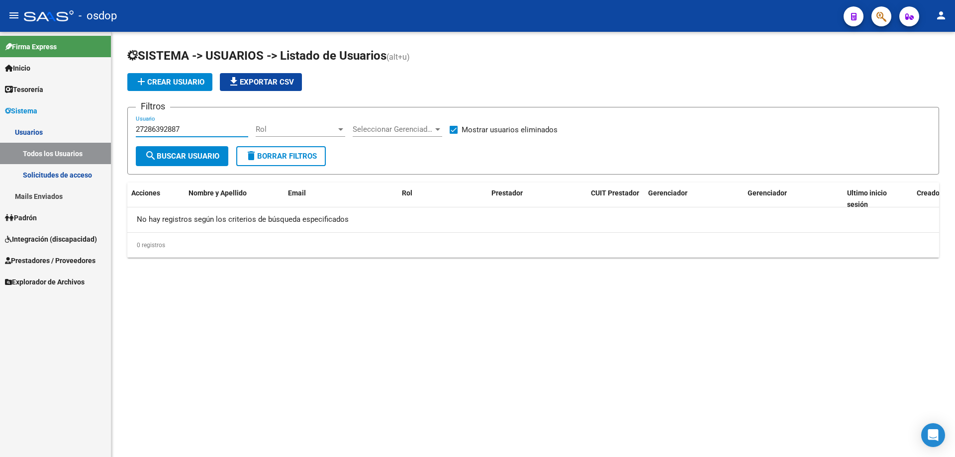
click at [457, 127] on span at bounding box center [454, 130] width 8 height 8
click at [454, 134] on input "Mostrar usuarios eliminados" at bounding box center [453, 134] width 0 height 0
checkbox input "false"
click at [198, 127] on input "27286392887" at bounding box center [192, 129] width 112 height 9
click at [188, 151] on button "search Buscar Usuario" at bounding box center [182, 156] width 93 height 20
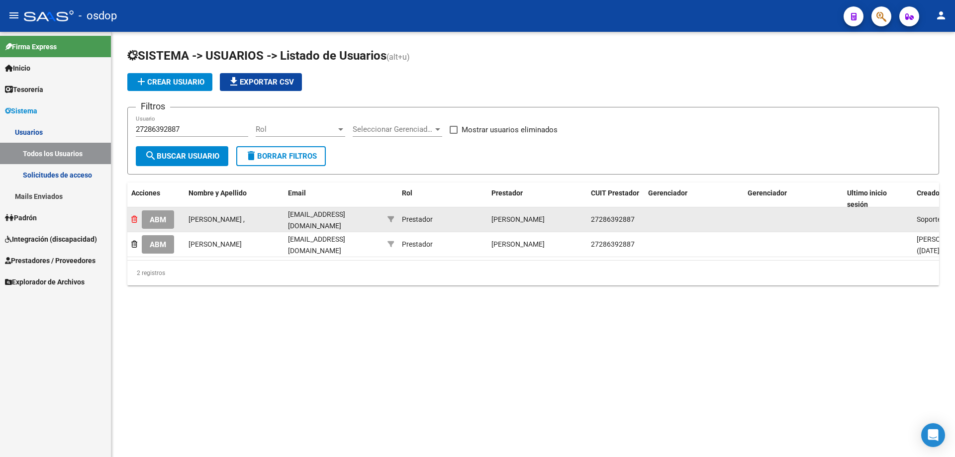
click at [135, 218] on icon at bounding box center [134, 219] width 6 height 7
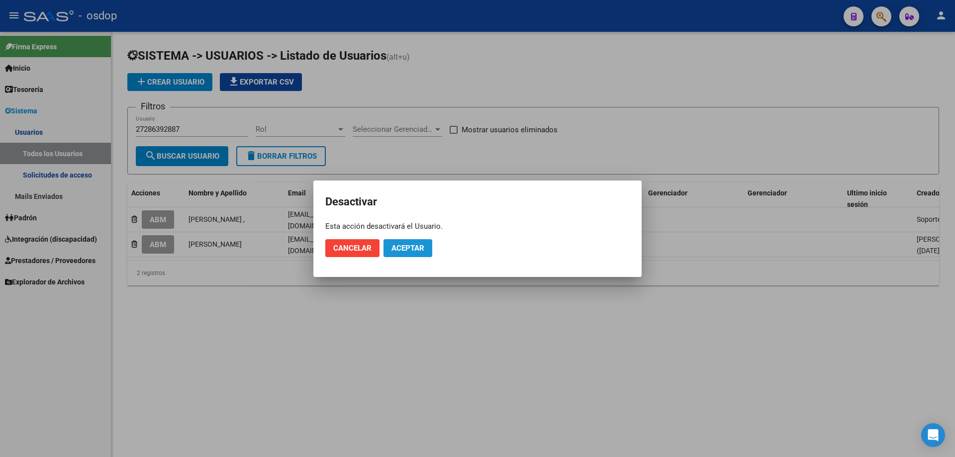
click at [404, 245] on span "Aceptar" at bounding box center [407, 248] width 33 height 9
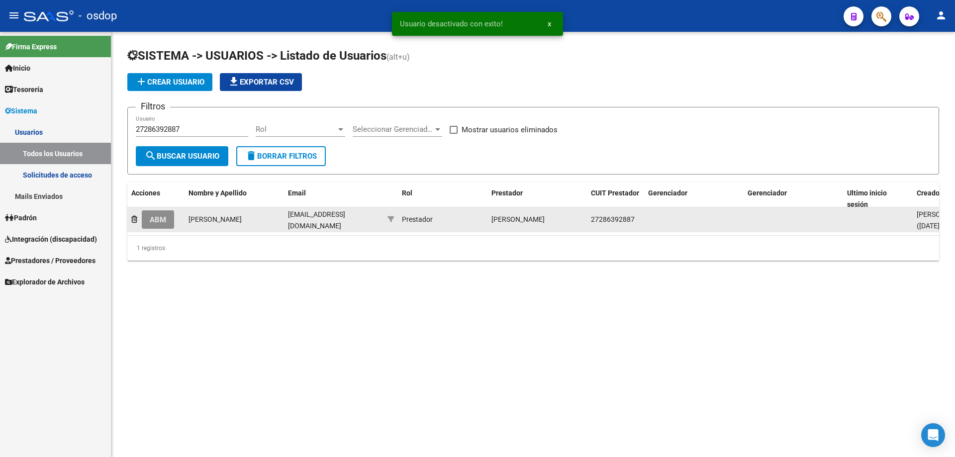
click at [160, 222] on span "ABM" at bounding box center [158, 219] width 16 height 9
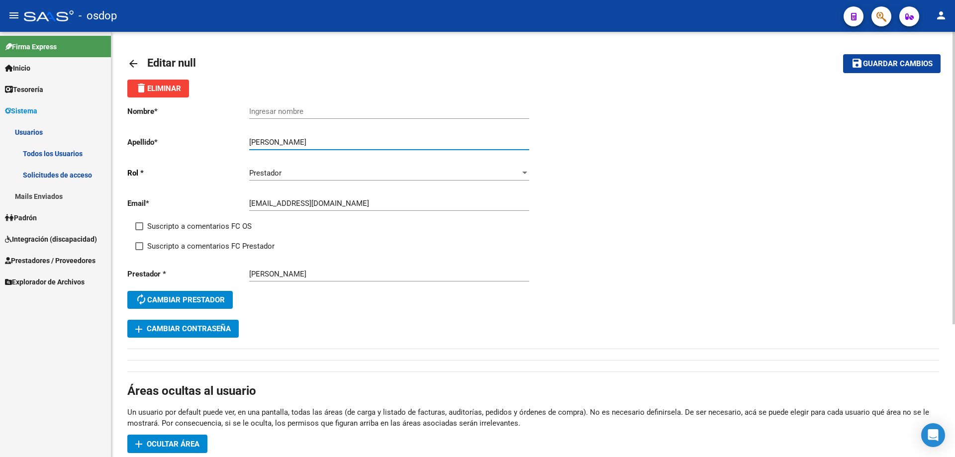
drag, startPoint x: 275, startPoint y: 140, endPoint x: 339, endPoint y: 140, distance: 63.7
click at [339, 140] on input "Baez Noelia Cecilia" at bounding box center [389, 142] width 280 height 9
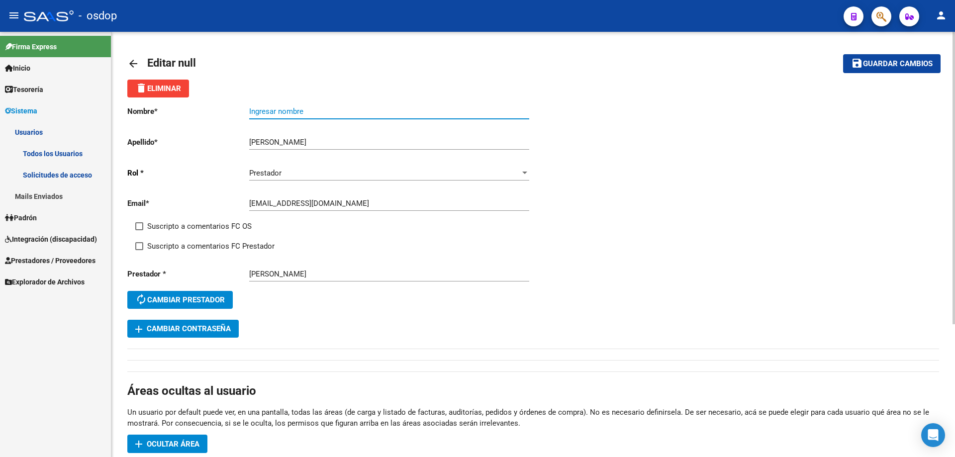
drag, startPoint x: 251, startPoint y: 111, endPoint x: 262, endPoint y: 105, distance: 12.9
click at [251, 109] on input "Ingresar nombre" at bounding box center [389, 111] width 280 height 9
paste input "Noelia Cecilia"
type input "Noelia Cecilia"
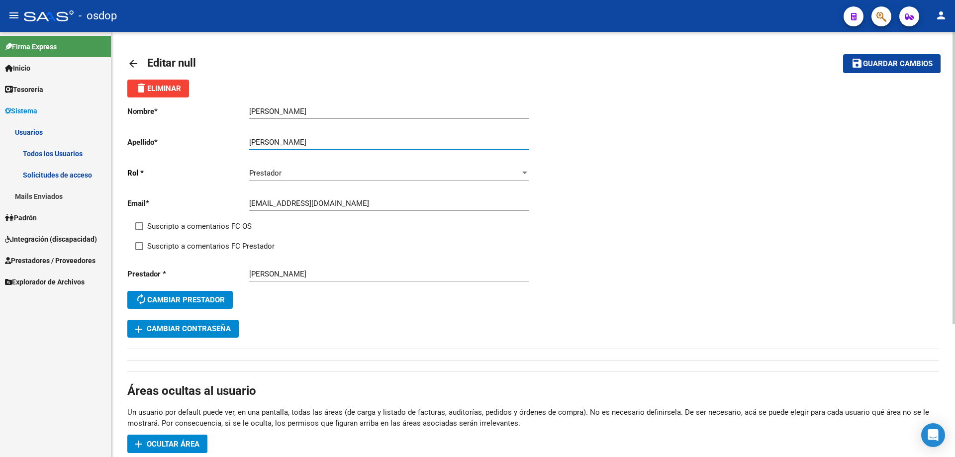
drag, startPoint x: 266, startPoint y: 141, endPoint x: 322, endPoint y: 143, distance: 56.3
click at [315, 143] on input "Baez Noelia Cecilia" at bounding box center [389, 142] width 280 height 9
type input "Baez"
drag, startPoint x: 881, startPoint y: 64, endPoint x: 793, endPoint y: 73, distance: 88.0
click at [880, 64] on span "Guardar cambios" at bounding box center [898, 64] width 70 height 9
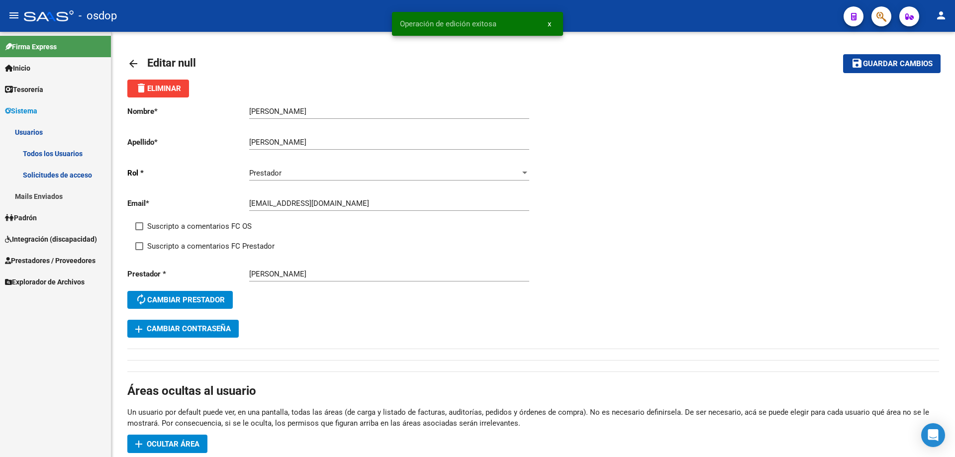
drag, startPoint x: 398, startPoint y: 25, endPoint x: 510, endPoint y: 29, distance: 112.0
click at [510, 28] on snack-bar-container "Operación de edición exitosa x" at bounding box center [477, 24] width 171 height 24
copy span "Operación de edición exitosa"
click at [137, 64] on mat-icon "arrow_back" at bounding box center [133, 64] width 12 height 12
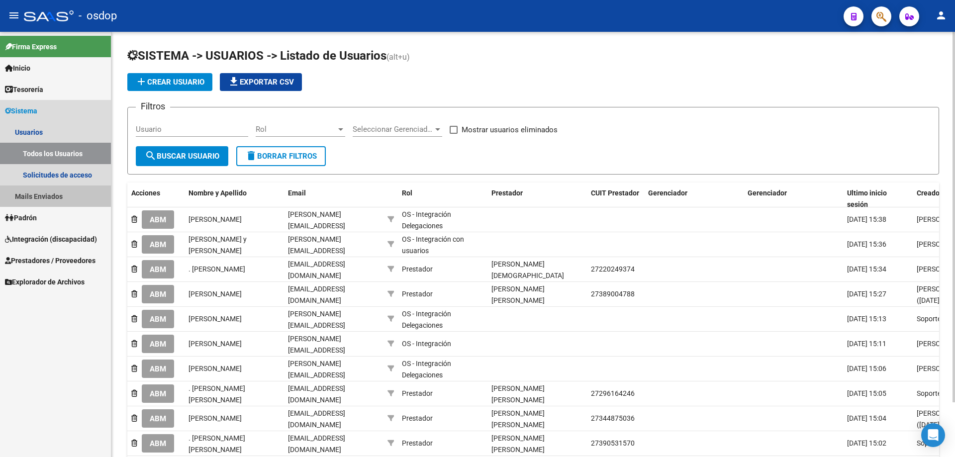
click at [40, 192] on link "Mails Enviados" at bounding box center [55, 196] width 111 height 21
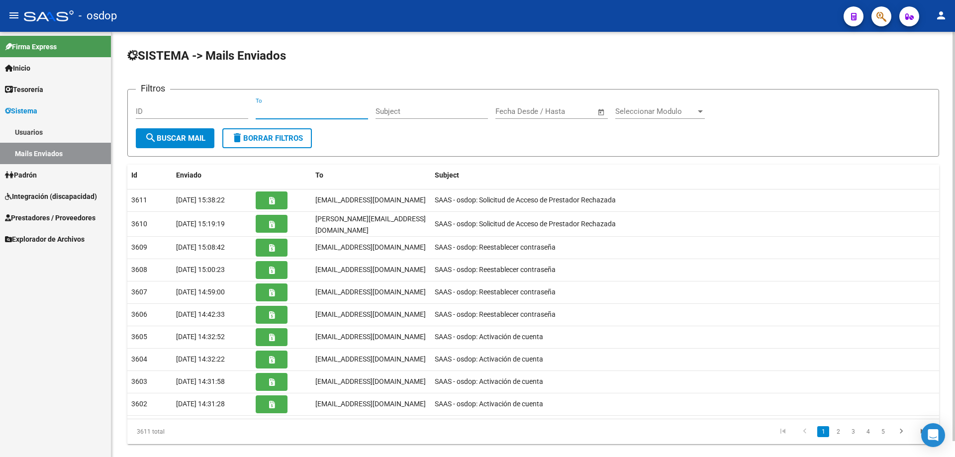
click at [257, 111] on input "To" at bounding box center [312, 111] width 112 height 9
paste input "[EMAIL_ADDRESS][DOMAIN_NAME]"
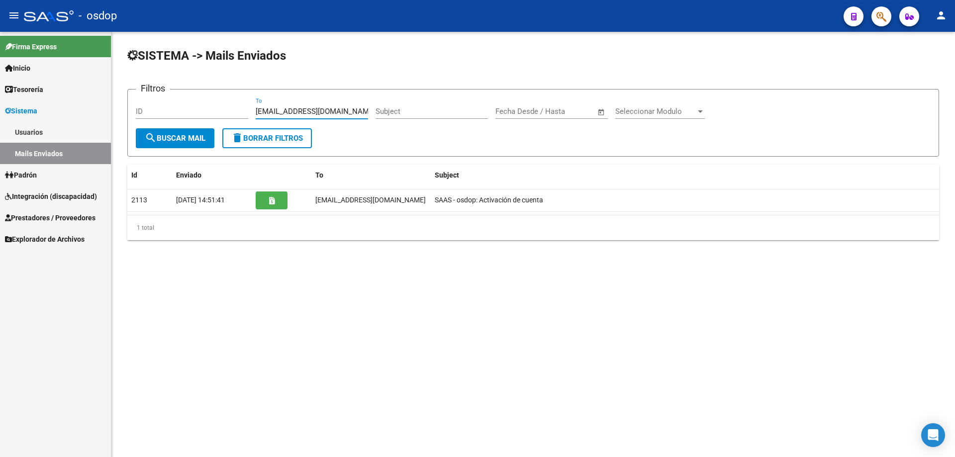
type input "[EMAIL_ADDRESS][DOMAIN_NAME]"
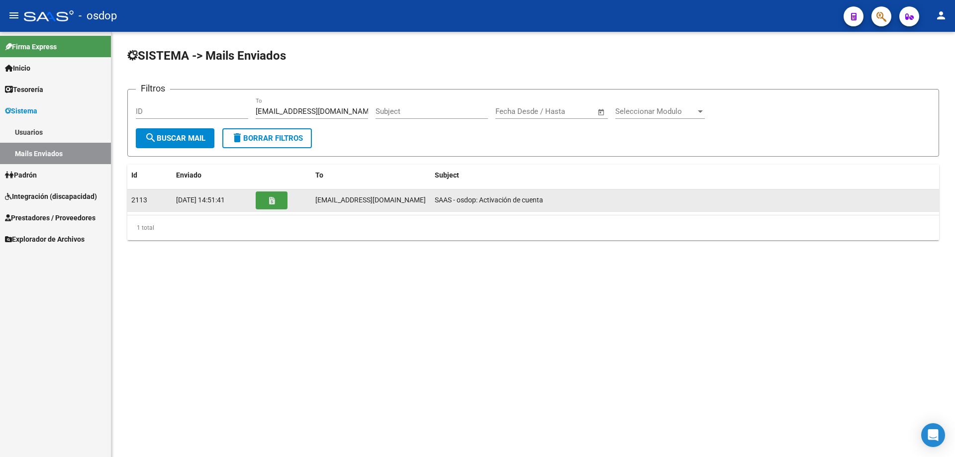
click at [271, 198] on icon "button" at bounding box center [271, 200] width 5 height 7
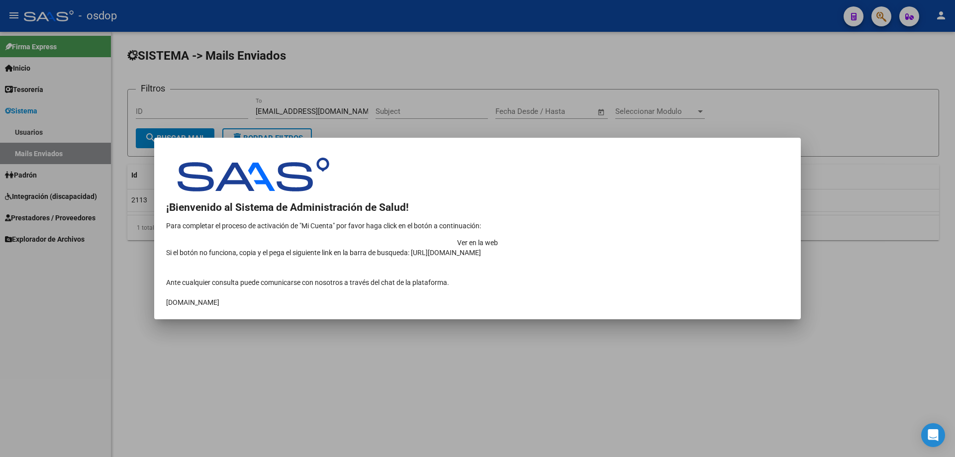
click at [687, 238] on td "Ver en la web" at bounding box center [477, 243] width 623 height 10
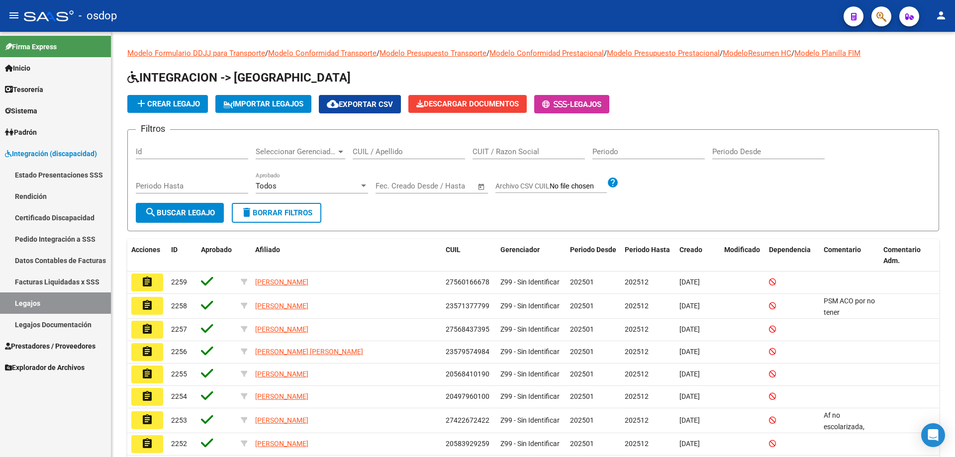
click at [25, 109] on span "Sistema" at bounding box center [21, 110] width 32 height 11
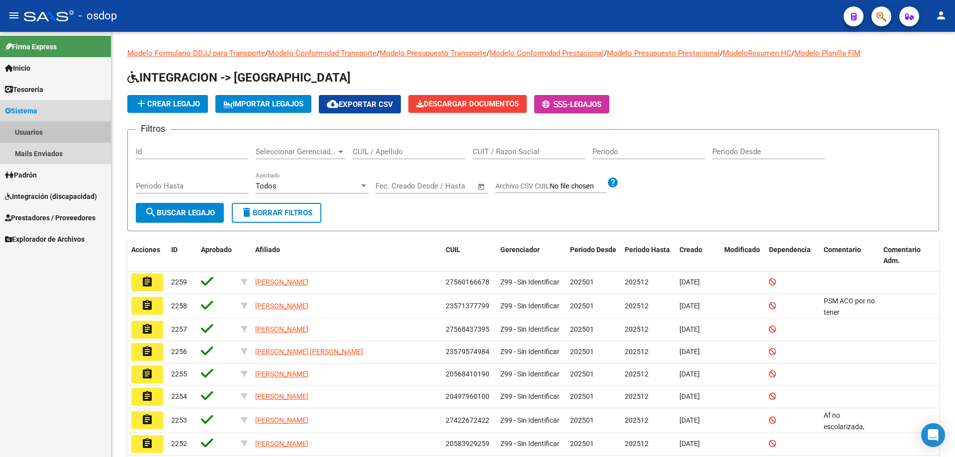
click at [30, 131] on link "Usuarios" at bounding box center [55, 131] width 111 height 21
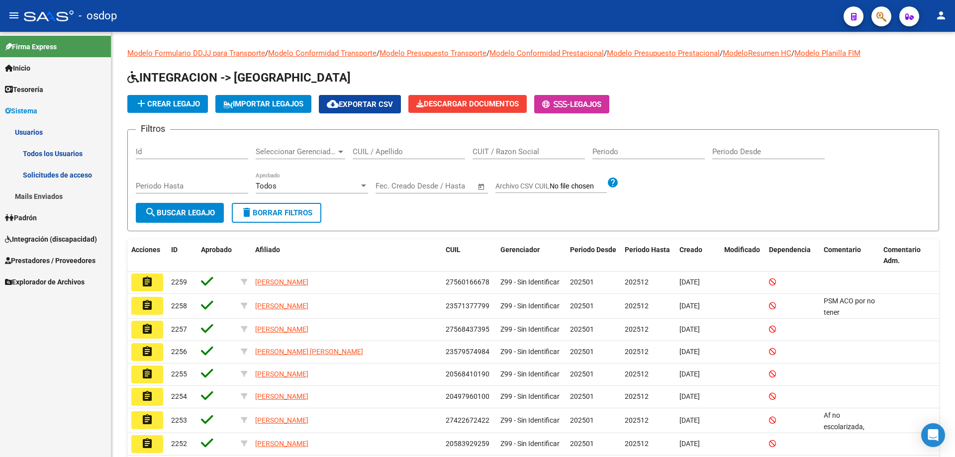
drag, startPoint x: 46, startPoint y: 153, endPoint x: 70, endPoint y: 157, distance: 24.6
click at [46, 152] on link "Todos los Usuarios" at bounding box center [55, 153] width 111 height 21
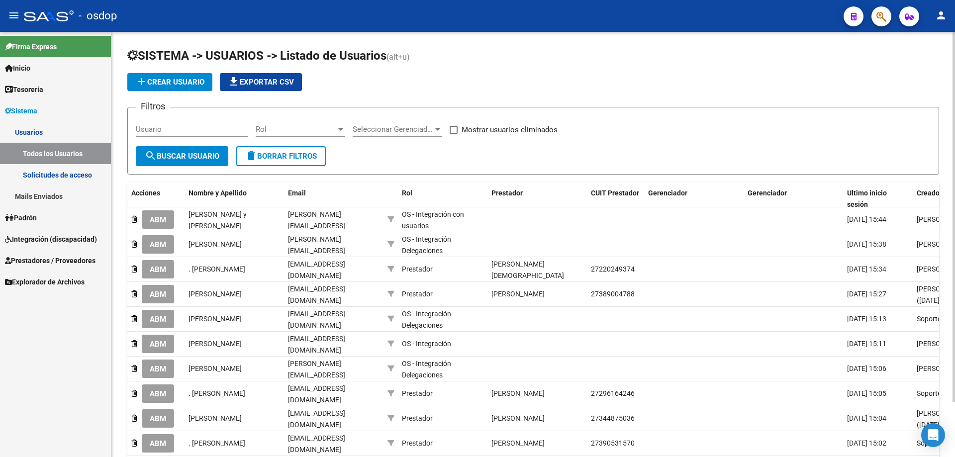
click at [136, 126] on input "Usuario" at bounding box center [192, 129] width 112 height 9
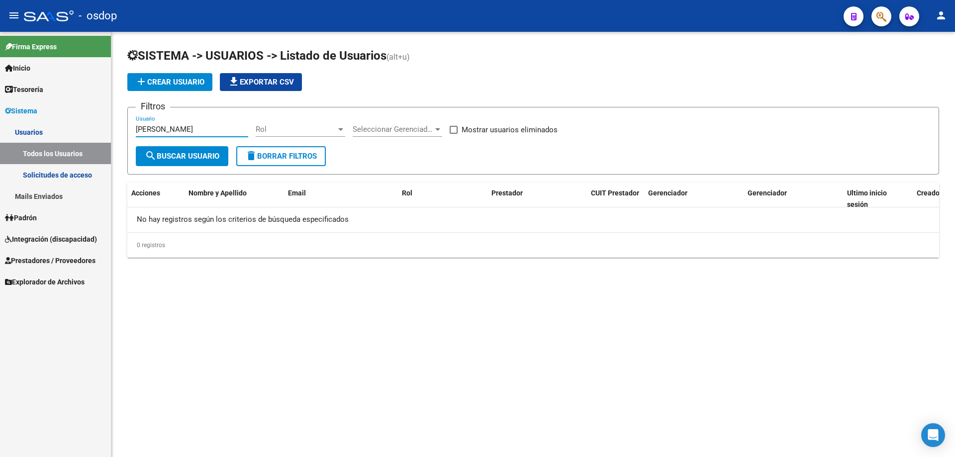
drag, startPoint x: 212, startPoint y: 128, endPoint x: 71, endPoint y: 119, distance: 141.0
click at [71, 119] on mat-sidenav-container "Firma Express Inicio Calendario SSS Instructivos Contacto OS Tesorería Extracto…" at bounding box center [477, 244] width 955 height 425
paste input "Valentina Martinez"
type input "Valentina Martinez"
click at [23, 258] on span "Prestadores / Proveedores" at bounding box center [50, 260] width 91 height 11
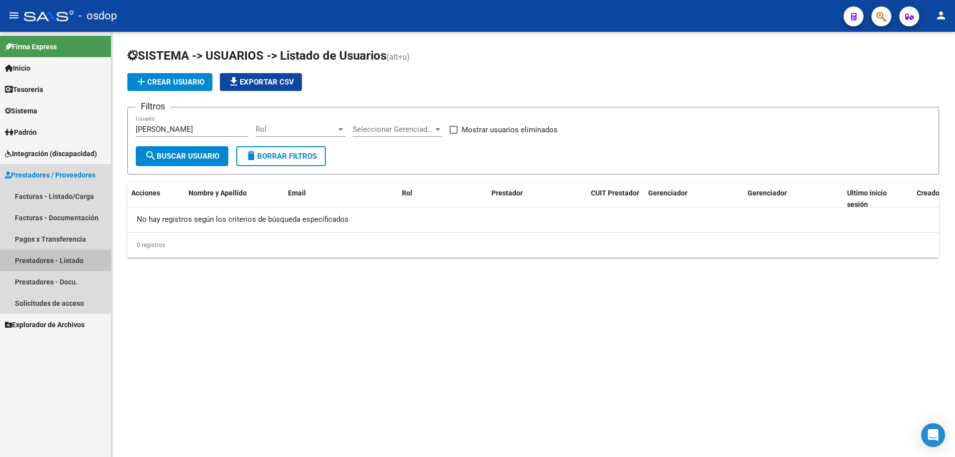
drag, startPoint x: 59, startPoint y: 256, endPoint x: 80, endPoint y: 228, distance: 35.2
click at [58, 256] on link "Prestadores - Listado" at bounding box center [55, 260] width 111 height 21
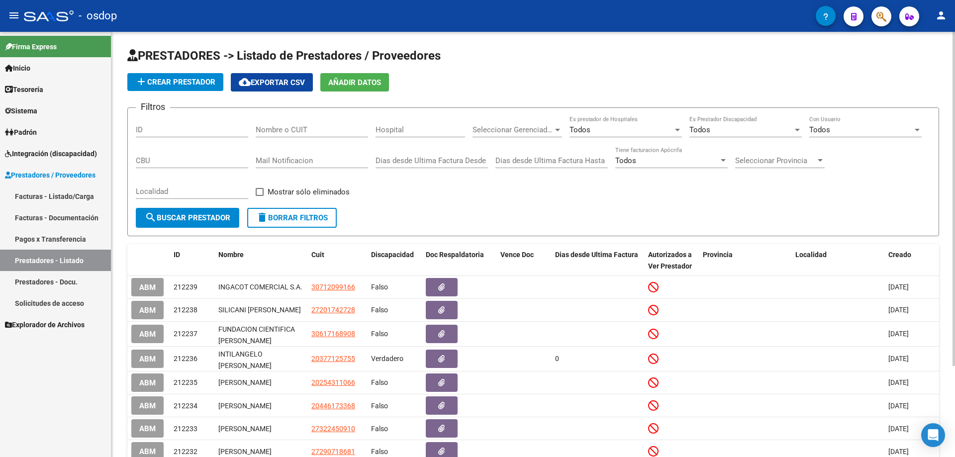
click at [258, 129] on input "Nombre o CUIT" at bounding box center [312, 129] width 112 height 9
paste input "Valentina Martinez"
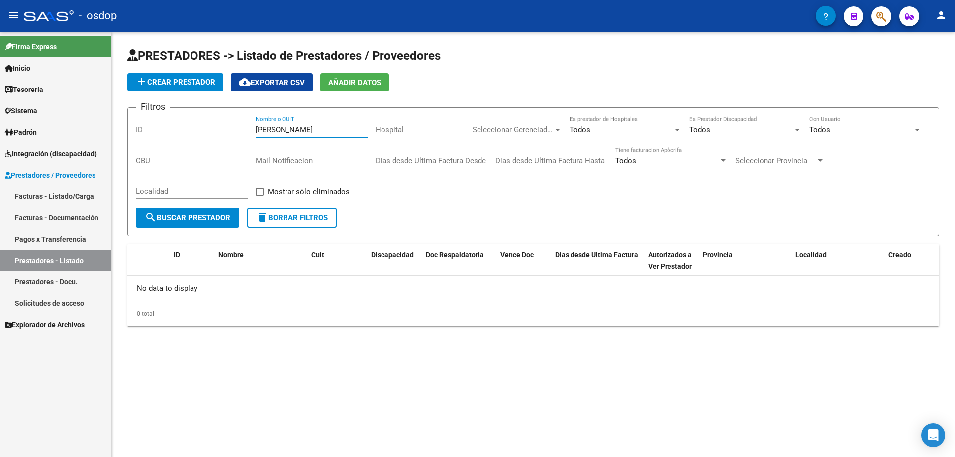
click at [317, 130] on input "Valentina Martinez" at bounding box center [312, 129] width 112 height 9
type input "Valentina Martinez"
drag, startPoint x: 25, startPoint y: 111, endPoint x: 32, endPoint y: 119, distance: 10.6
click at [25, 110] on span "Sistema" at bounding box center [21, 110] width 32 height 11
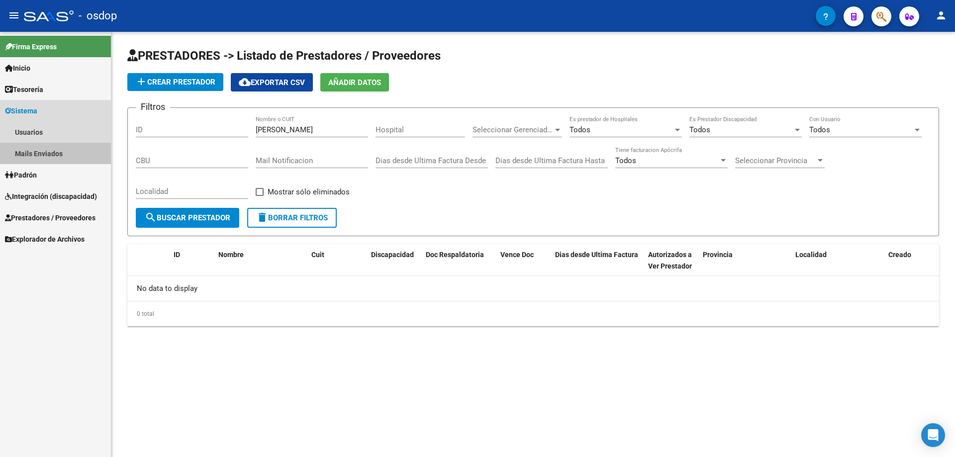
drag, startPoint x: 50, startPoint y: 153, endPoint x: 56, endPoint y: 152, distance: 6.0
click at [50, 152] on link "Mails Enviados" at bounding box center [55, 153] width 111 height 21
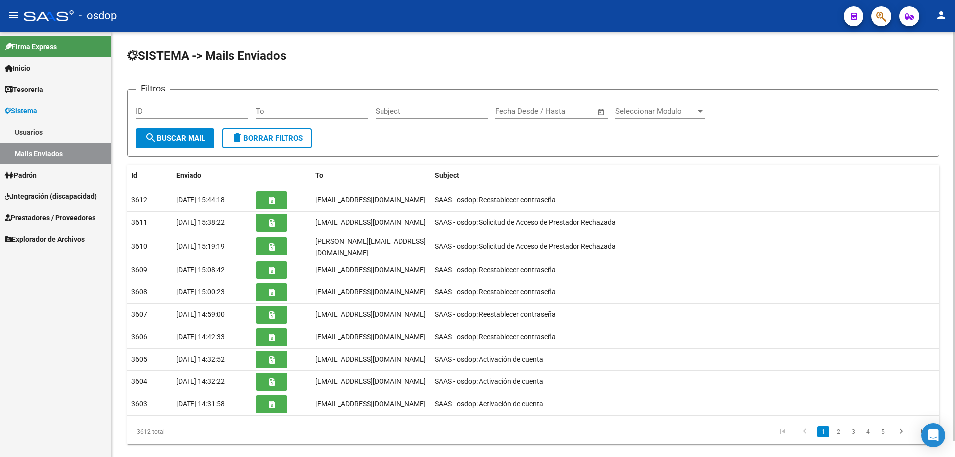
click at [257, 111] on input "To" at bounding box center [312, 111] width 112 height 9
paste input "ADMINISTRACION@CRISE.COM.AR"
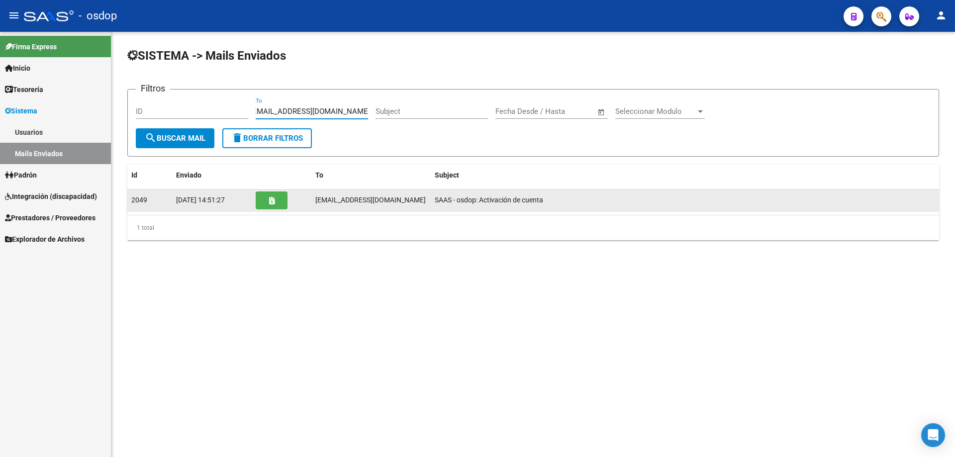
type input "ADMINISTRACION@CRISE.COM.AR"
click at [273, 204] on icon "button" at bounding box center [271, 200] width 5 height 7
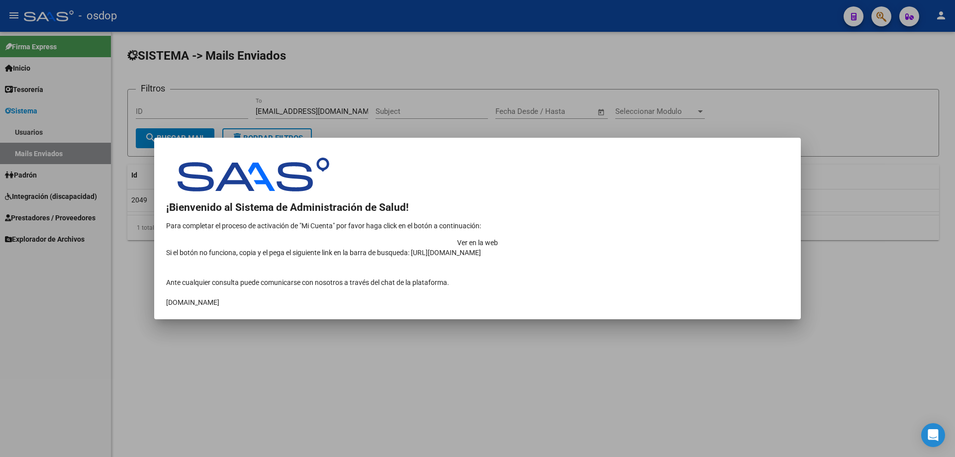
click at [695, 238] on td "Ver en la web" at bounding box center [477, 243] width 623 height 10
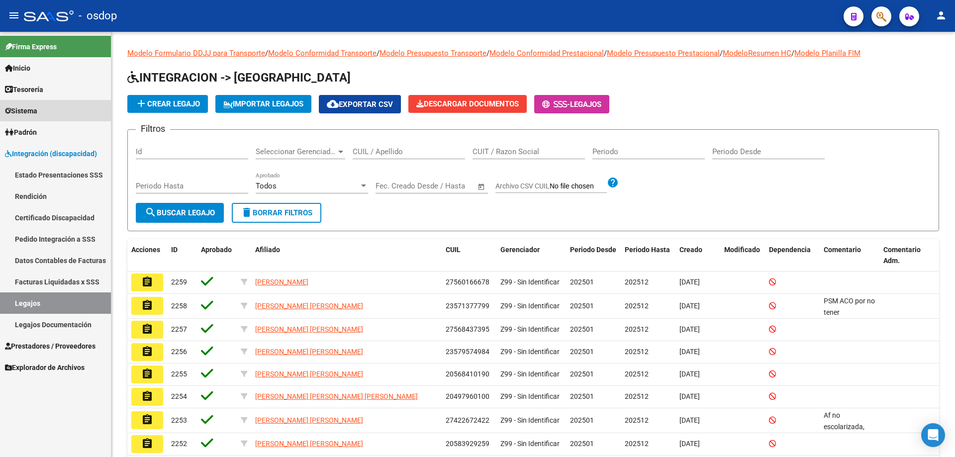
click at [29, 108] on span "Sistema" at bounding box center [21, 110] width 32 height 11
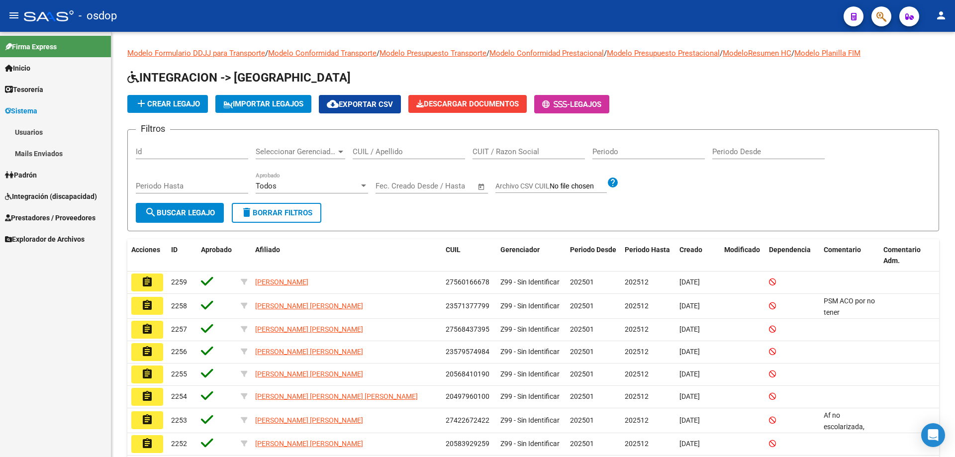
click at [29, 128] on link "Usuarios" at bounding box center [55, 131] width 111 height 21
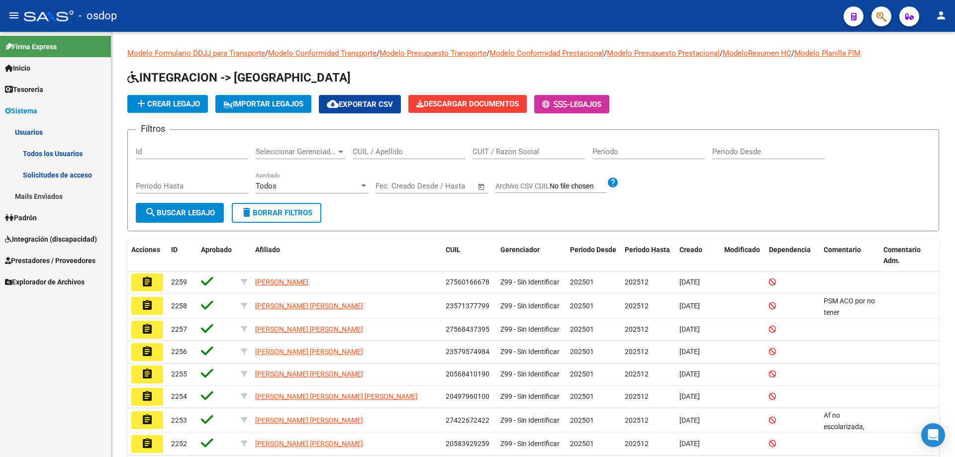
click at [62, 150] on link "Todos los Usuarios" at bounding box center [55, 153] width 111 height 21
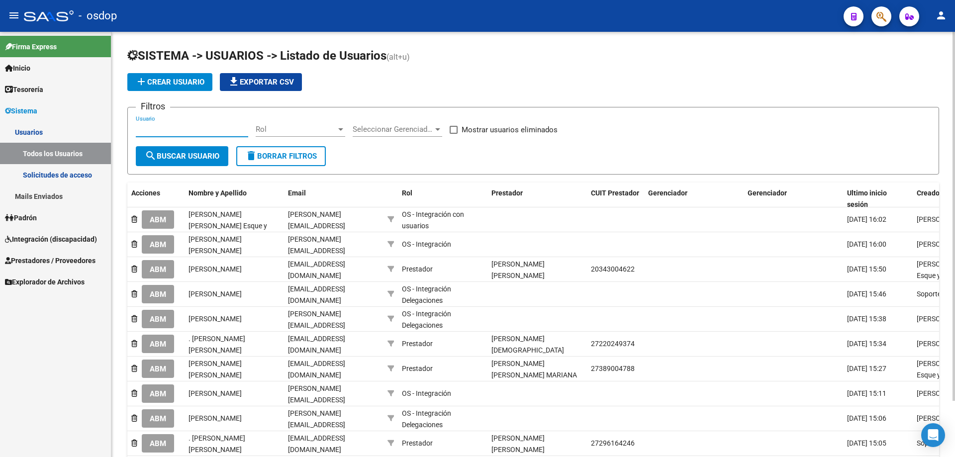
click at [136, 129] on input "Usuario" at bounding box center [192, 129] width 112 height 9
paste input "27295975038"
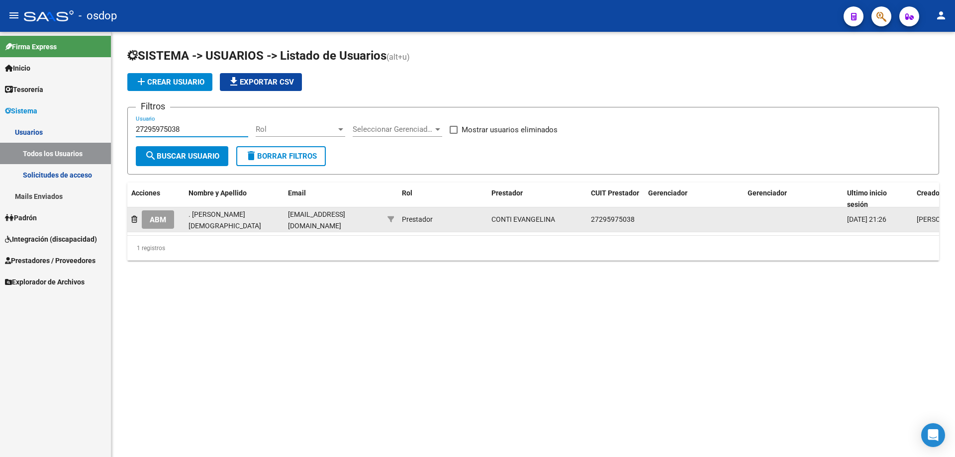
type input "27295975038"
click at [165, 222] on span "ABM" at bounding box center [158, 219] width 16 height 9
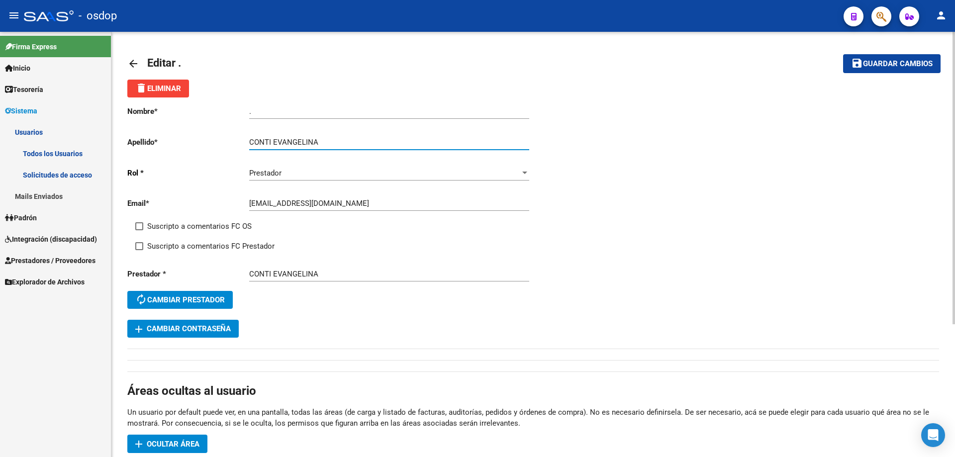
drag, startPoint x: 272, startPoint y: 142, endPoint x: 336, endPoint y: 142, distance: 64.7
click at [336, 142] on input "CONTI EVANGELINA" at bounding box center [389, 142] width 280 height 9
type input "CONTI"
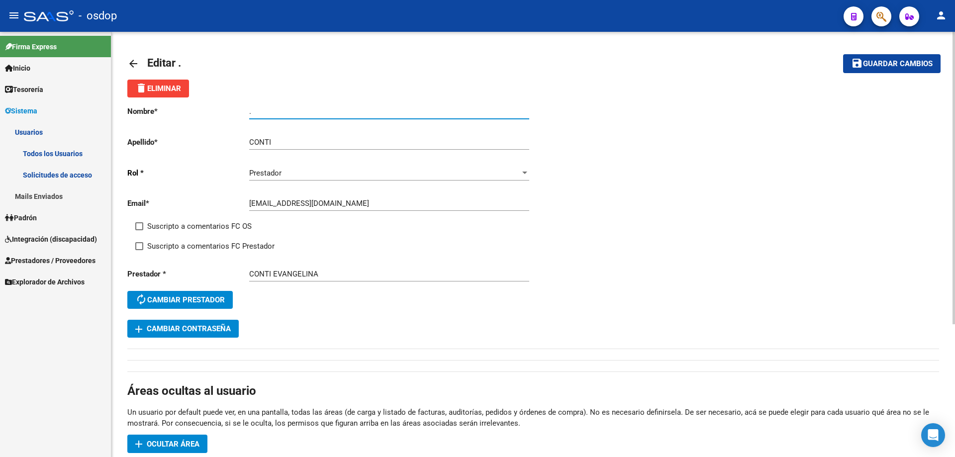
drag, startPoint x: 265, startPoint y: 111, endPoint x: 204, endPoint y: 109, distance: 61.2
click at [204, 109] on app-form-text-field "Nombre * . Ingresar nombre" at bounding box center [328, 111] width 402 height 9
paste input "EVANGELINA"
type input "EVANGELINA"
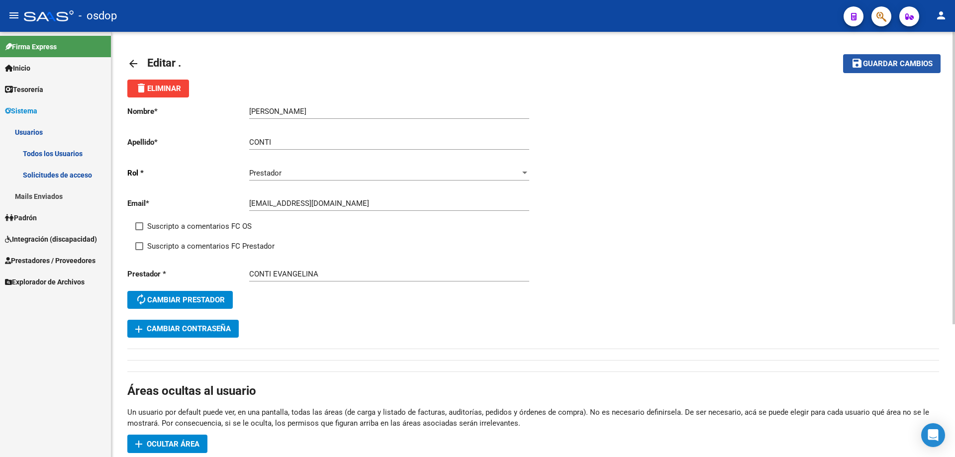
drag, startPoint x: 886, startPoint y: 66, endPoint x: 826, endPoint y: 70, distance: 60.8
click at [883, 64] on span "Guardar cambios" at bounding box center [898, 64] width 70 height 9
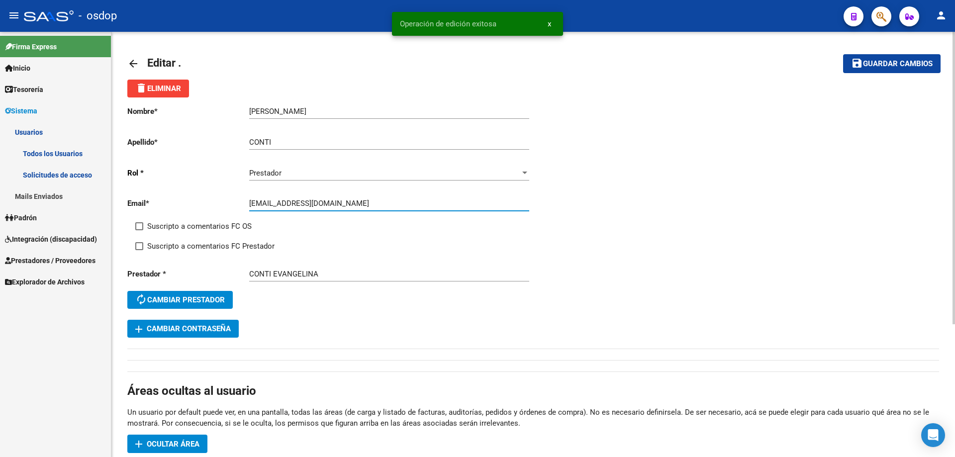
drag, startPoint x: 333, startPoint y: 203, endPoint x: 248, endPoint y: 201, distance: 85.6
click at [248, 201] on app-form-text-field "Email * vangeconti@hotmail.com Ingresar email" at bounding box center [328, 203] width 402 height 9
click at [131, 60] on mat-icon "arrow_back" at bounding box center [133, 64] width 12 height 12
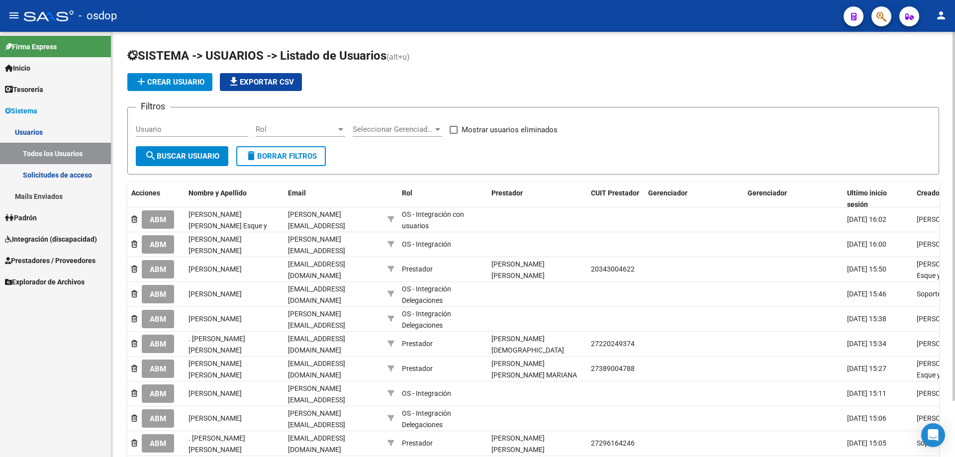
click at [39, 193] on link "Mails Enviados" at bounding box center [55, 196] width 111 height 21
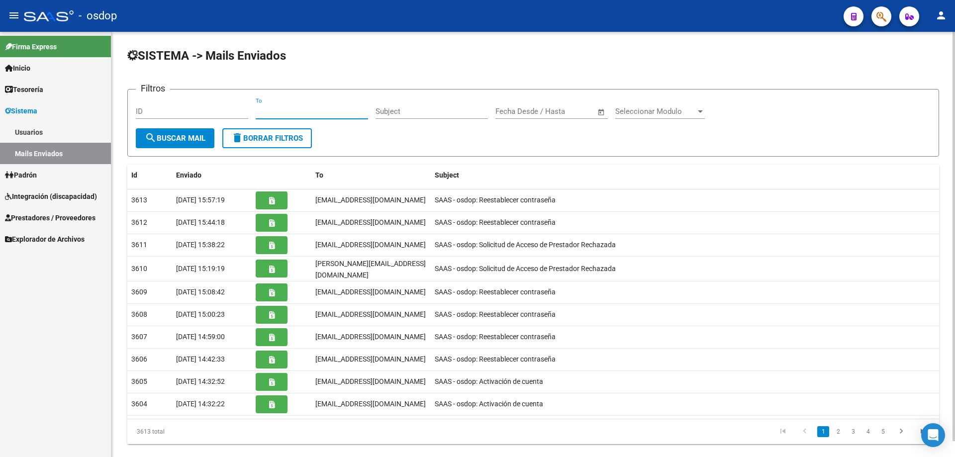
click at [257, 110] on input "To" at bounding box center [312, 111] width 112 height 9
paste input "vangeconti@hotmail.com"
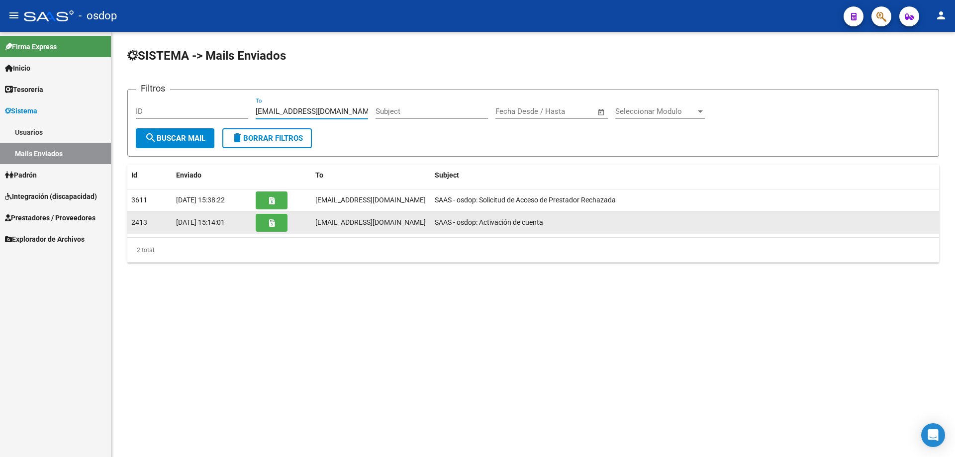
type input "vangeconti@hotmail.com"
click at [267, 226] on button "button" at bounding box center [272, 223] width 32 height 18
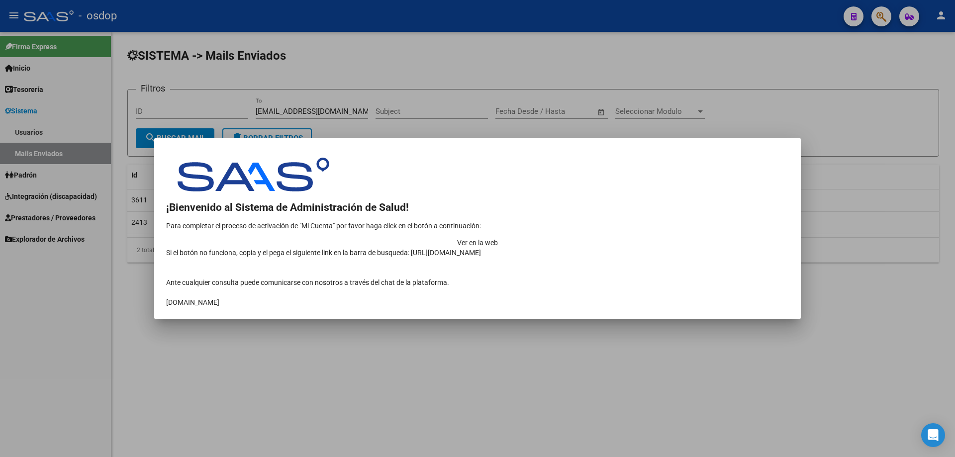
click at [683, 238] on td "Ver en la web" at bounding box center [477, 243] width 623 height 10
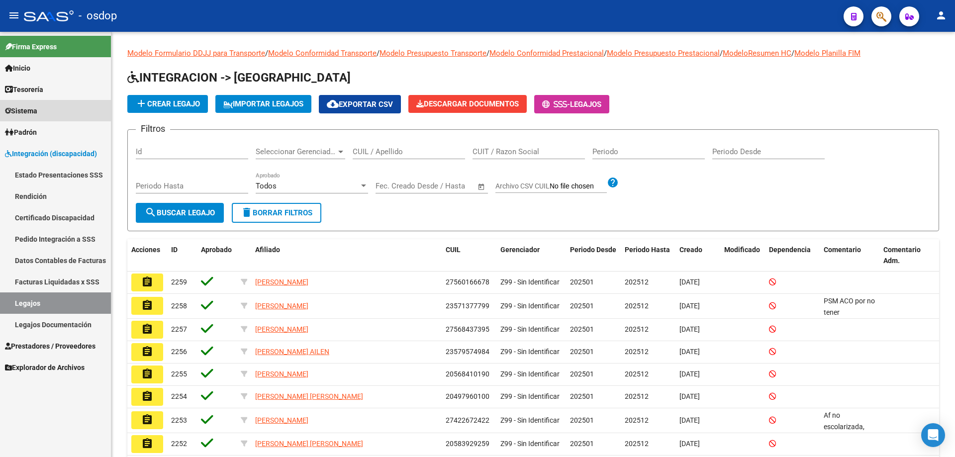
click at [28, 109] on span "Sistema" at bounding box center [21, 110] width 32 height 11
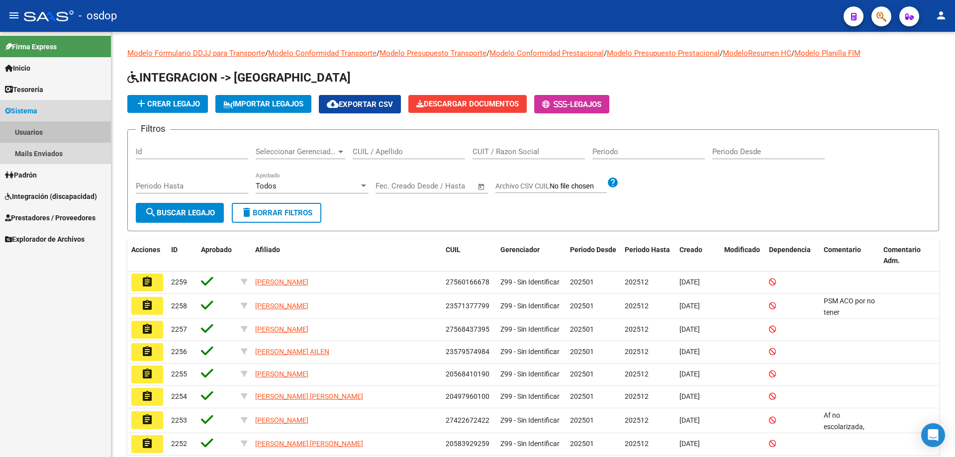
click at [19, 132] on link "Usuarios" at bounding box center [55, 131] width 111 height 21
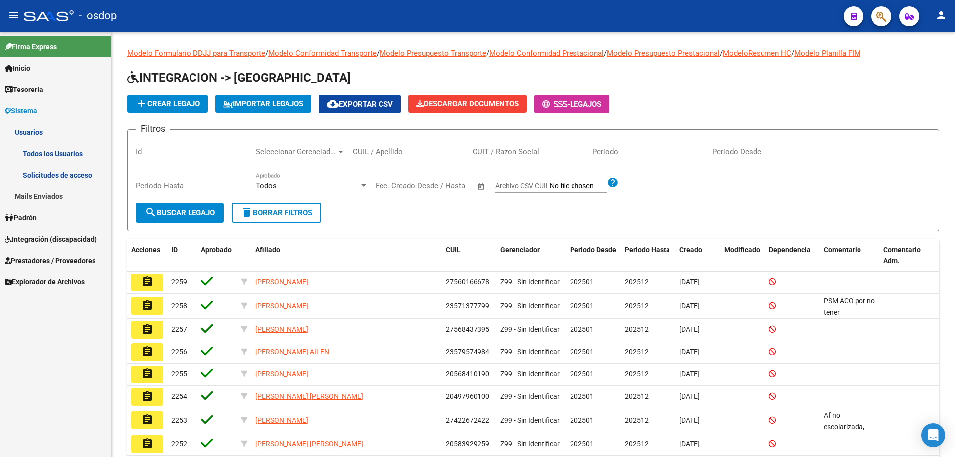
click at [53, 173] on link "Solicitudes de acceso" at bounding box center [55, 174] width 111 height 21
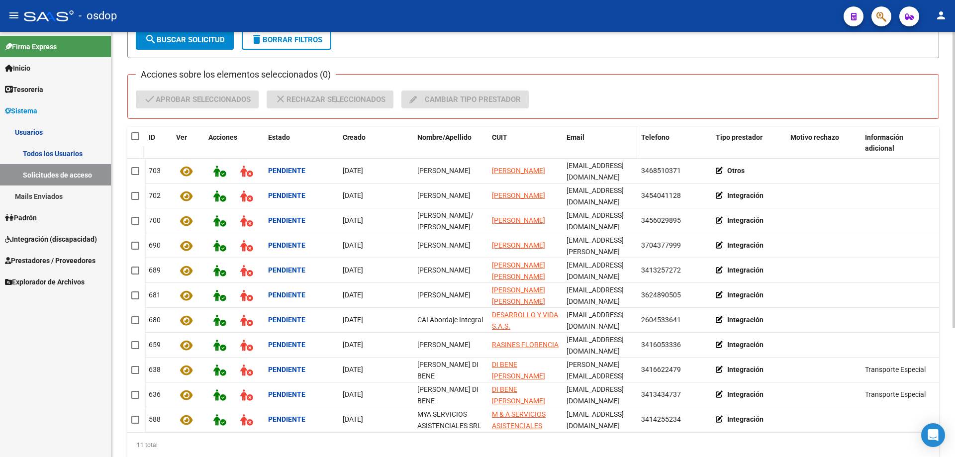
scroll to position [149, 0]
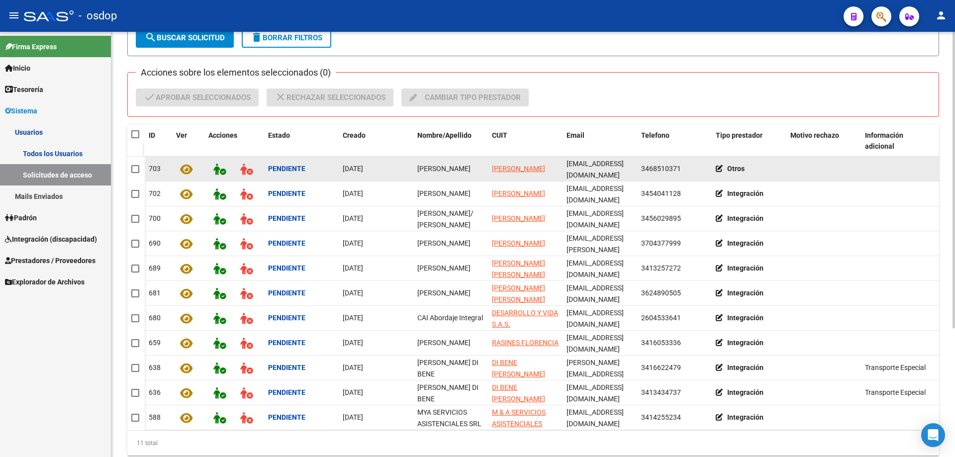
click at [718, 167] on icon at bounding box center [721, 168] width 11 height 7
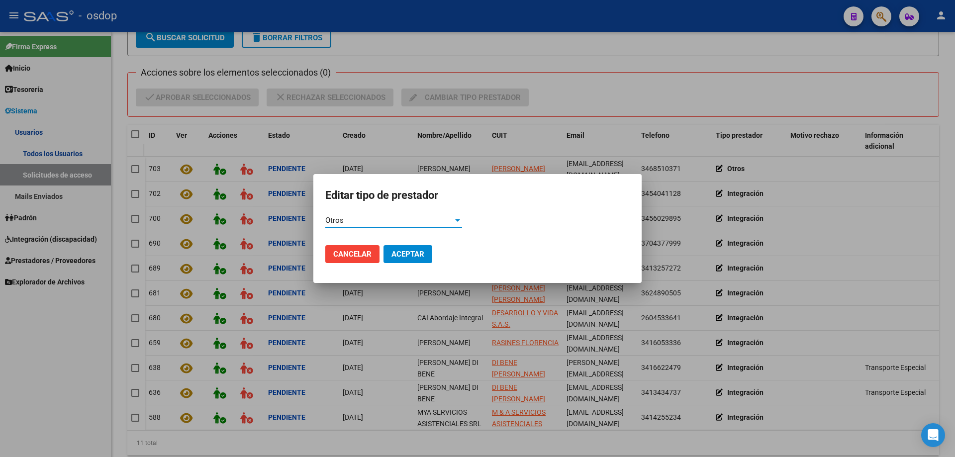
click at [380, 223] on div "Otros" at bounding box center [389, 220] width 128 height 9
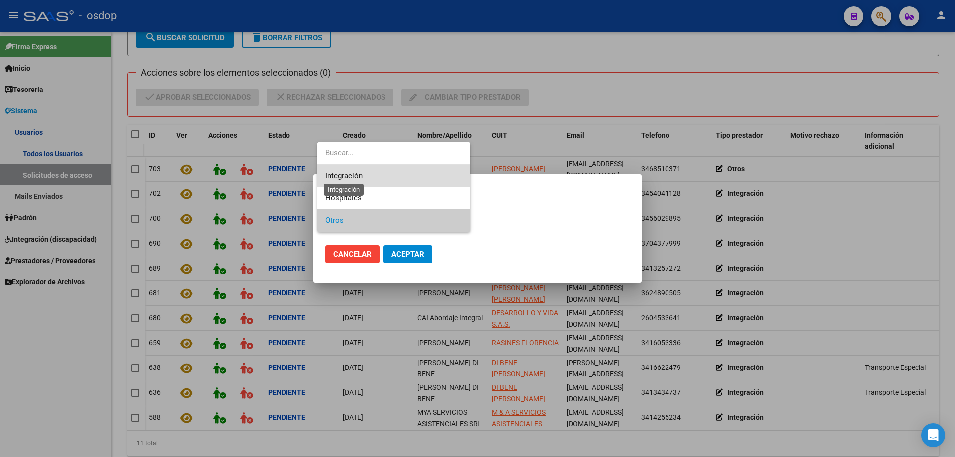
click at [355, 174] on span "Integración" at bounding box center [343, 175] width 37 height 9
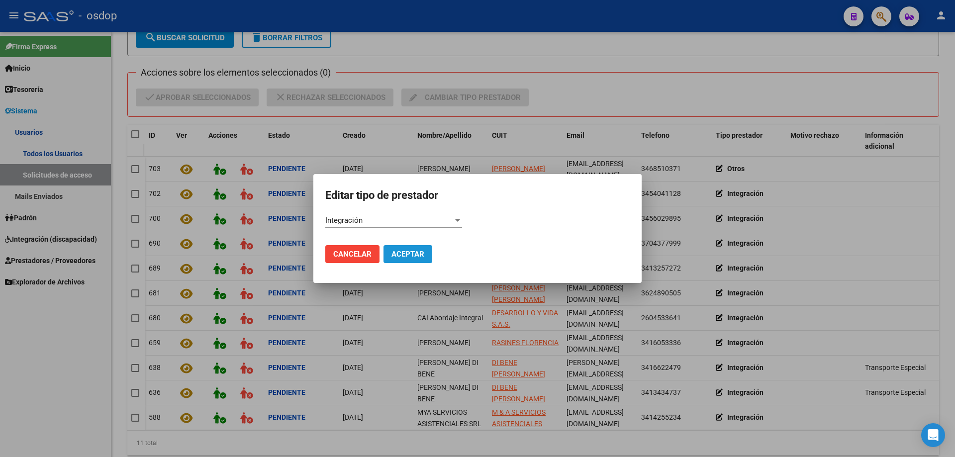
drag, startPoint x: 411, startPoint y: 254, endPoint x: 436, endPoint y: 247, distance: 25.7
click at [412, 254] on span "Aceptar" at bounding box center [407, 254] width 33 height 9
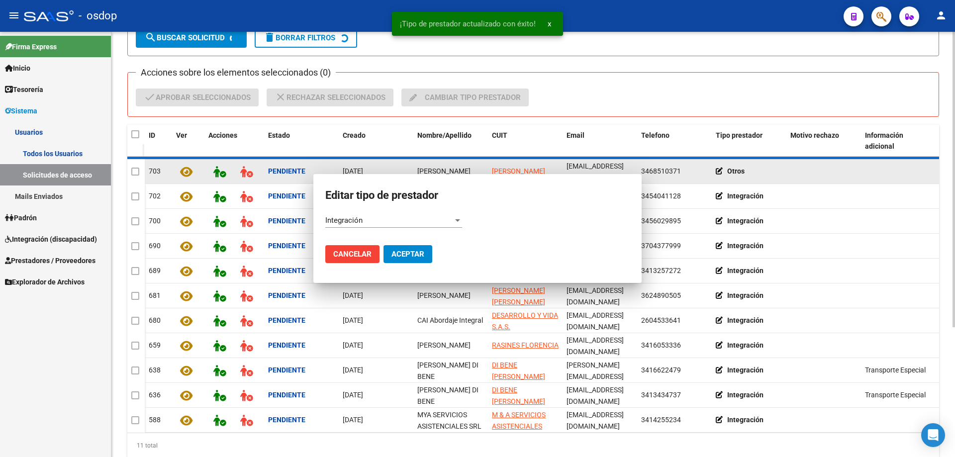
scroll to position [150, 0]
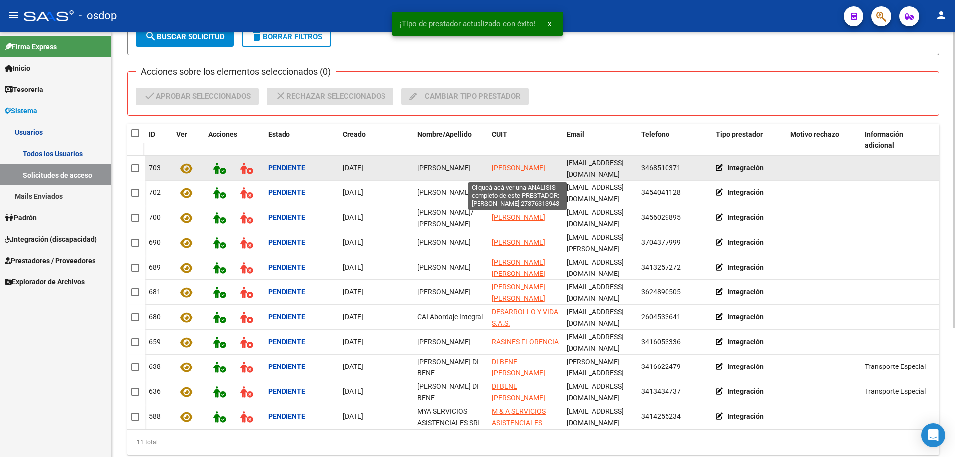
click at [505, 164] on span "[PERSON_NAME]" at bounding box center [518, 168] width 53 height 8
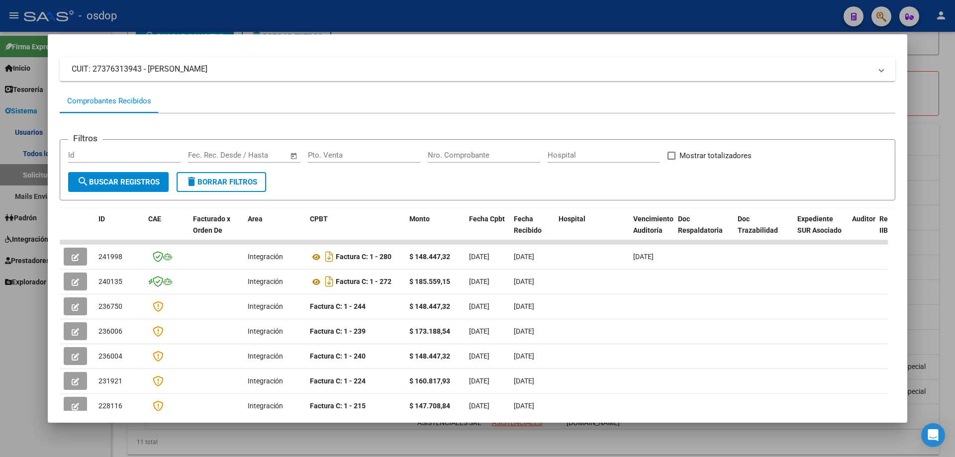
scroll to position [0, 0]
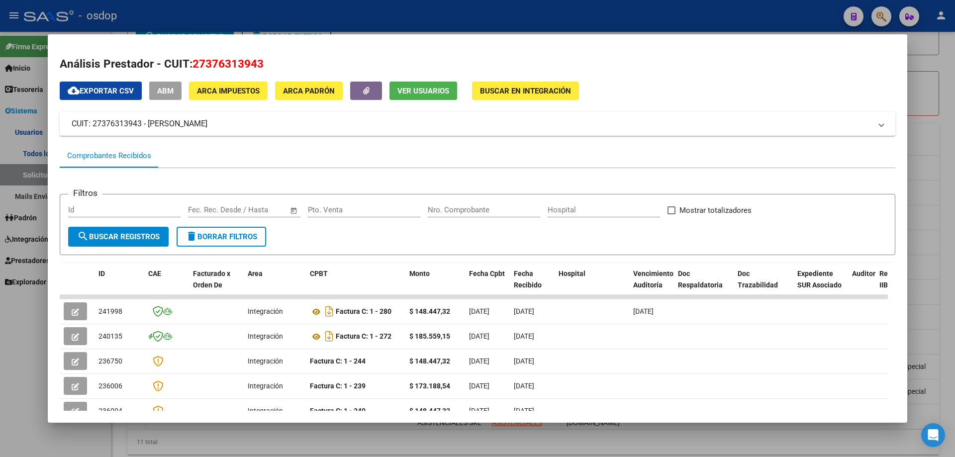
click at [399, 93] on span "Ver Usuarios" at bounding box center [423, 91] width 52 height 9
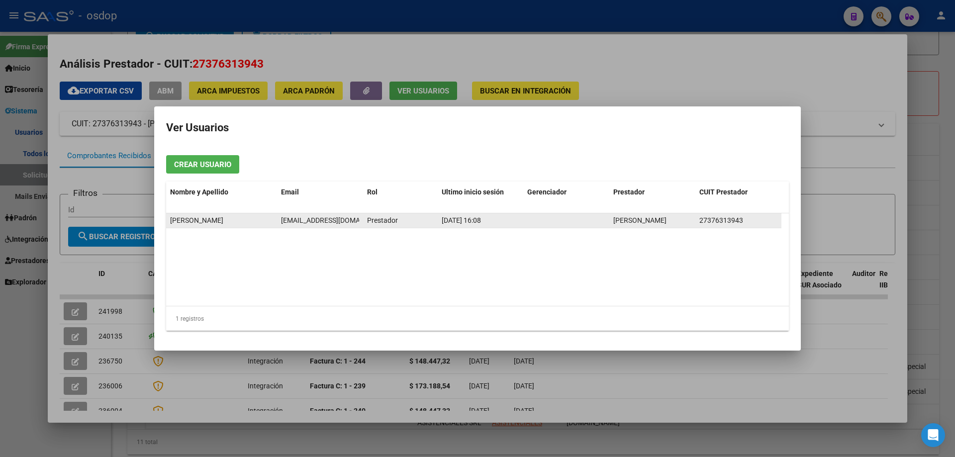
scroll to position [0, 5]
drag, startPoint x: 282, startPoint y: 219, endPoint x: 359, endPoint y: 220, distance: 76.6
click at [359, 220] on span "[EMAIL_ADDRESS][DOMAIN_NAME]" at bounding box center [331, 220] width 110 height 8
copy span "[EMAIL_ADDRESS][DOMAIN_NAME]"
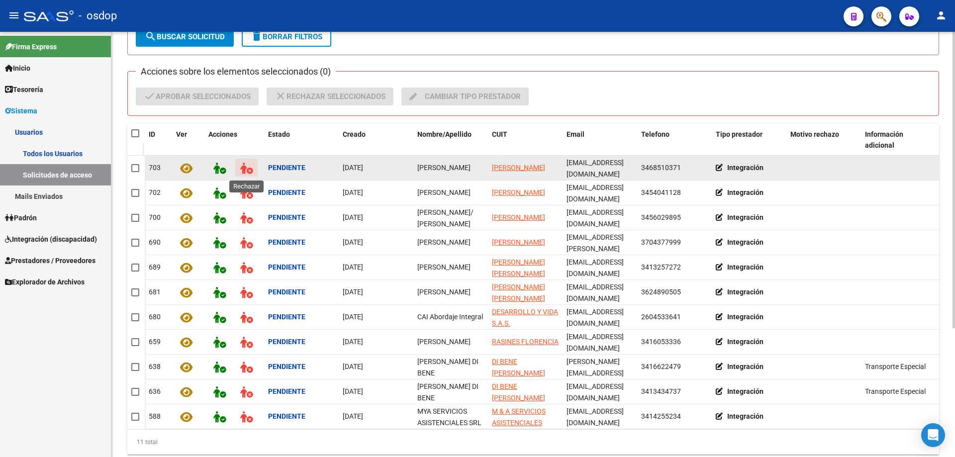
click at [243, 170] on icon at bounding box center [246, 168] width 12 height 11
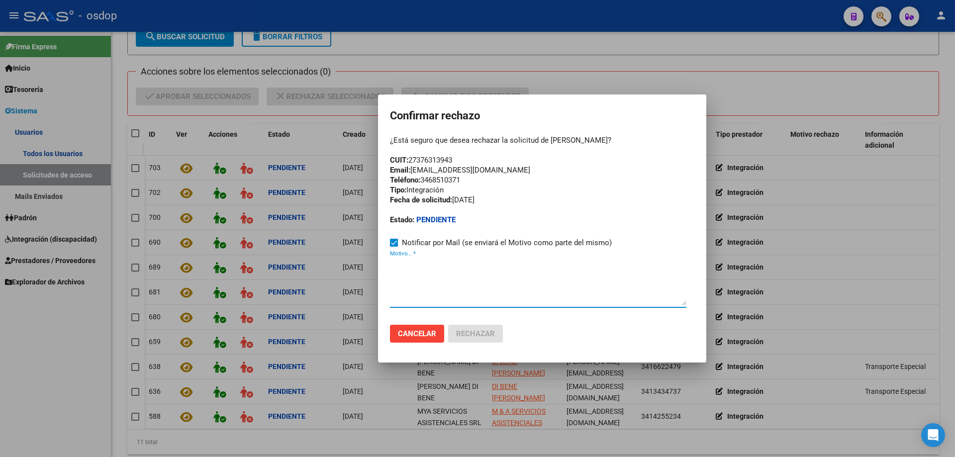
click at [391, 280] on textarea "Motivo... *" at bounding box center [538, 282] width 296 height 47
paste textarea "[EMAIL_ADDRESS][DOMAIN_NAME]"
drag, startPoint x: 456, startPoint y: 158, endPoint x: 412, endPoint y: 158, distance: 43.8
click at [412, 158] on div "¿Está seguro que desea rechazar la solicitud de [PERSON_NAME]? CUIT: 2737631394…" at bounding box center [542, 180] width 304 height 90
copy div "27376313943"
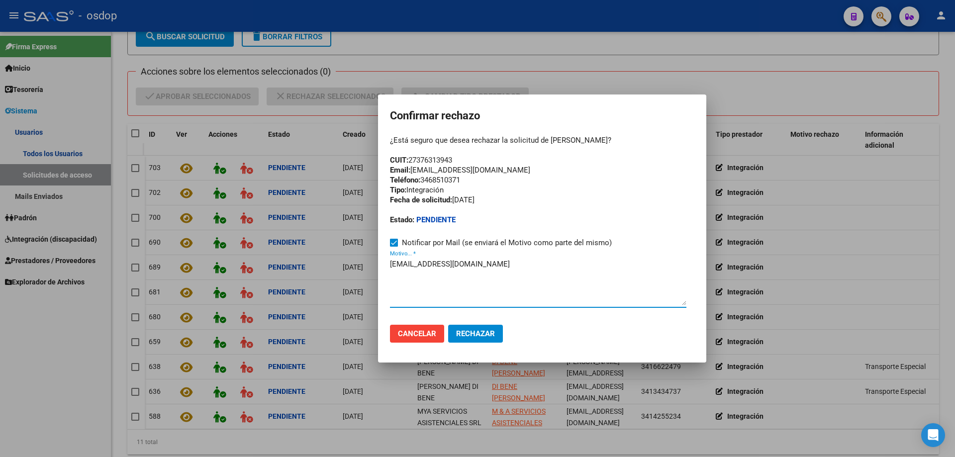
click at [390, 263] on textarea "[EMAIL_ADDRESS][DOMAIN_NAME]" at bounding box center [538, 282] width 296 height 47
paste textarea "Se encuentra ACTIVA la cuenta de correo electrónico:"
click at [657, 263] on textarea "Se encuentra ACTIVA la cuenta de correo electrónico: [EMAIL_ADDRESS][DOMAIN_NAM…" at bounding box center [538, 282] width 296 height 47
type textarea "Se encuentra ACTIVA la cuenta de correo electrónico: [EMAIL_ADDRESS][DOMAIN_NAM…"
drag, startPoint x: 390, startPoint y: 160, endPoint x: 465, endPoint y: 163, distance: 74.7
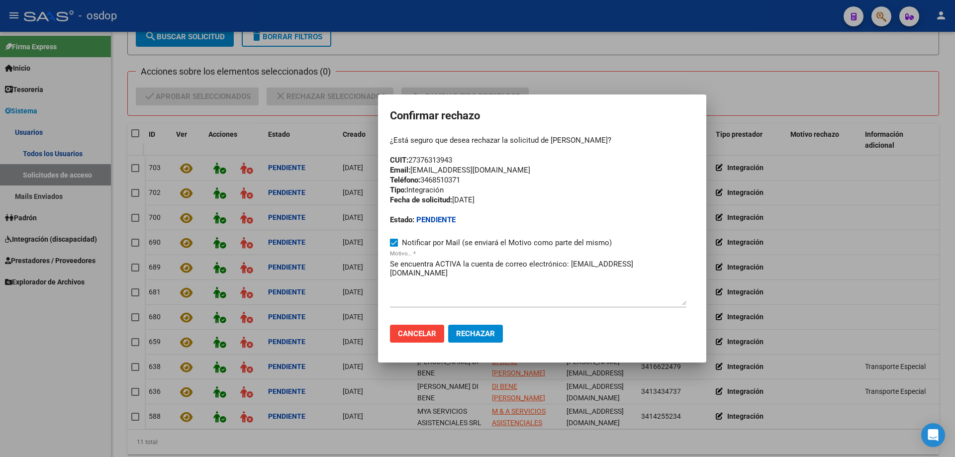
click at [464, 159] on div "¿Está seguro que desea rechazar la solicitud de [PERSON_NAME]? CUIT: 2737631394…" at bounding box center [542, 180] width 304 height 90
copy div "CUIT: 27376313943"
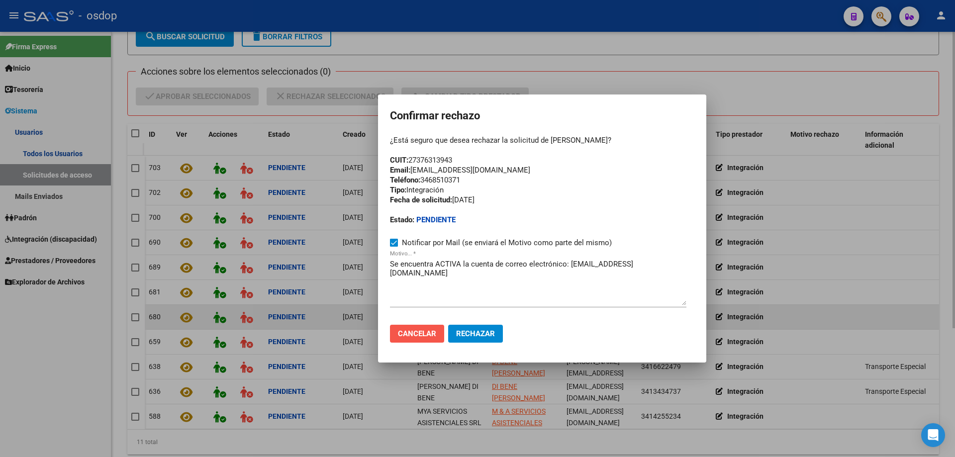
drag, startPoint x: 415, startPoint y: 334, endPoint x: 410, endPoint y: 327, distance: 8.6
click at [414, 334] on span "Cancelar" at bounding box center [417, 333] width 38 height 9
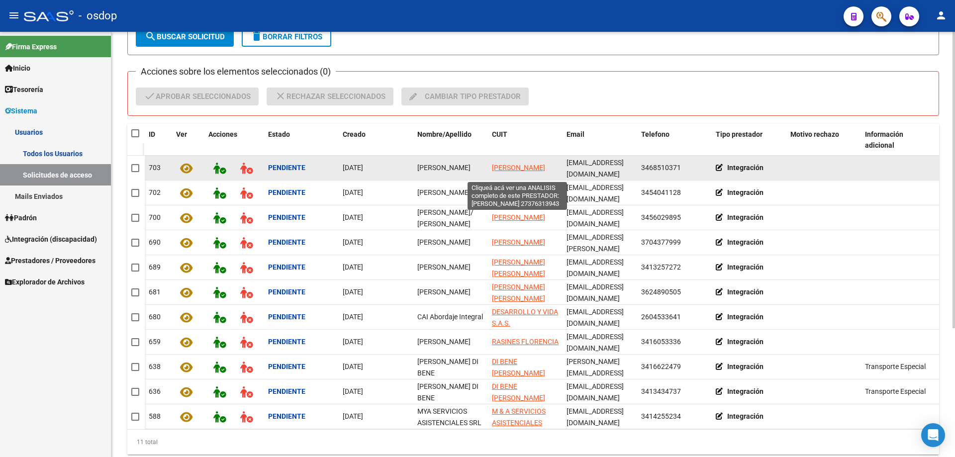
click at [505, 165] on span "[PERSON_NAME]" at bounding box center [518, 168] width 53 height 8
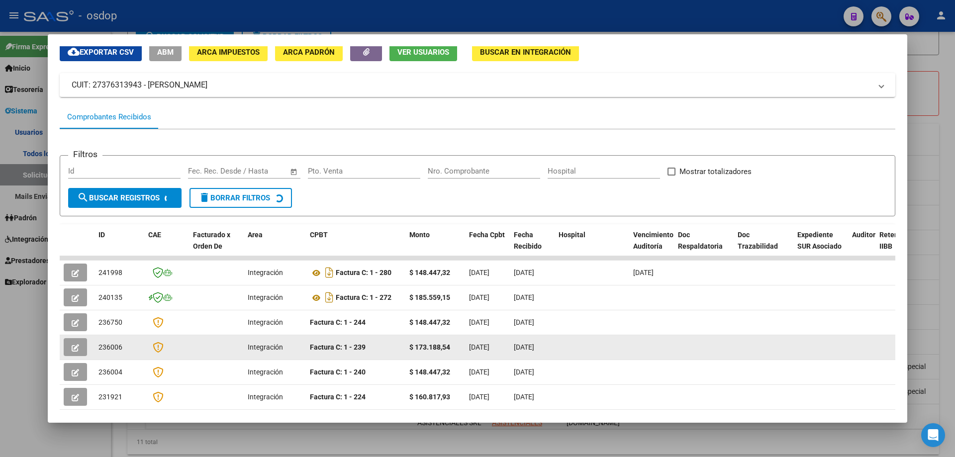
scroll to position [99, 0]
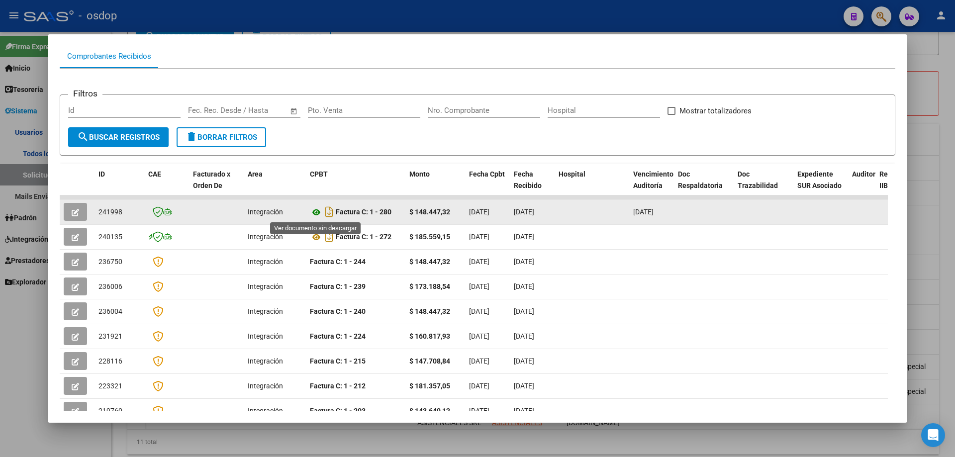
click at [317, 212] on icon at bounding box center [316, 212] width 13 height 12
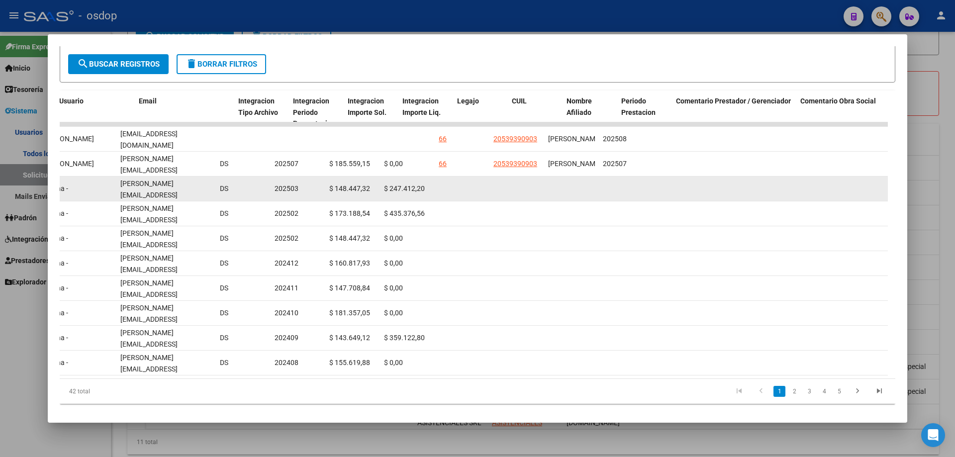
scroll to position [0, 1183]
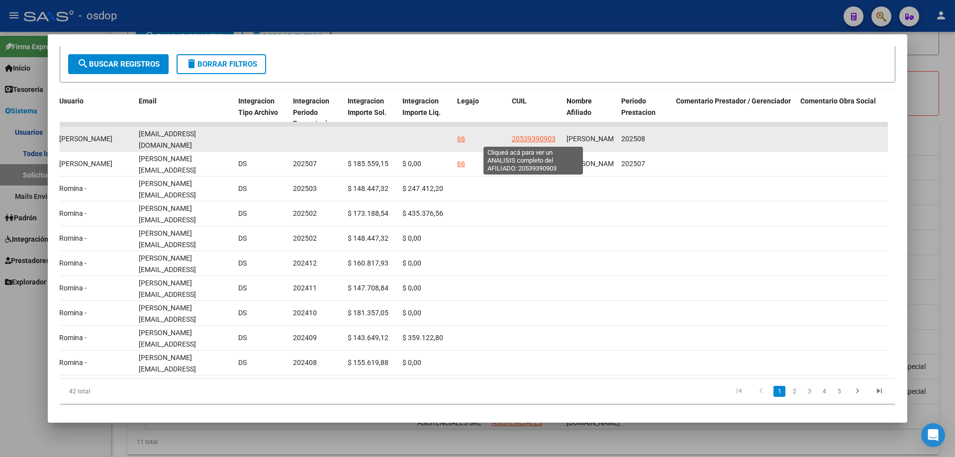
click at [526, 137] on span "20539390903" at bounding box center [534, 139] width 44 height 8
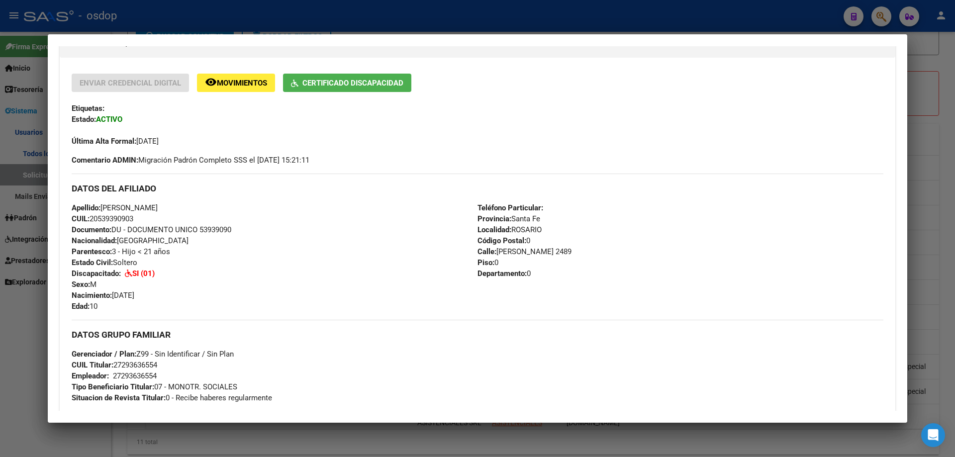
scroll to position [99, 0]
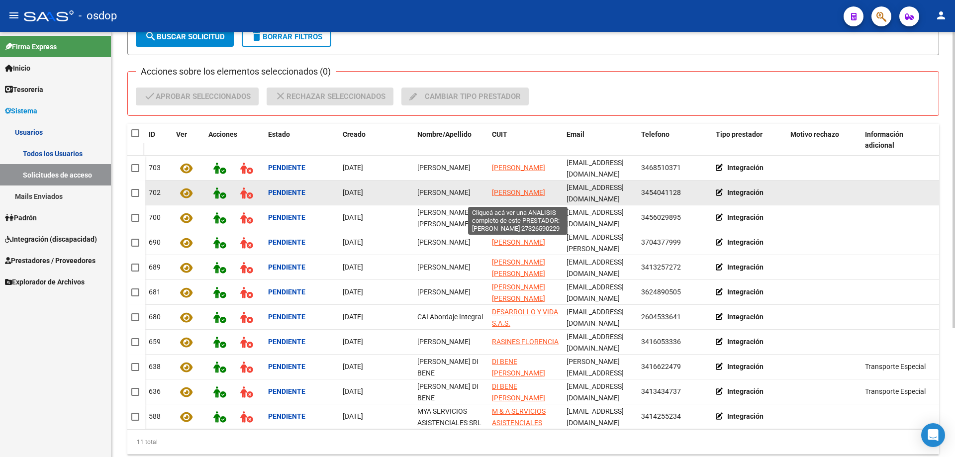
click at [501, 188] on span "[PERSON_NAME]" at bounding box center [518, 192] width 53 height 8
type textarea "27326590229"
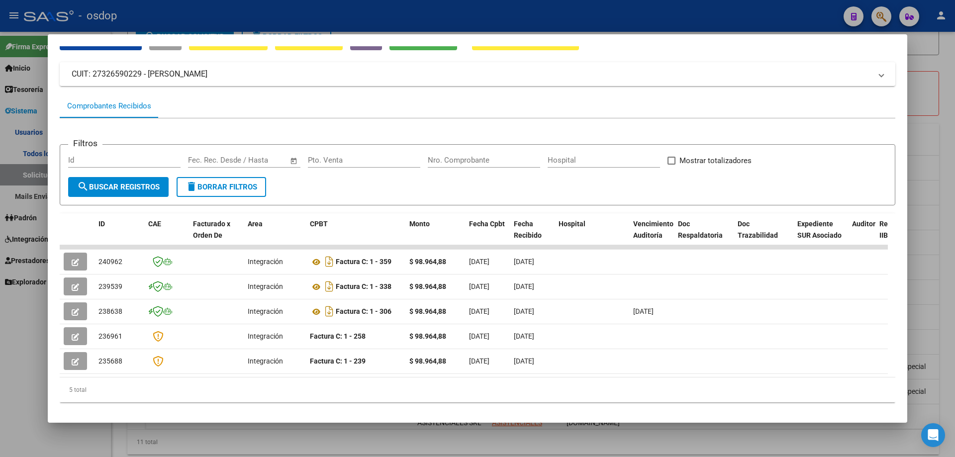
scroll to position [0, 0]
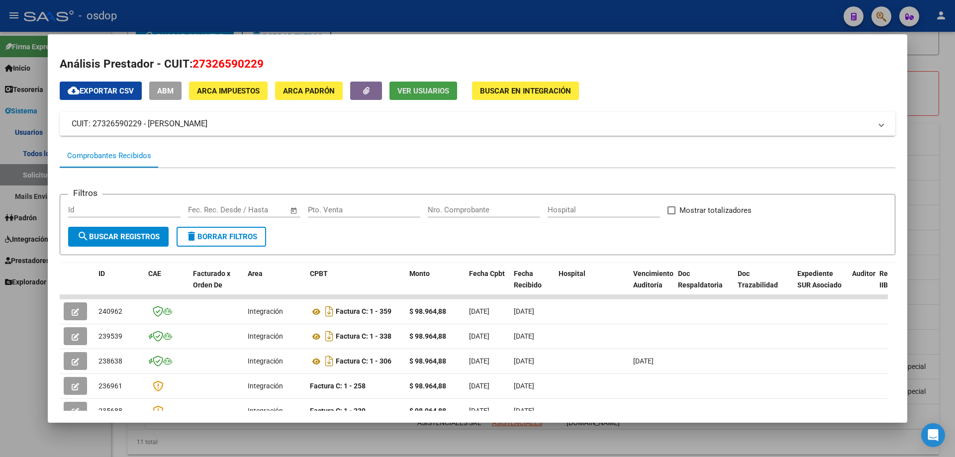
click at [411, 89] on span "Ver Usuarios" at bounding box center [423, 91] width 52 height 9
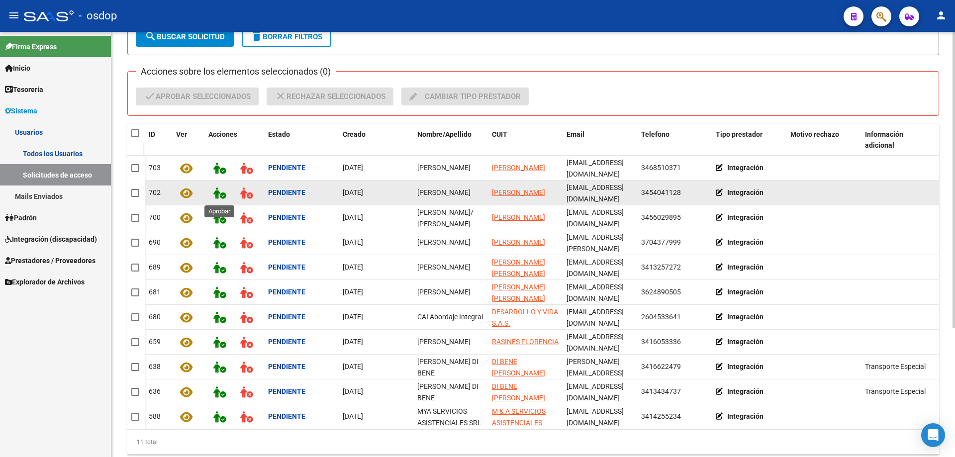
click at [217, 195] on icon at bounding box center [219, 192] width 12 height 11
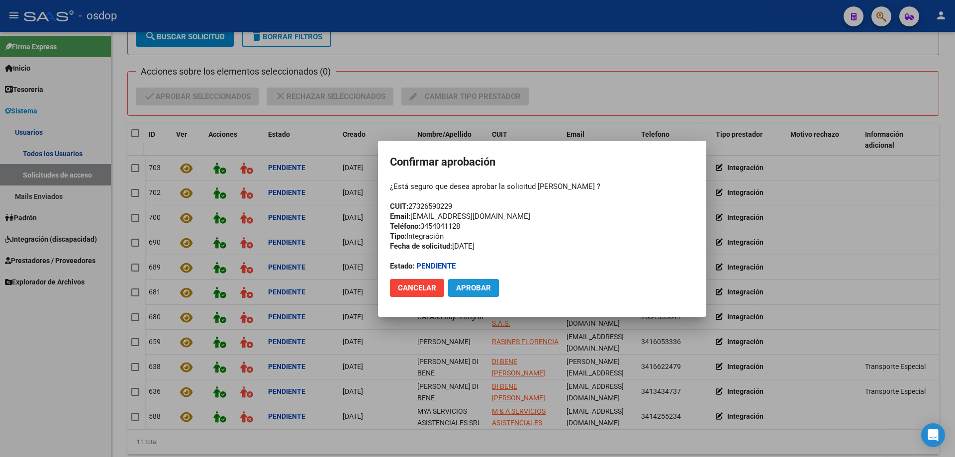
click at [470, 289] on span "Aprobar" at bounding box center [473, 287] width 35 height 9
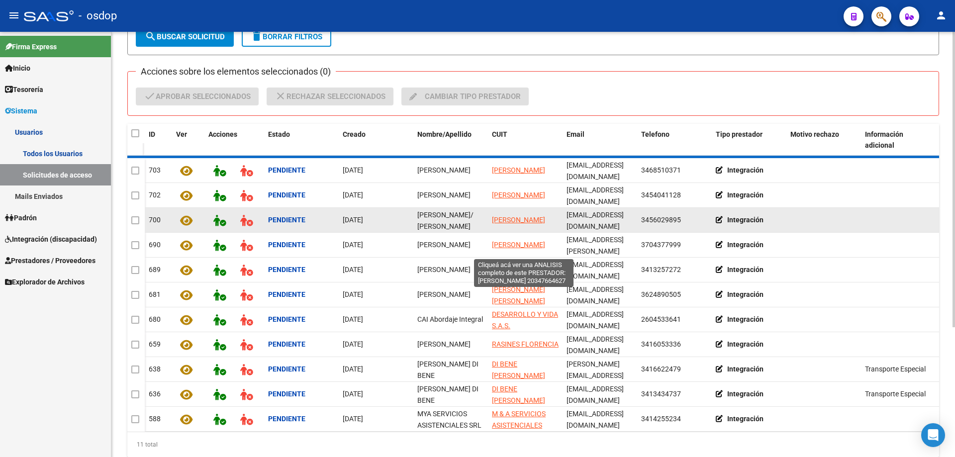
scroll to position [151, 0]
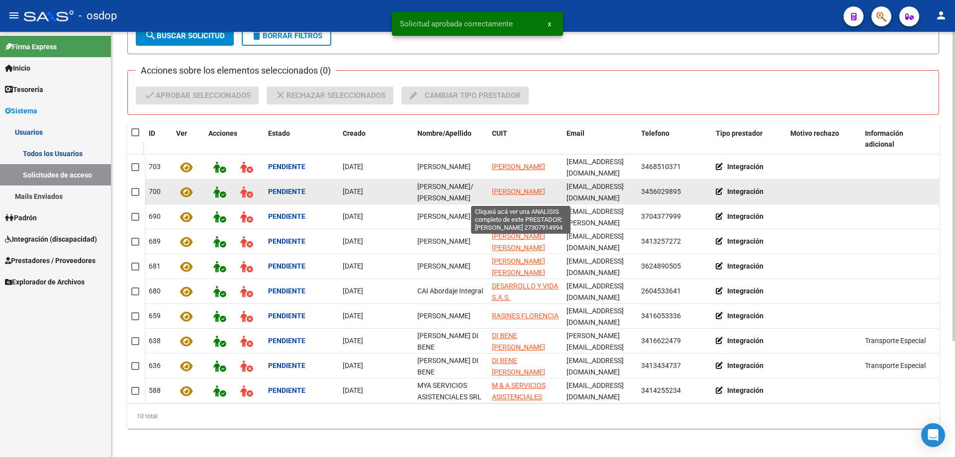
click at [504, 187] on span "[PERSON_NAME]" at bounding box center [518, 191] width 53 height 8
type textarea "27307914994"
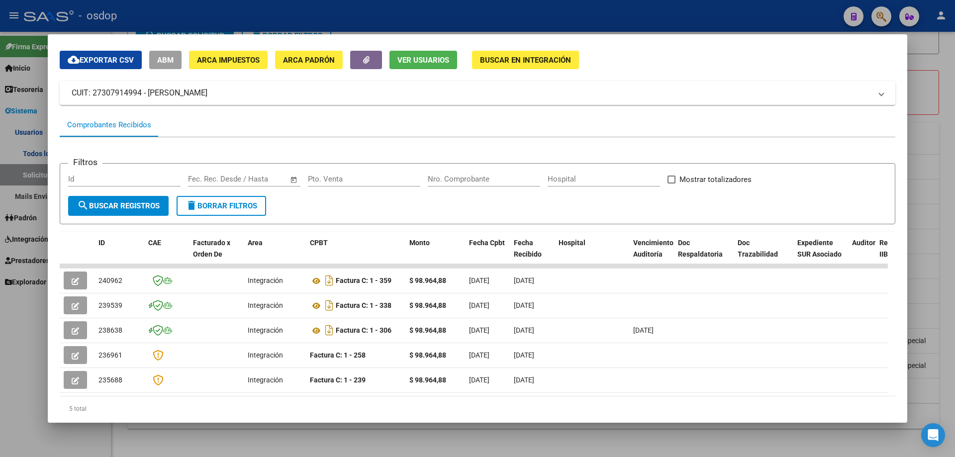
scroll to position [0, 0]
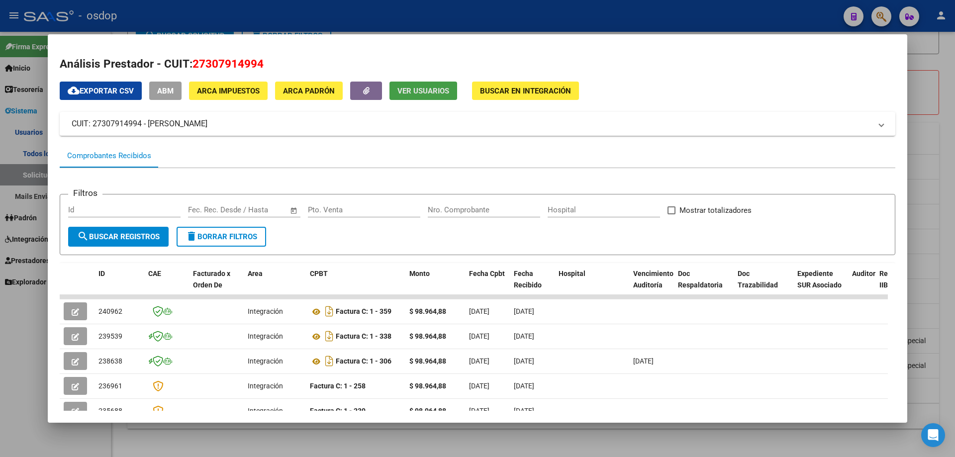
click at [413, 93] on span "Ver Usuarios" at bounding box center [423, 91] width 52 height 9
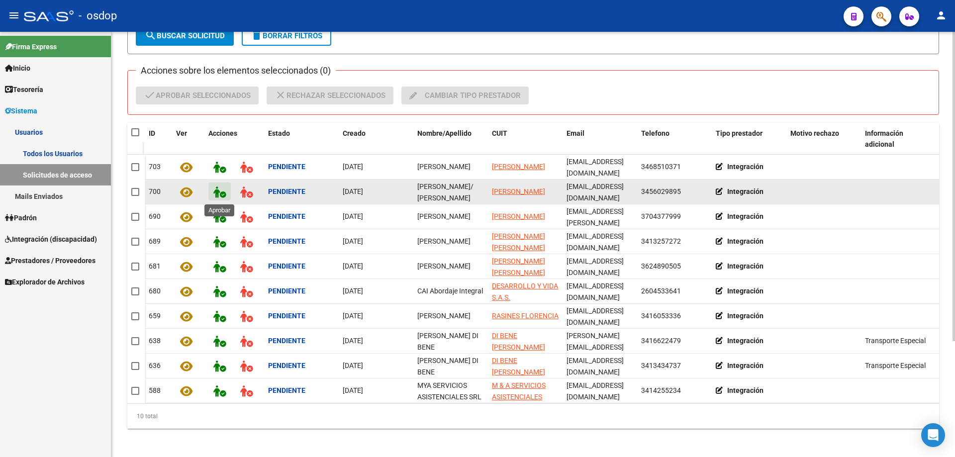
click at [215, 191] on icon at bounding box center [219, 192] width 12 height 11
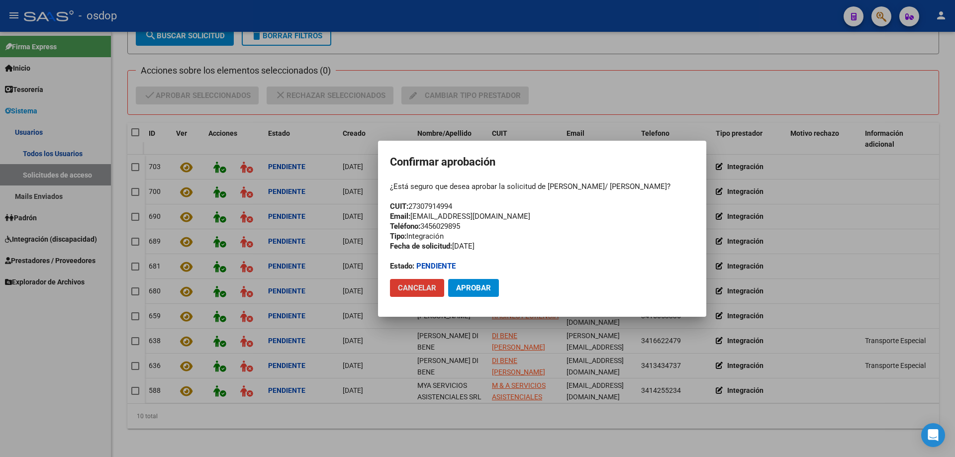
click at [474, 291] on span "Aprobar" at bounding box center [473, 287] width 35 height 9
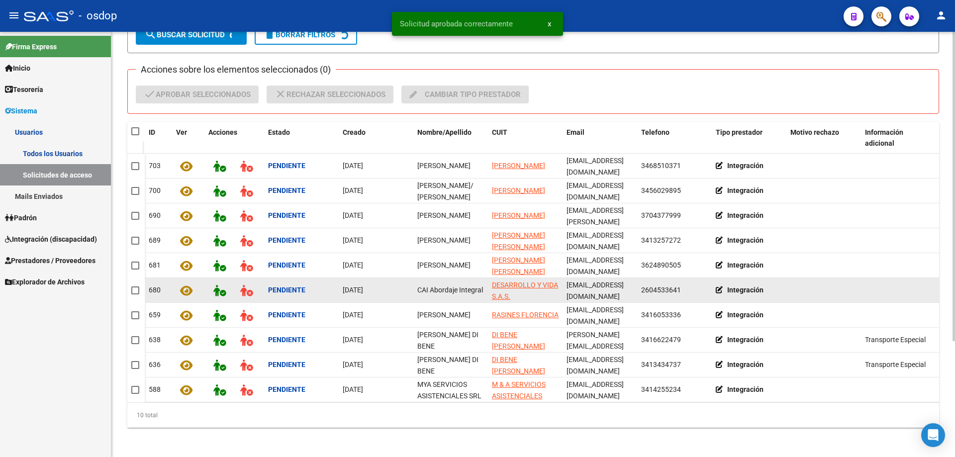
scroll to position [135, 0]
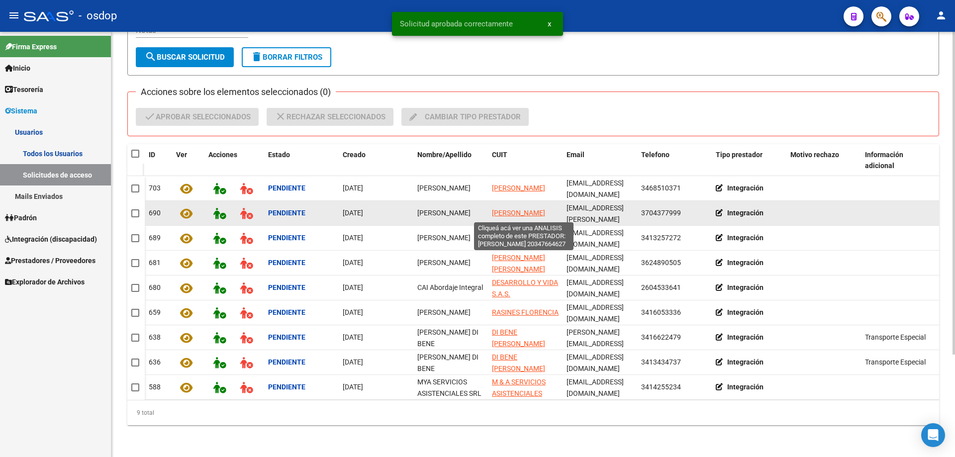
click at [504, 209] on span "[PERSON_NAME]" at bounding box center [518, 213] width 53 height 8
type textarea "20347664627"
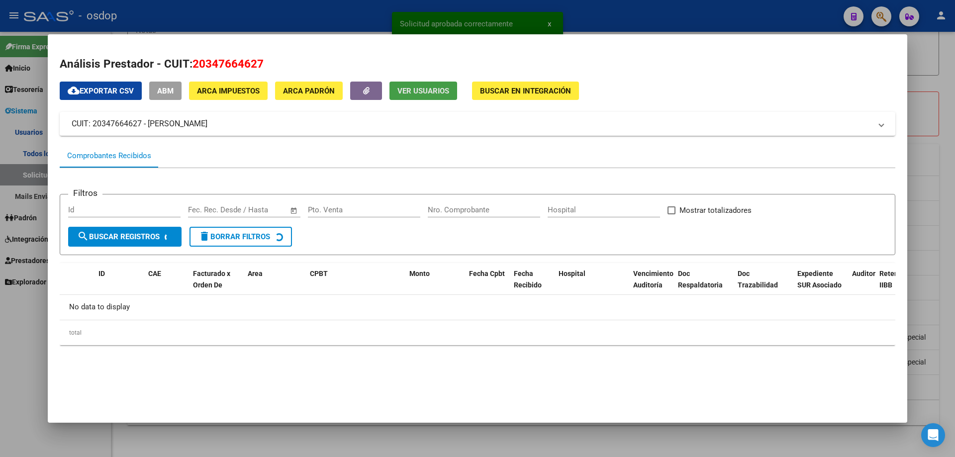
click at [403, 93] on span "Ver Usuarios" at bounding box center [423, 91] width 52 height 9
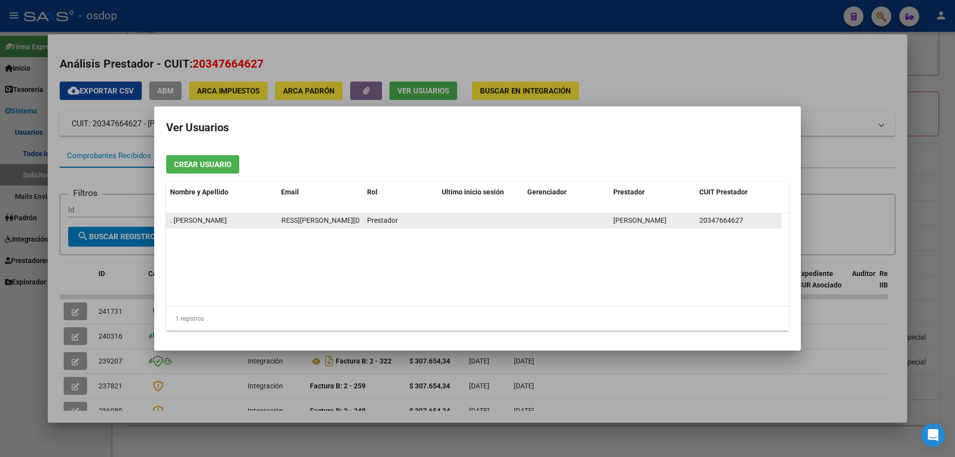
scroll to position [0, 56]
drag, startPoint x: 281, startPoint y: 221, endPoint x: 365, endPoint y: 221, distance: 84.1
click at [365, 221] on div ". [PERSON_NAME] [EMAIL_ADDRESS][PERSON_NAME][DOMAIN_NAME] Prestador [PERSON_NAM…" at bounding box center [473, 220] width 615 height 15
copy span "[EMAIL_ADDRESS][PERSON_NAME][DOMAIN_NAME]"
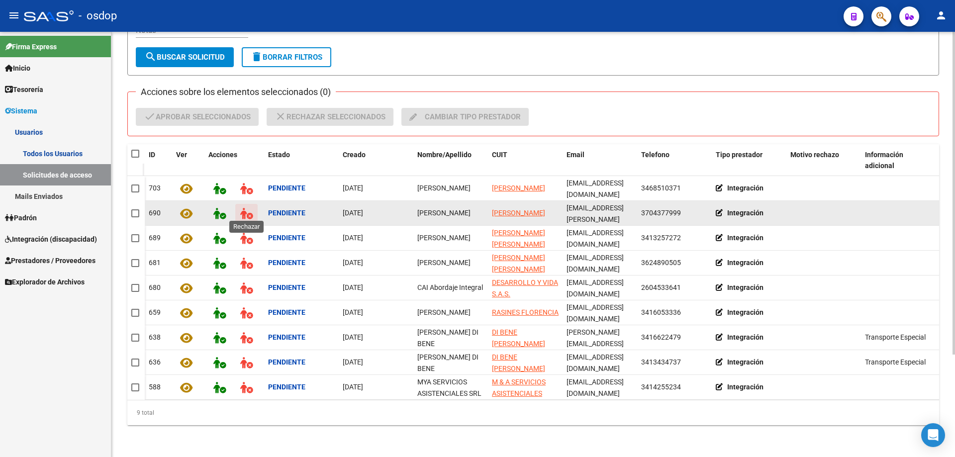
click at [242, 209] on icon at bounding box center [246, 213] width 12 height 11
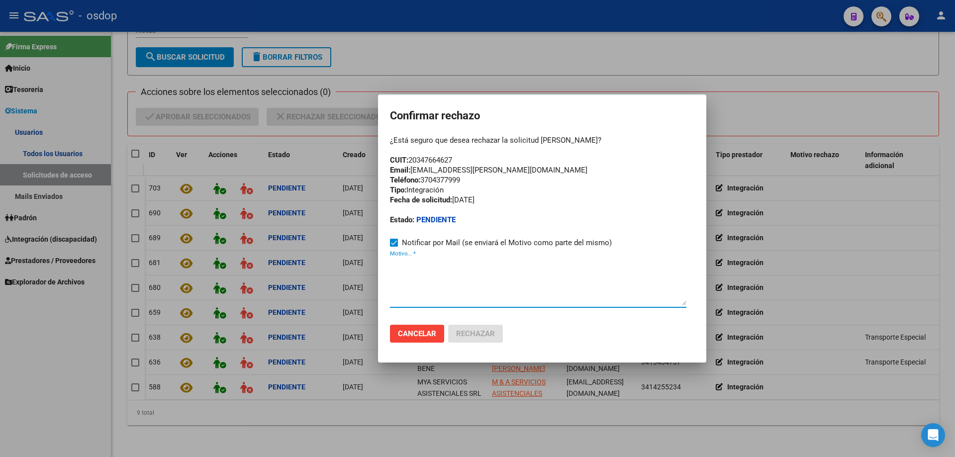
click at [391, 281] on textarea "Motivo... *" at bounding box center [538, 282] width 296 height 47
paste textarea "[EMAIL_ADDRESS][PERSON_NAME][DOMAIN_NAME]"
type textarea "[EMAIL_ADDRESS][PERSON_NAME][DOMAIN_NAME]"
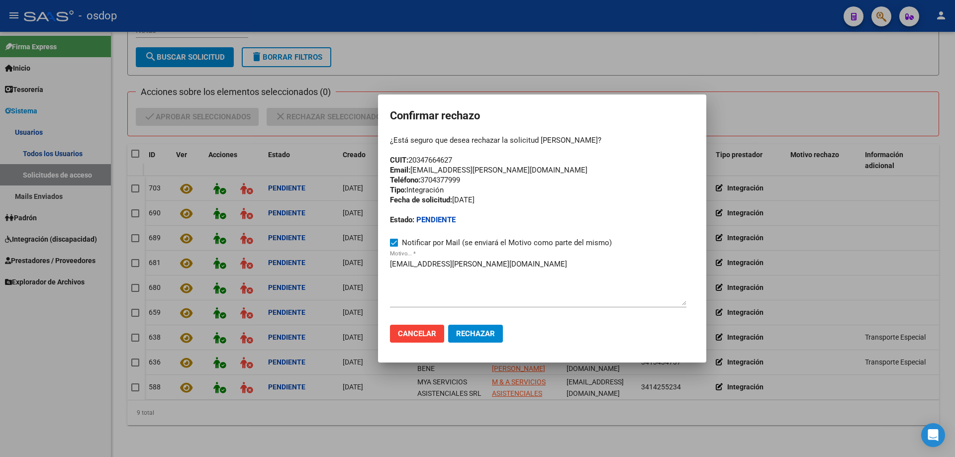
drag, startPoint x: 457, startPoint y: 156, endPoint x: 410, endPoint y: 158, distance: 47.3
click at [410, 158] on div "¿Está seguro que desea rechazar la solicitud [PERSON_NAME]? CUIT: 20347664627 E…" at bounding box center [542, 180] width 304 height 90
copy div "20347664627"
click at [410, 336] on span "Cancelar" at bounding box center [417, 333] width 38 height 9
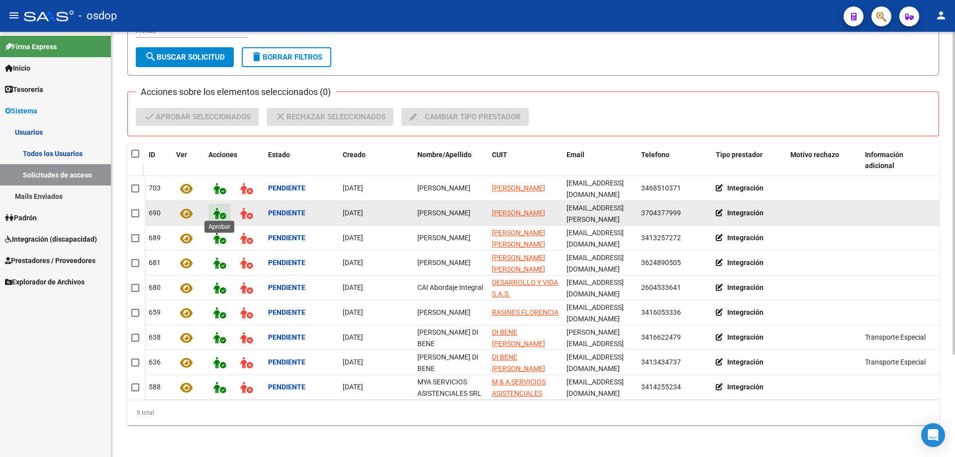
click at [216, 209] on icon at bounding box center [219, 213] width 12 height 11
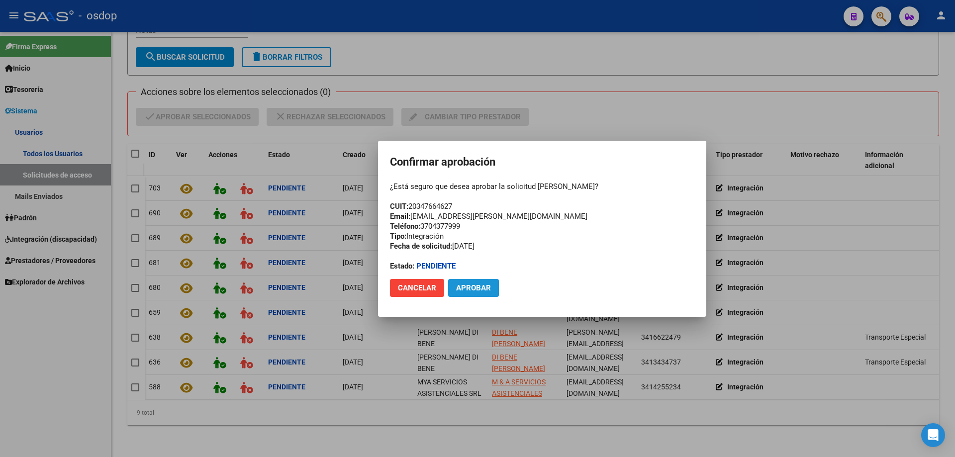
click at [470, 285] on span "Aprobar" at bounding box center [473, 287] width 35 height 9
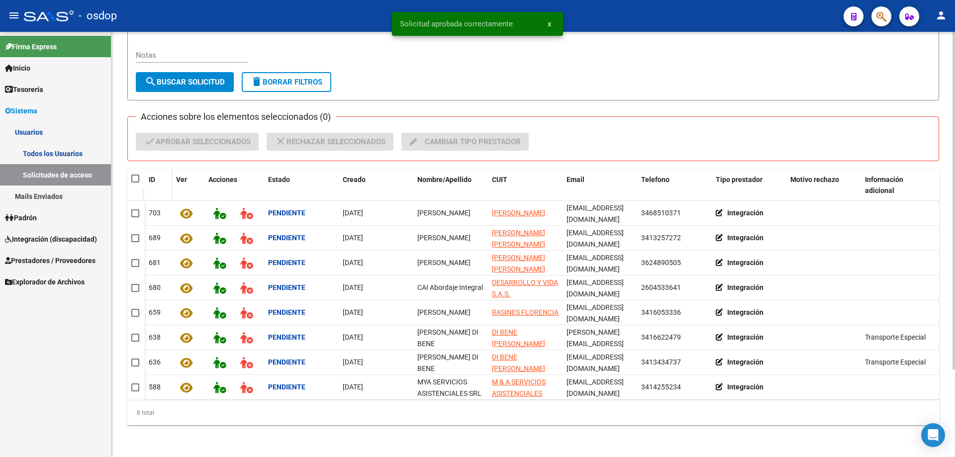
scroll to position [110, 0]
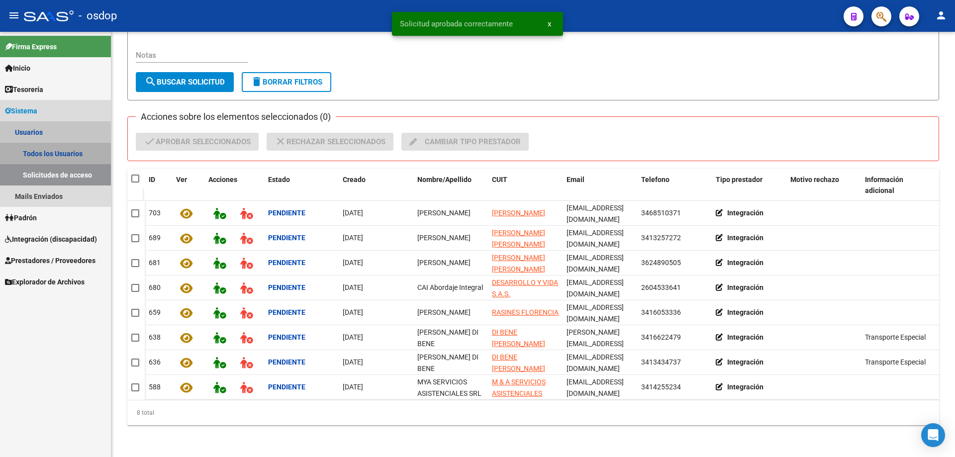
click at [44, 150] on link "Todos los Usuarios" at bounding box center [55, 153] width 111 height 21
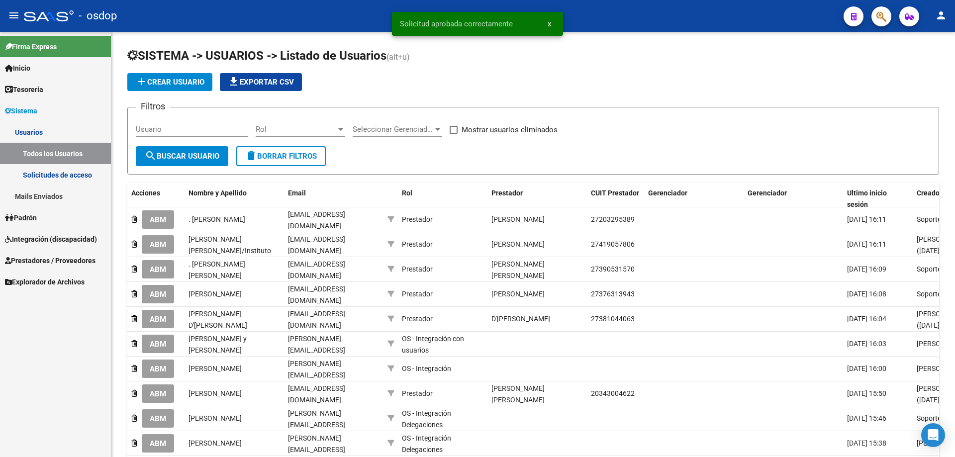
click at [55, 172] on link "Solicitudes de acceso" at bounding box center [55, 174] width 111 height 21
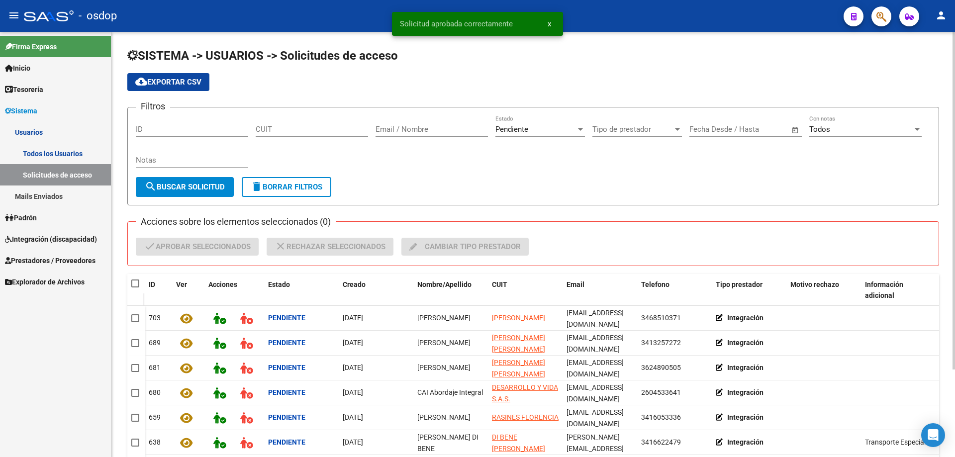
click at [256, 129] on input "CUIT" at bounding box center [312, 129] width 112 height 9
paste input "20-34766462-7"
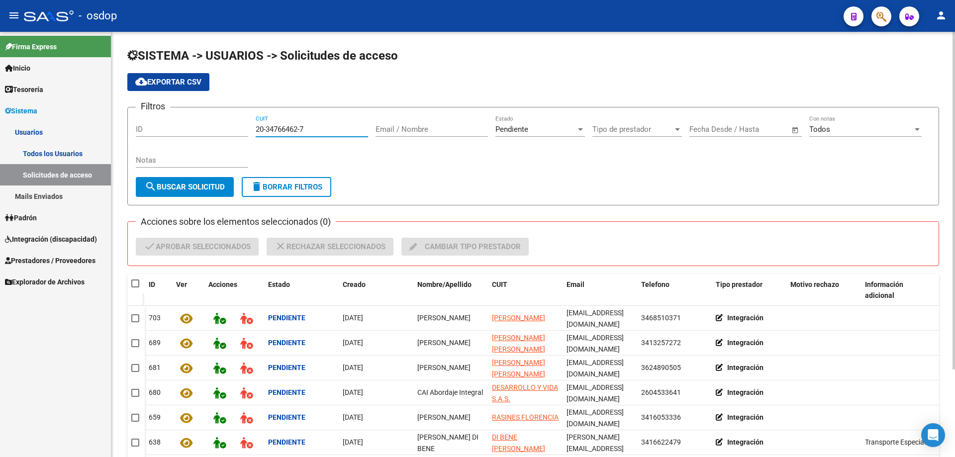
type input "20-34766462-7"
click at [579, 129] on div at bounding box center [580, 129] width 5 height 2
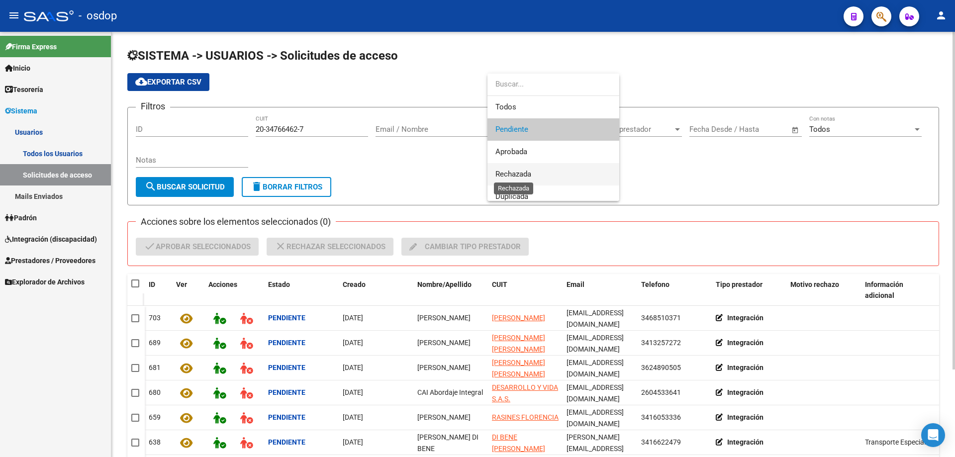
drag, startPoint x: 521, startPoint y: 172, endPoint x: 433, endPoint y: 176, distance: 88.1
click at [519, 171] on span "Rechazada" at bounding box center [513, 174] width 36 height 9
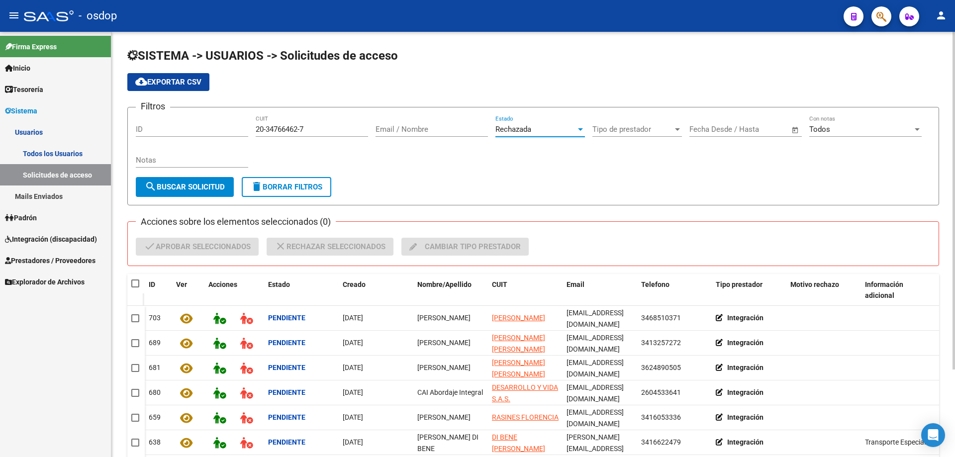
click at [184, 187] on span "search Buscar solicitud" at bounding box center [185, 187] width 80 height 9
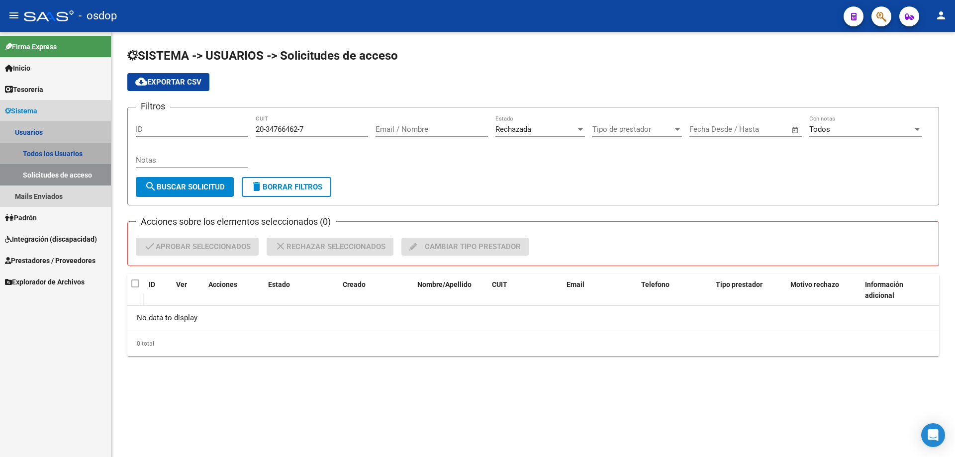
drag, startPoint x: 55, startPoint y: 151, endPoint x: 71, endPoint y: 154, distance: 15.8
click at [56, 151] on link "Todos los Usuarios" at bounding box center [55, 153] width 111 height 21
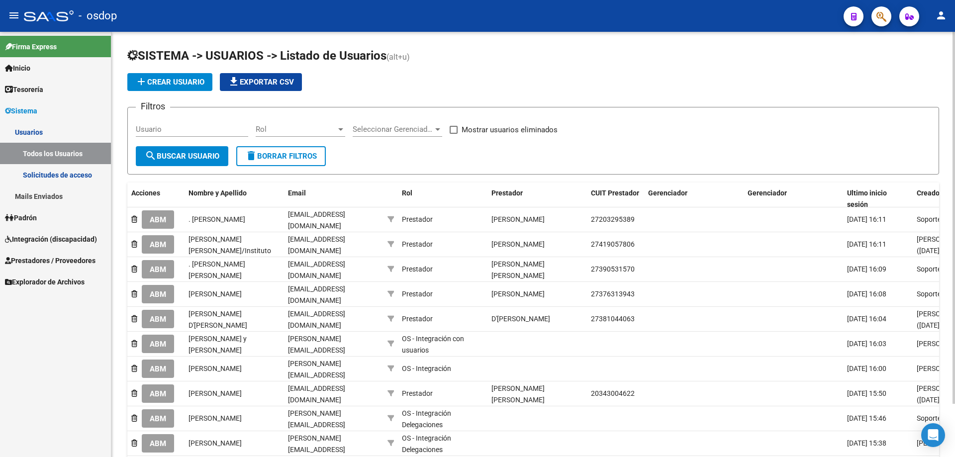
drag, startPoint x: 453, startPoint y: 129, endPoint x: 412, endPoint y: 130, distance: 40.8
click at [452, 129] on span at bounding box center [454, 130] width 8 height 8
click at [453, 134] on input "Mostrar usuarios eliminados" at bounding box center [453, 134] width 0 height 0
checkbox input "true"
drag, startPoint x: 137, startPoint y: 127, endPoint x: 143, endPoint y: 126, distance: 6.1
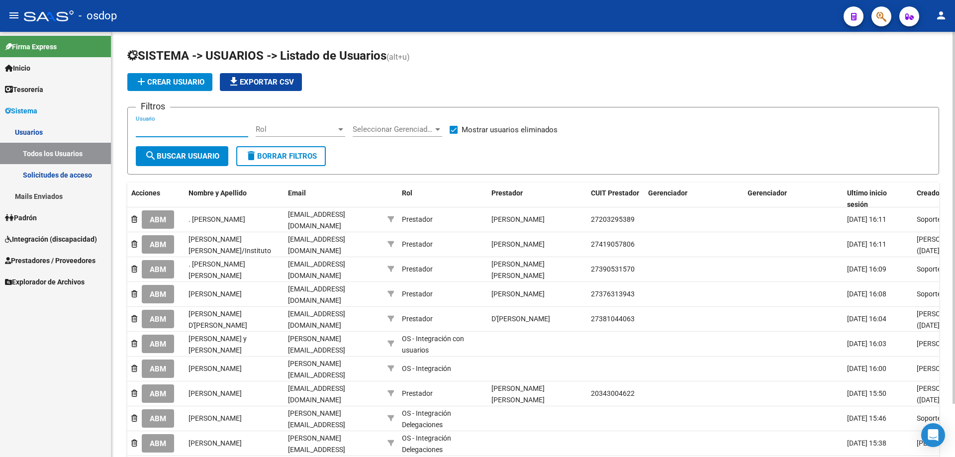
click at [137, 127] on input "Usuario" at bounding box center [192, 129] width 112 height 9
paste input "20347664627"
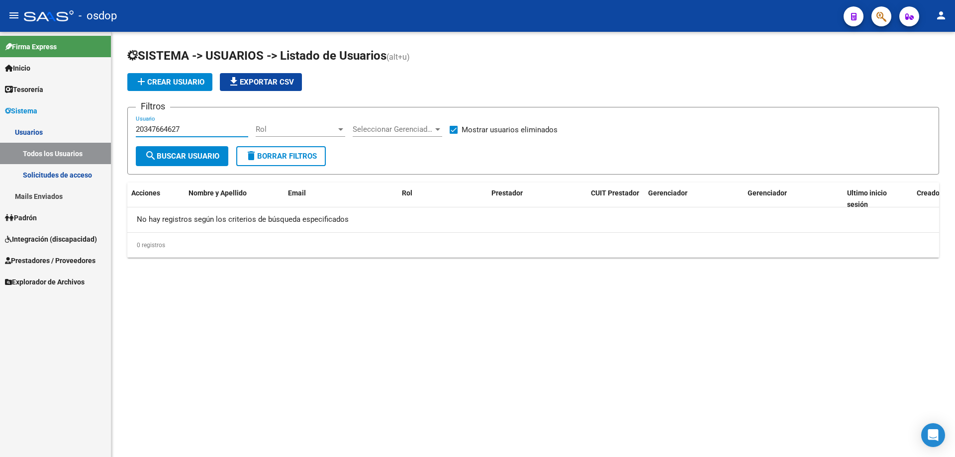
drag, startPoint x: 187, startPoint y: 129, endPoint x: 194, endPoint y: 125, distance: 8.5
click at [188, 128] on input "20347664627" at bounding box center [192, 129] width 112 height 9
type input "20347664627"
click at [454, 127] on span at bounding box center [454, 130] width 8 height 8
click at [454, 134] on input "Mostrar usuarios eliminados" at bounding box center [453, 134] width 0 height 0
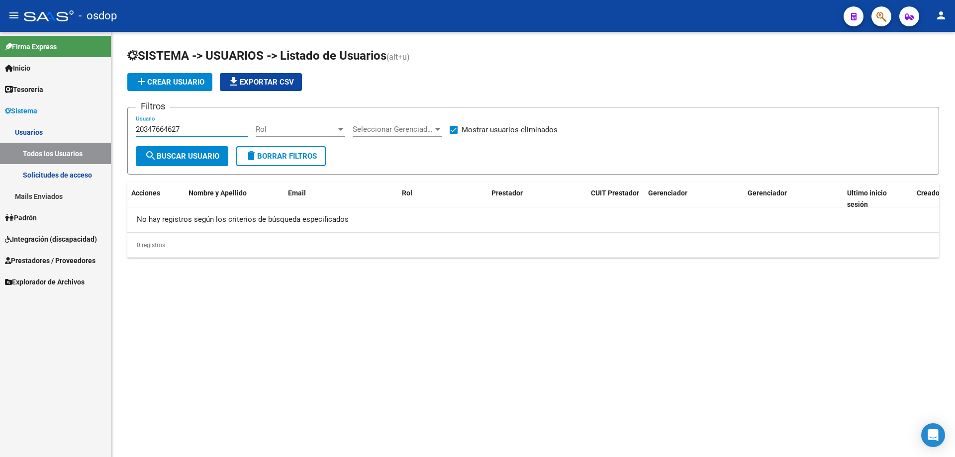
checkbox input "false"
click at [175, 152] on span "search Buscar Usuario" at bounding box center [182, 156] width 75 height 9
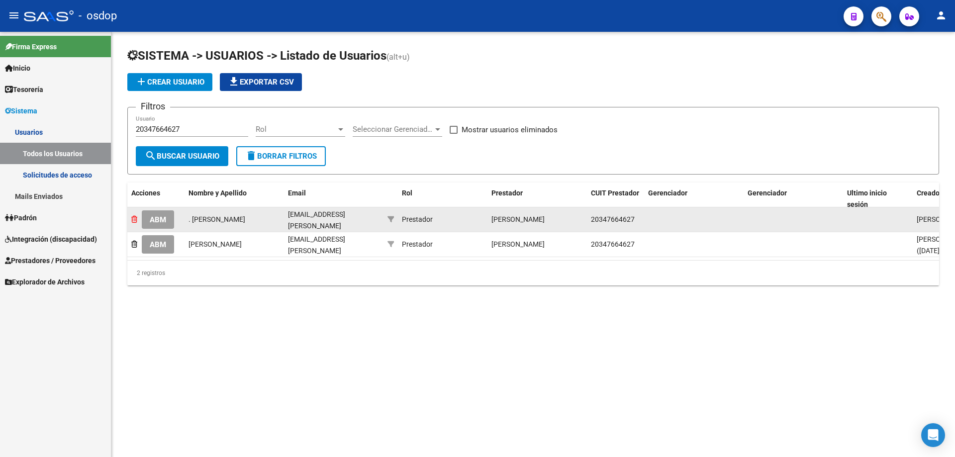
click at [134, 220] on icon at bounding box center [134, 219] width 6 height 7
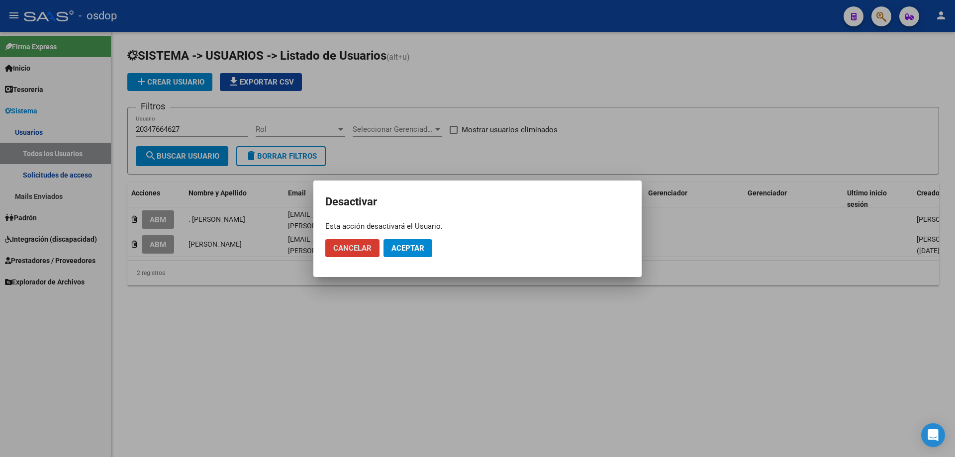
drag, startPoint x: 403, startPoint y: 247, endPoint x: 372, endPoint y: 245, distance: 31.4
click at [403, 246] on span "Aceptar" at bounding box center [407, 248] width 33 height 9
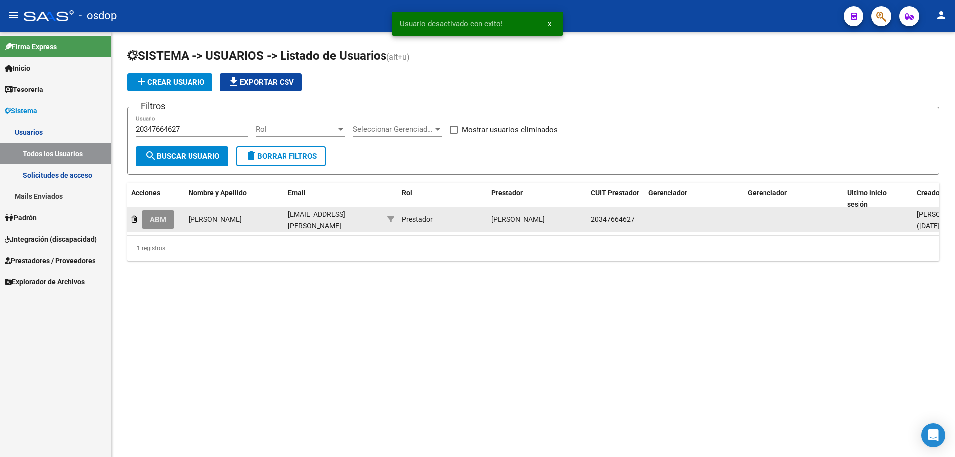
click at [161, 216] on span "ABM" at bounding box center [158, 219] width 16 height 9
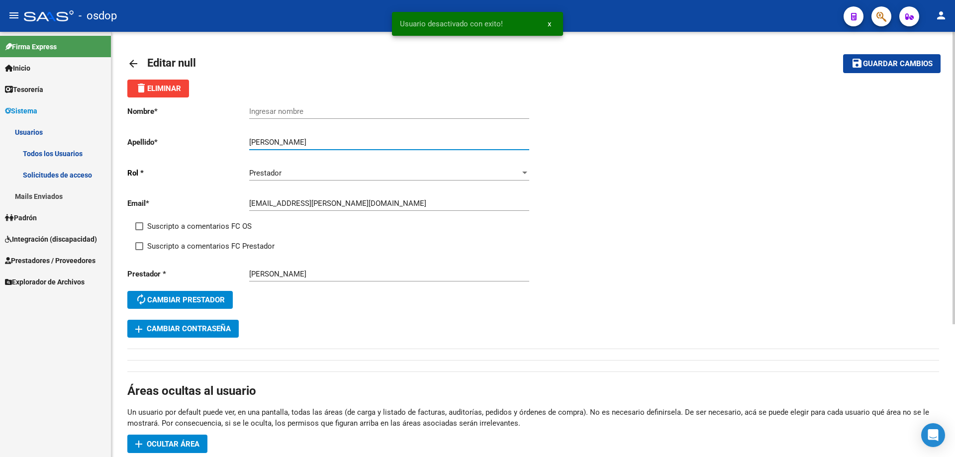
drag, startPoint x: 281, startPoint y: 140, endPoint x: 330, endPoint y: 140, distance: 49.7
click at [330, 140] on input "[PERSON_NAME]" at bounding box center [389, 142] width 280 height 9
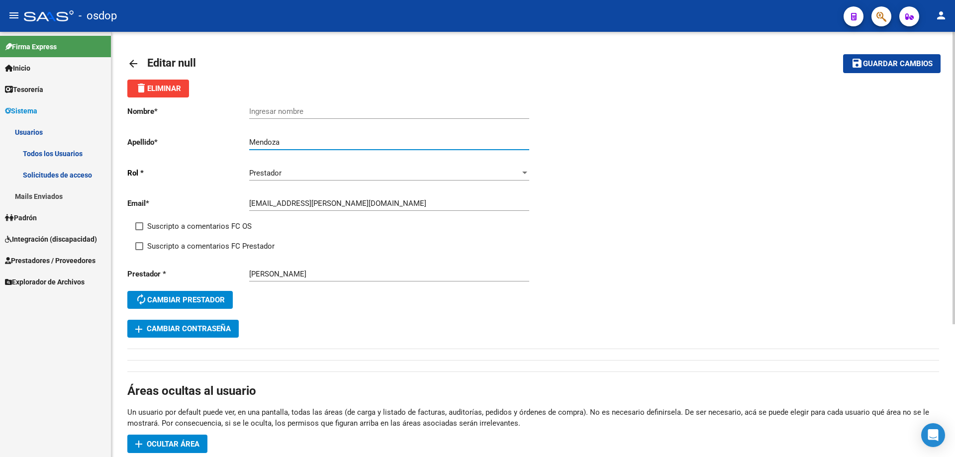
type input "Mendoza"
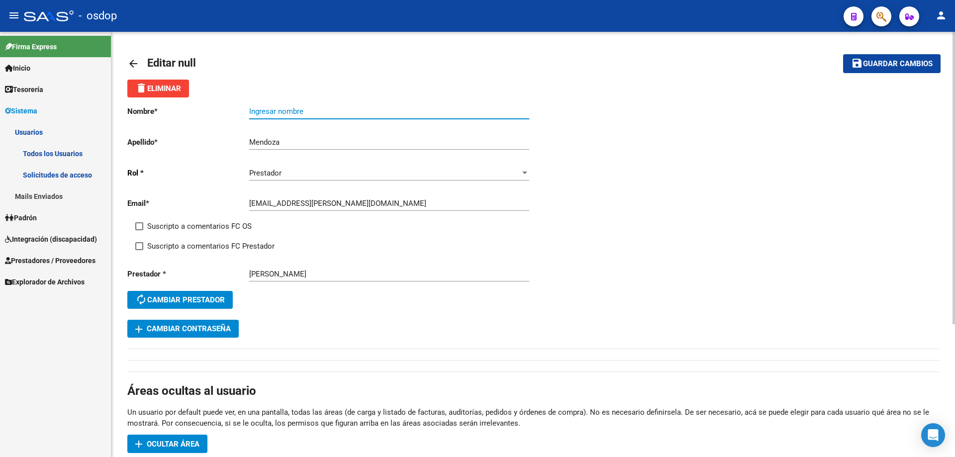
click at [252, 110] on input "Ingresar nombre" at bounding box center [389, 111] width 280 height 9
paste input "[PERSON_NAME]"
type input "[PERSON_NAME]"
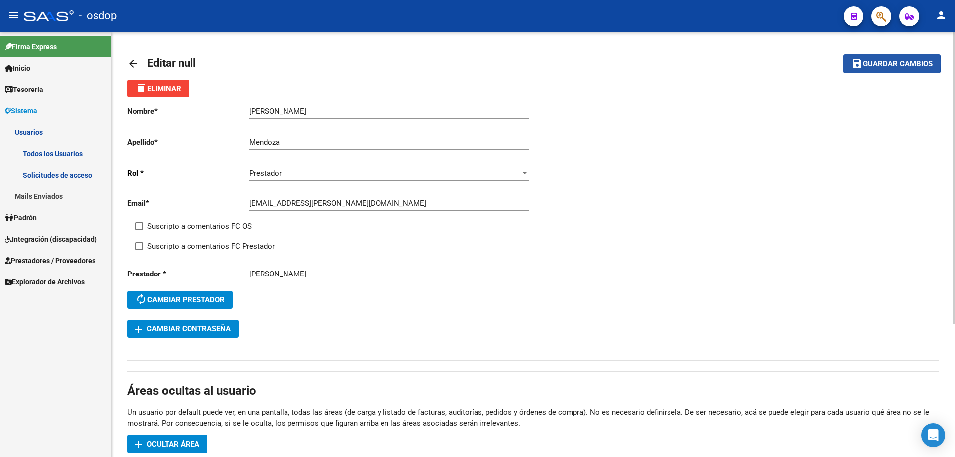
click at [862, 63] on mat-icon "save" at bounding box center [857, 63] width 12 height 12
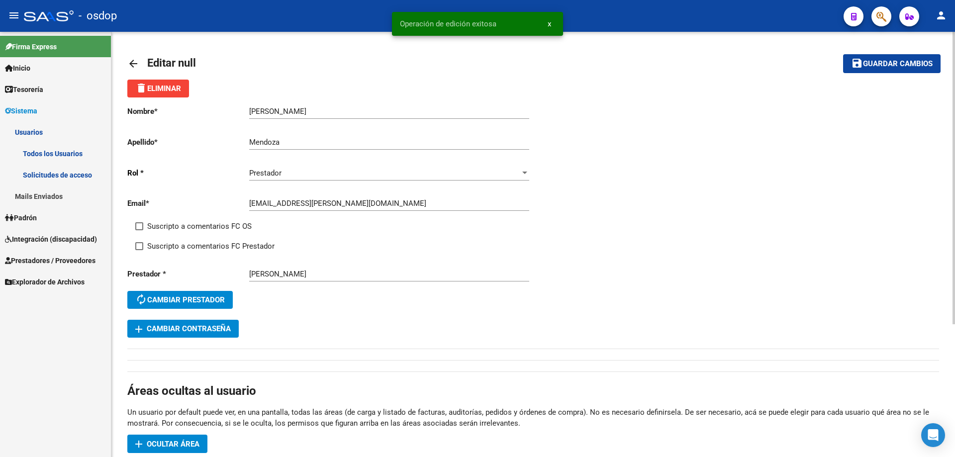
click at [129, 63] on mat-icon "arrow_back" at bounding box center [133, 64] width 12 height 12
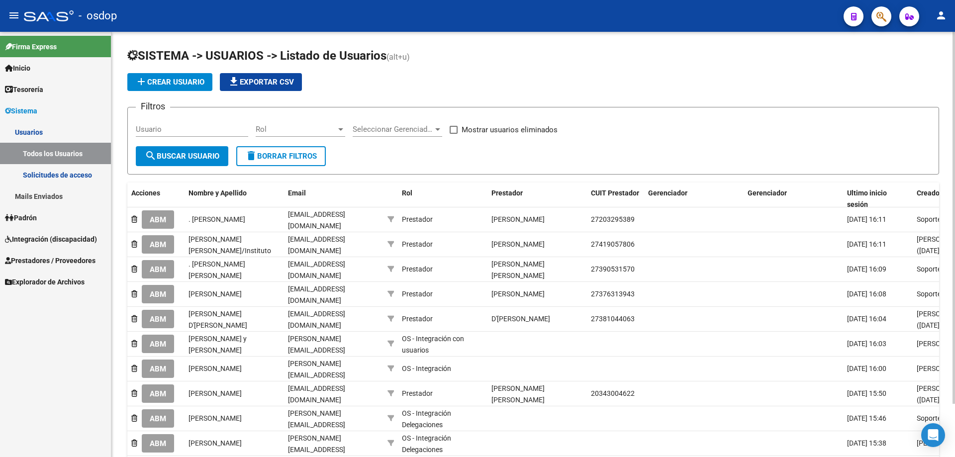
click at [64, 174] on link "Solicitudes de acceso" at bounding box center [55, 174] width 111 height 21
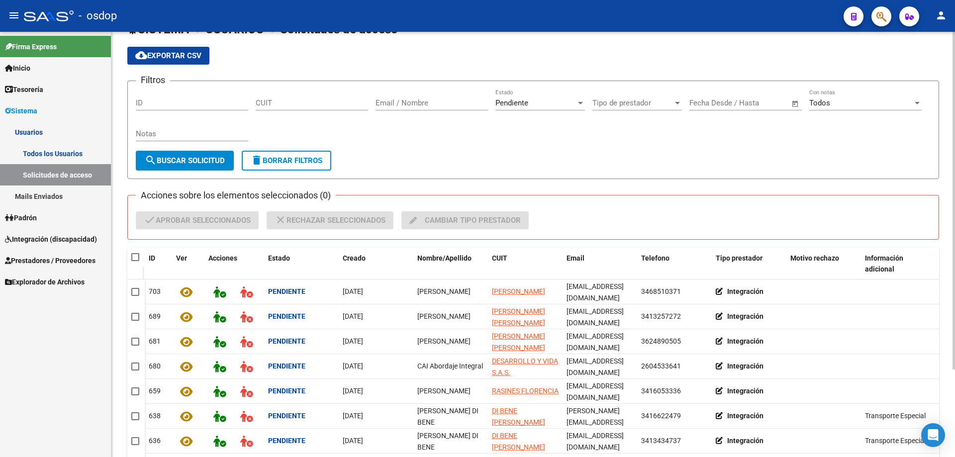
scroll to position [50, 0]
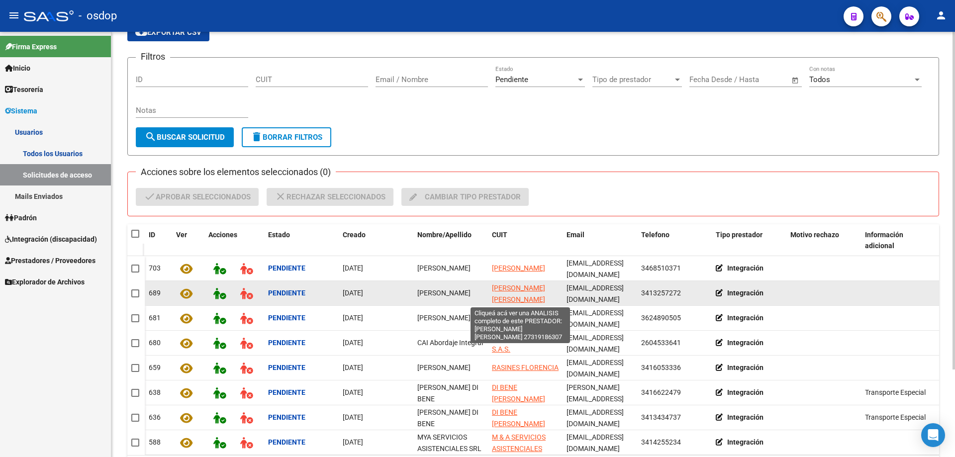
click at [502, 288] on span "[PERSON_NAME] [PERSON_NAME]" at bounding box center [518, 293] width 53 height 19
type textarea "27319186307"
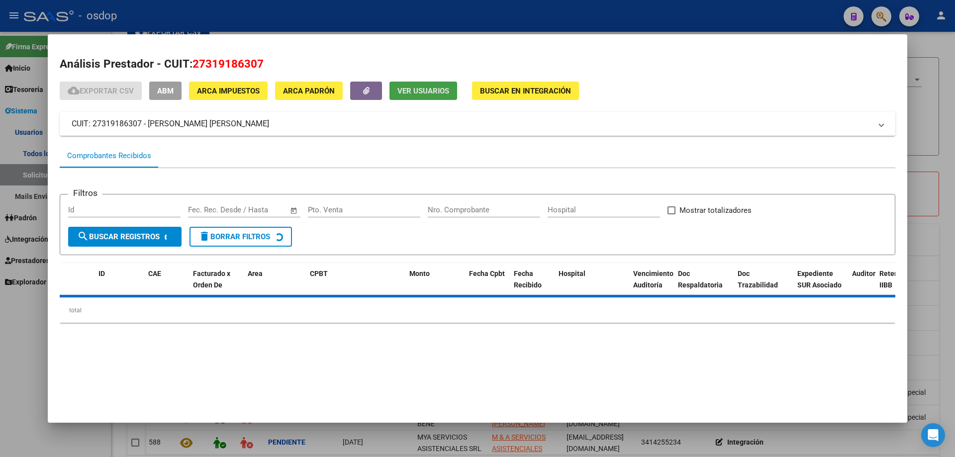
click at [414, 88] on span "Ver Usuarios" at bounding box center [423, 91] width 52 height 9
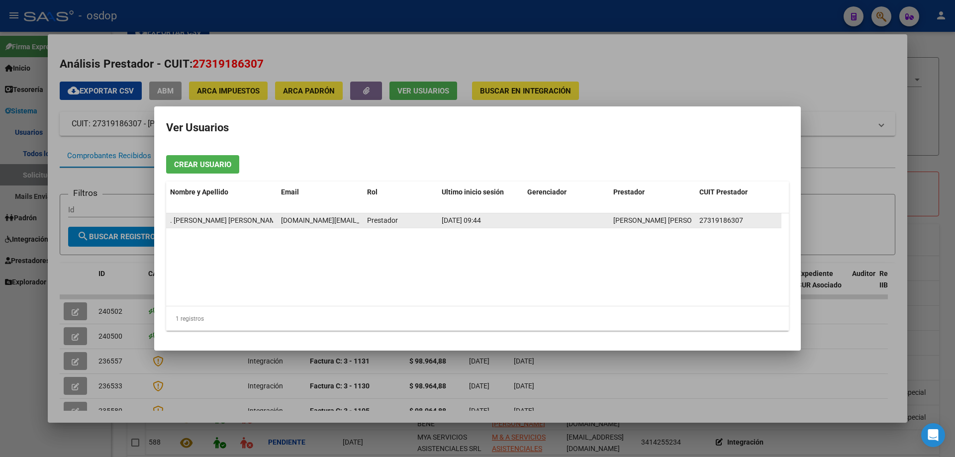
scroll to position [0, 16]
drag, startPoint x: 282, startPoint y: 219, endPoint x: 358, endPoint y: 220, distance: 75.6
click at [358, 220] on span "mariaflorencia.fm@gmail.com" at bounding box center [347, 220] width 164 height 8
copy span "mariaflorencia.fm@gmail.com"
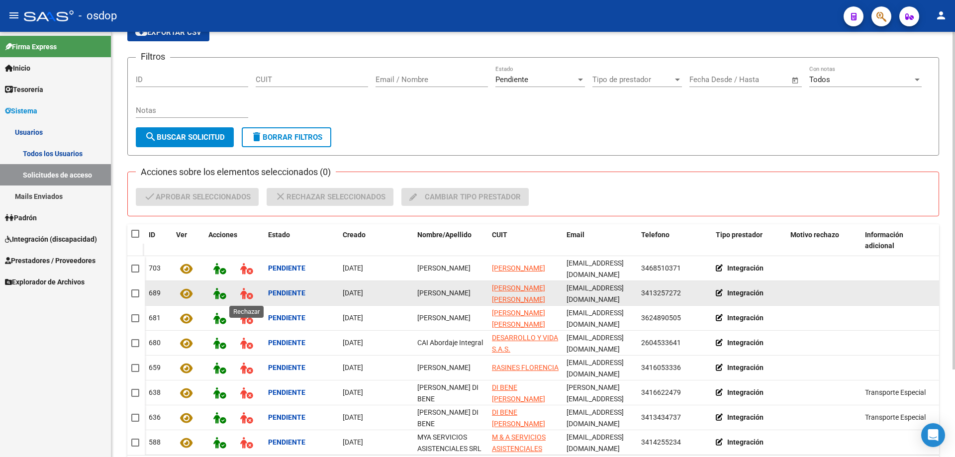
click at [246, 293] on icon at bounding box center [246, 293] width 12 height 11
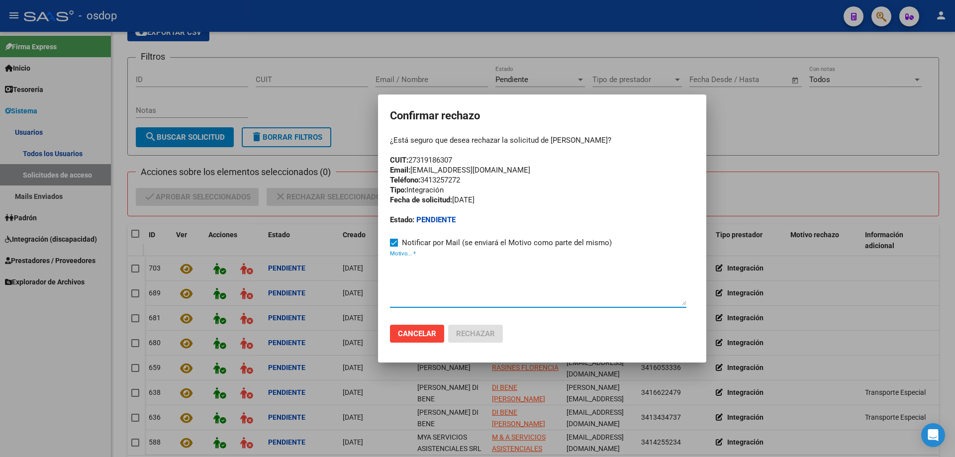
click at [395, 283] on textarea "Motivo... *" at bounding box center [538, 282] width 296 height 47
paste textarea "mariaflorencia.fm@gmail.com"
click at [390, 271] on textarea "mariaflorencia.fm@gmail.com" at bounding box center [538, 282] width 296 height 47
paste textarea "Se encuentra ACTIVA la cuenta de correo electrónico:"
type textarea "Se encuentra ACTIVA la cuenta de correo electrónico: mariaflorencia.fm@gmail.com"
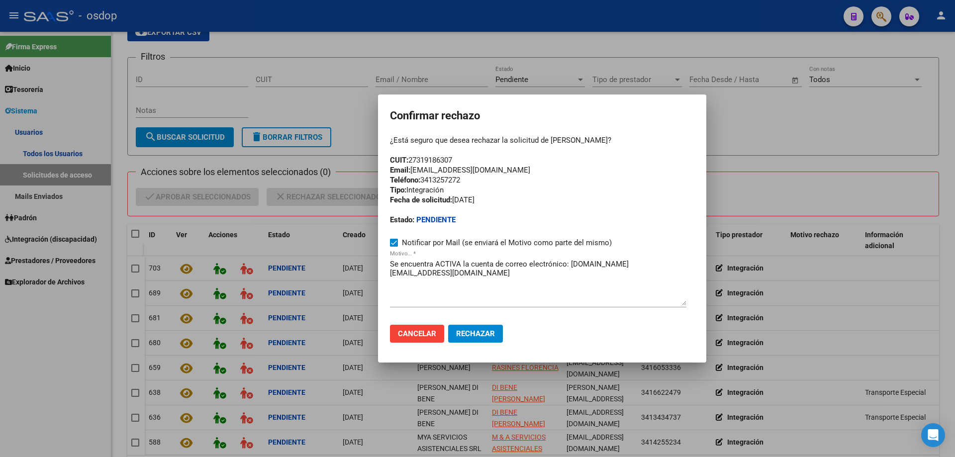
drag, startPoint x: 411, startPoint y: 158, endPoint x: 458, endPoint y: 160, distance: 46.3
click at [458, 160] on div "¿Está seguro que desea rechazar la solicitud de florencia mansilla? CUIT: 27319…" at bounding box center [542, 180] width 304 height 90
copy div "27319186307"
click at [429, 326] on button "Cancelar" at bounding box center [417, 334] width 54 height 18
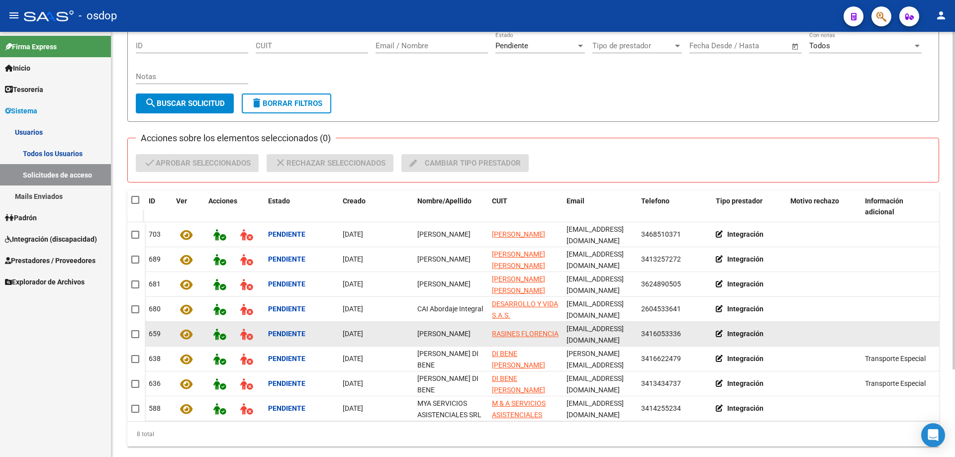
scroll to position [99, 0]
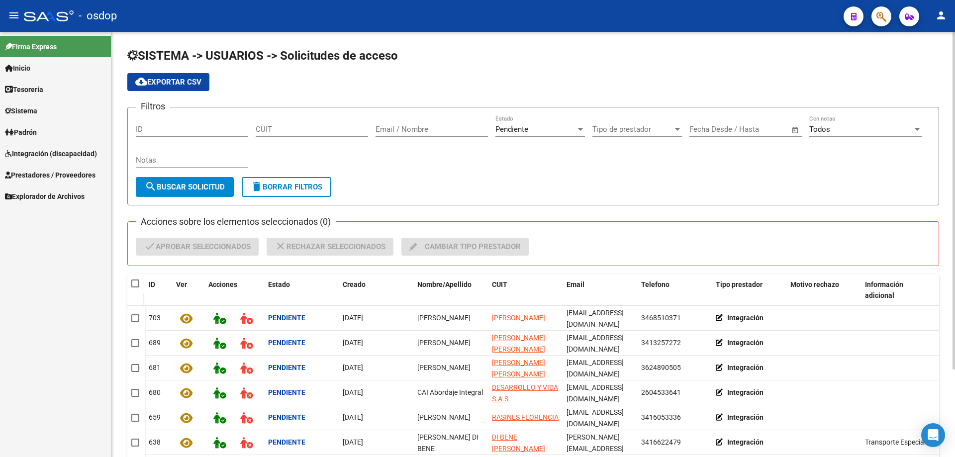
click at [256, 127] on div "Filtros ID CUIT Email / Nombre Pendiente Estado Tipo de prestador Tipo de prest…" at bounding box center [533, 146] width 795 height 62
click at [258, 127] on input "CUIT" at bounding box center [312, 129] width 112 height 9
paste input "27-38450530-4"
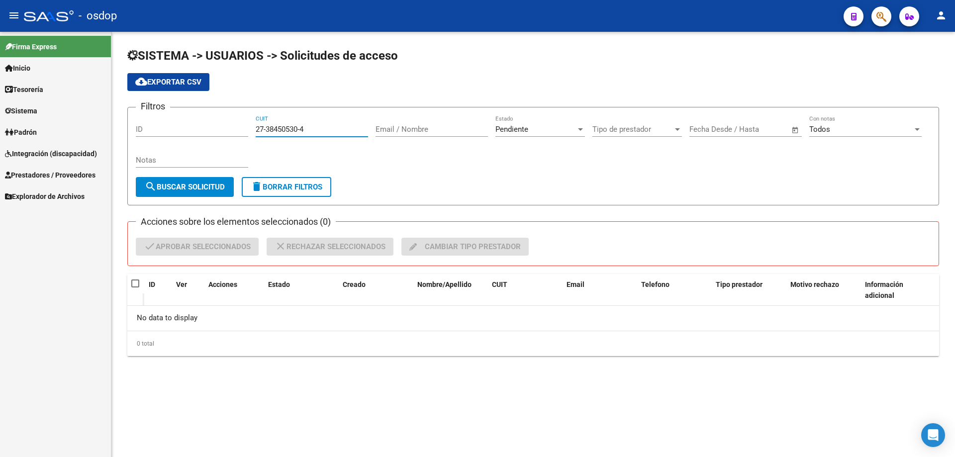
type input "27-38450530-4"
click at [14, 112] on span "Sistema" at bounding box center [21, 110] width 32 height 11
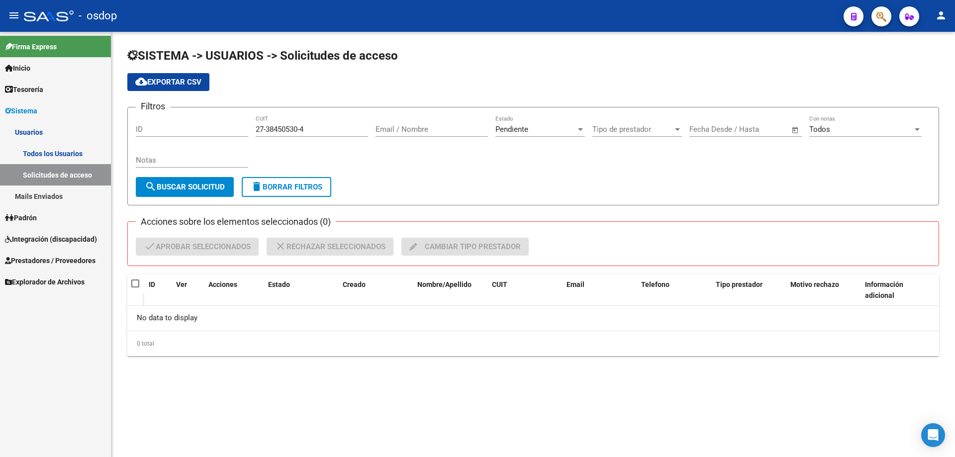
click at [35, 128] on link "Usuarios" at bounding box center [55, 131] width 111 height 21
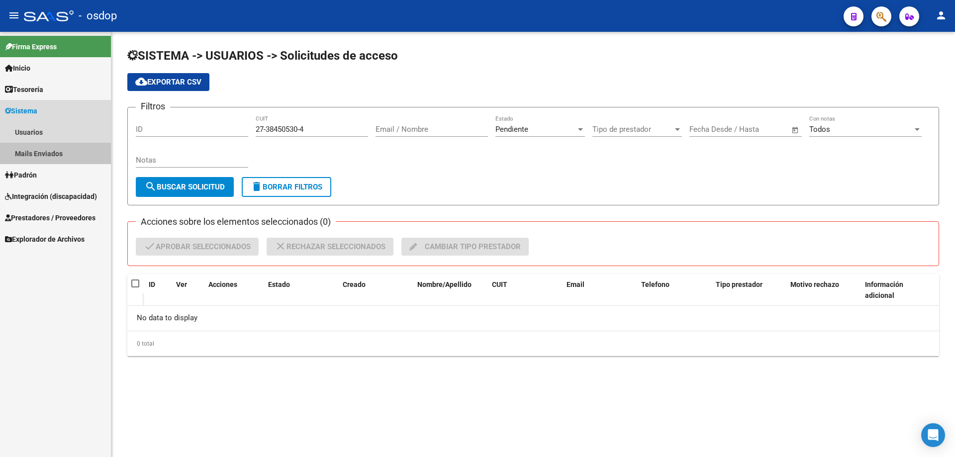
click at [46, 151] on link "Mails Enviados" at bounding box center [55, 153] width 111 height 21
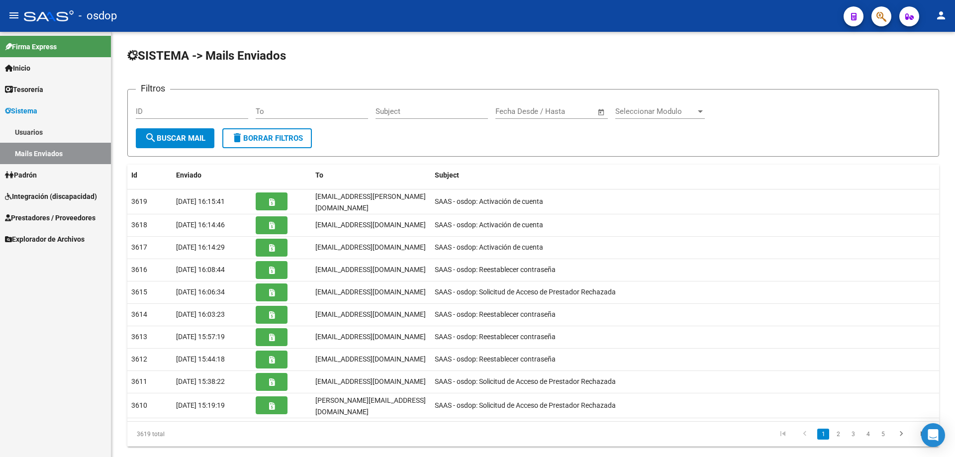
click at [33, 133] on link "Usuarios" at bounding box center [55, 131] width 111 height 21
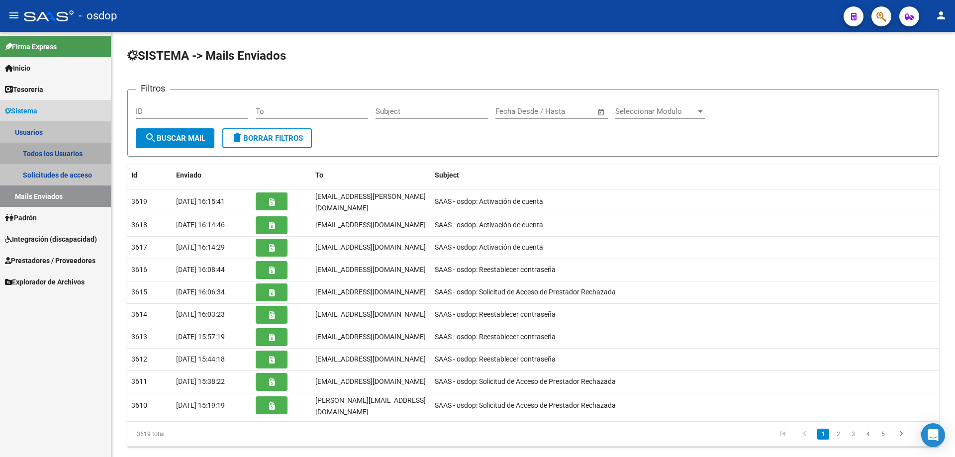
click at [51, 150] on link "Todos los Usuarios" at bounding box center [55, 153] width 111 height 21
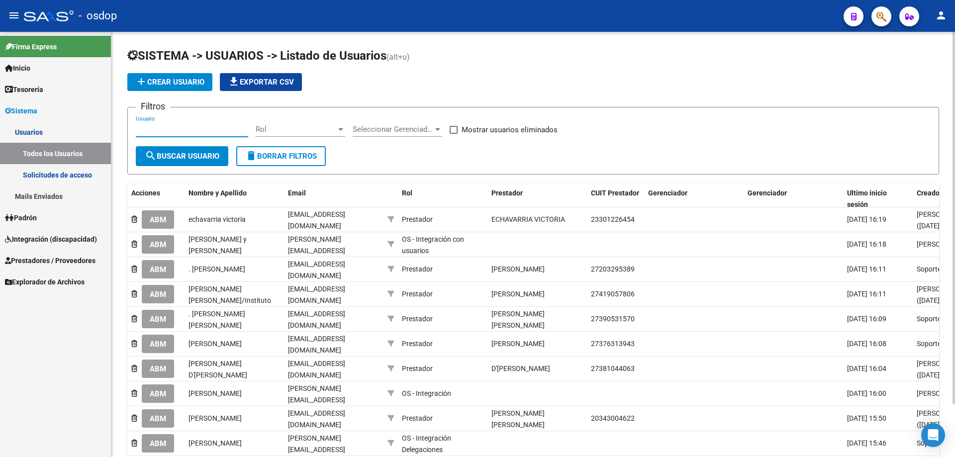
click at [136, 128] on input "Usuario" at bounding box center [192, 129] width 112 height 9
paste input "27384505304"
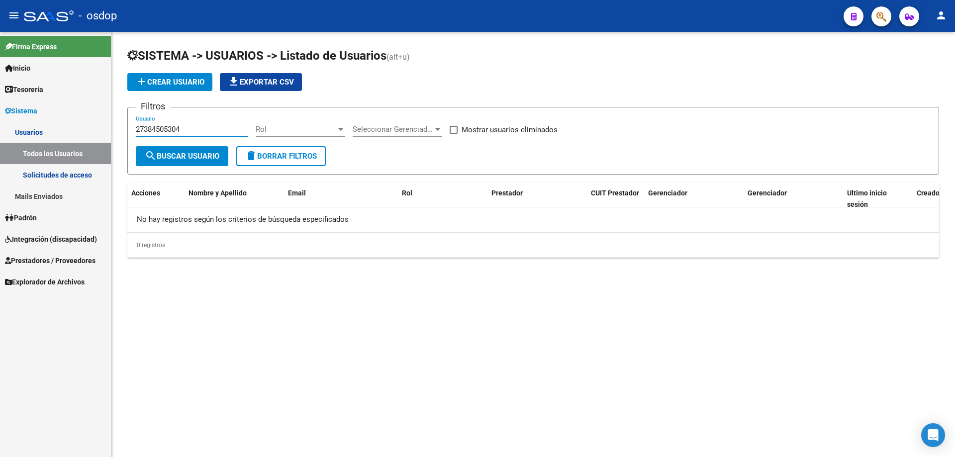
type input "27384505304"
click at [35, 153] on link "Todos los Usuarios" at bounding box center [55, 153] width 111 height 21
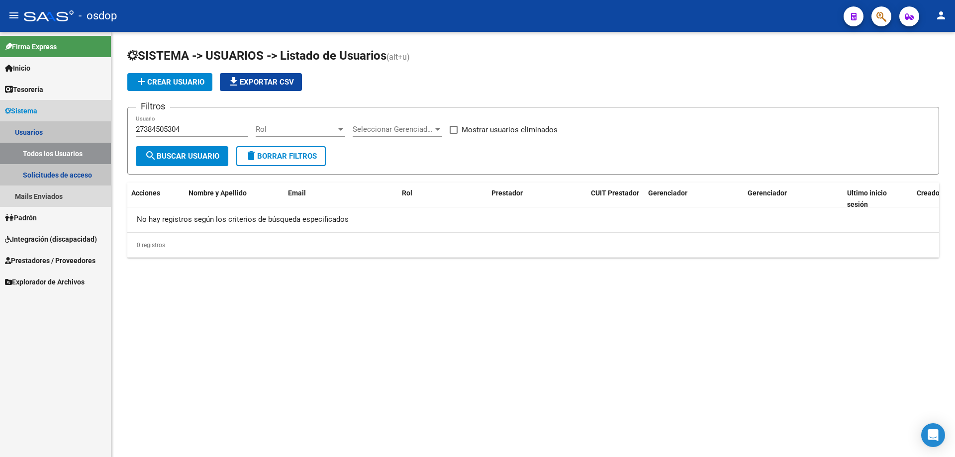
click at [35, 131] on link "Usuarios" at bounding box center [55, 131] width 111 height 21
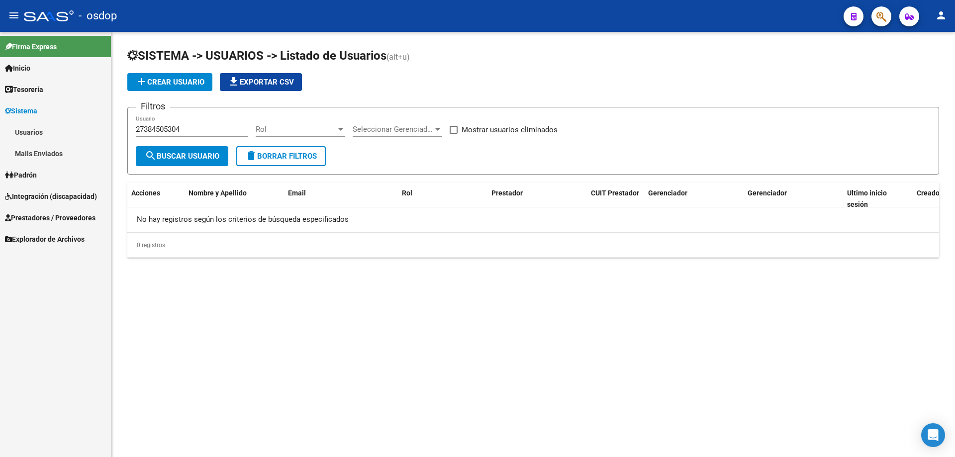
click at [39, 154] on link "Mails Enviados" at bounding box center [55, 153] width 111 height 21
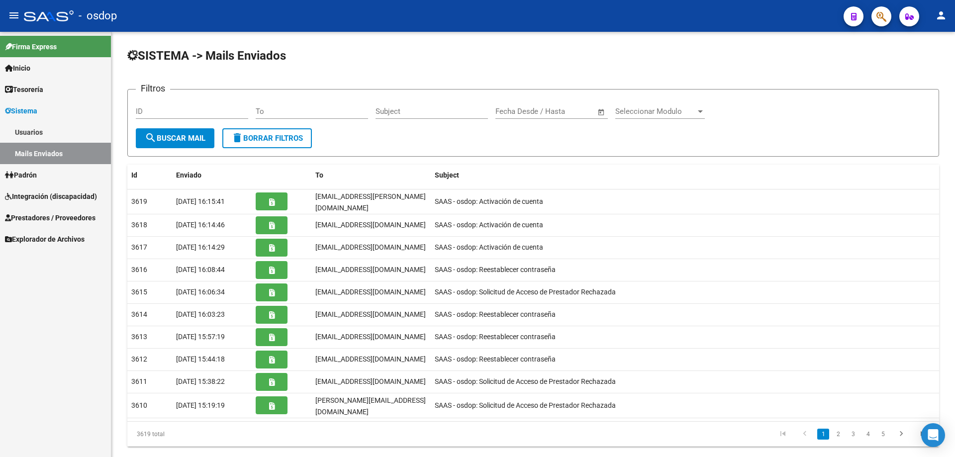
click at [35, 134] on link "Usuarios" at bounding box center [55, 131] width 111 height 21
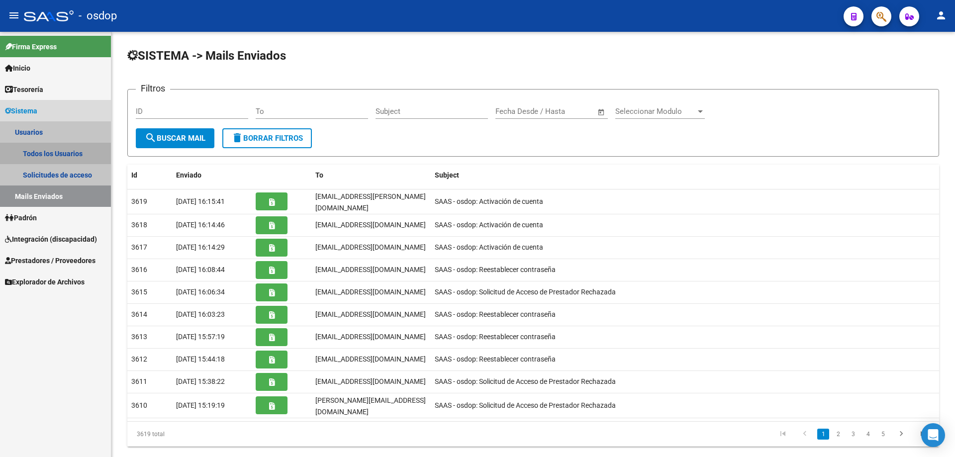
click at [43, 151] on link "Todos los Usuarios" at bounding box center [55, 153] width 111 height 21
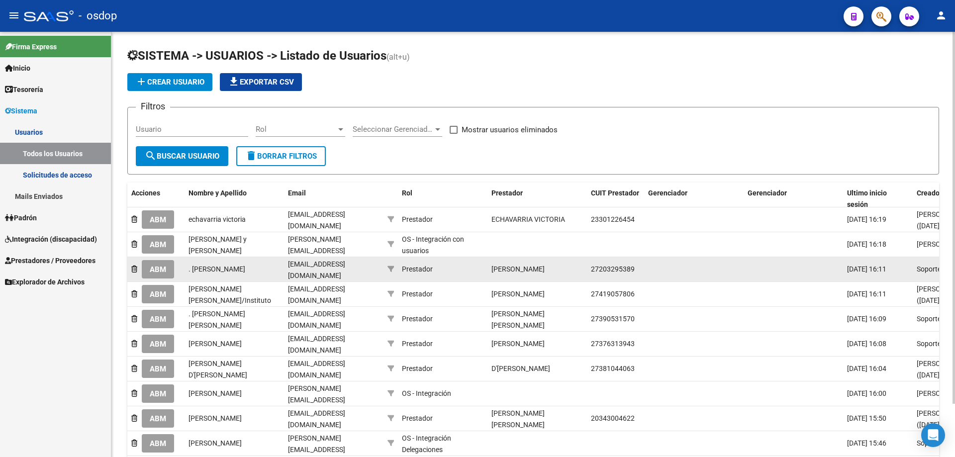
click at [157, 269] on span "ABM" at bounding box center [158, 269] width 16 height 9
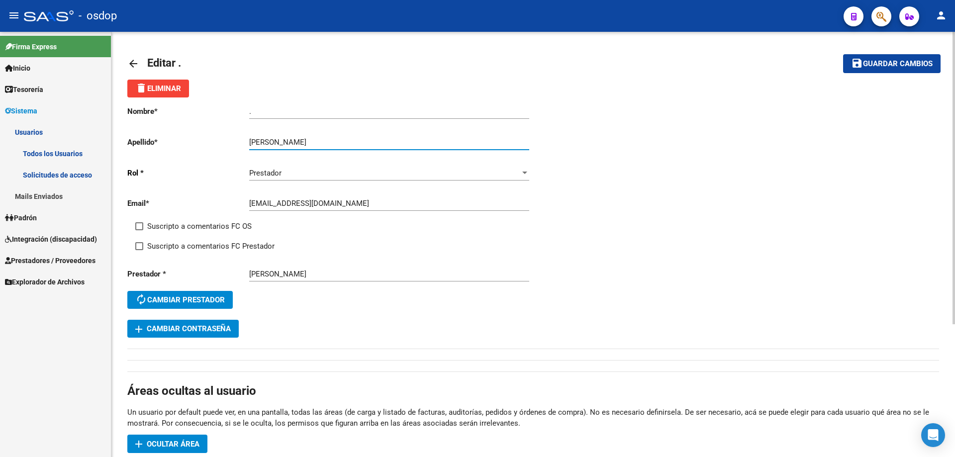
drag, startPoint x: 283, startPoint y: 142, endPoint x: 336, endPoint y: 143, distance: 53.2
click at [336, 143] on input "[PERSON_NAME]" at bounding box center [389, 142] width 280 height 9
type input "[PERSON_NAME]"
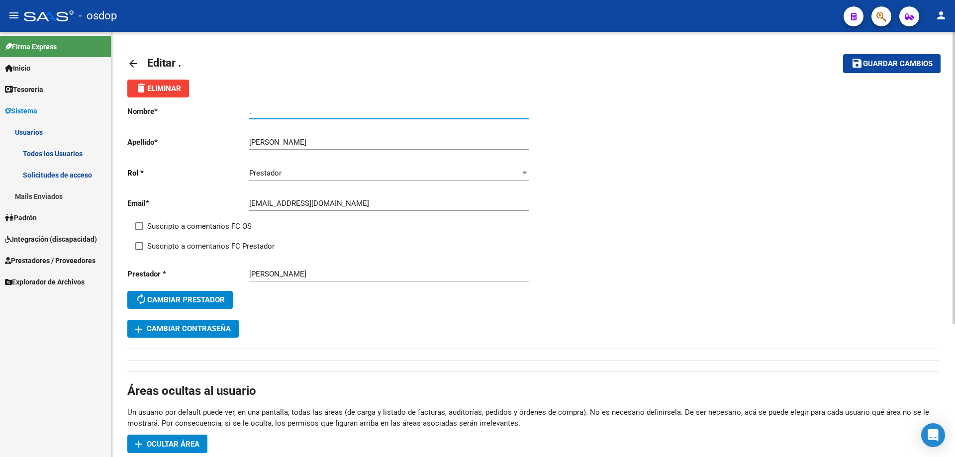
drag, startPoint x: 259, startPoint y: 112, endPoint x: 221, endPoint y: 110, distance: 37.8
click at [221, 110] on app-form-text-field "Nombre * . Ingresar nombre" at bounding box center [328, 111] width 402 height 9
paste input "[PERSON_NAME]"
type input "[PERSON_NAME]"
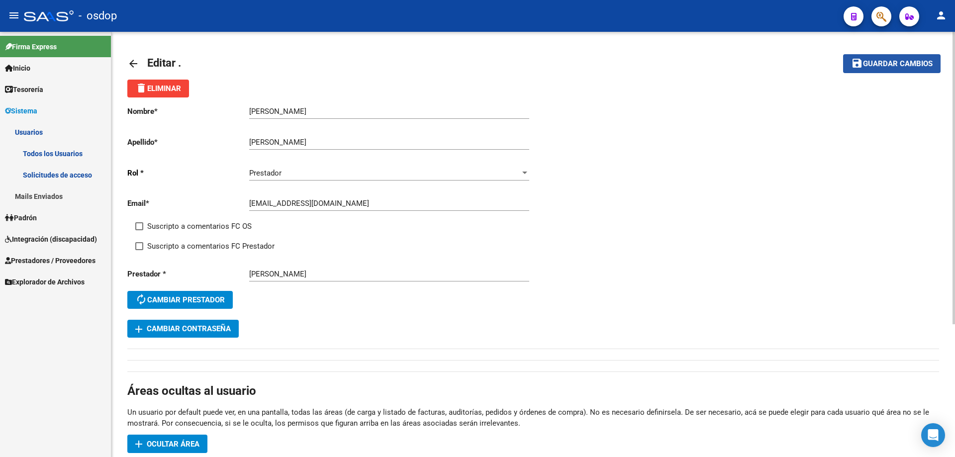
click at [874, 67] on button "save Guardar cambios" at bounding box center [891, 63] width 97 height 18
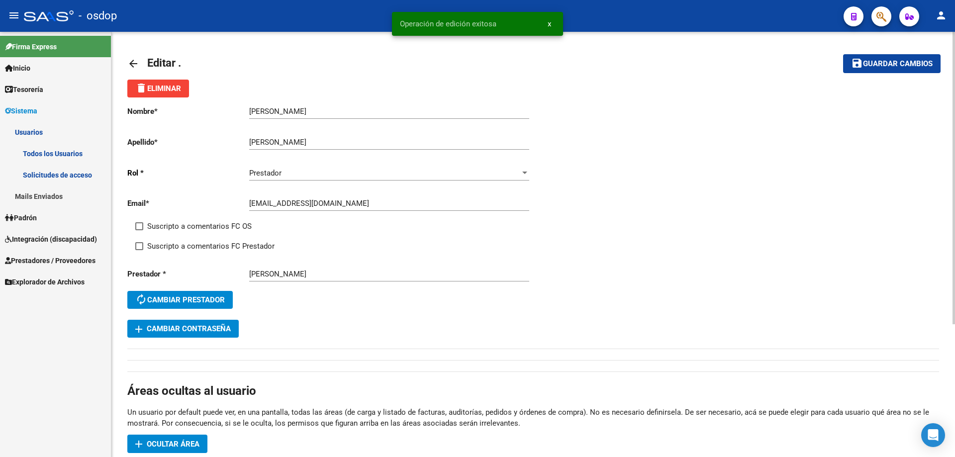
click at [141, 63] on link "arrow_back" at bounding box center [137, 63] width 20 height 23
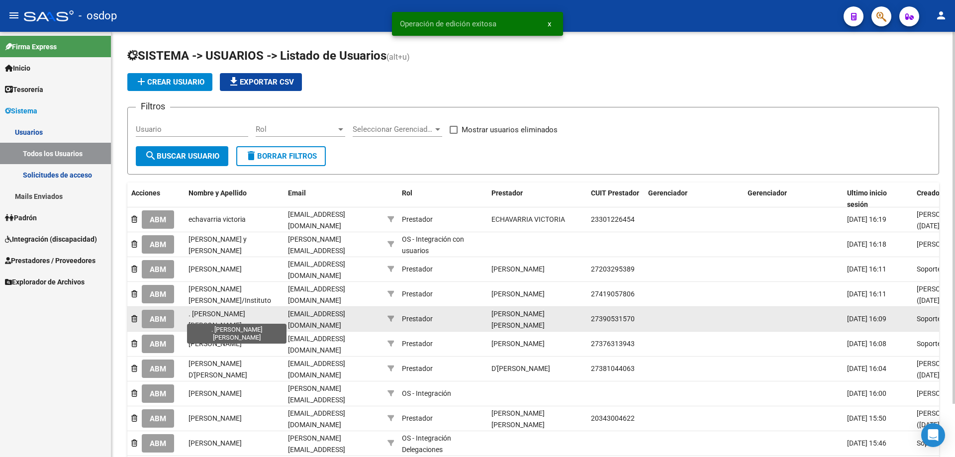
click at [231, 317] on span ". [PERSON_NAME] [PERSON_NAME]" at bounding box center [216, 319] width 57 height 19
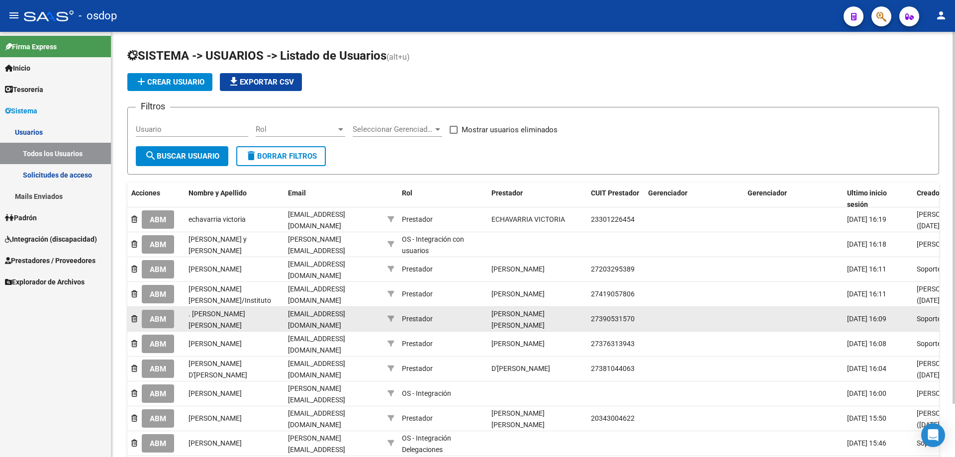
click at [156, 317] on span "ABM" at bounding box center [158, 319] width 16 height 9
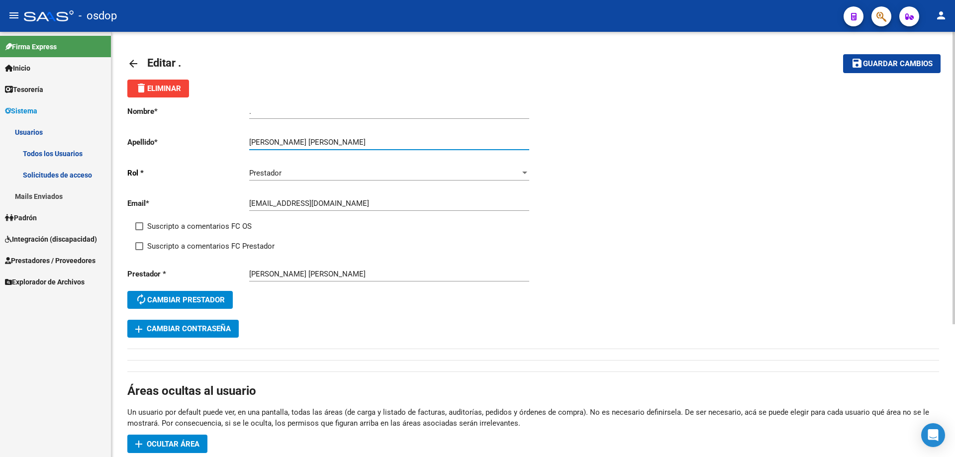
drag, startPoint x: 273, startPoint y: 140, endPoint x: 335, endPoint y: 141, distance: 61.7
click at [335, 141] on input "[PERSON_NAME] [PERSON_NAME]" at bounding box center [389, 142] width 280 height 9
type input "OJEDA"
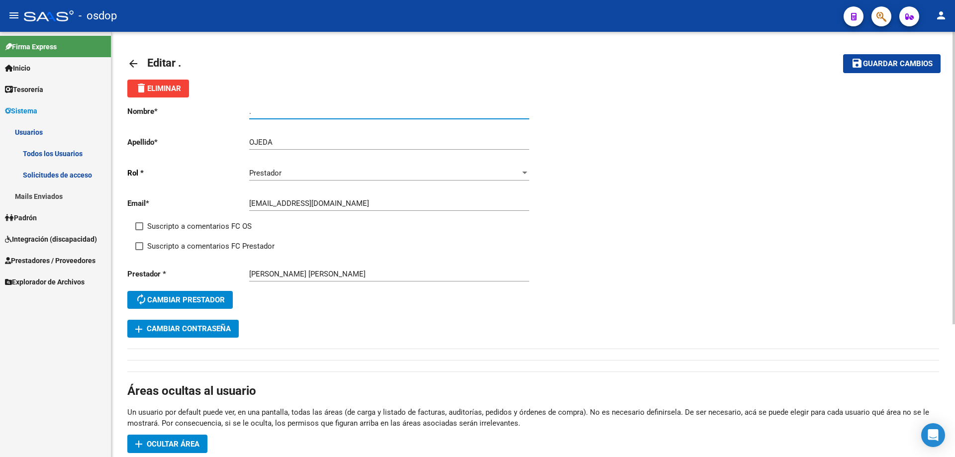
drag, startPoint x: 265, startPoint y: 112, endPoint x: 220, endPoint y: 107, distance: 45.0
click at [220, 107] on app-form-text-field "Nombre * . Ingresar nombre" at bounding box center [328, 111] width 402 height 9
paste input "[PERSON_NAME]"
click at [252, 110] on input "[PERSON_NAME]" at bounding box center [389, 111] width 280 height 9
type input "[PERSON_NAME]"
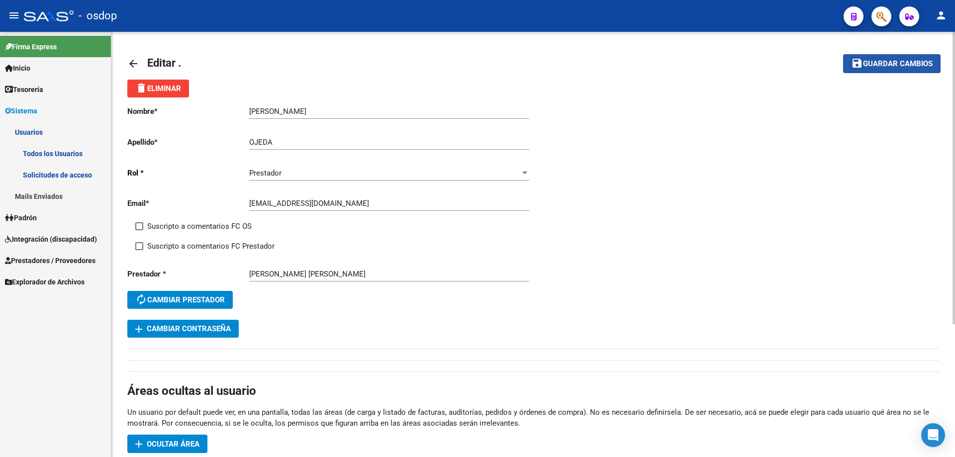
click at [891, 67] on span "Guardar cambios" at bounding box center [898, 64] width 70 height 9
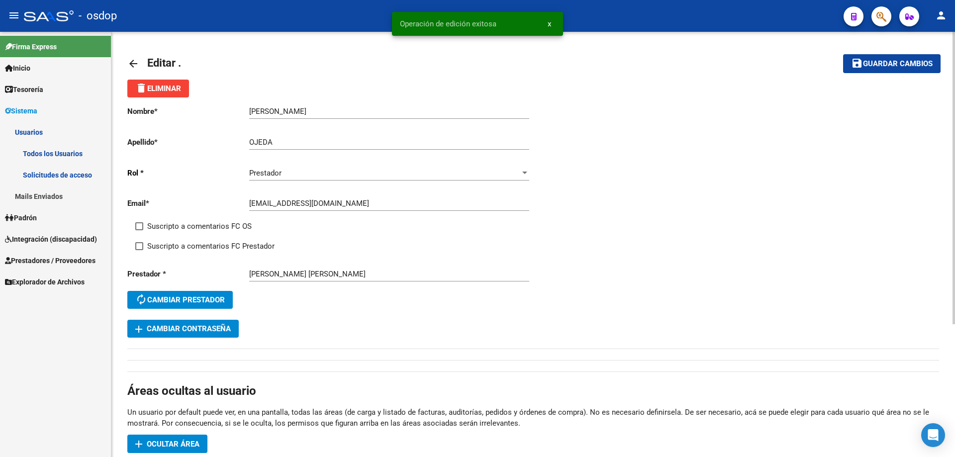
click at [134, 59] on mat-icon "arrow_back" at bounding box center [133, 64] width 12 height 12
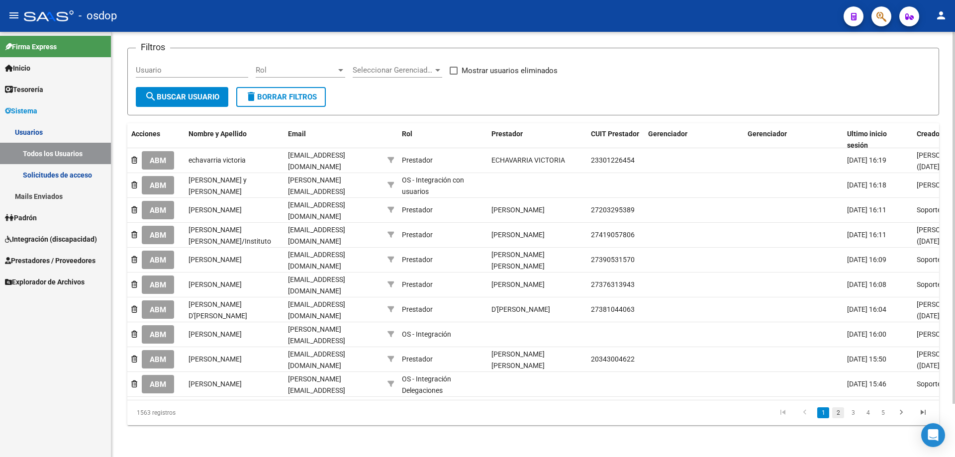
click at [838, 412] on link "2" at bounding box center [838, 412] width 12 height 11
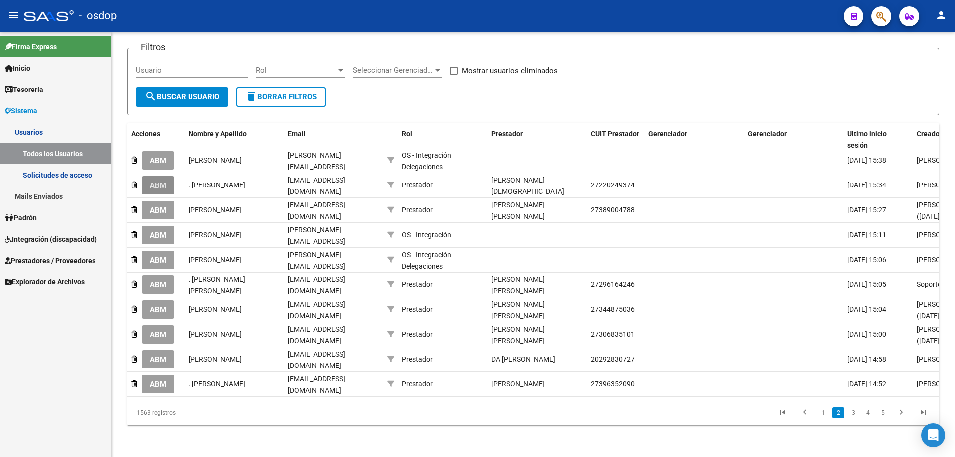
drag, startPoint x: 158, startPoint y: 183, endPoint x: 171, endPoint y: 184, distance: 13.5
click at [158, 183] on span "ABM" at bounding box center [158, 185] width 16 height 9
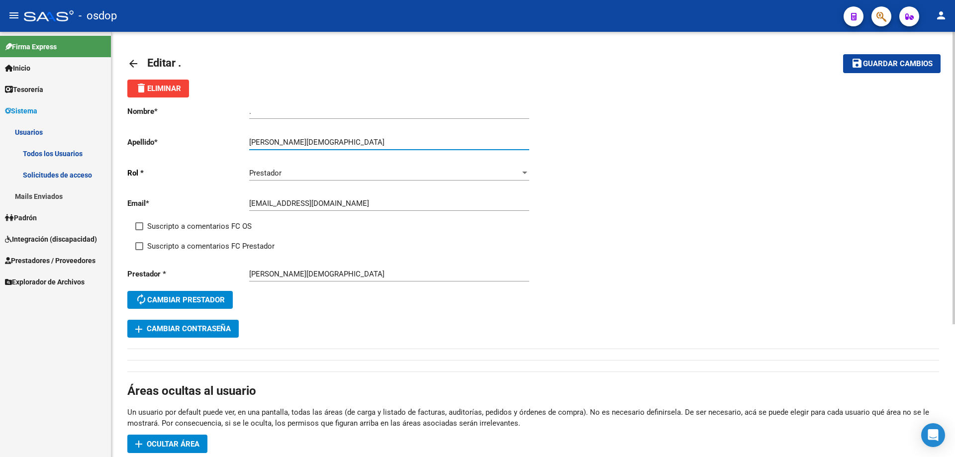
drag, startPoint x: 278, startPoint y: 142, endPoint x: 342, endPoint y: 142, distance: 63.7
click at [342, 142] on input "[PERSON_NAME][DEMOGRAPHIC_DATA]" at bounding box center [389, 142] width 280 height 9
type input "[PERSON_NAME]"
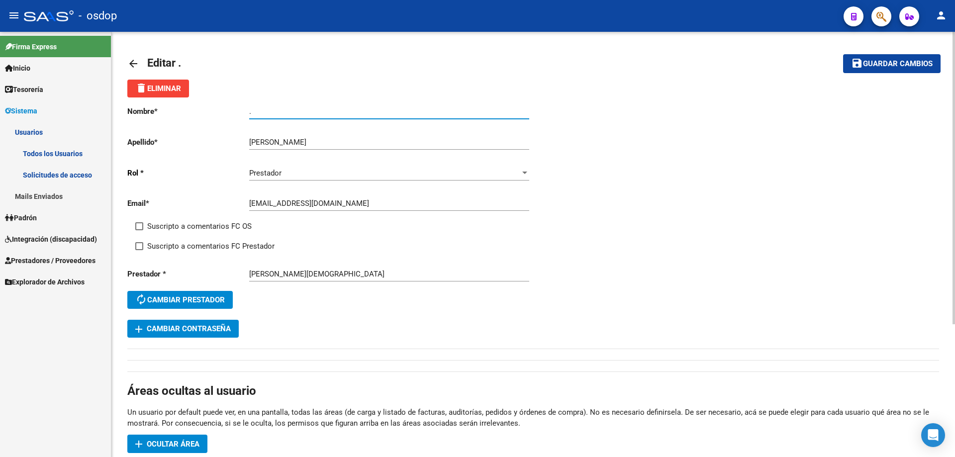
drag, startPoint x: 241, startPoint y: 110, endPoint x: 215, endPoint y: 107, distance: 25.6
click at [208, 110] on app-form-text-field "Nombre * . Ingresar nombre" at bounding box center [328, 111] width 402 height 9
paste input "[PERSON_NAME]"
type input "[PERSON_NAME]"
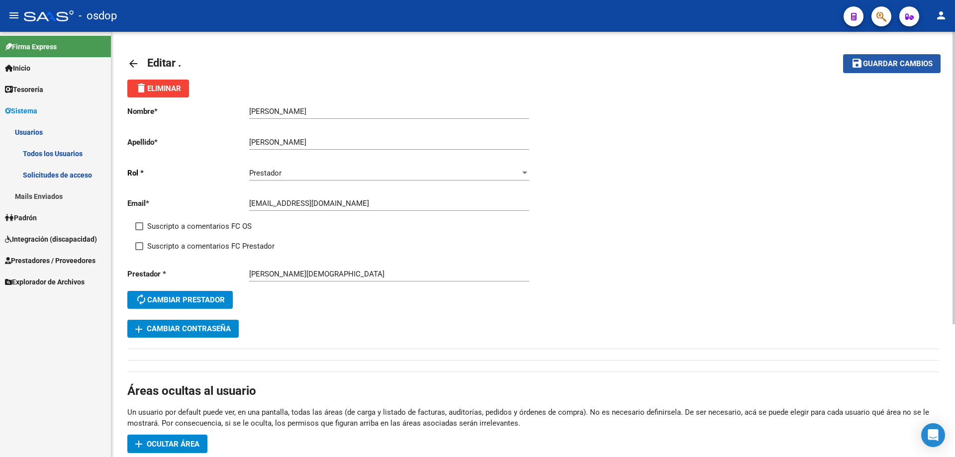
click at [871, 64] on span "save Guardar cambios" at bounding box center [892, 63] width 82 height 9
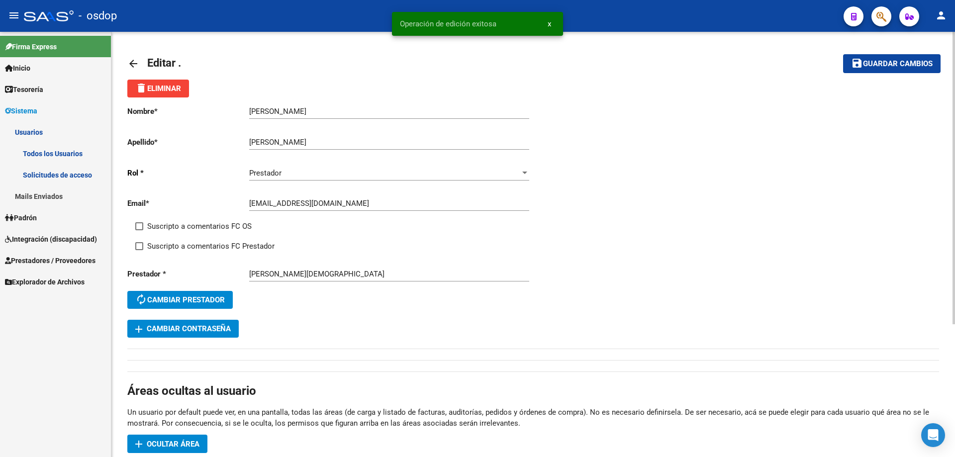
click at [133, 61] on mat-icon "arrow_back" at bounding box center [133, 64] width 12 height 12
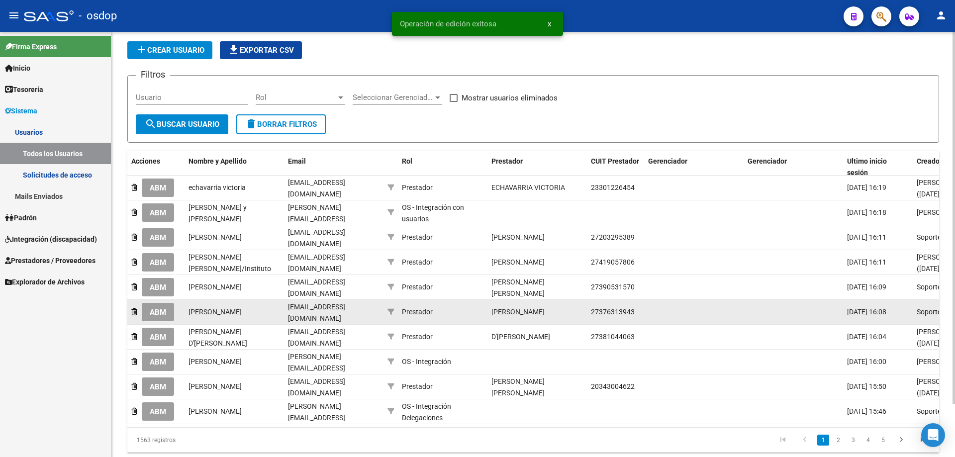
scroll to position [61, 0]
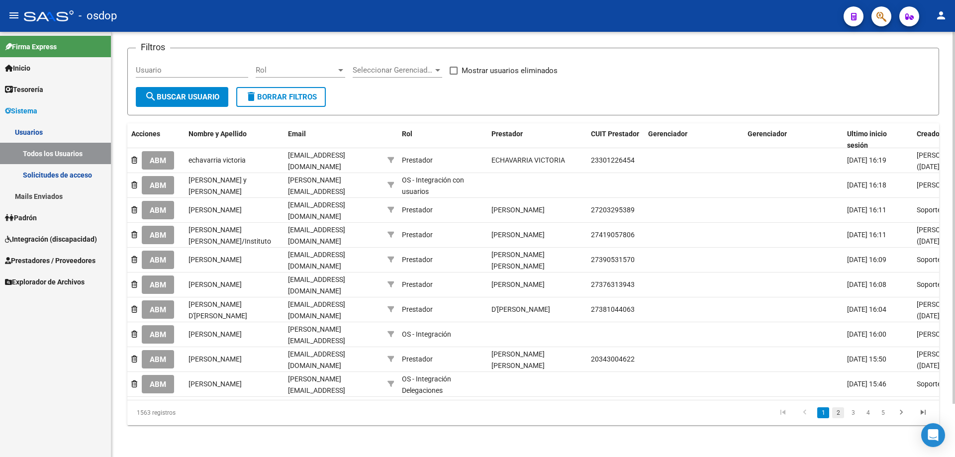
click at [839, 412] on link "2" at bounding box center [838, 412] width 12 height 11
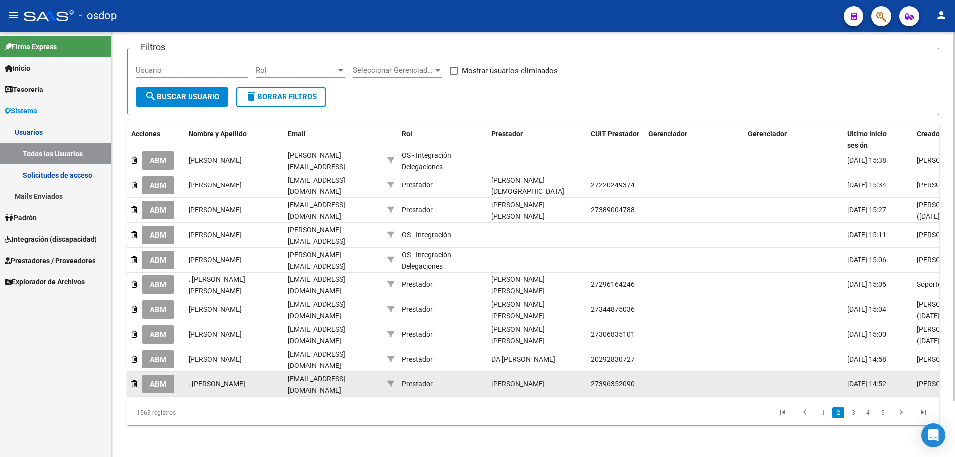
click at [160, 380] on span "ABM" at bounding box center [158, 384] width 16 height 9
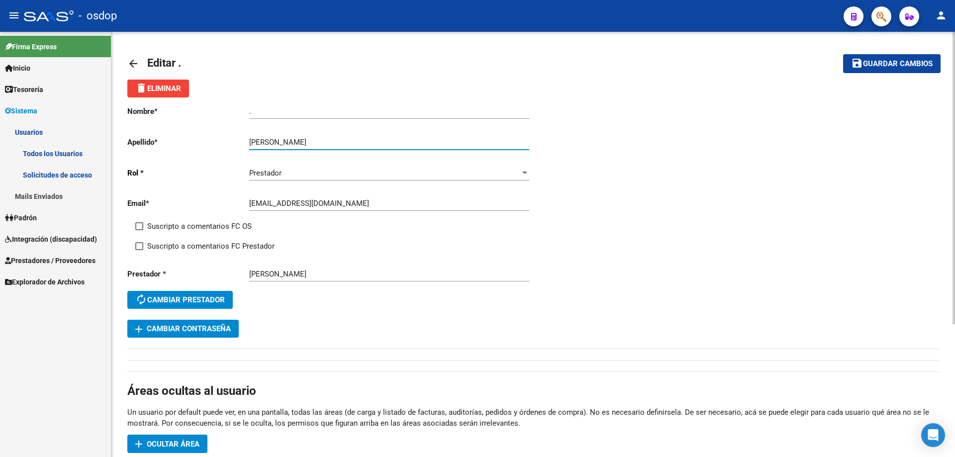
drag, startPoint x: 280, startPoint y: 143, endPoint x: 377, endPoint y: 143, distance: 97.5
click at [377, 143] on input "[PERSON_NAME]" at bounding box center [389, 142] width 280 height 9
type input "[PERSON_NAME]"
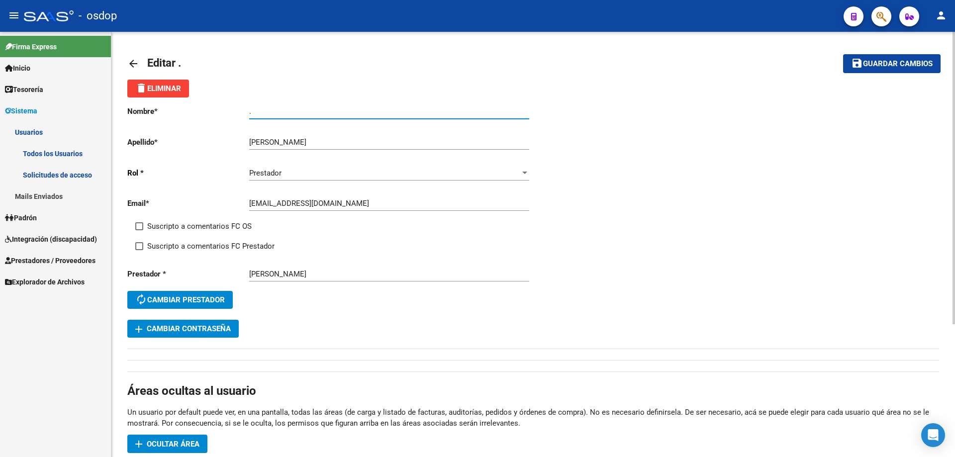
drag, startPoint x: 287, startPoint y: 109, endPoint x: 271, endPoint y: 97, distance: 20.6
click at [186, 109] on app-form-text-field "Nombre * . Ingresar nombre" at bounding box center [328, 111] width 402 height 9
paste input "[PERSON_NAME]"
type input "[PERSON_NAME]"
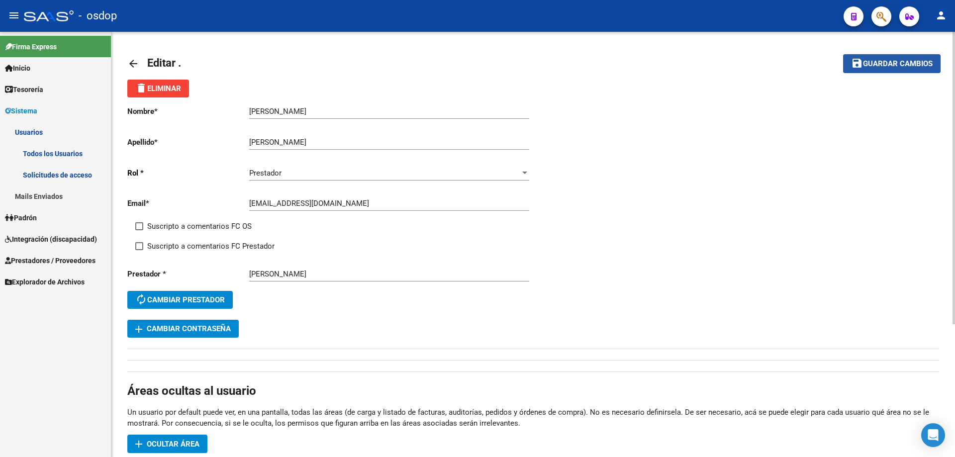
click at [868, 65] on span "Guardar cambios" at bounding box center [898, 64] width 70 height 9
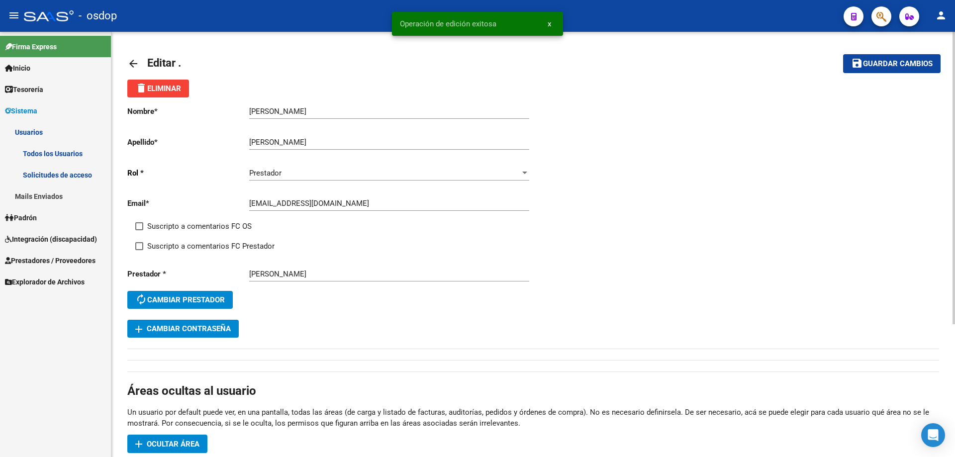
click at [130, 60] on mat-icon "arrow_back" at bounding box center [133, 64] width 12 height 12
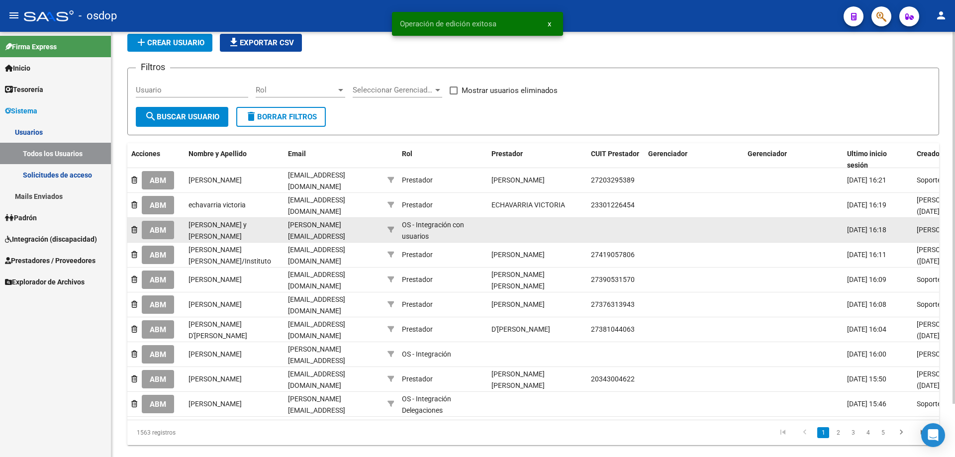
scroll to position [61, 0]
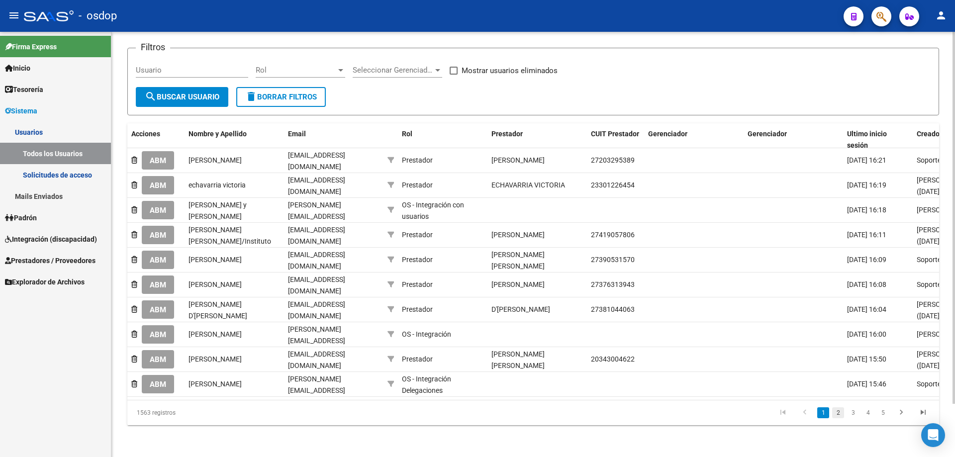
click at [838, 415] on link "2" at bounding box center [838, 412] width 12 height 11
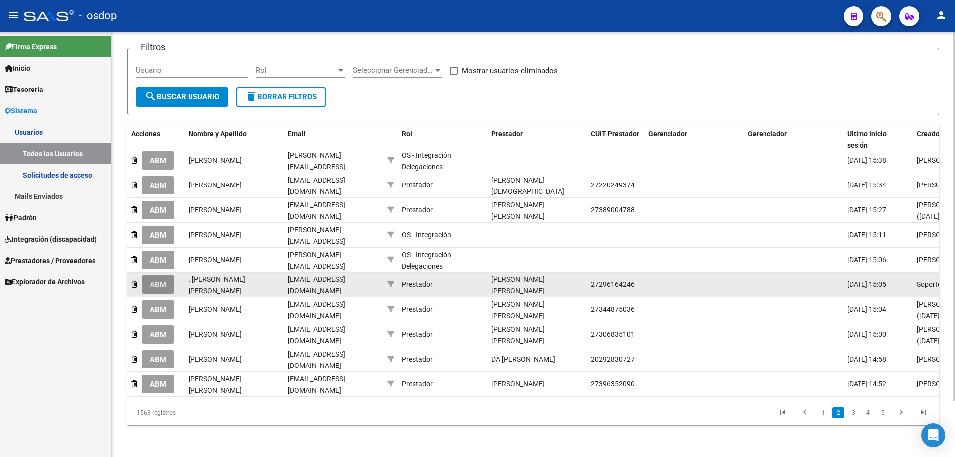
click at [161, 281] on span "ABM" at bounding box center [158, 285] width 16 height 9
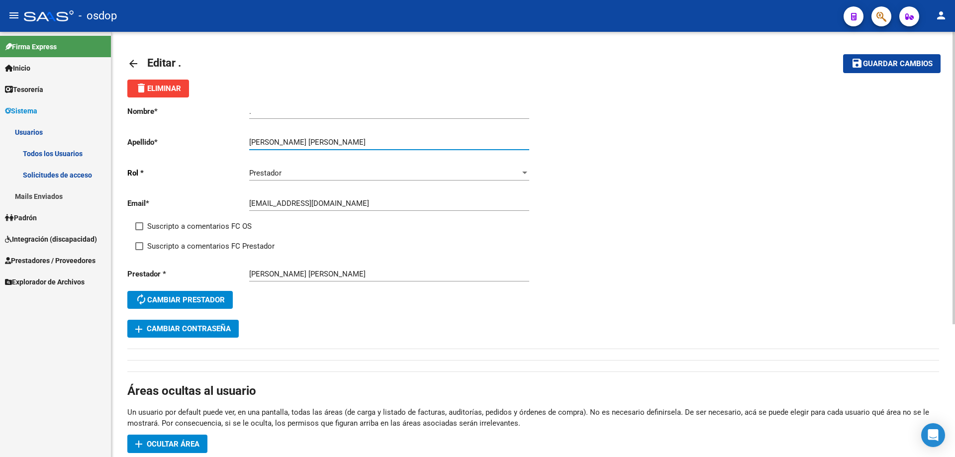
drag, startPoint x: 279, startPoint y: 141, endPoint x: 348, endPoint y: 142, distance: 68.6
click at [348, 142] on input "[PERSON_NAME] [PERSON_NAME]" at bounding box center [389, 142] width 280 height 9
type input "ABALOS"
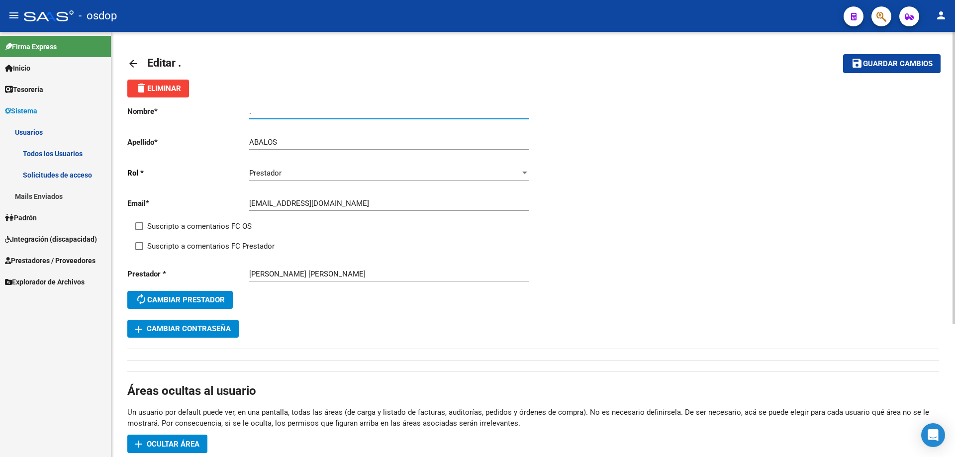
drag, startPoint x: 260, startPoint y: 110, endPoint x: 198, endPoint y: 110, distance: 61.7
click at [198, 110] on app-form-text-field "Nombre * . Ingresar nombre" at bounding box center [328, 111] width 402 height 9
paste input "[PERSON_NAME]"
type input "[PERSON_NAME]"
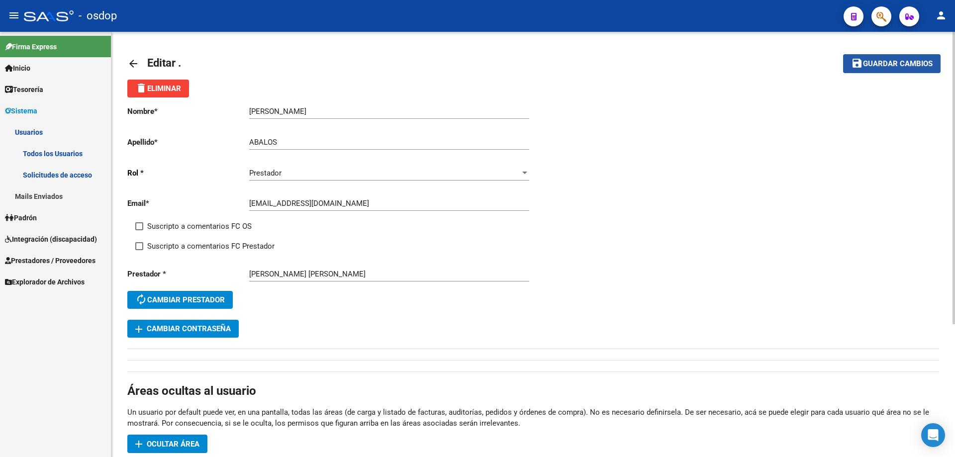
drag, startPoint x: 884, startPoint y: 60, endPoint x: 864, endPoint y: 61, distance: 19.9
click at [883, 60] on span "Guardar cambios" at bounding box center [898, 64] width 70 height 9
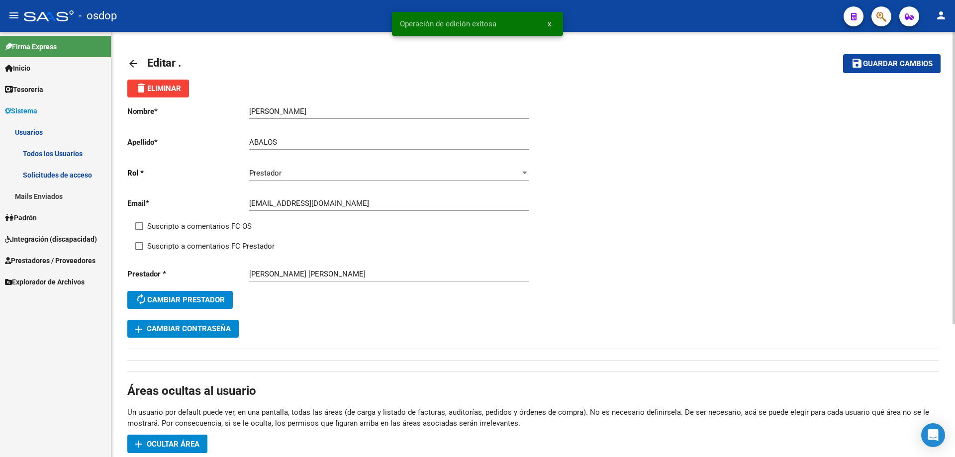
click at [128, 63] on mat-icon "arrow_back" at bounding box center [133, 64] width 12 height 12
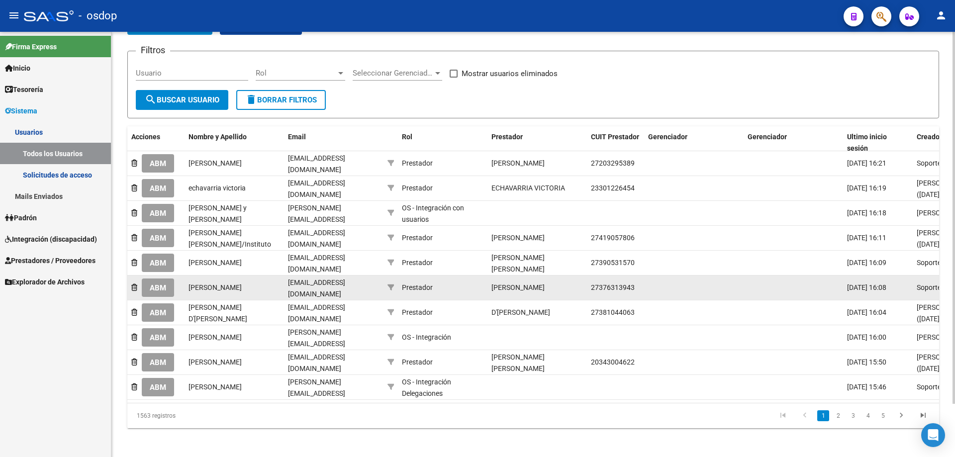
scroll to position [61, 0]
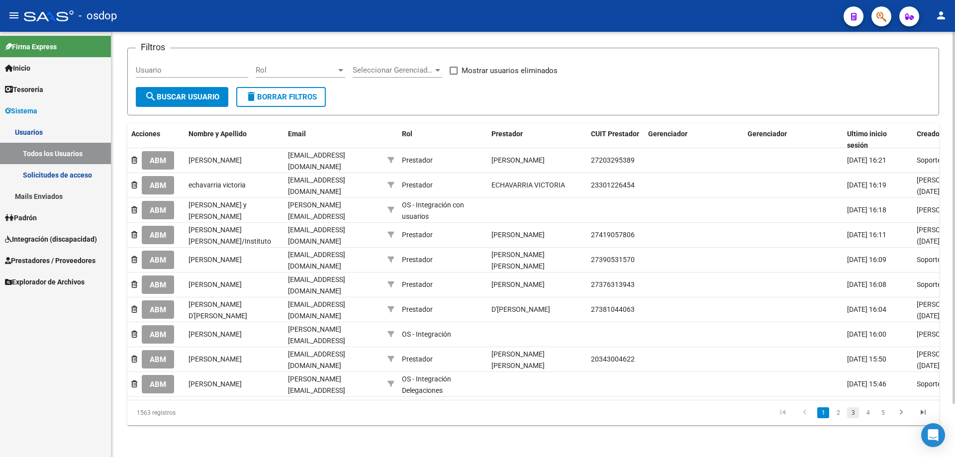
click at [853, 413] on link "3" at bounding box center [853, 412] width 12 height 11
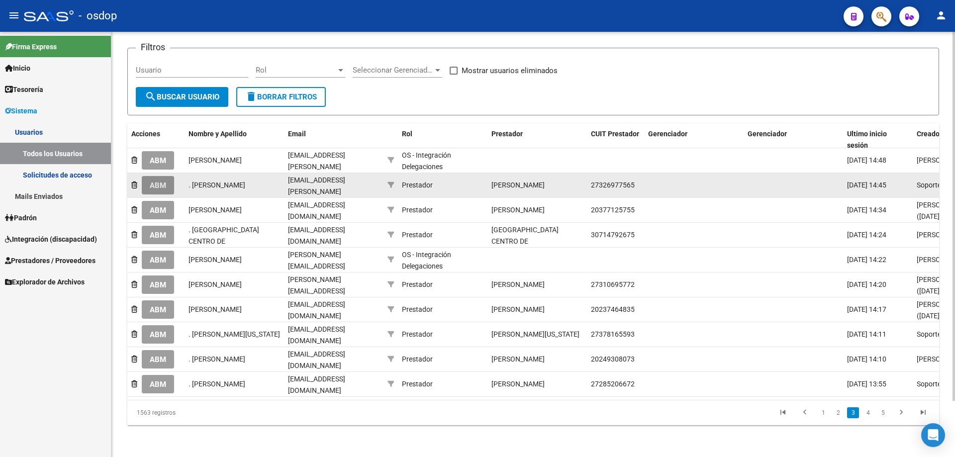
click at [158, 186] on span "ABM" at bounding box center [158, 185] width 16 height 9
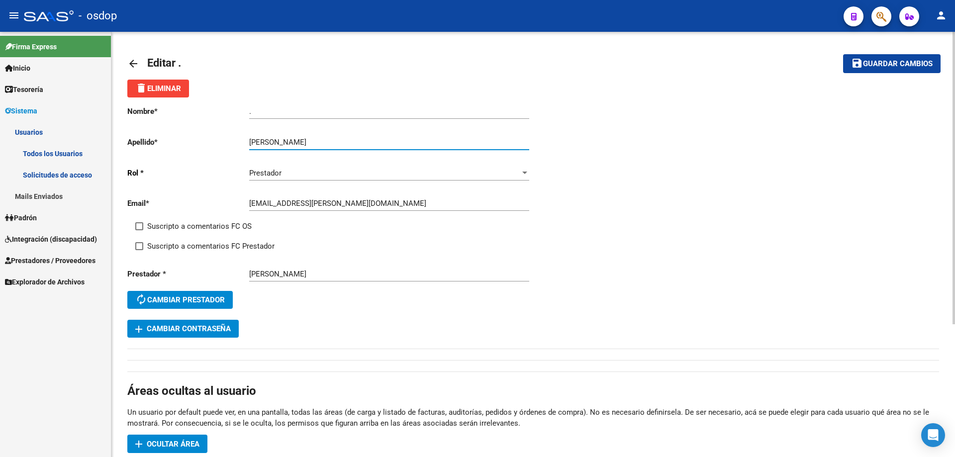
drag, startPoint x: 281, startPoint y: 141, endPoint x: 384, endPoint y: 141, distance: 102.9
click at [384, 141] on input "[PERSON_NAME]" at bounding box center [389, 142] width 280 height 9
type input "[PERSON_NAME]"
drag, startPoint x: 266, startPoint y: 116, endPoint x: 237, endPoint y: 111, distance: 29.3
click at [223, 112] on app-form-text-field "Nombre * . Ingresar nombre" at bounding box center [328, 111] width 402 height 9
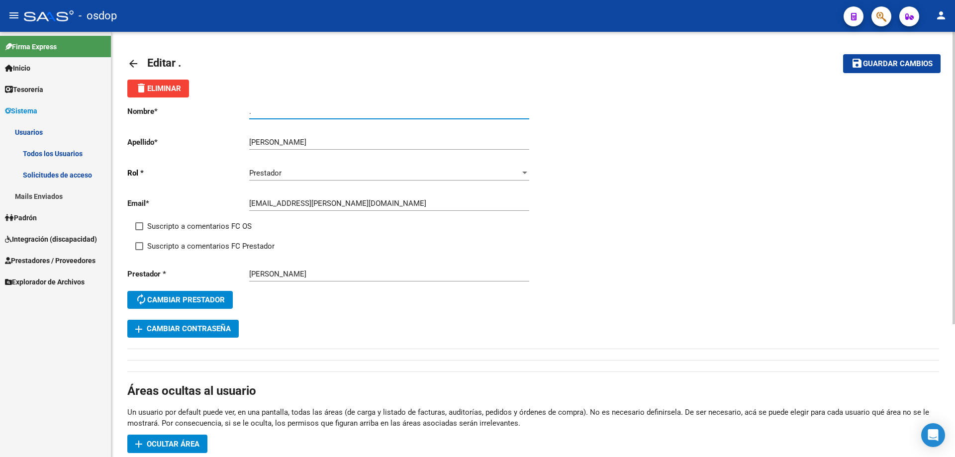
click at [256, 112] on input "." at bounding box center [389, 111] width 280 height 9
drag, startPoint x: 254, startPoint y: 112, endPoint x: 245, endPoint y: 112, distance: 9.0
click at [245, 112] on app-form-text-field "Nombre * . Ingresar nombre" at bounding box center [328, 111] width 402 height 9
paste input "[PERSON_NAME]"
type input "[PERSON_NAME]"
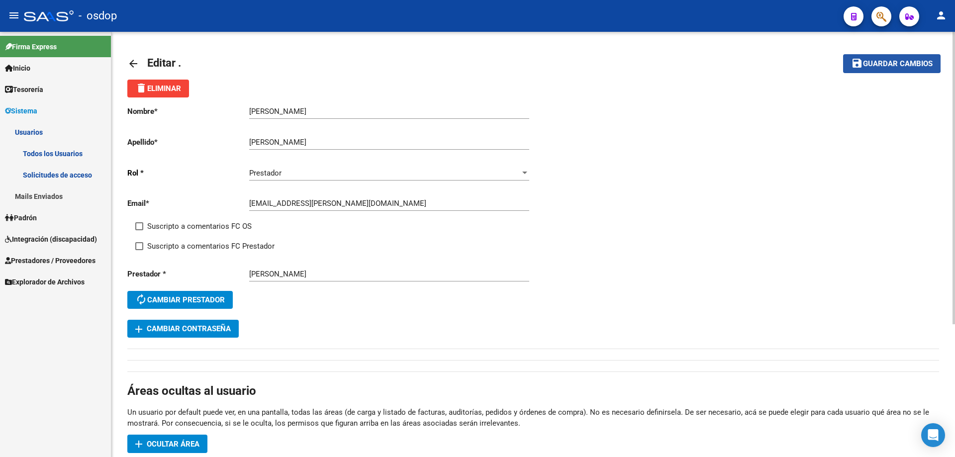
click at [862, 57] on mat-icon "save" at bounding box center [857, 63] width 12 height 12
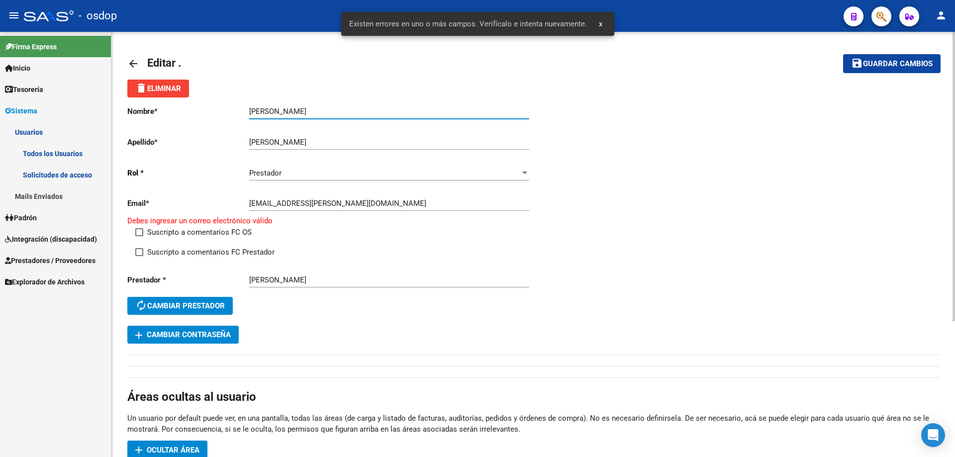
click at [332, 110] on input "[PERSON_NAME]" at bounding box center [389, 111] width 280 height 9
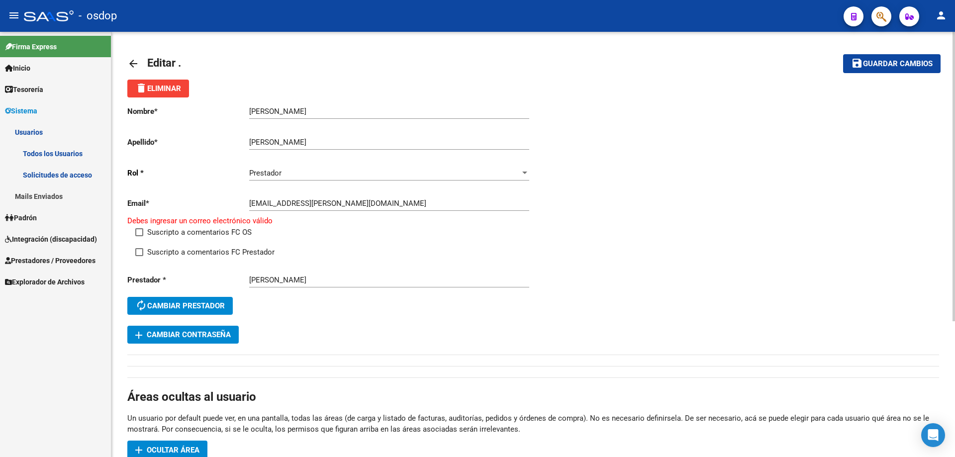
click at [152, 66] on span "Editar ." at bounding box center [164, 63] width 34 height 12
click at [130, 64] on mat-icon "arrow_back" at bounding box center [133, 64] width 12 height 12
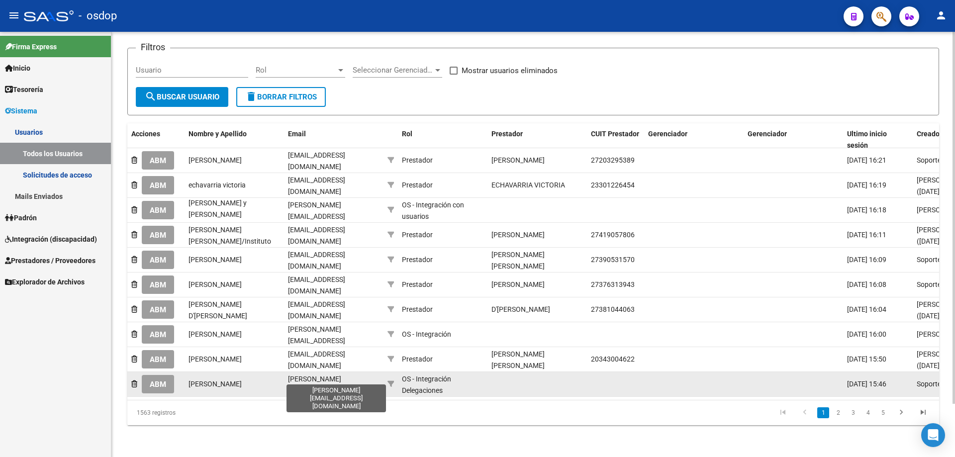
scroll to position [61, 0]
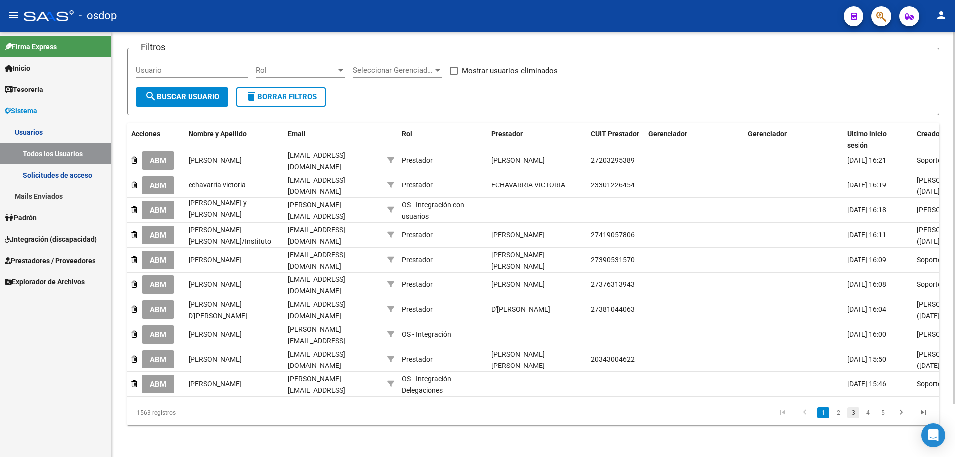
click at [850, 416] on link "3" at bounding box center [853, 412] width 12 height 11
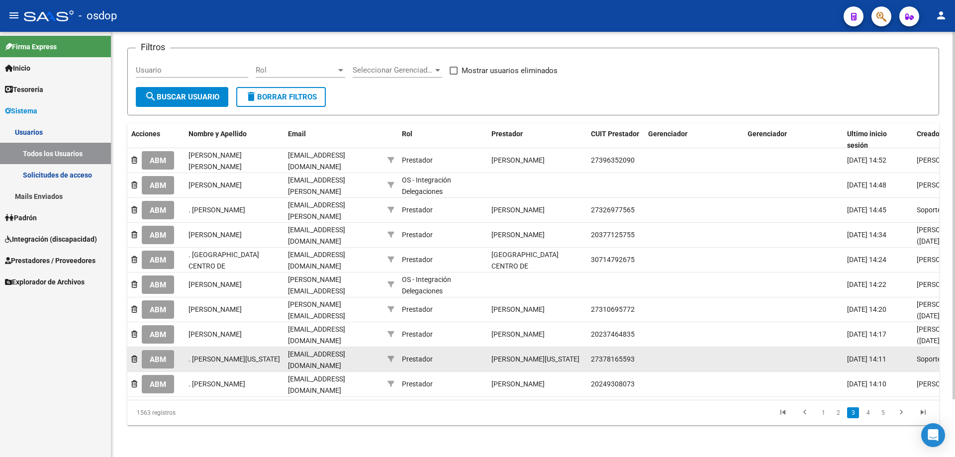
click at [159, 356] on span "ABM" at bounding box center [158, 359] width 16 height 9
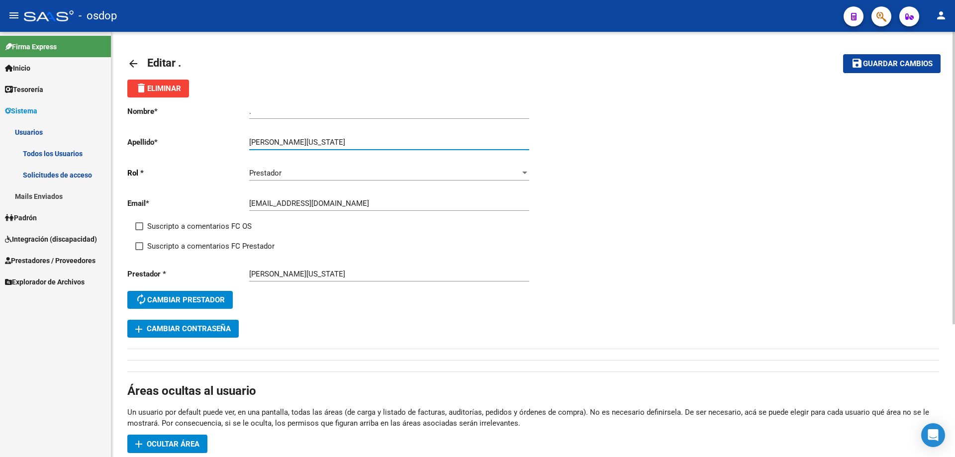
drag, startPoint x: 296, startPoint y: 142, endPoint x: 381, endPoint y: 144, distance: 85.6
click at [381, 144] on input "[PERSON_NAME][US_STATE]" at bounding box center [389, 142] width 280 height 9
type input "[PERSON_NAME]"
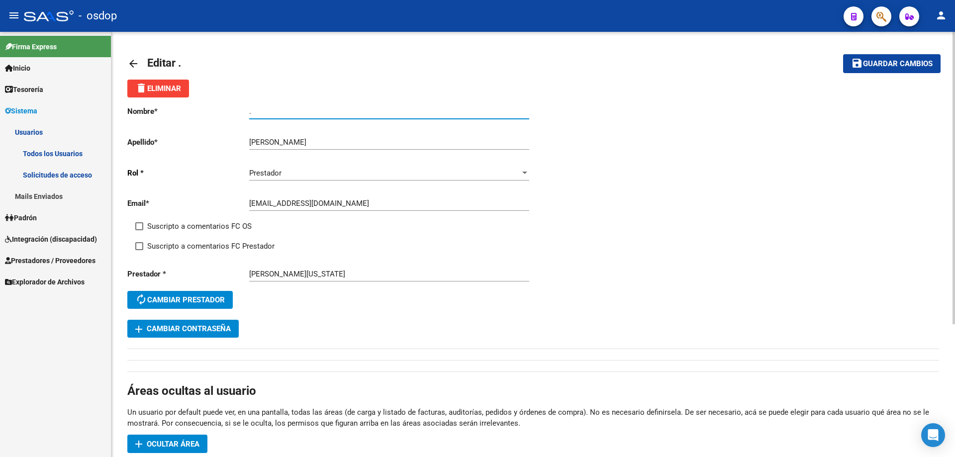
drag, startPoint x: 256, startPoint y: 110, endPoint x: 228, endPoint y: 111, distance: 27.9
click at [228, 111] on app-form-text-field "Nombre * . Ingresar nombre" at bounding box center [328, 111] width 402 height 9
paste input "[PERSON_NAME][US_STATE]"
type input "[PERSON_NAME][US_STATE]"
drag, startPoint x: 889, startPoint y: 68, endPoint x: 883, endPoint y: 67, distance: 6.1
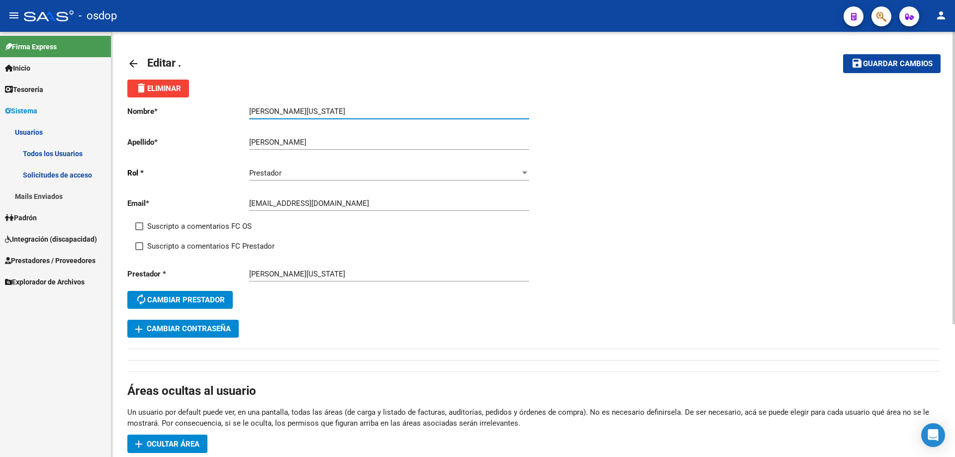
click at [887, 68] on span "Guardar cambios" at bounding box center [898, 64] width 70 height 9
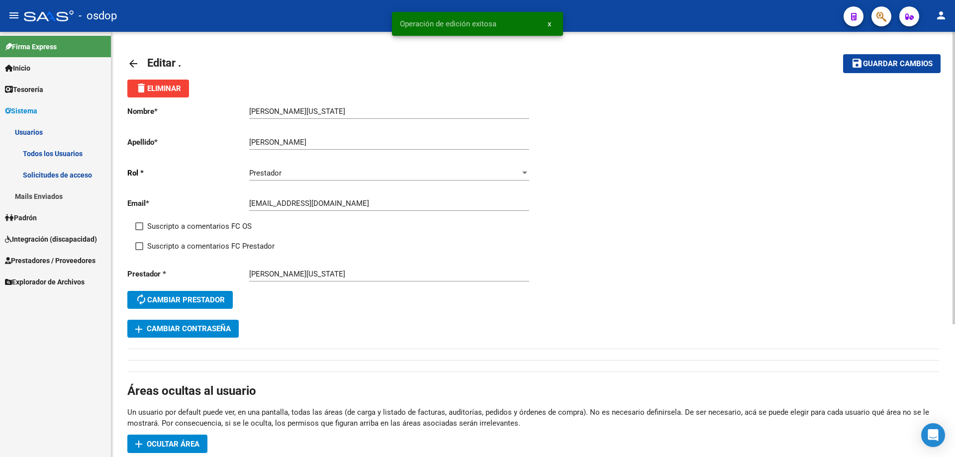
click at [133, 59] on mat-icon "arrow_back" at bounding box center [133, 64] width 12 height 12
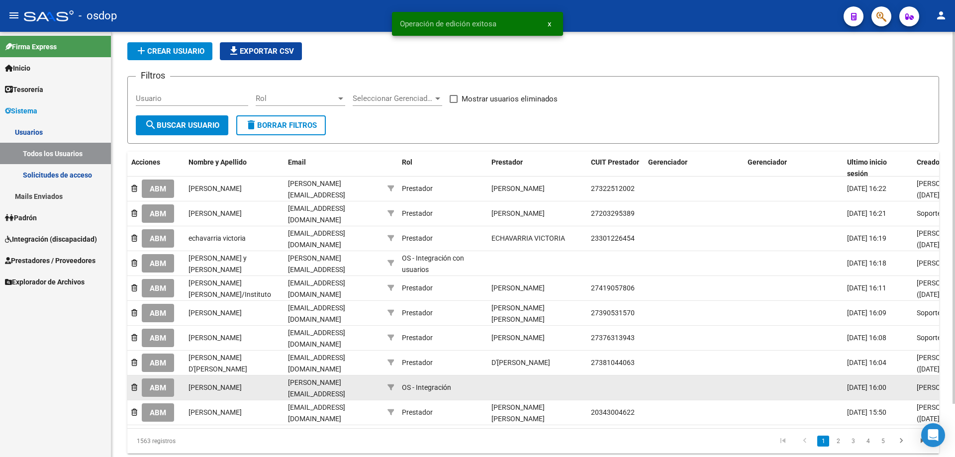
scroll to position [61, 0]
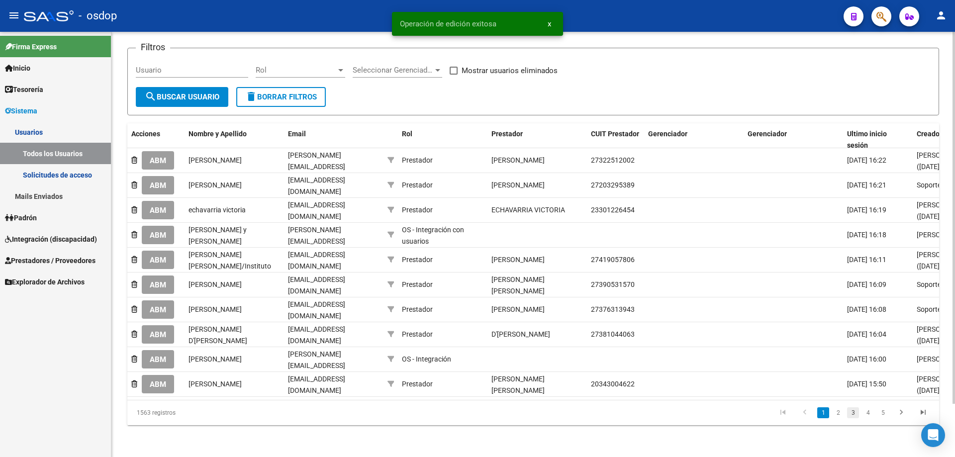
click at [855, 413] on link "3" at bounding box center [853, 412] width 12 height 11
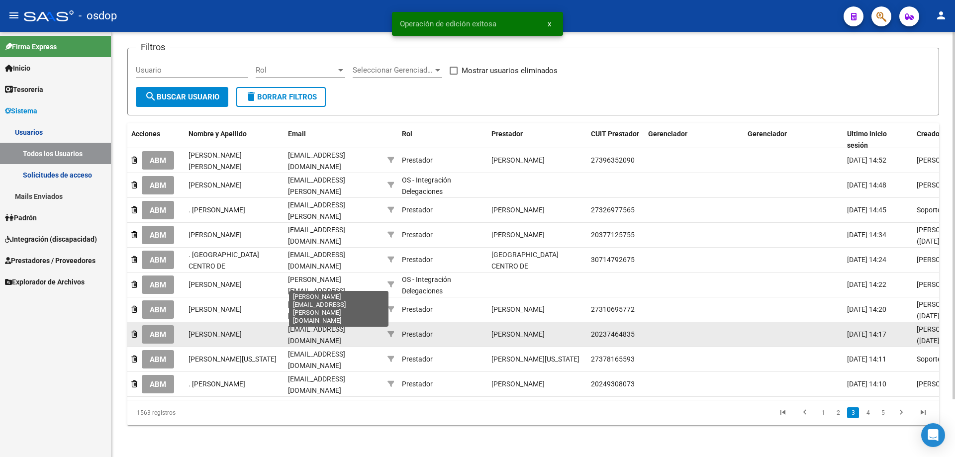
scroll to position [67, 0]
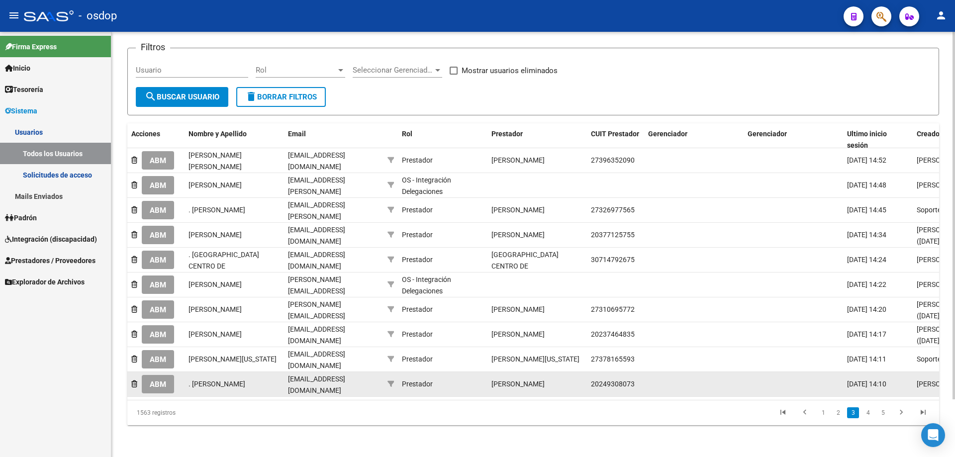
click at [155, 380] on span "ABM" at bounding box center [158, 384] width 16 height 9
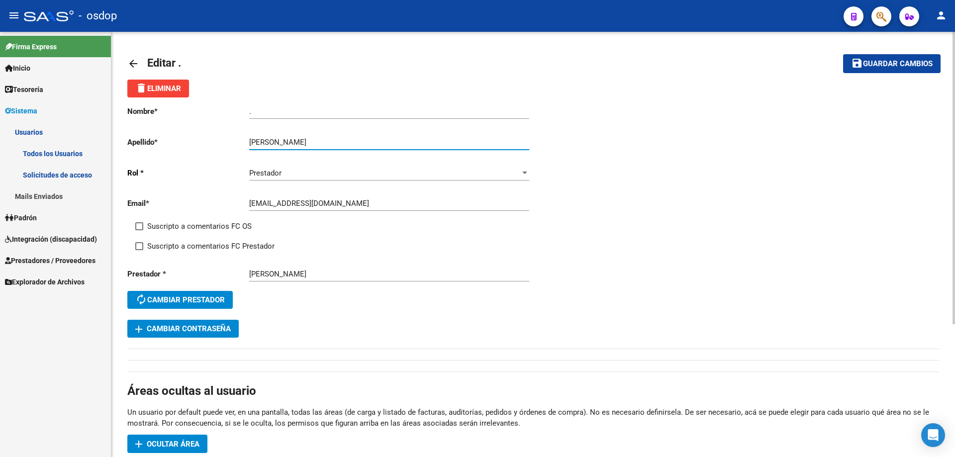
drag, startPoint x: 281, startPoint y: 141, endPoint x: 355, endPoint y: 144, distance: 73.7
click at [355, 144] on input "[PERSON_NAME]" at bounding box center [389, 142] width 280 height 9
type input "BENITEZ"
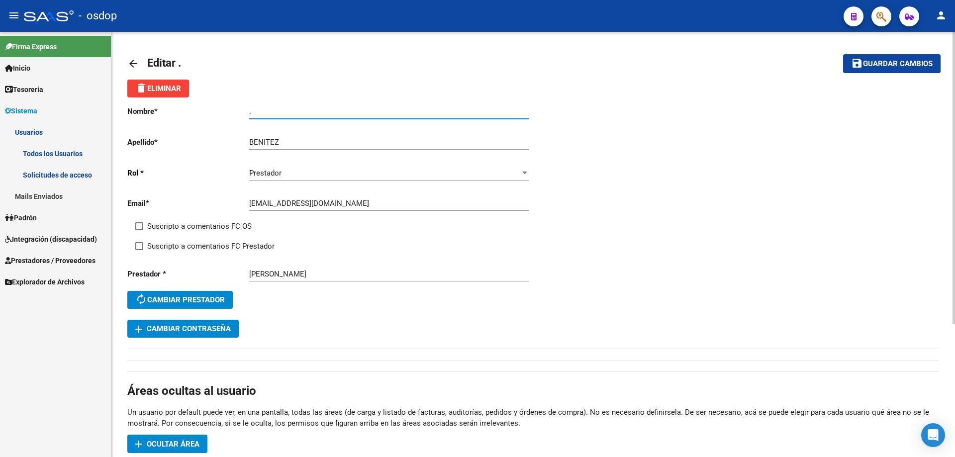
drag, startPoint x: 256, startPoint y: 113, endPoint x: 237, endPoint y: 111, distance: 18.5
click at [237, 111] on app-form-text-field "Nombre * . Ingresar nombre" at bounding box center [328, 111] width 402 height 9
paste input "[PERSON_NAME]"
type input "[PERSON_NAME]"
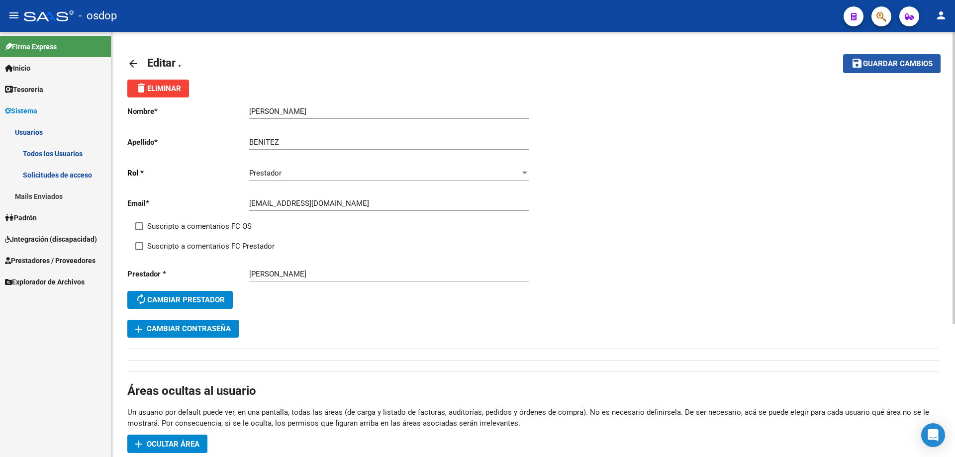
drag, startPoint x: 888, startPoint y: 66, endPoint x: 874, endPoint y: 67, distance: 14.5
click at [888, 66] on span "Guardar cambios" at bounding box center [898, 64] width 70 height 9
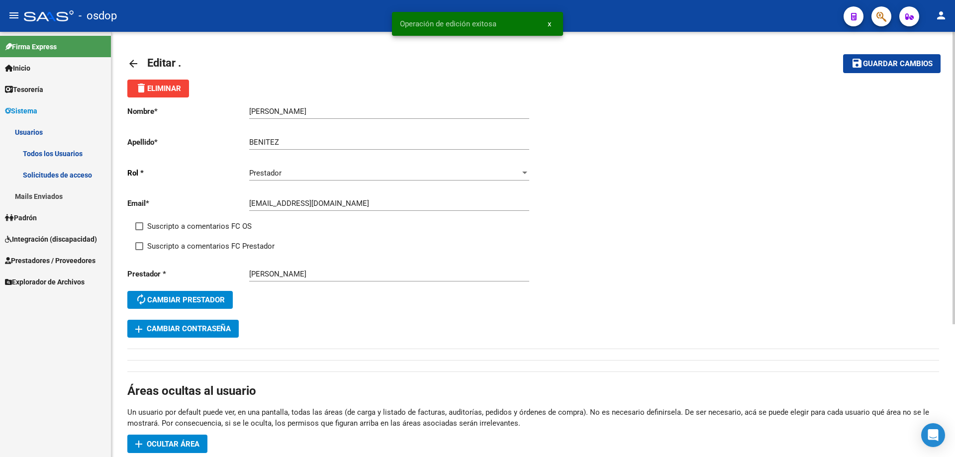
click at [132, 62] on mat-icon "arrow_back" at bounding box center [133, 64] width 12 height 12
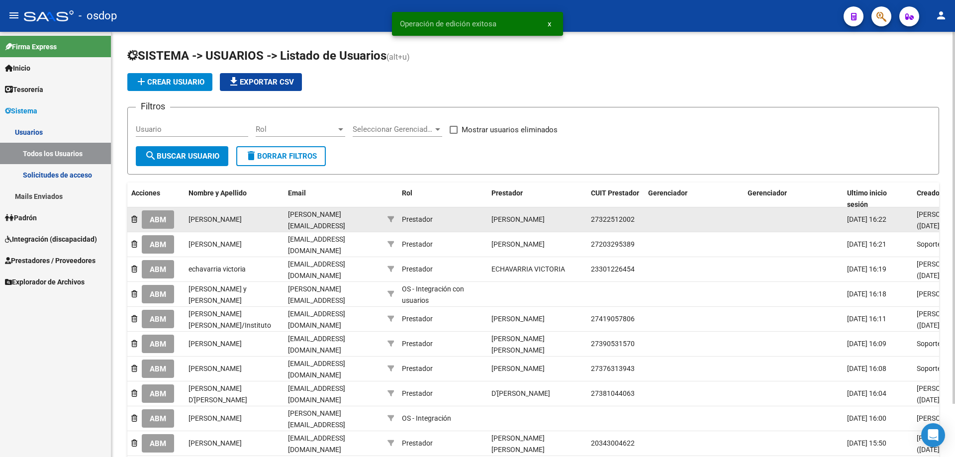
scroll to position [61, 0]
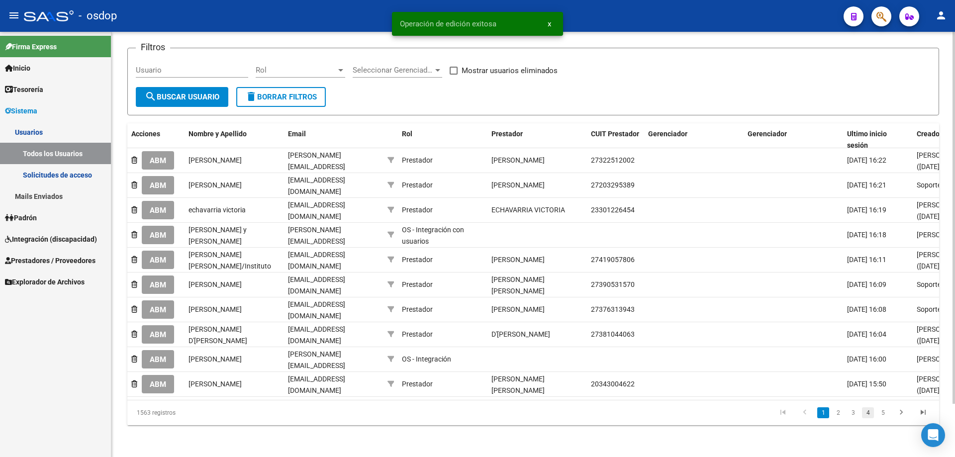
click at [866, 412] on link "4" at bounding box center [868, 412] width 12 height 11
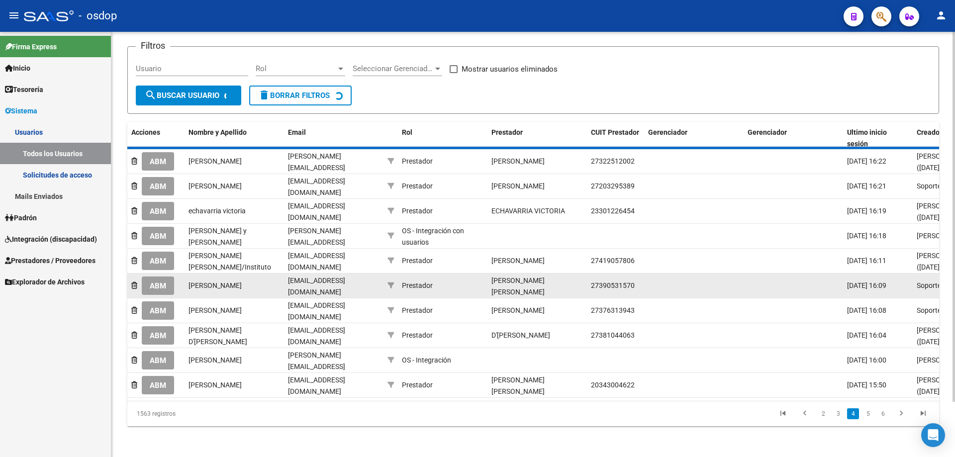
scroll to position [59, 0]
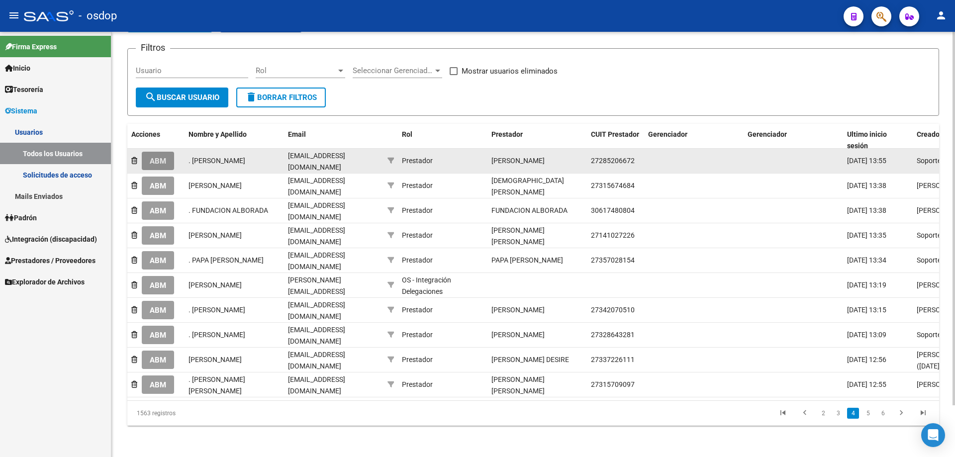
click at [152, 160] on span "ABM" at bounding box center [158, 161] width 16 height 9
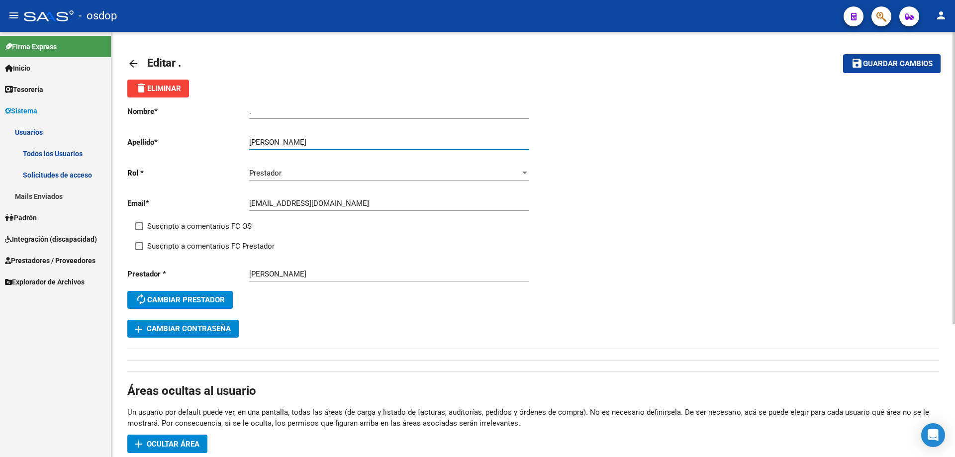
drag, startPoint x: 300, startPoint y: 141, endPoint x: 375, endPoint y: 142, distance: 75.6
click at [375, 142] on input "[PERSON_NAME]" at bounding box center [389, 142] width 280 height 9
type input "BORDON"
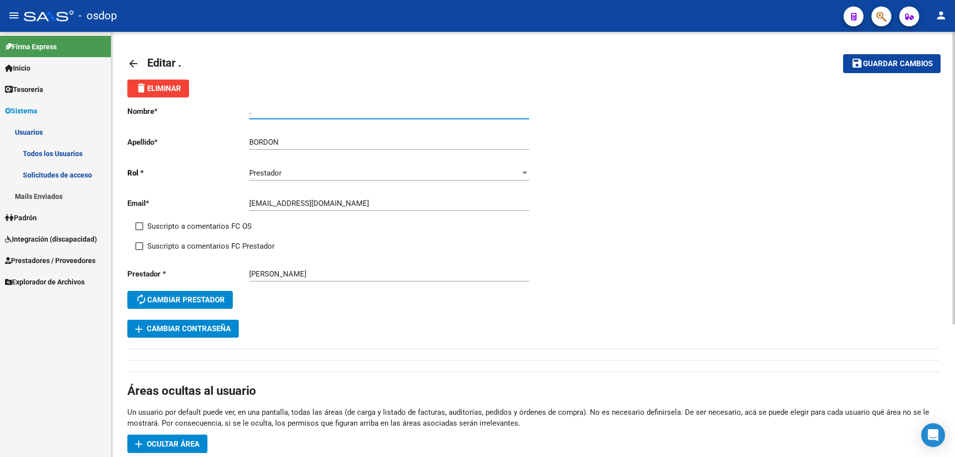
drag, startPoint x: 269, startPoint y: 112, endPoint x: 216, endPoint y: 110, distance: 52.7
click at [215, 112] on app-form-text-field "Nombre * . Ingresar nombre" at bounding box center [328, 111] width 402 height 9
paste input "[PERSON_NAME]"
type input "[PERSON_NAME]"
drag, startPoint x: 867, startPoint y: 67, endPoint x: 852, endPoint y: 66, distance: 14.9
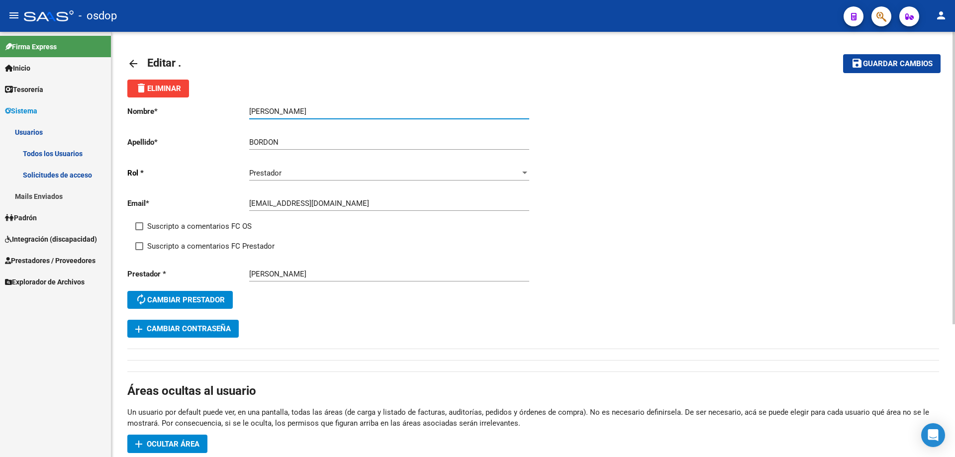
click at [866, 67] on span "Guardar cambios" at bounding box center [898, 64] width 70 height 9
click at [130, 63] on mat-icon "arrow_back" at bounding box center [133, 64] width 12 height 12
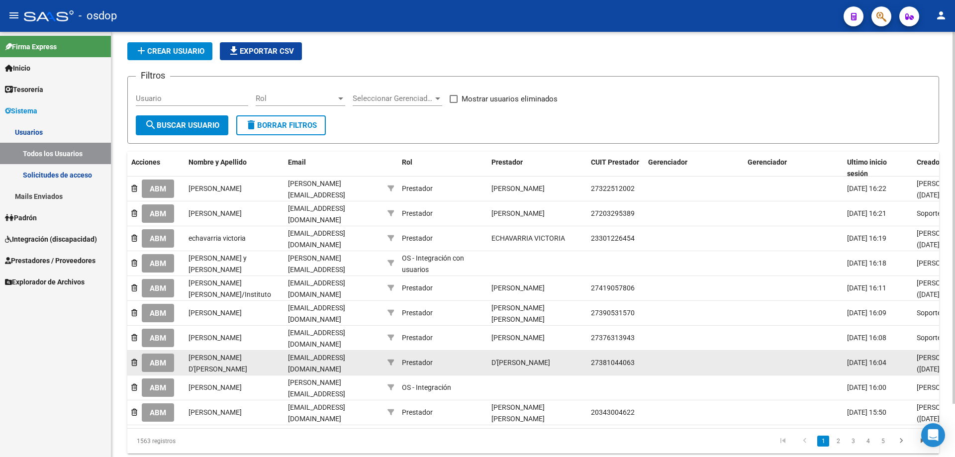
scroll to position [61, 0]
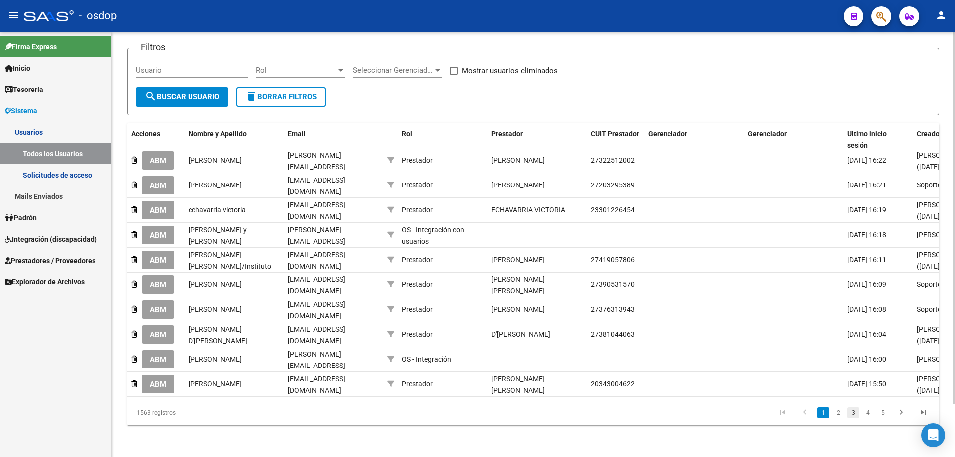
click at [854, 413] on link "3" at bounding box center [853, 412] width 12 height 11
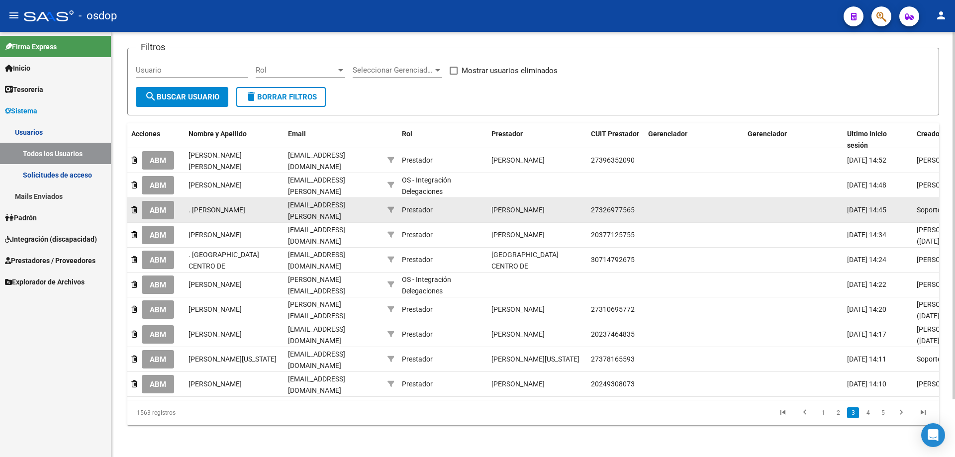
click at [157, 211] on span "ABM" at bounding box center [158, 210] width 16 height 9
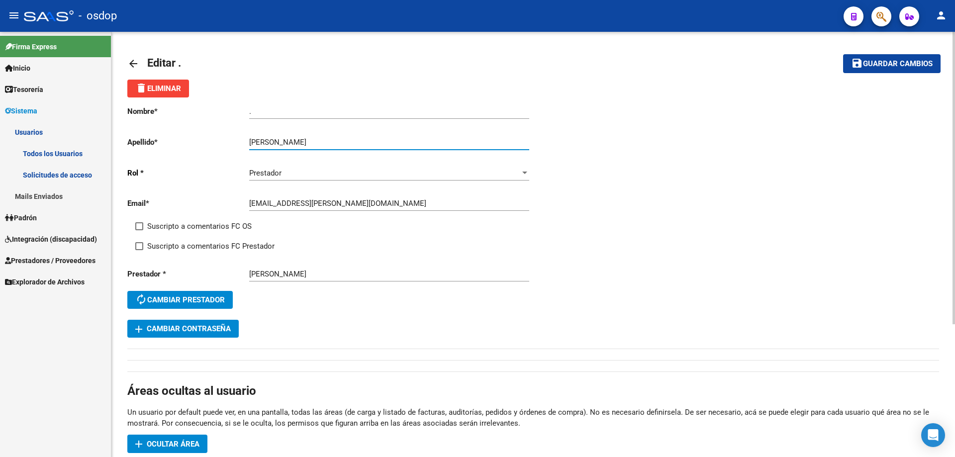
drag, startPoint x: 313, startPoint y: 140, endPoint x: 367, endPoint y: 140, distance: 53.2
click at [367, 140] on input "[PERSON_NAME]" at bounding box center [389, 142] width 280 height 9
type input "[PERSON_NAME]"
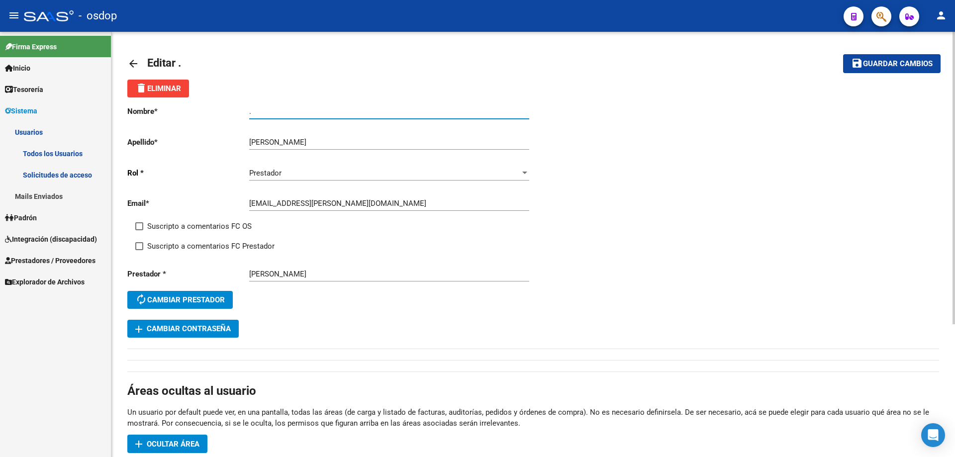
drag, startPoint x: 269, startPoint y: 109, endPoint x: 234, endPoint y: 110, distance: 34.3
click at [234, 110] on app-form-text-field "Nombre * . Ingresar nombre" at bounding box center [328, 111] width 402 height 9
paste input "[PERSON_NAME]"
type input "[PERSON_NAME]"
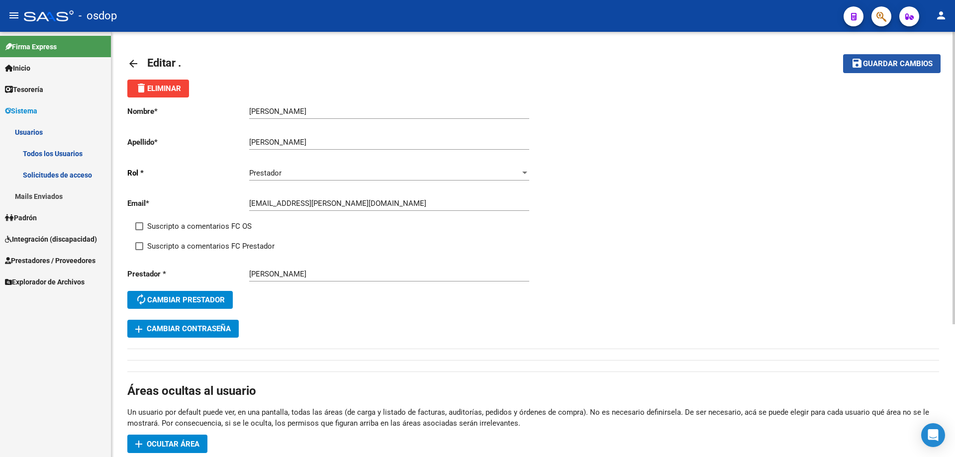
drag, startPoint x: 882, startPoint y: 60, endPoint x: 826, endPoint y: 66, distance: 57.0
click at [882, 60] on span "Guardar cambios" at bounding box center [898, 64] width 70 height 9
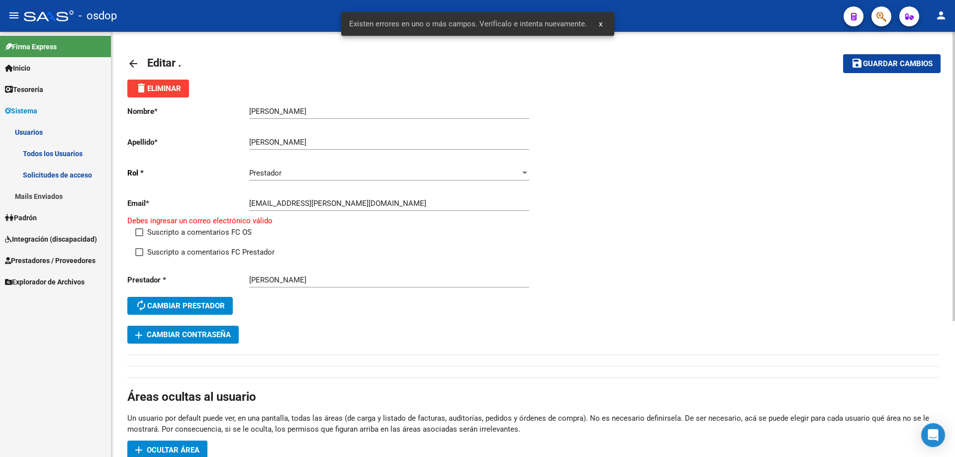
click at [136, 62] on mat-icon "arrow_back" at bounding box center [133, 64] width 12 height 12
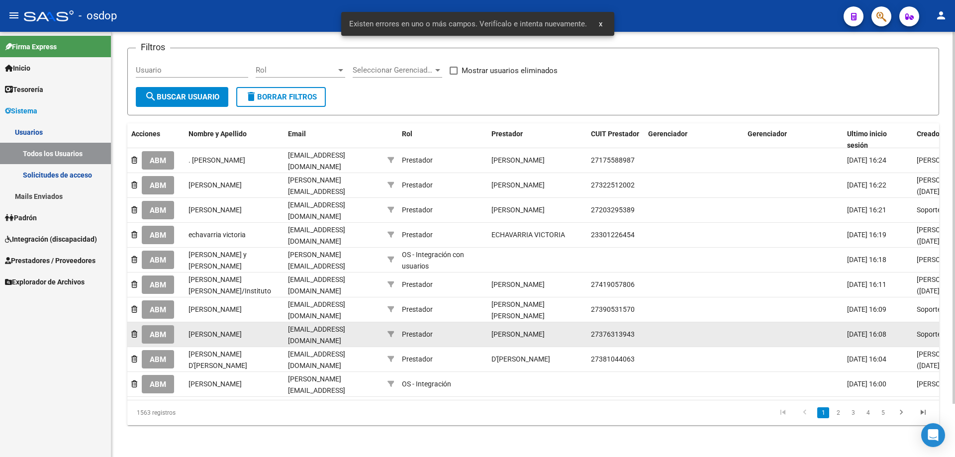
scroll to position [61, 0]
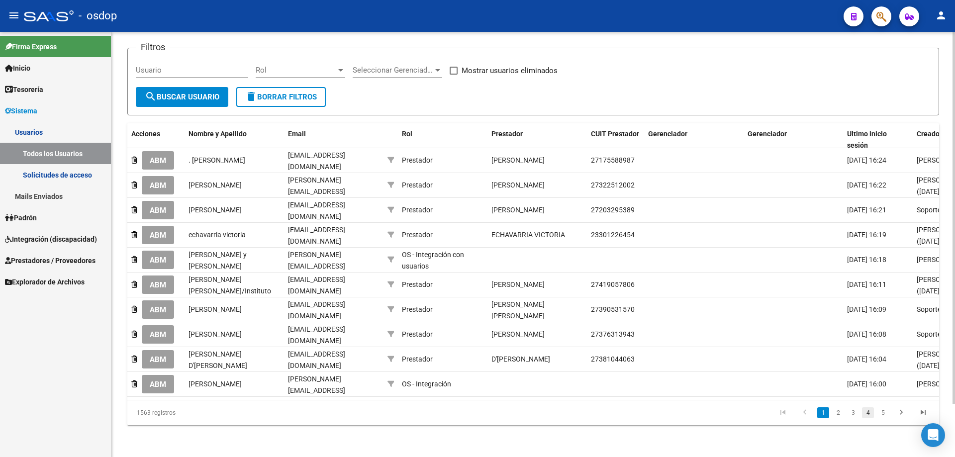
click at [864, 415] on link "4" at bounding box center [868, 412] width 12 height 11
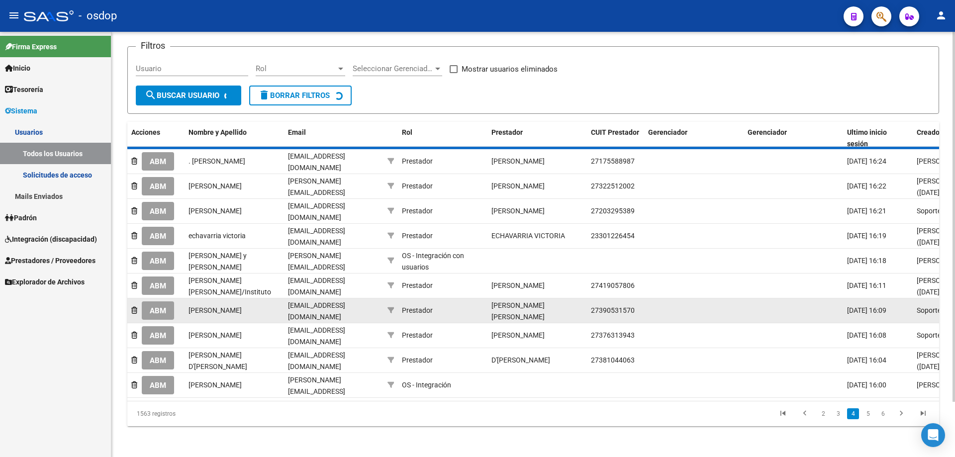
scroll to position [59, 0]
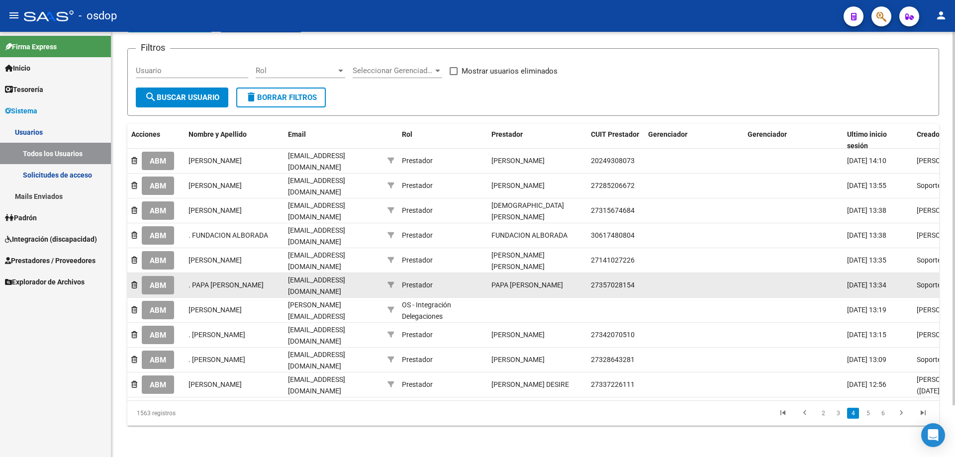
click at [155, 281] on span "ABM" at bounding box center [158, 285] width 16 height 9
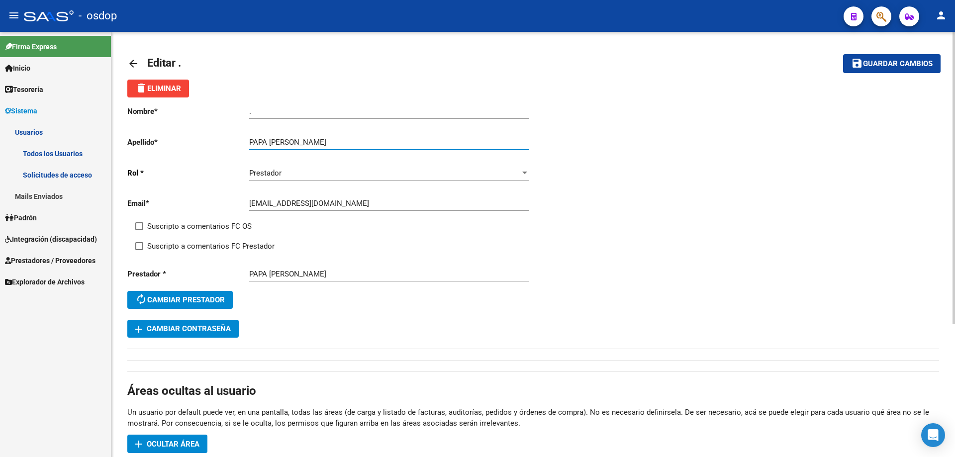
drag, startPoint x: 295, startPoint y: 140, endPoint x: 358, endPoint y: 140, distance: 62.2
click at [358, 140] on input "PAPA [PERSON_NAME]" at bounding box center [389, 142] width 280 height 9
type input "PAPA [PERSON_NAME]"
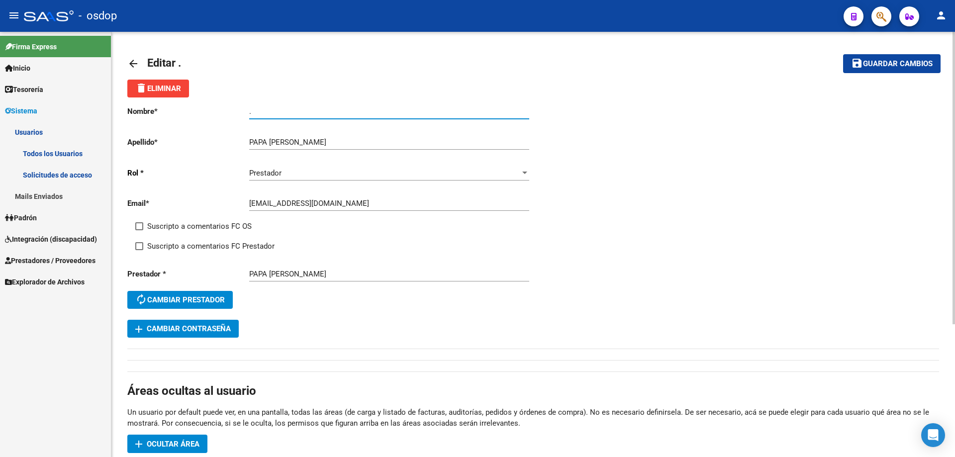
drag, startPoint x: 258, startPoint y: 113, endPoint x: 225, endPoint y: 111, distance: 32.9
click at [225, 112] on app-form-text-field "Nombre * . Ingresar nombre" at bounding box center [328, 111] width 402 height 9
paste input "[PERSON_NAME]"
type input "[PERSON_NAME]"
click at [885, 59] on span "save Guardar cambios" at bounding box center [892, 63] width 82 height 9
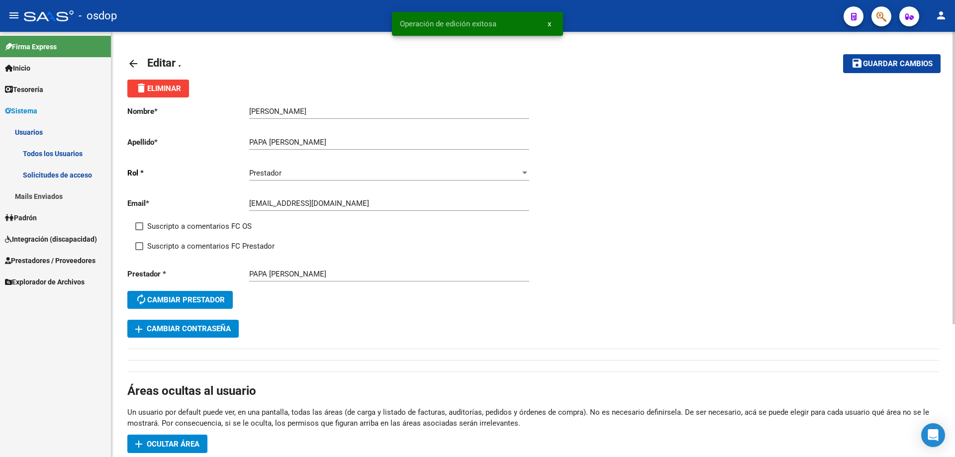
click at [131, 62] on mat-icon "arrow_back" at bounding box center [133, 64] width 12 height 12
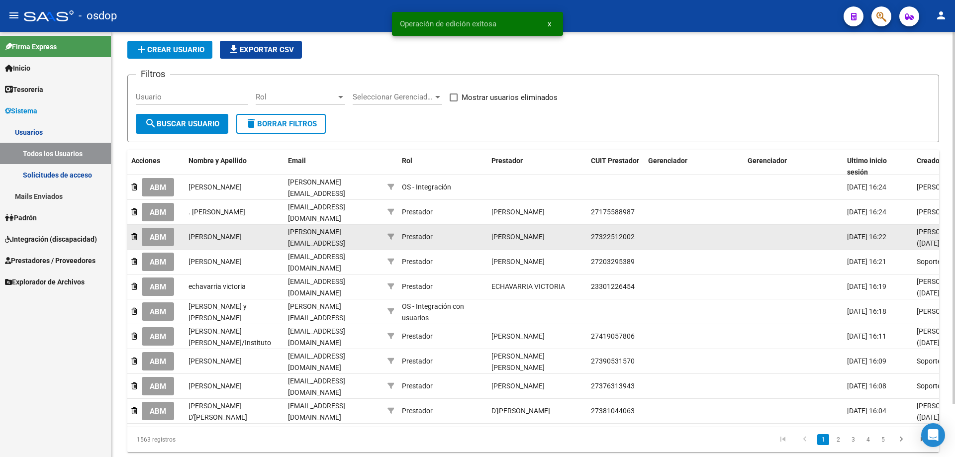
scroll to position [61, 0]
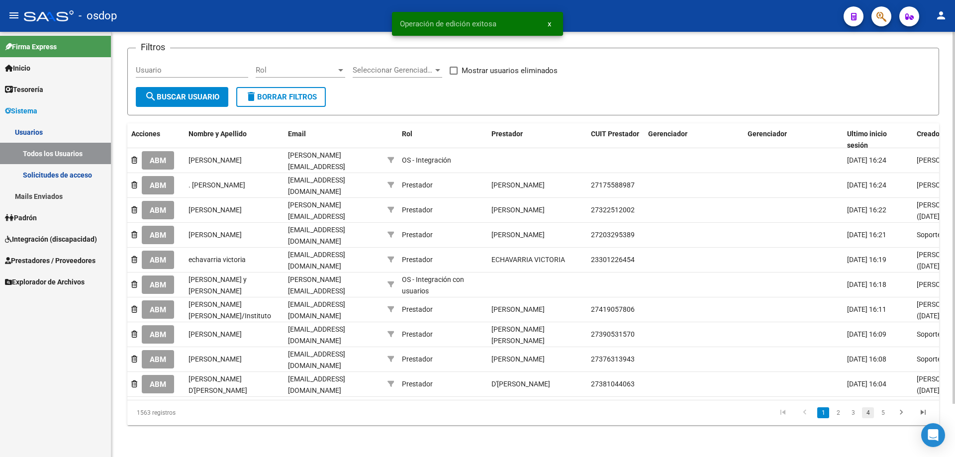
click at [869, 414] on link "4" at bounding box center [868, 412] width 12 height 11
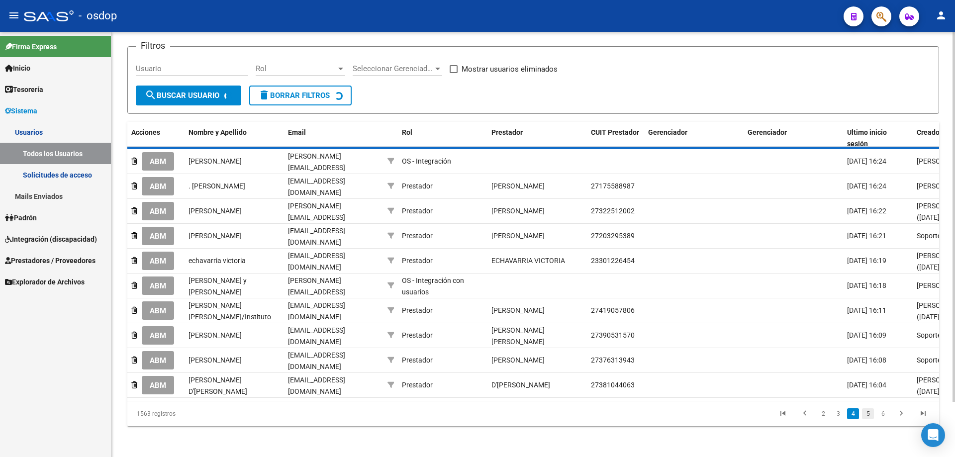
scroll to position [59, 0]
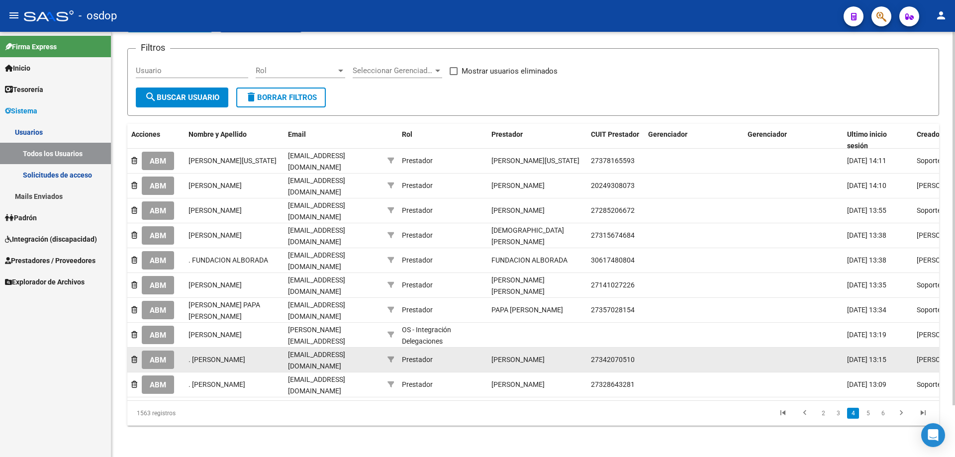
click at [153, 356] on span "ABM" at bounding box center [158, 360] width 16 height 9
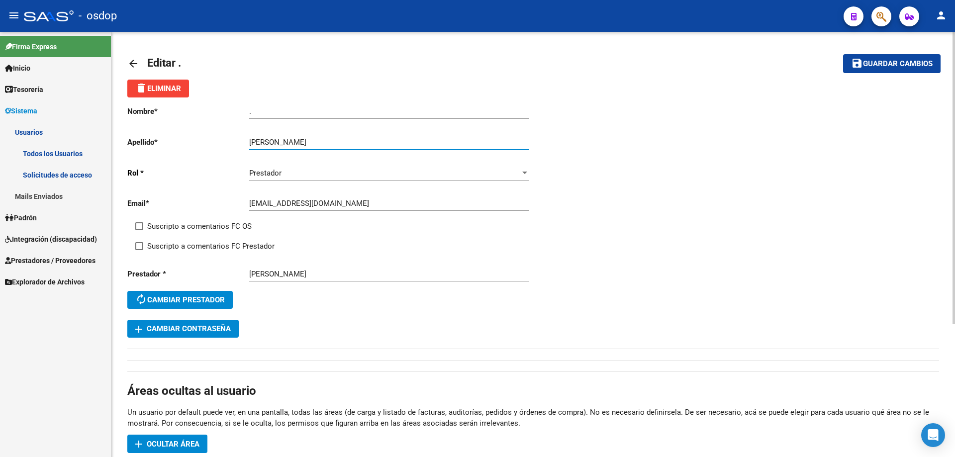
drag, startPoint x: 274, startPoint y: 140, endPoint x: 373, endPoint y: 142, distance: 99.0
click at [373, 142] on input "[PERSON_NAME]" at bounding box center [389, 142] width 280 height 9
type input "[PERSON_NAME]"
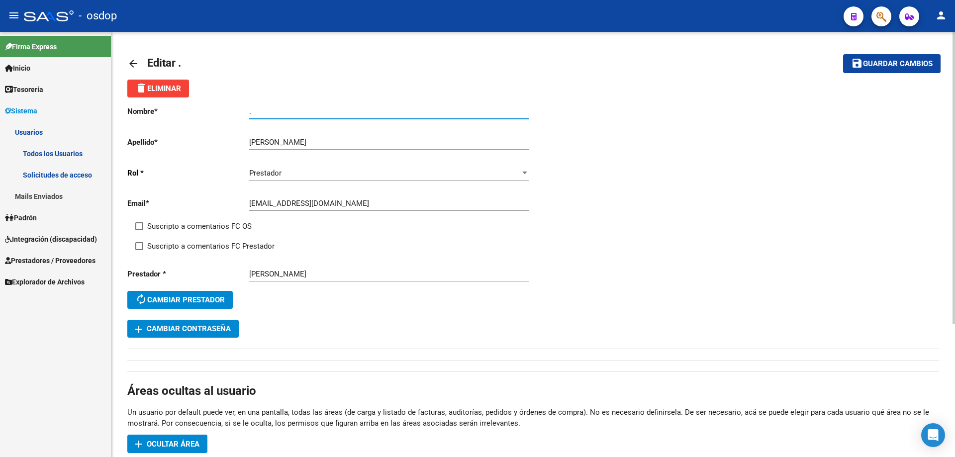
drag, startPoint x: 262, startPoint y: 113, endPoint x: 215, endPoint y: 110, distance: 47.3
click at [216, 112] on app-form-text-field "Nombre * . Ingresar nombre" at bounding box center [328, 111] width 402 height 9
paste input "[PERSON_NAME]"
type input "[PERSON_NAME]"
drag, startPoint x: 904, startPoint y: 68, endPoint x: 890, endPoint y: 68, distance: 14.4
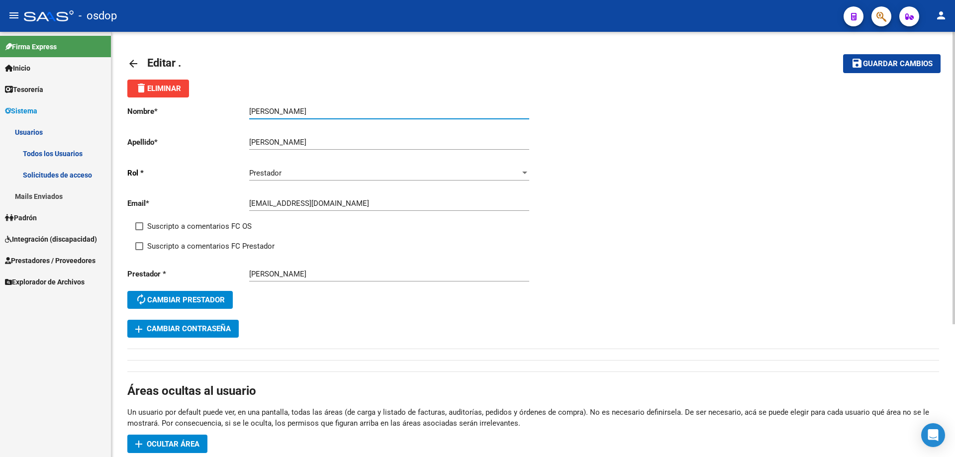
click at [904, 68] on span "Guardar cambios" at bounding box center [898, 64] width 70 height 9
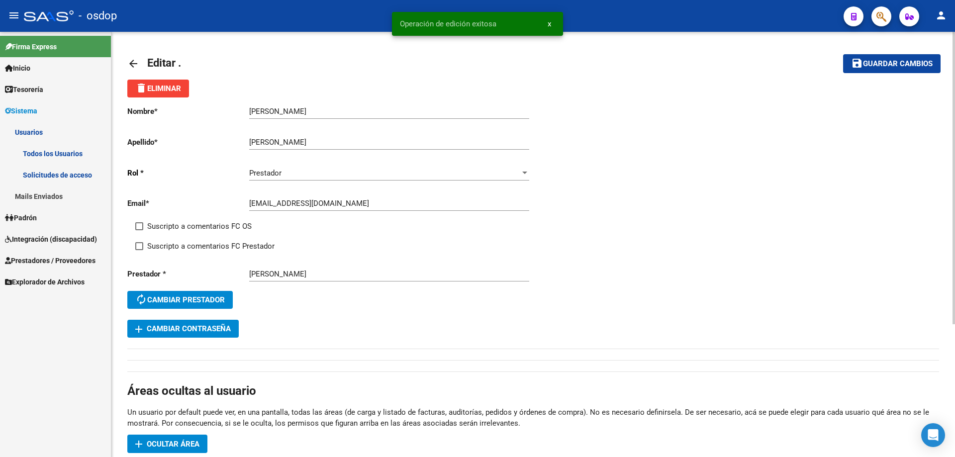
click at [133, 63] on mat-icon "arrow_back" at bounding box center [133, 64] width 12 height 12
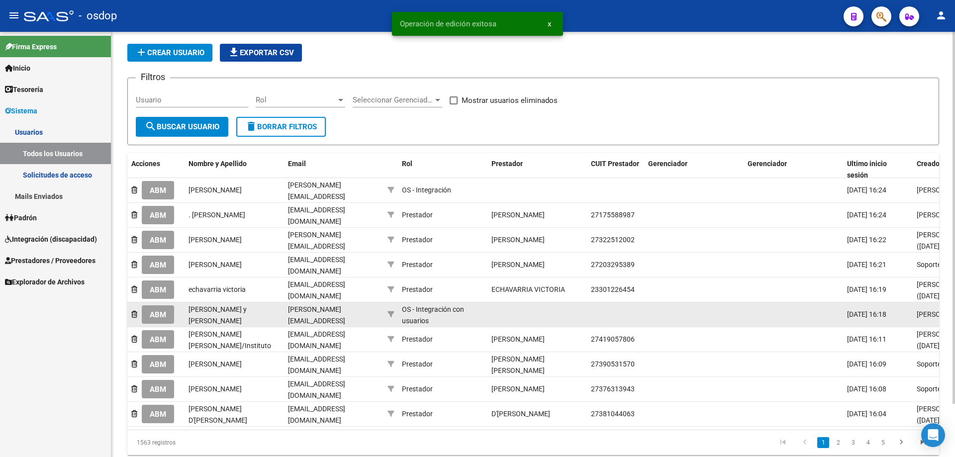
scroll to position [61, 0]
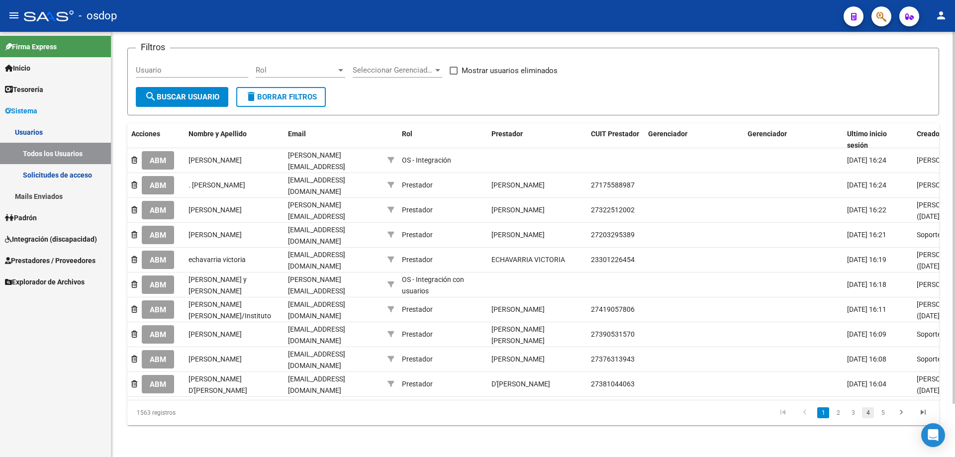
click at [865, 413] on link "4" at bounding box center [868, 412] width 12 height 11
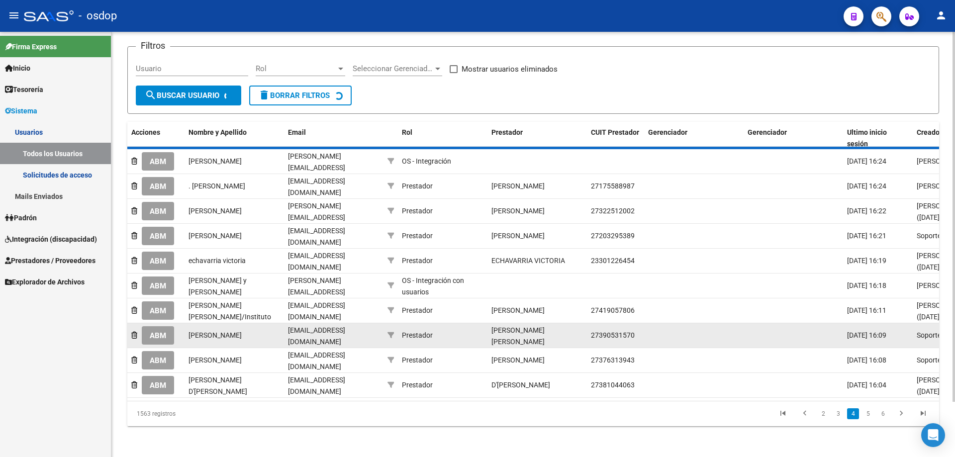
scroll to position [59, 0]
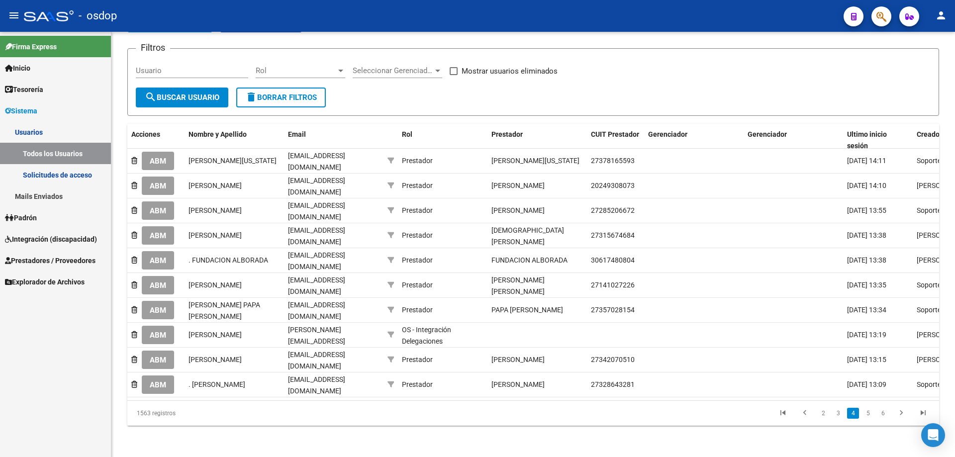
click at [158, 380] on span "ABM" at bounding box center [158, 384] width 16 height 9
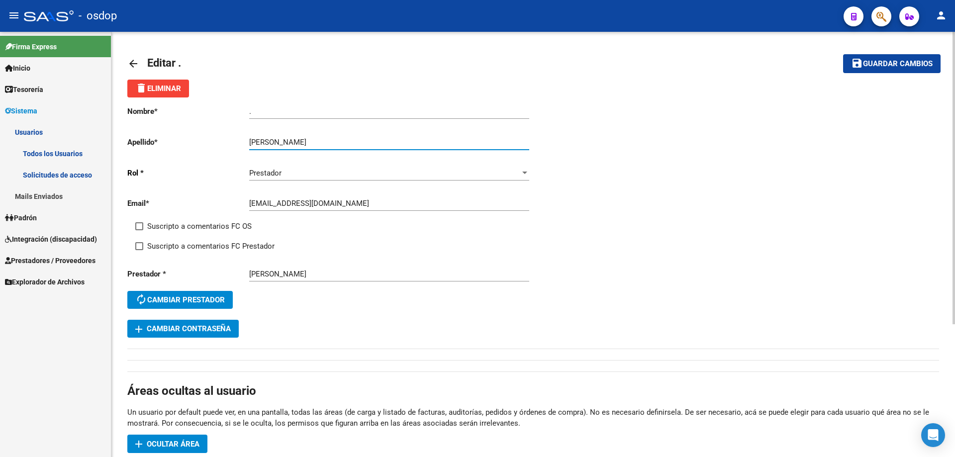
drag, startPoint x: 294, startPoint y: 142, endPoint x: 340, endPoint y: 142, distance: 45.8
click at [340, 142] on input "[PERSON_NAME]" at bounding box center [389, 142] width 280 height 9
type input "[PERSON_NAME]"
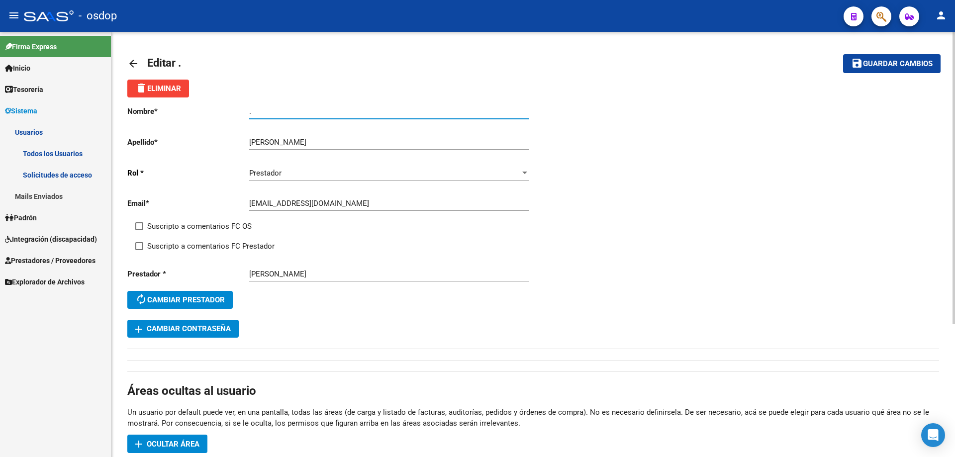
click at [216, 108] on app-form-text-field "Nombre * . Ingresar nombre" at bounding box center [328, 111] width 402 height 9
paste input "[PERSON_NAME]"
type input "[PERSON_NAME]"
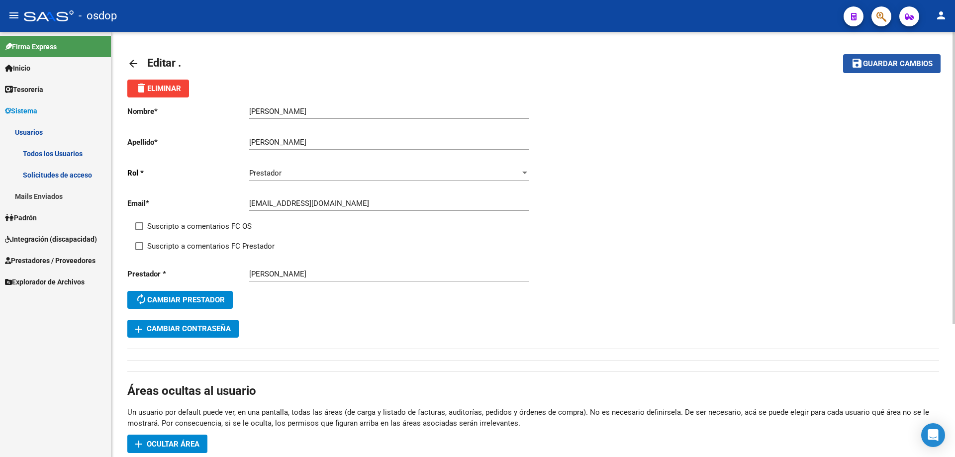
click at [880, 67] on span "Guardar cambios" at bounding box center [898, 64] width 70 height 9
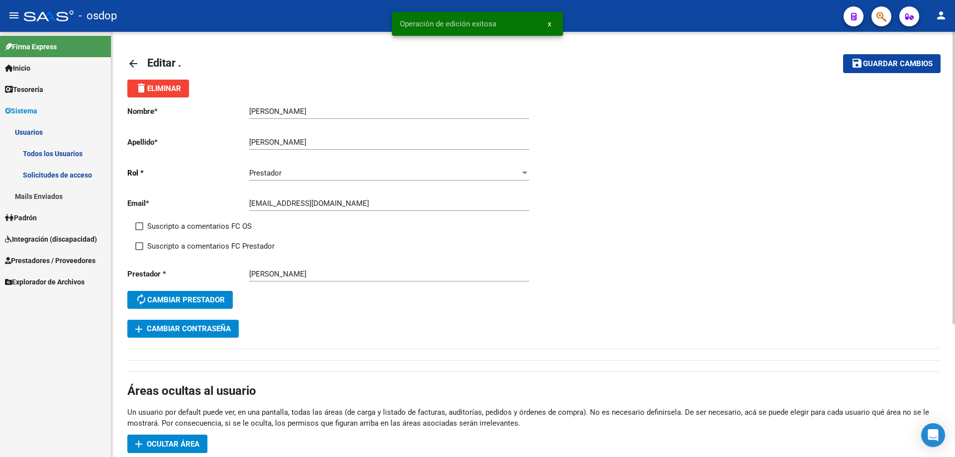
click at [133, 61] on mat-icon "arrow_back" at bounding box center [133, 64] width 12 height 12
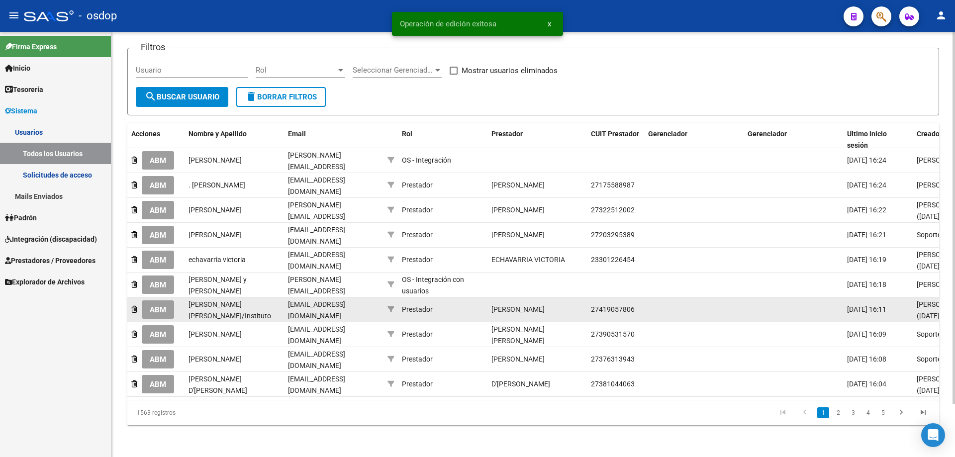
scroll to position [61, 0]
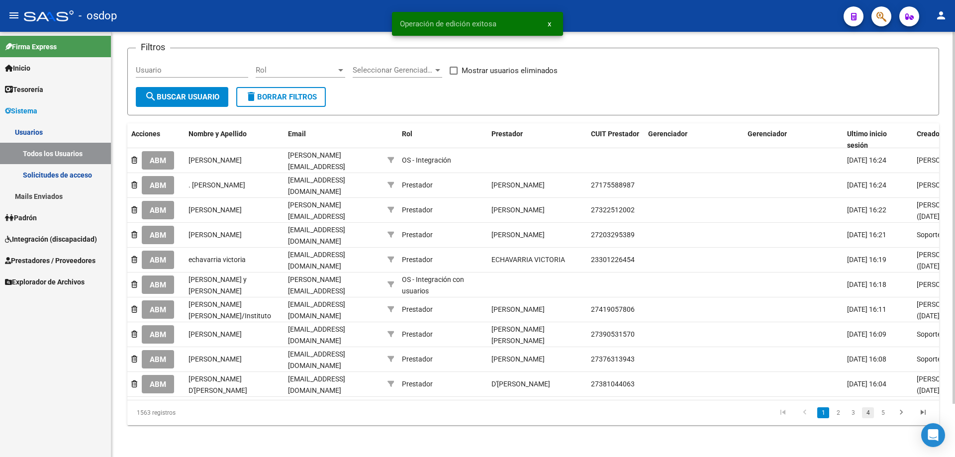
click at [868, 412] on link "4" at bounding box center [868, 412] width 12 height 11
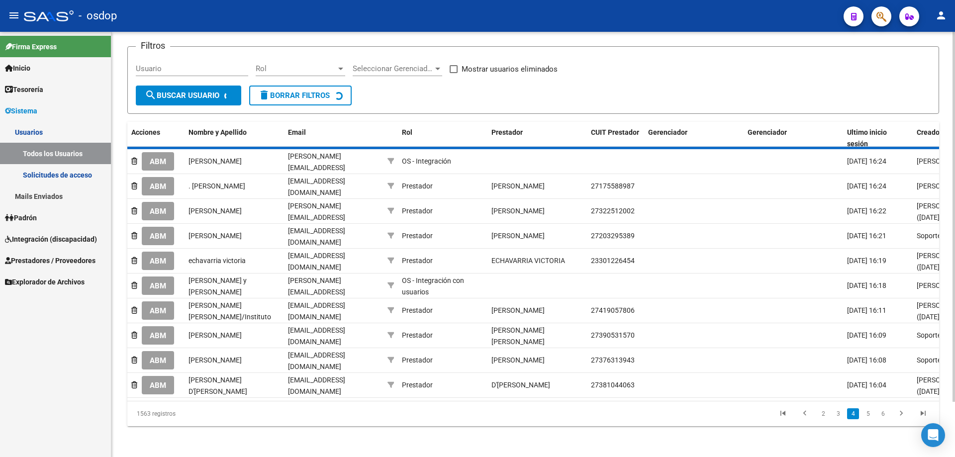
scroll to position [59, 0]
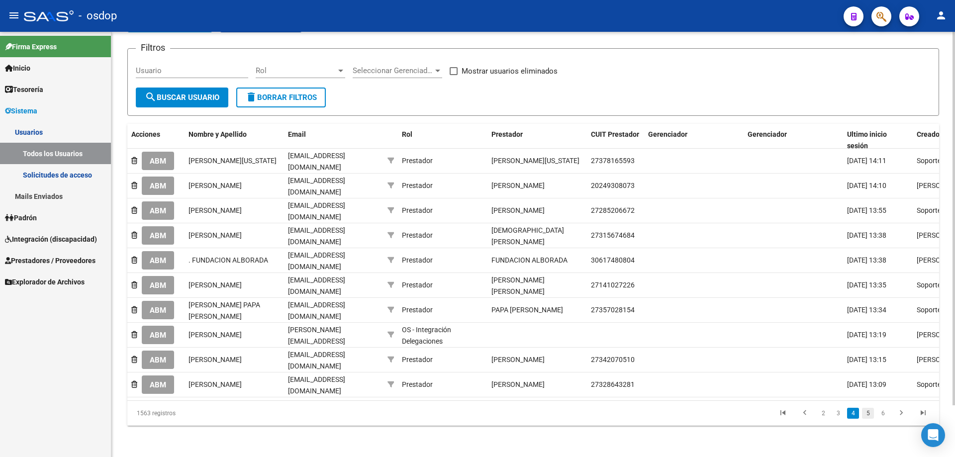
click at [871, 413] on link "5" at bounding box center [868, 413] width 12 height 11
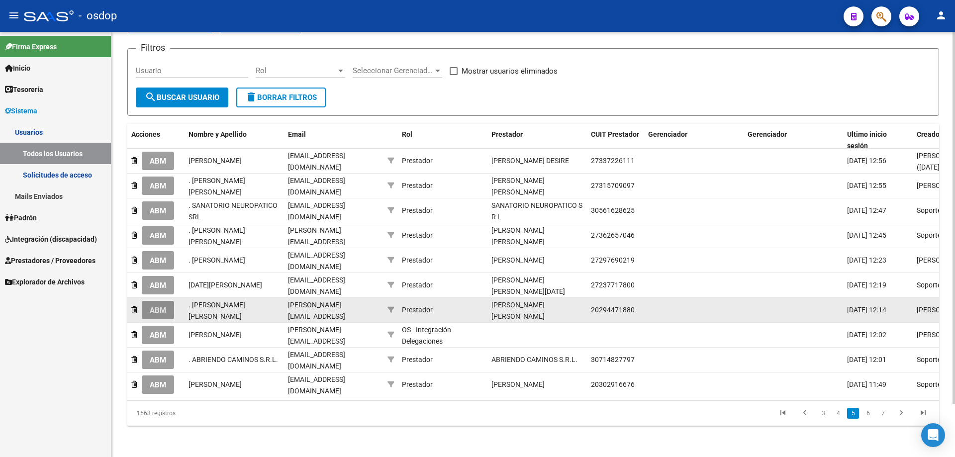
click at [159, 306] on span "ABM" at bounding box center [158, 310] width 16 height 9
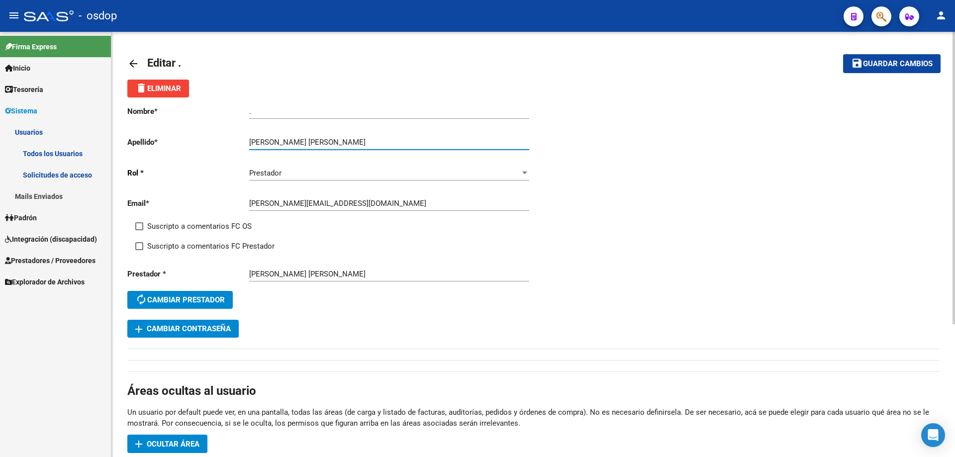
drag, startPoint x: 287, startPoint y: 142, endPoint x: 364, endPoint y: 144, distance: 77.1
click at [364, 144] on input "[PERSON_NAME] [PERSON_NAME]" at bounding box center [389, 142] width 280 height 9
type input "[PERSON_NAME]"
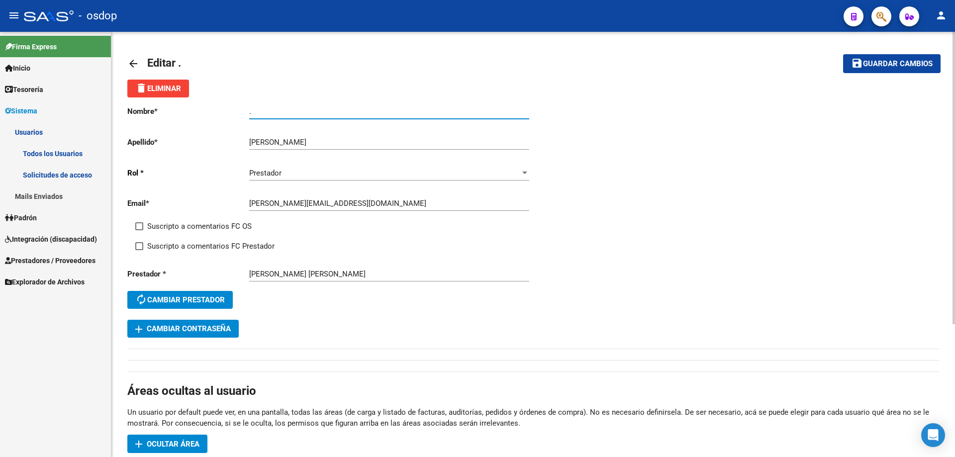
click at [223, 111] on app-form-text-field "Nombre * . Ingresar nombre" at bounding box center [328, 111] width 402 height 9
paste input "[PERSON_NAME]"
type input "[PERSON_NAME]"
click at [892, 70] on button "save Guardar cambios" at bounding box center [891, 63] width 97 height 18
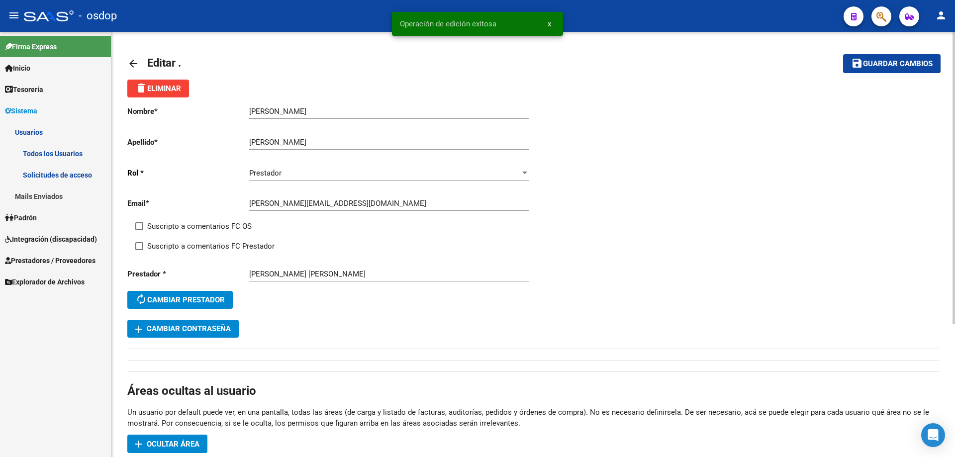
click at [136, 62] on mat-icon "arrow_back" at bounding box center [133, 64] width 12 height 12
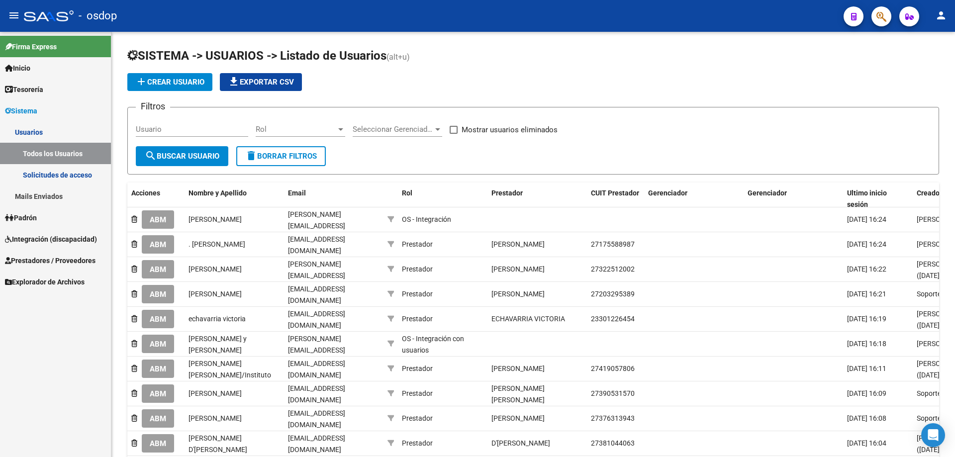
click at [159, 246] on span "ABM" at bounding box center [158, 244] width 16 height 9
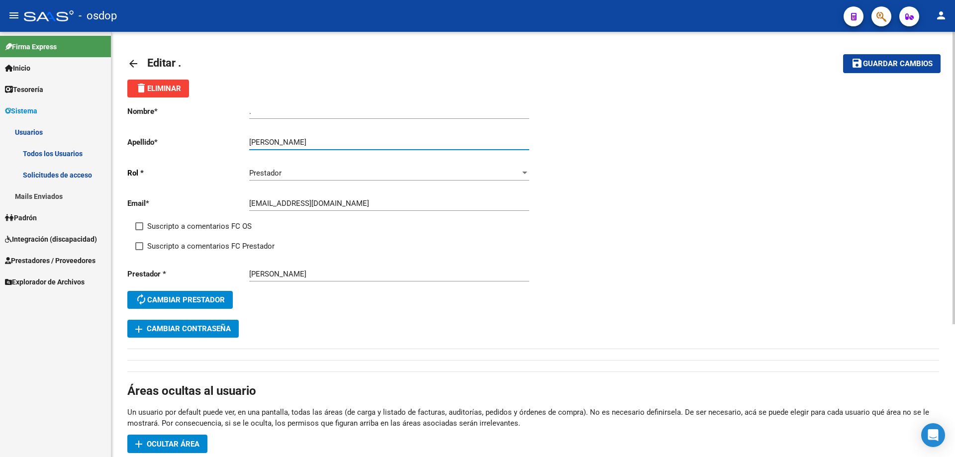
drag, startPoint x: 272, startPoint y: 139, endPoint x: 348, endPoint y: 144, distance: 75.7
click at [348, 144] on input "[PERSON_NAME]" at bounding box center [389, 142] width 280 height 9
type input "[PERSON_NAME]"
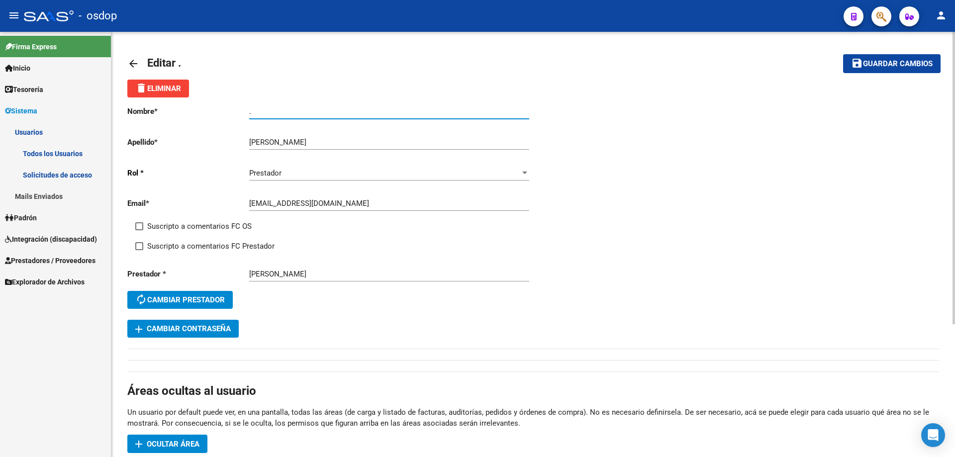
drag, startPoint x: 275, startPoint y: 113, endPoint x: 194, endPoint y: 111, distance: 80.6
click at [194, 111] on app-form-text-field "Nombre * . Ingresar nombre" at bounding box center [328, 111] width 402 height 9
paste input "[PERSON_NAME]"
type input "[PERSON_NAME]"
click at [864, 62] on span "Guardar cambios" at bounding box center [898, 64] width 70 height 9
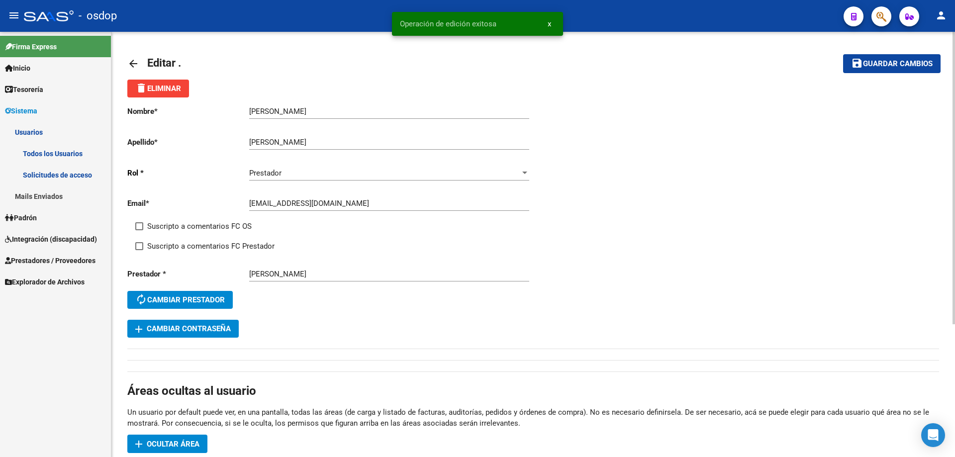
click at [128, 62] on mat-icon "arrow_back" at bounding box center [133, 64] width 12 height 12
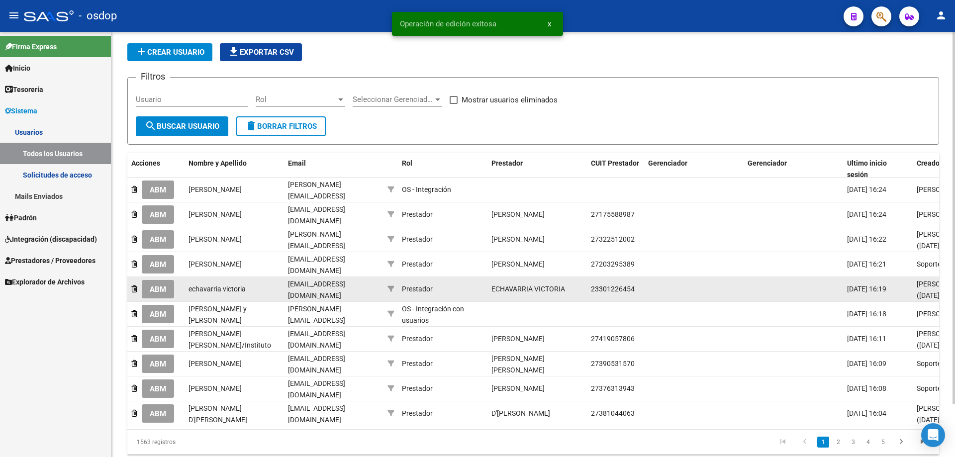
scroll to position [61, 0]
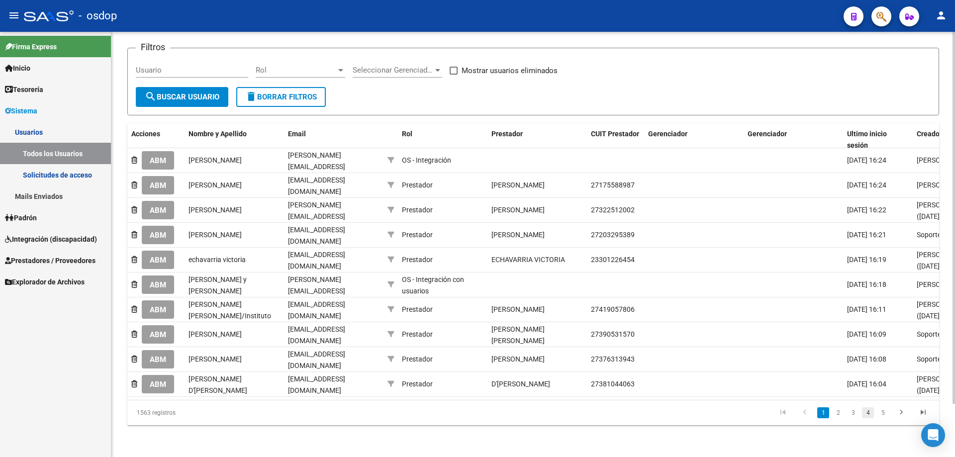
click at [871, 415] on link "4" at bounding box center [868, 412] width 12 height 11
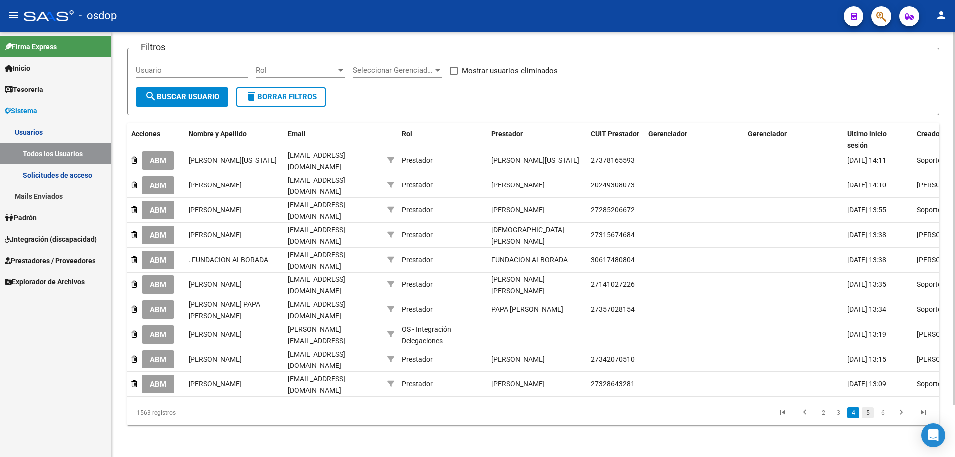
scroll to position [59, 0]
click at [868, 413] on link "5" at bounding box center [868, 413] width 12 height 11
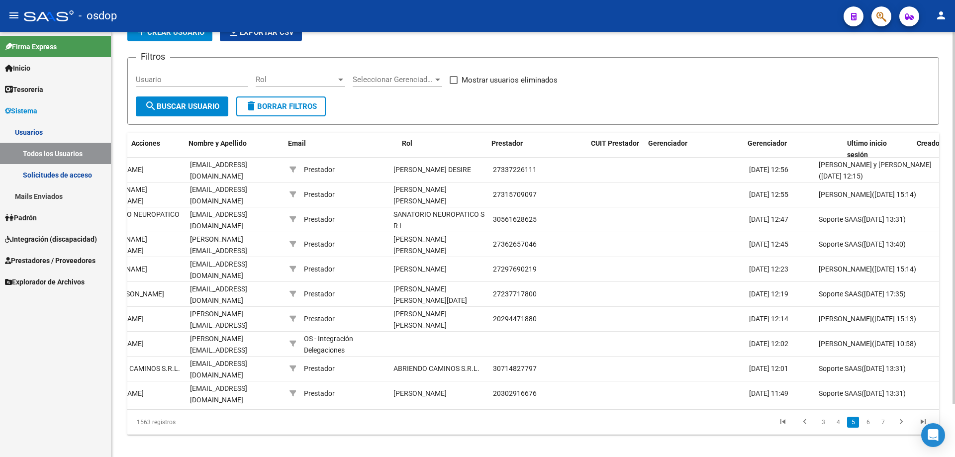
scroll to position [0, 0]
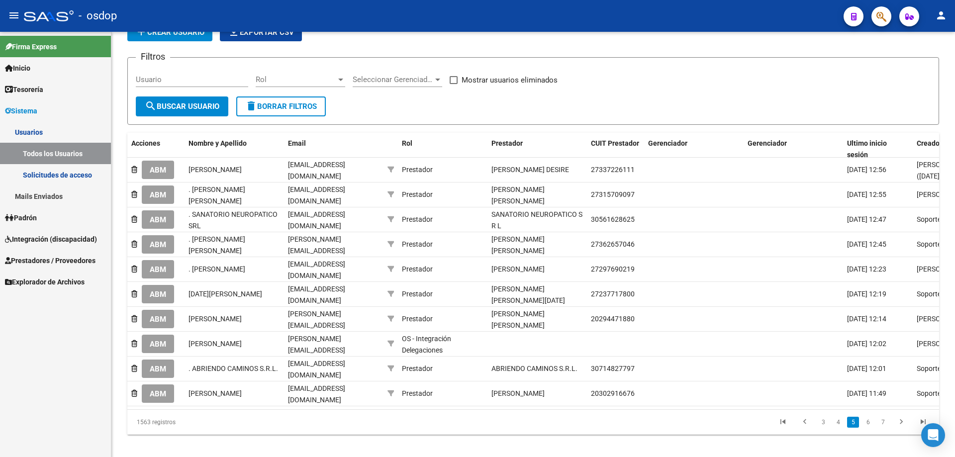
drag, startPoint x: 151, startPoint y: 243, endPoint x: 161, endPoint y: 243, distance: 9.4
click at [152, 243] on span "ABM" at bounding box center [158, 244] width 16 height 9
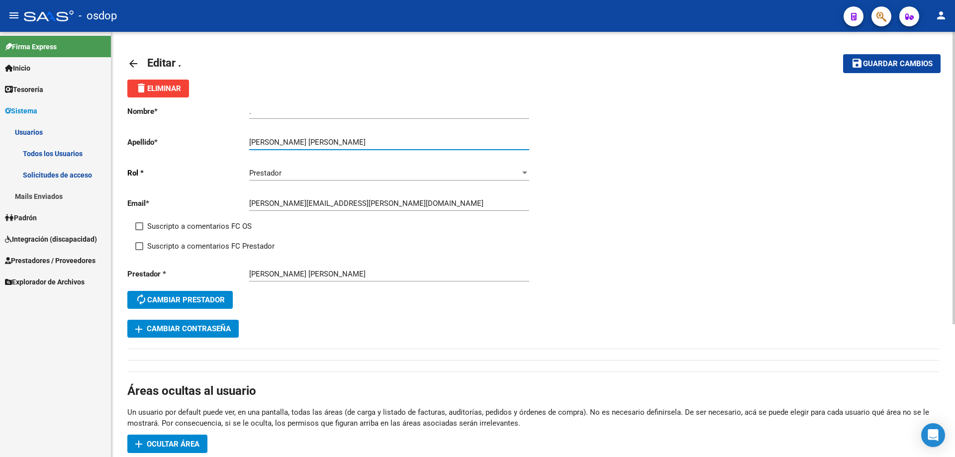
drag, startPoint x: 270, startPoint y: 140, endPoint x: 357, endPoint y: 141, distance: 87.0
click at [357, 141] on input "[PERSON_NAME] [PERSON_NAME]" at bounding box center [389, 142] width 280 height 9
type input "[PERSON_NAME]"
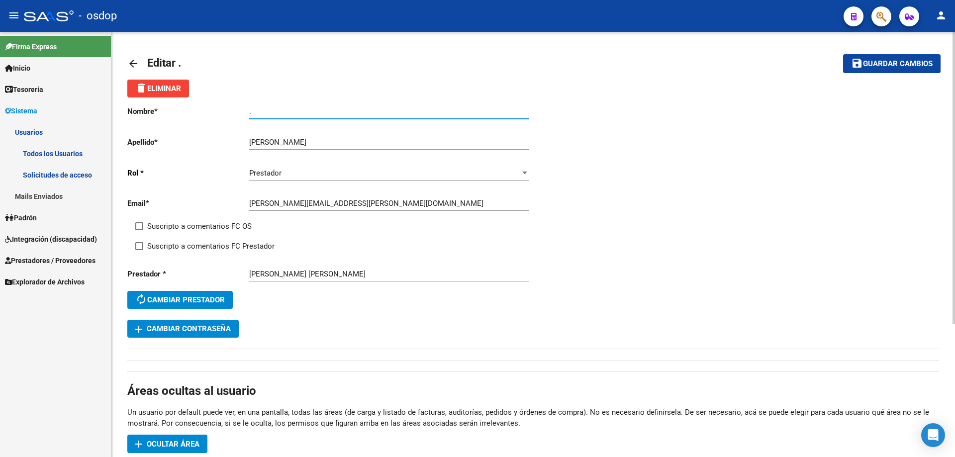
drag, startPoint x: 262, startPoint y: 114, endPoint x: 207, endPoint y: 110, distance: 54.8
click at [207, 110] on app-form-text-field "Nombre * . Ingresar nombre" at bounding box center [328, 111] width 402 height 9
paste input "[PERSON_NAME]"
type input "[PERSON_NAME]"
click at [888, 64] on span "Guardar cambios" at bounding box center [898, 64] width 70 height 9
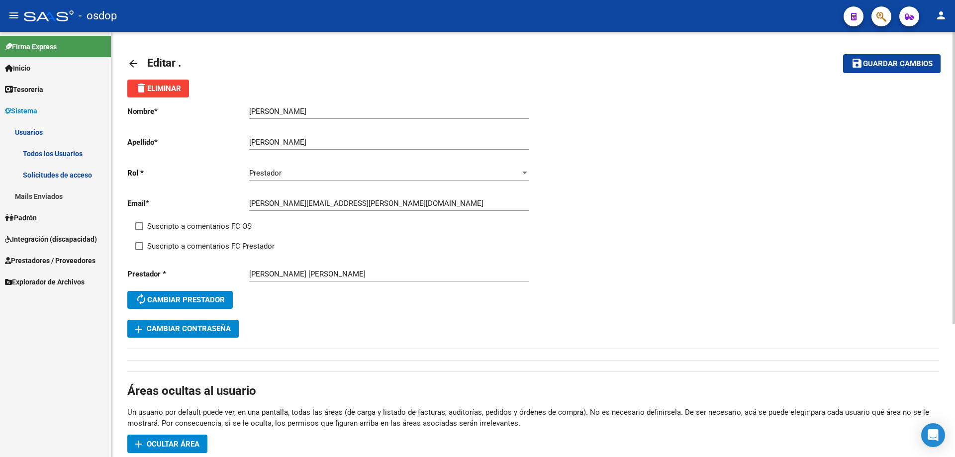
click at [132, 63] on mat-icon "arrow_back" at bounding box center [133, 64] width 12 height 12
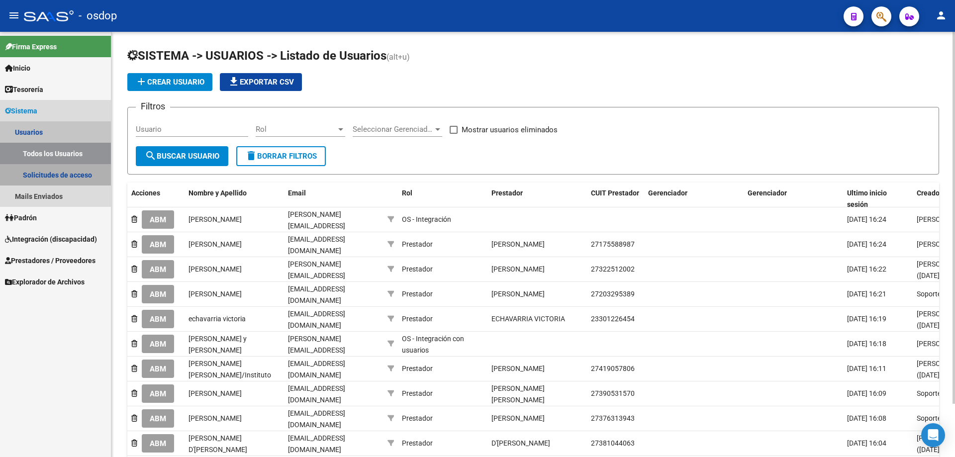
click at [47, 177] on link "Solicitudes de acceso" at bounding box center [55, 174] width 111 height 21
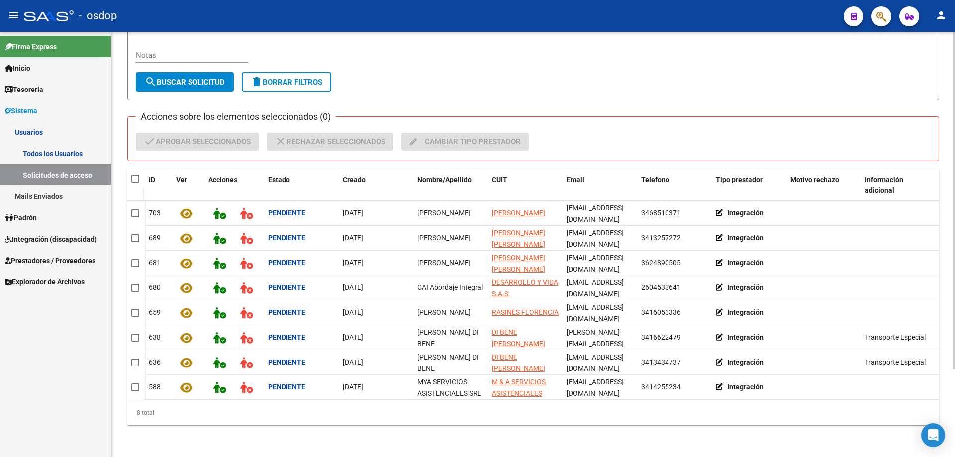
scroll to position [110, 0]
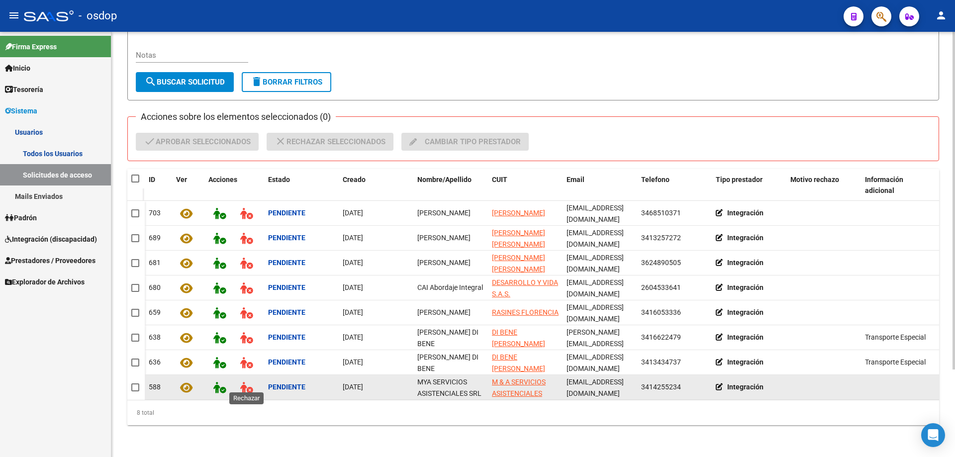
click at [244, 382] on icon at bounding box center [246, 387] width 12 height 11
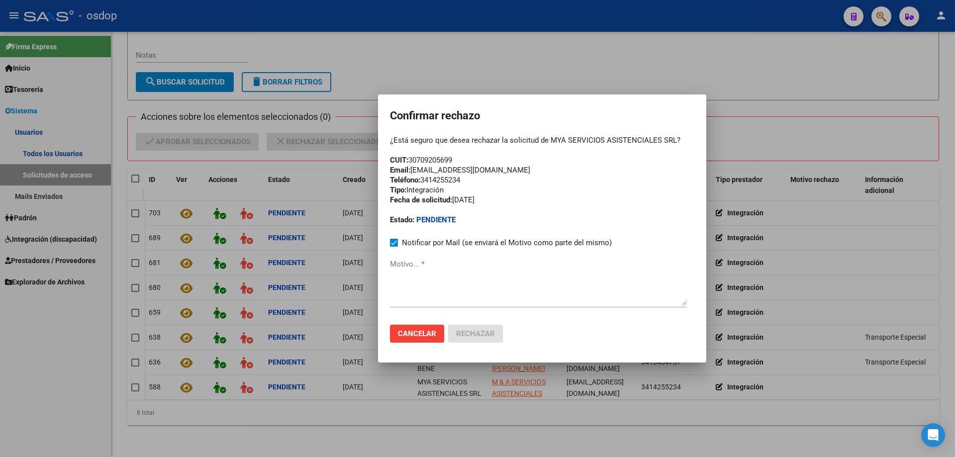
drag, startPoint x: 411, startPoint y: 157, endPoint x: 456, endPoint y: 158, distance: 44.3
click at [456, 158] on div "¿Está seguro que desea rechazar la solicitud de MYA SERVICIOS ASISTENCIALES SRL…" at bounding box center [542, 180] width 304 height 90
copy div "30709205699"
click at [412, 334] on span "Cancelar" at bounding box center [417, 333] width 38 height 9
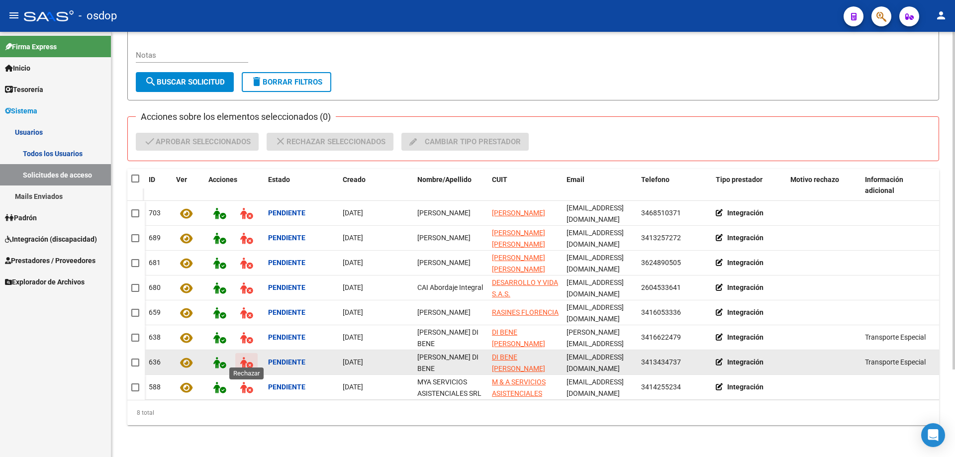
click at [246, 357] on icon at bounding box center [246, 362] width 12 height 11
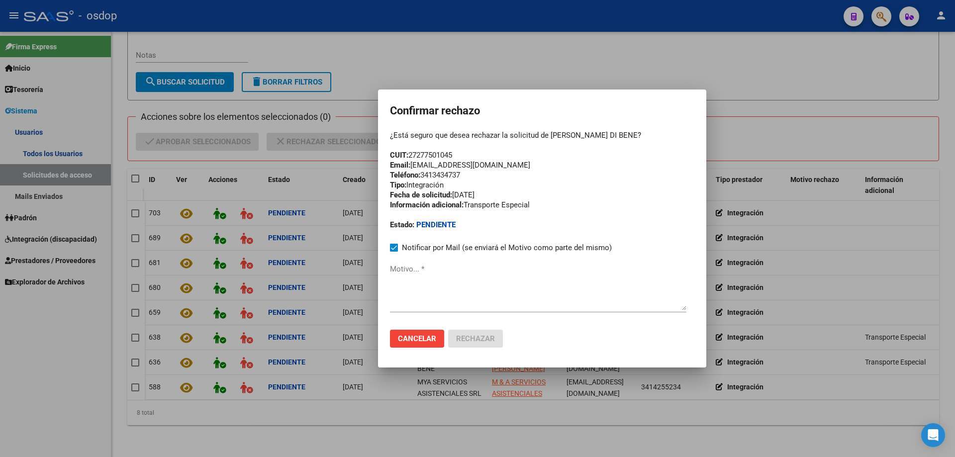
drag, startPoint x: 457, startPoint y: 154, endPoint x: 411, endPoint y: 154, distance: 46.3
click at [411, 154] on div "¿Está seguro que desea rechazar la solicitud de [PERSON_NAME] DI BENE? CUIT: 27…" at bounding box center [542, 179] width 304 height 99
copy div "27277501045"
drag, startPoint x: 417, startPoint y: 335, endPoint x: 417, endPoint y: 325, distance: 9.9
click at [417, 333] on button "Cancelar" at bounding box center [417, 339] width 54 height 18
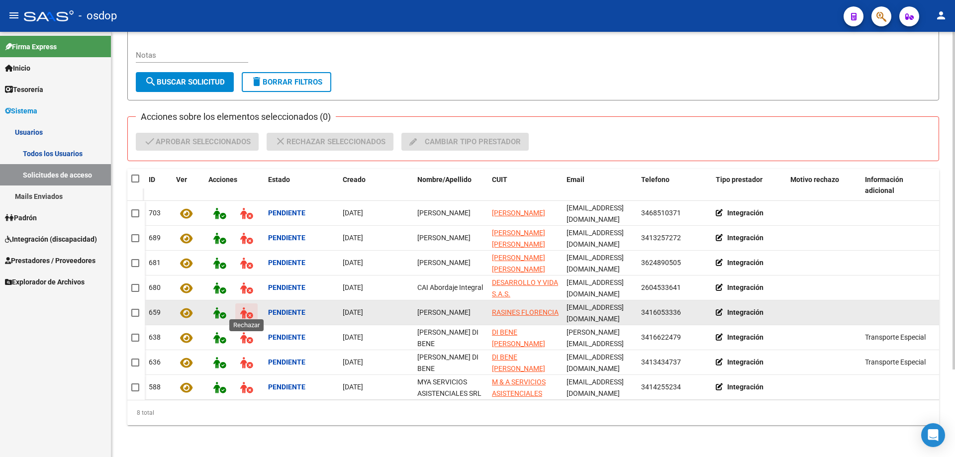
click at [248, 307] on icon at bounding box center [246, 312] width 12 height 11
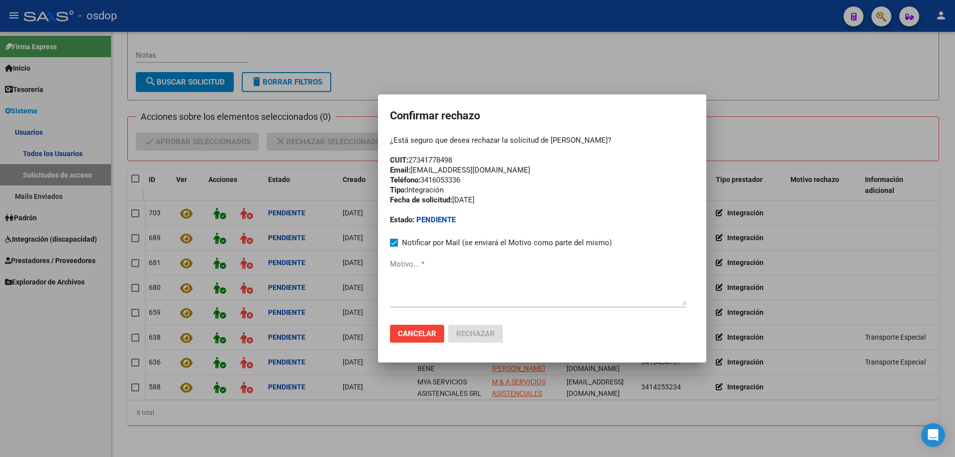
drag, startPoint x: 457, startPoint y: 157, endPoint x: 412, endPoint y: 159, distance: 44.8
click at [412, 159] on div "¿Está seguro que desea rechazar la solicitud de [PERSON_NAME]? CUIT: 2734177849…" at bounding box center [542, 180] width 304 height 90
copy div "27341778498"
drag, startPoint x: 417, startPoint y: 333, endPoint x: 405, endPoint y: 324, distance: 14.9
click at [418, 333] on span "Cancelar" at bounding box center [417, 333] width 38 height 9
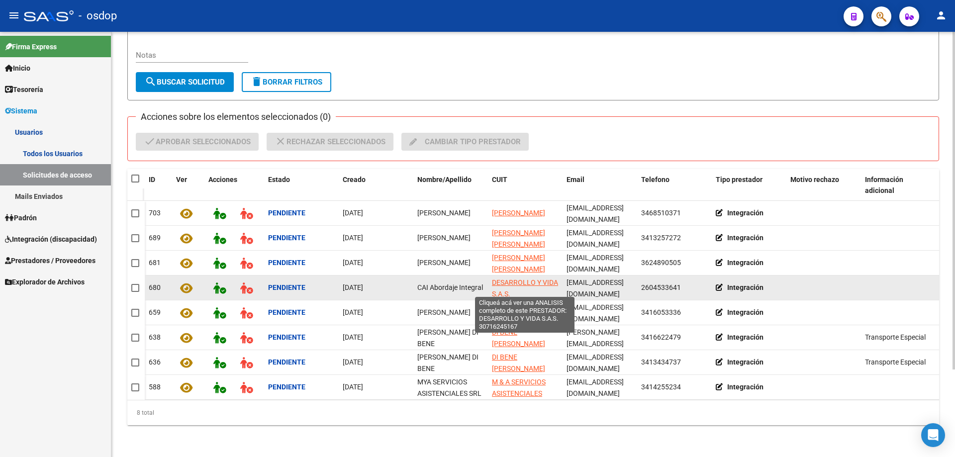
click at [511, 279] on span "DESARROLLO Y VIDA S.A.S." at bounding box center [525, 288] width 66 height 19
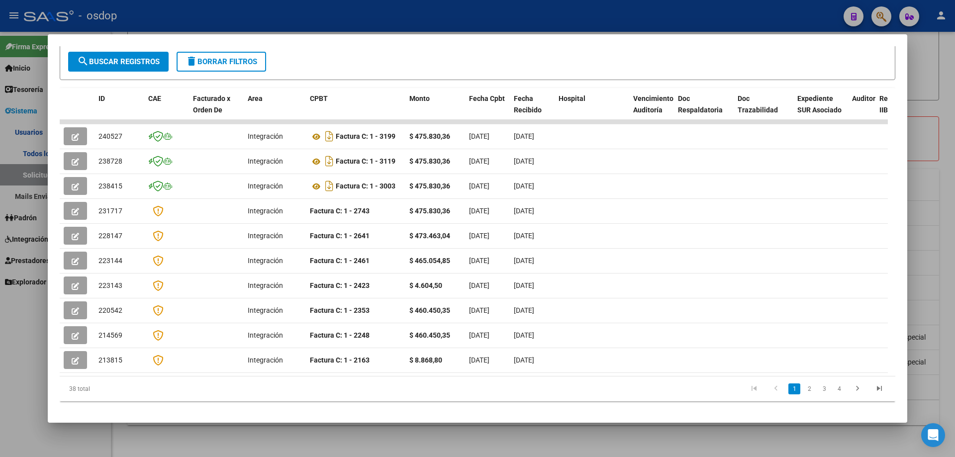
scroll to position [0, 0]
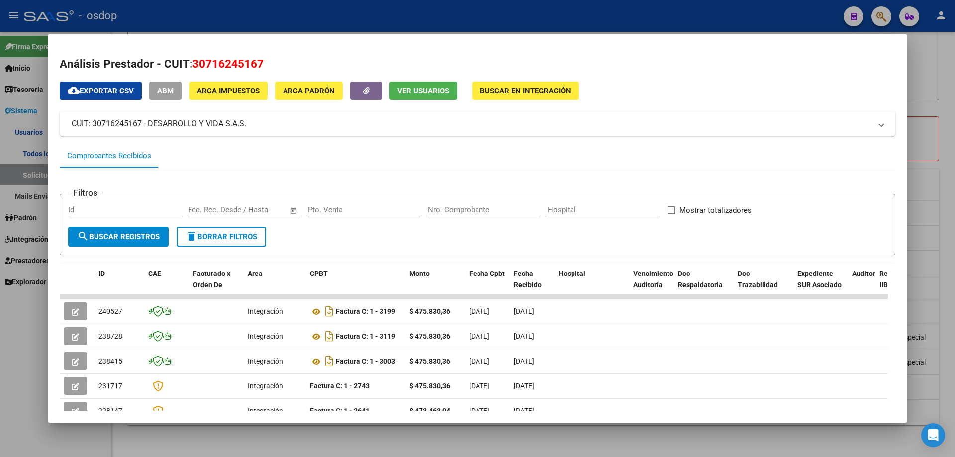
click at [410, 89] on span "Ver Usuarios" at bounding box center [423, 91] width 52 height 9
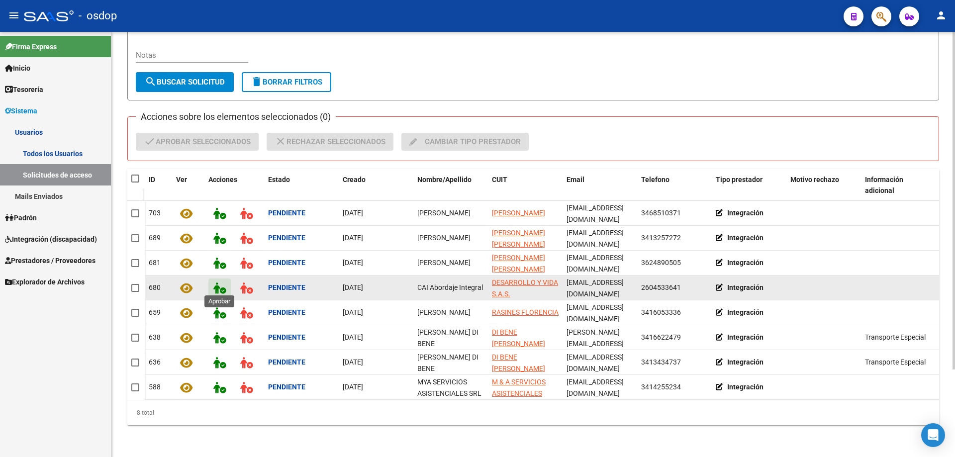
click at [214, 283] on icon at bounding box center [219, 287] width 12 height 11
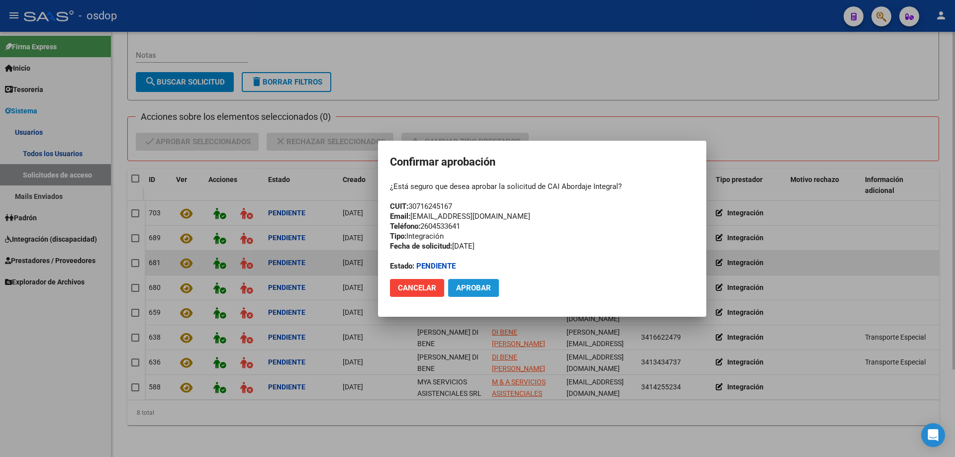
drag, startPoint x: 466, startPoint y: 286, endPoint x: 459, endPoint y: 269, distance: 18.7
click at [466, 286] on span "Aprobar" at bounding box center [473, 287] width 35 height 9
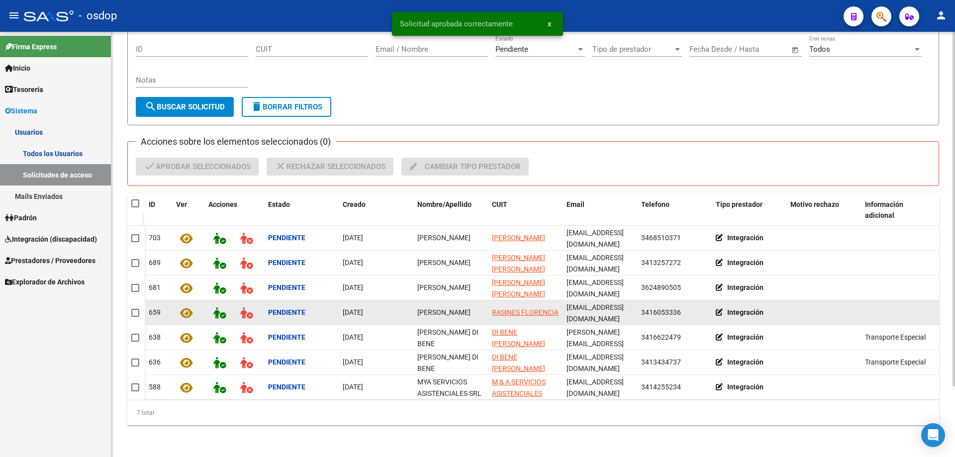
scroll to position [85, 0]
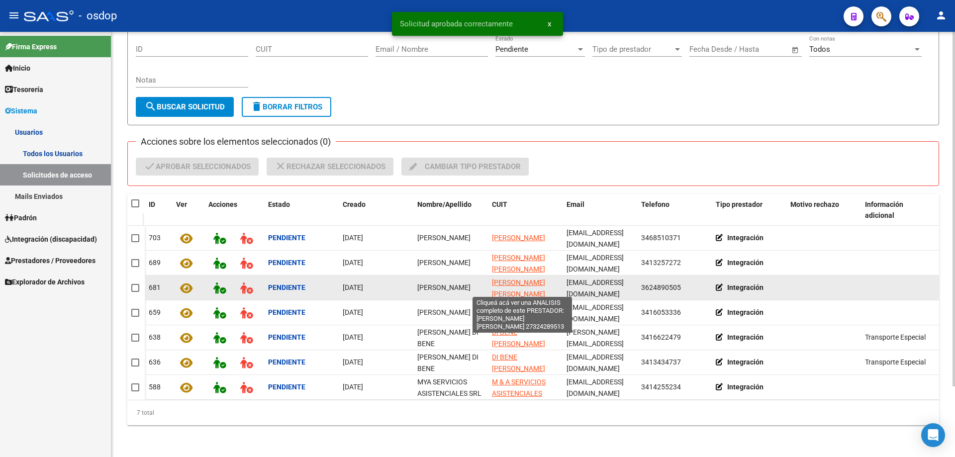
click at [502, 279] on span "[PERSON_NAME] [PERSON_NAME]" at bounding box center [518, 288] width 53 height 19
type textarea "27324289513"
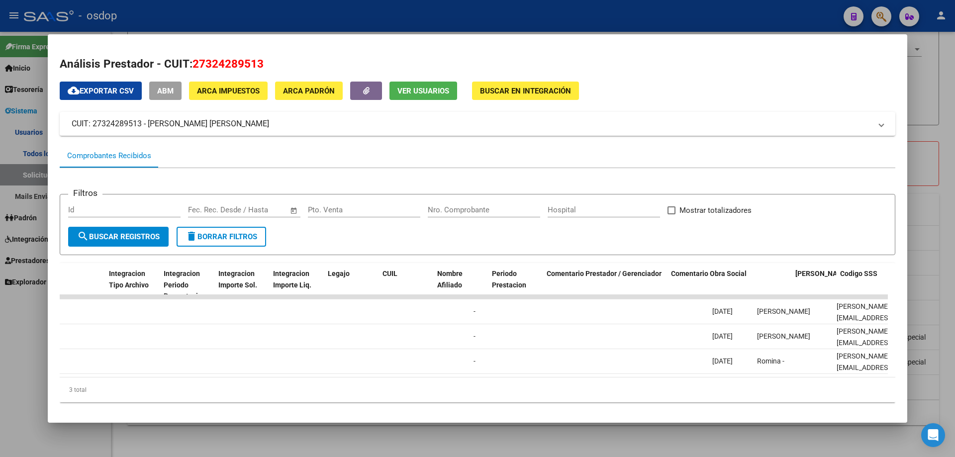
scroll to position [0, 0]
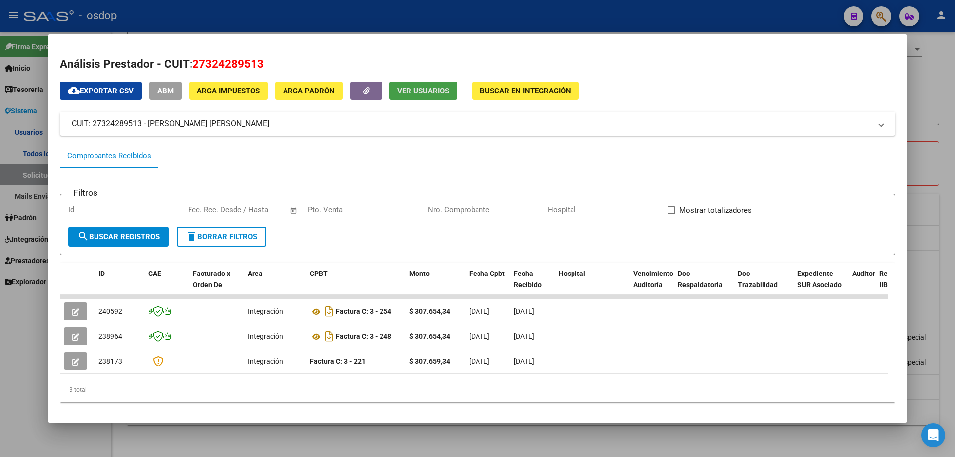
click at [412, 96] on button "Ver Usuarios" at bounding box center [423, 91] width 68 height 18
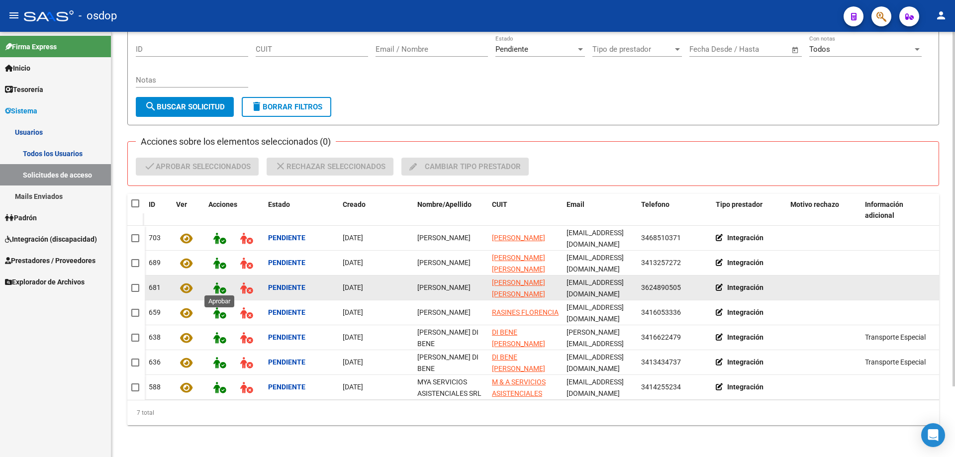
click at [220, 286] on icon at bounding box center [219, 287] width 12 height 11
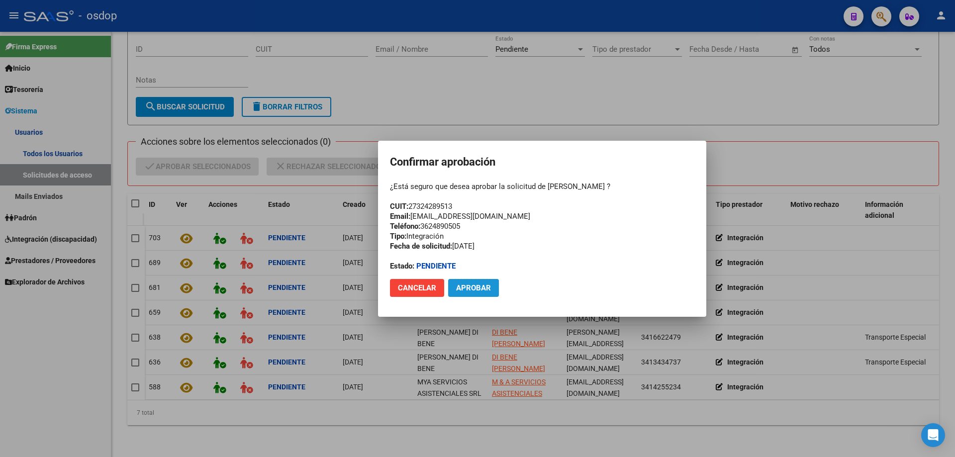
click at [471, 288] on span "Aprobar" at bounding box center [473, 287] width 35 height 9
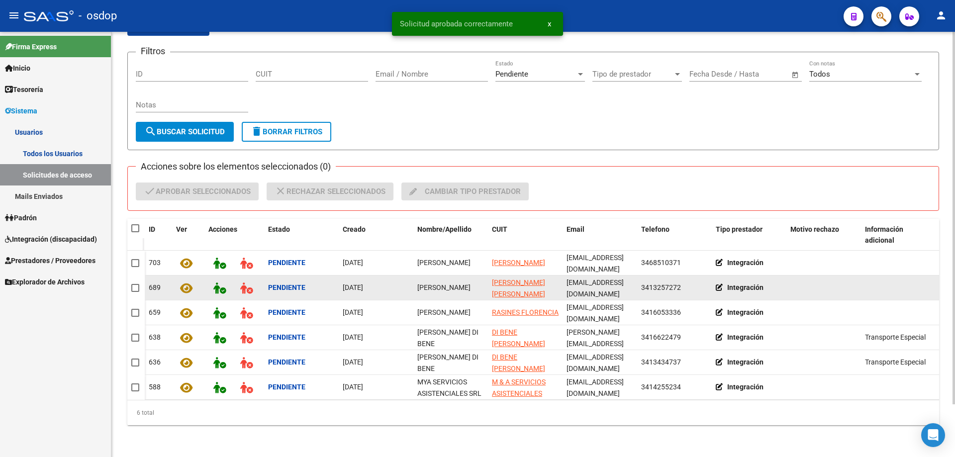
scroll to position [60, 0]
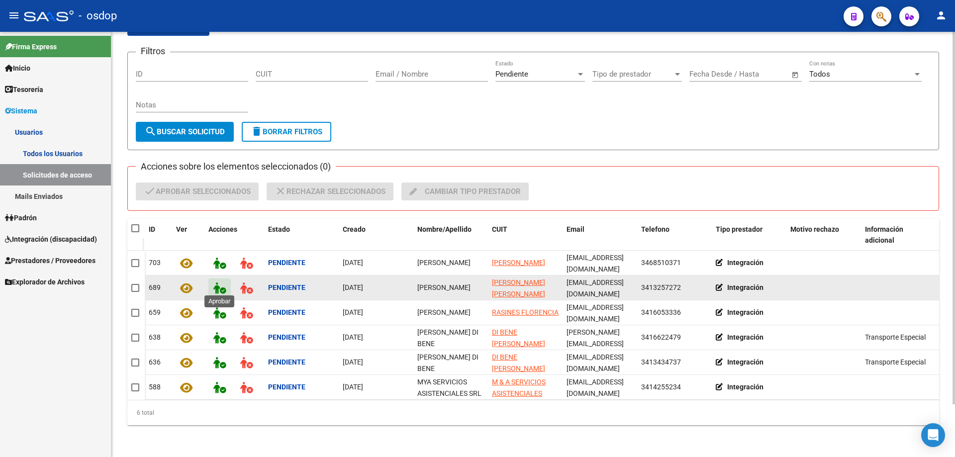
click at [217, 284] on icon at bounding box center [219, 287] width 12 height 11
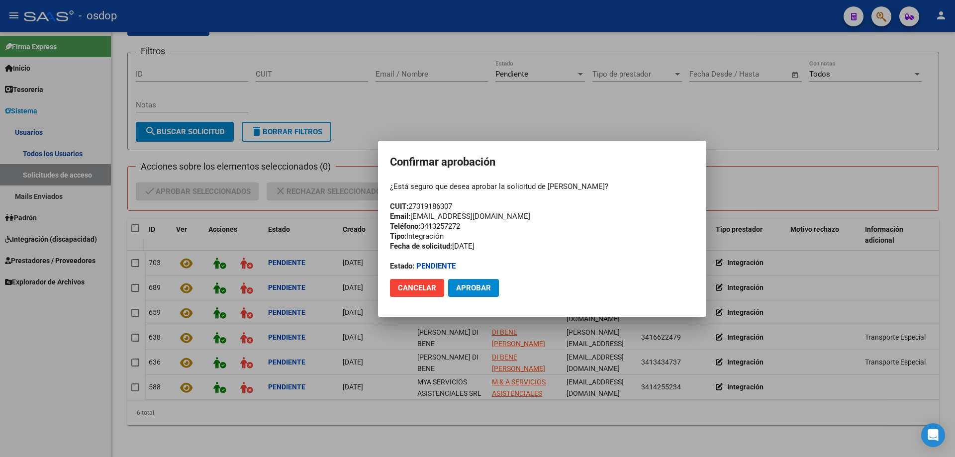
drag, startPoint x: 412, startPoint y: 203, endPoint x: 458, endPoint y: 205, distance: 45.8
click at [458, 205] on div "¿Está seguro que desea aprobar la solicitud de [PERSON_NAME]? CUIT: 27319186307…" at bounding box center [542, 227] width 304 height 90
copy div "27319186307"
drag, startPoint x: 410, startPoint y: 291, endPoint x: 413, endPoint y: 285, distance: 6.7
click at [411, 290] on span "Cancelar" at bounding box center [417, 287] width 38 height 9
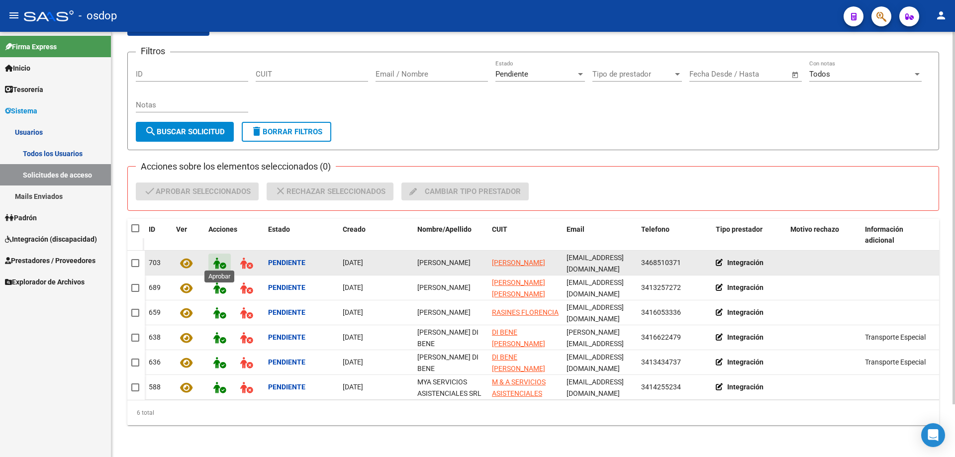
click at [219, 259] on icon at bounding box center [219, 263] width 12 height 11
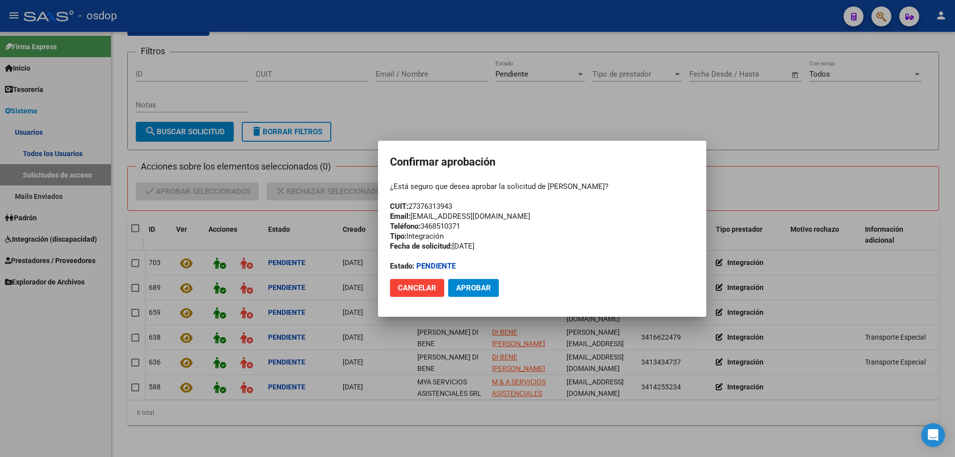
drag, startPoint x: 410, startPoint y: 205, endPoint x: 457, endPoint y: 206, distance: 46.3
click at [457, 206] on div "¿Está seguro que desea aprobar la solicitud de [PERSON_NAME]? CUIT: 27376313943…" at bounding box center [542, 227] width 304 height 90
copy div "27376313943"
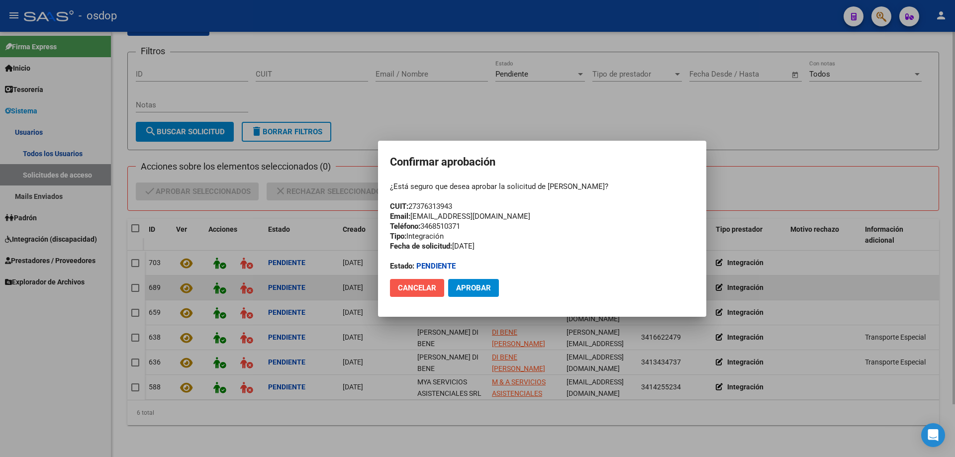
click at [418, 289] on span "Cancelar" at bounding box center [417, 287] width 38 height 9
